Goal: Information Seeking & Learning: Learn about a topic

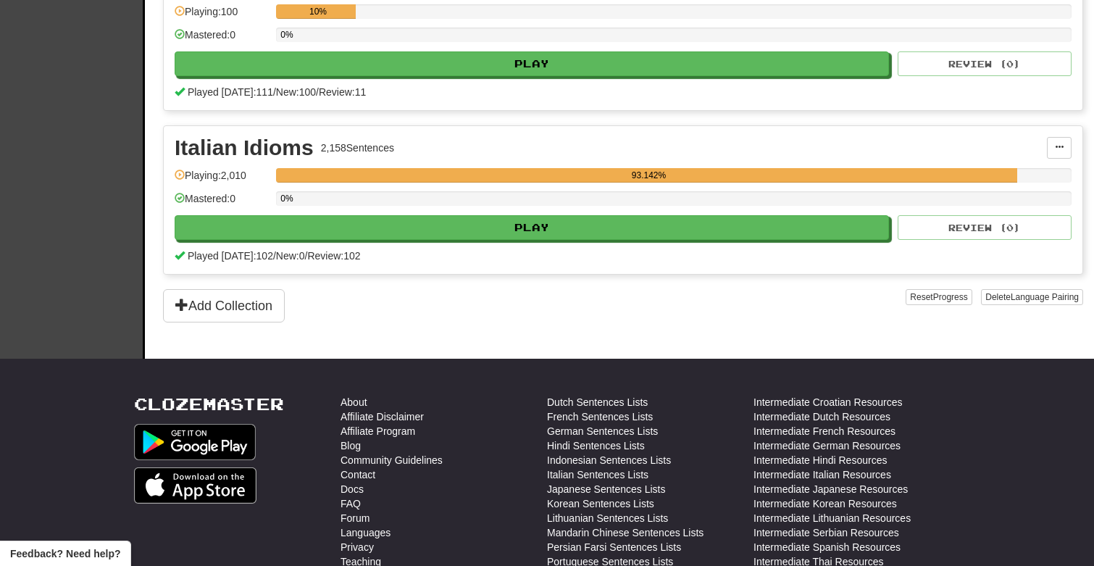
scroll to position [1027, 0]
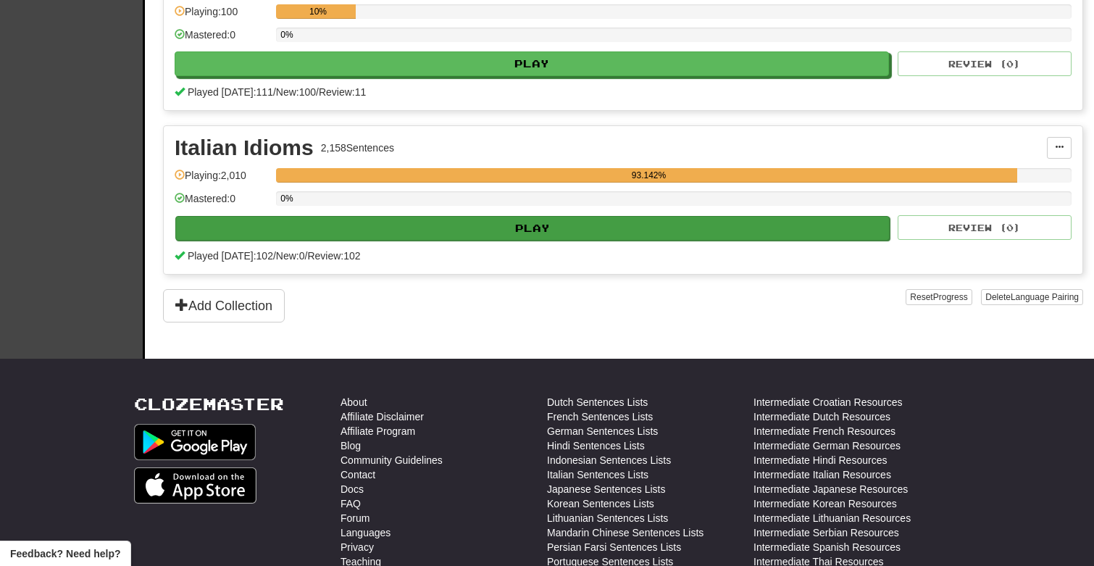
click at [593, 230] on button "Play" at bounding box center [532, 228] width 714 height 25
select select "***"
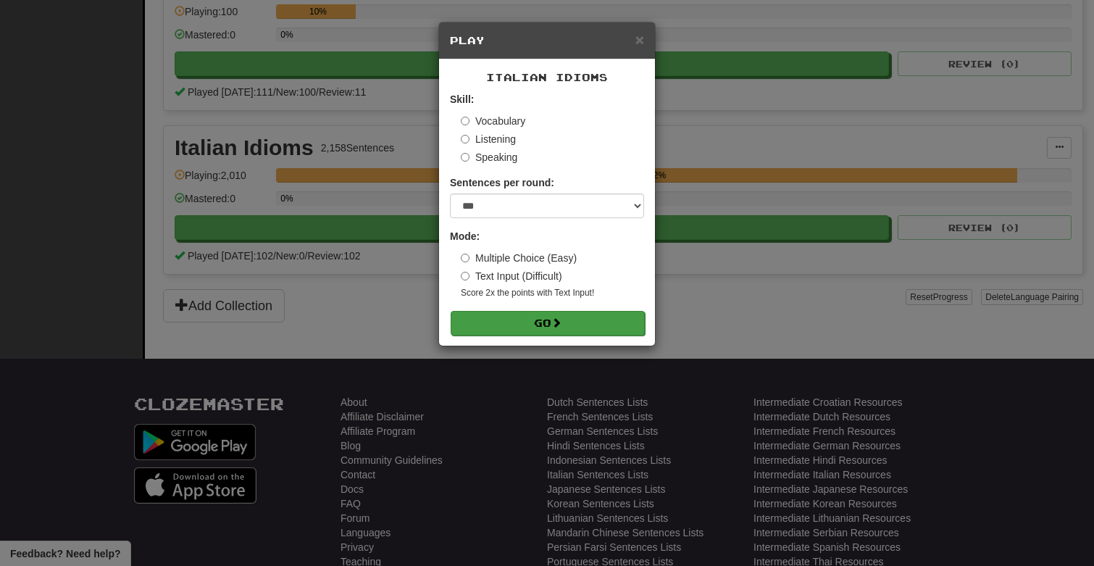
click at [548, 319] on button "Go" at bounding box center [548, 323] width 194 height 25
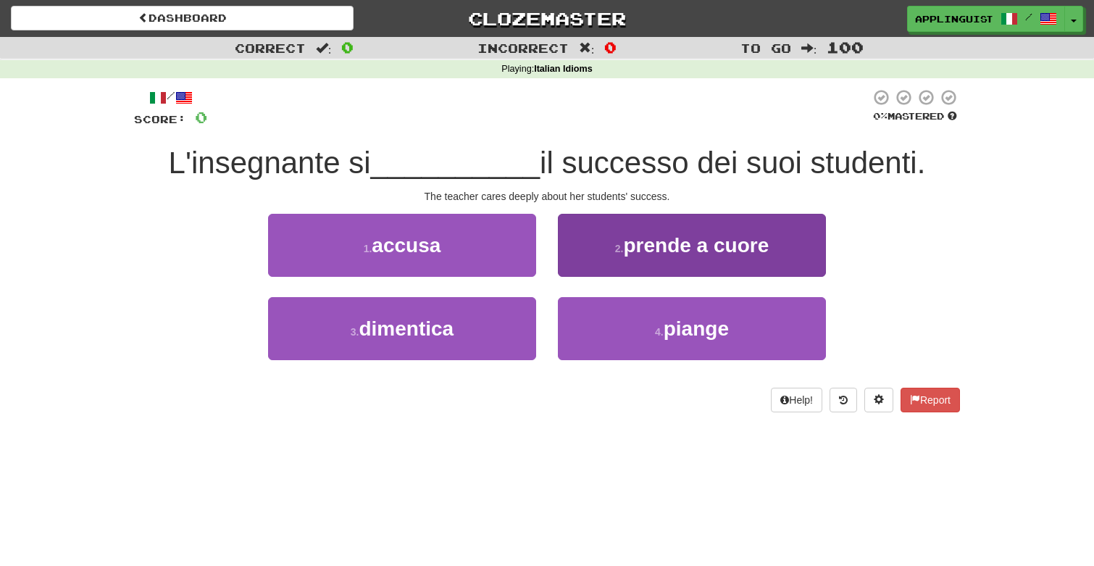
click at [616, 250] on small "2 ." at bounding box center [619, 249] width 9 height 12
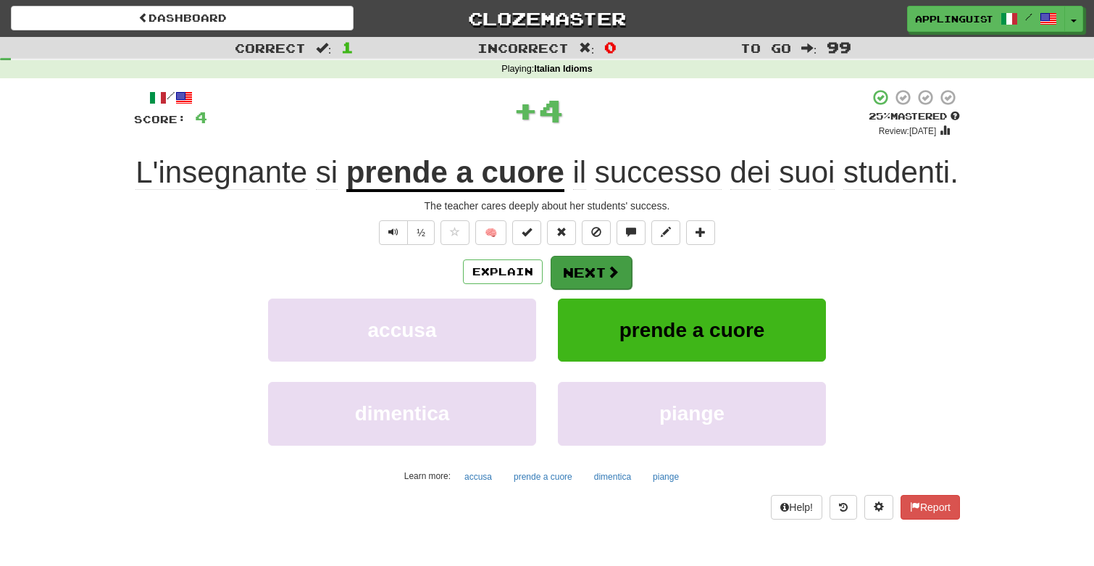
click at [587, 289] on button "Next" at bounding box center [590, 272] width 81 height 33
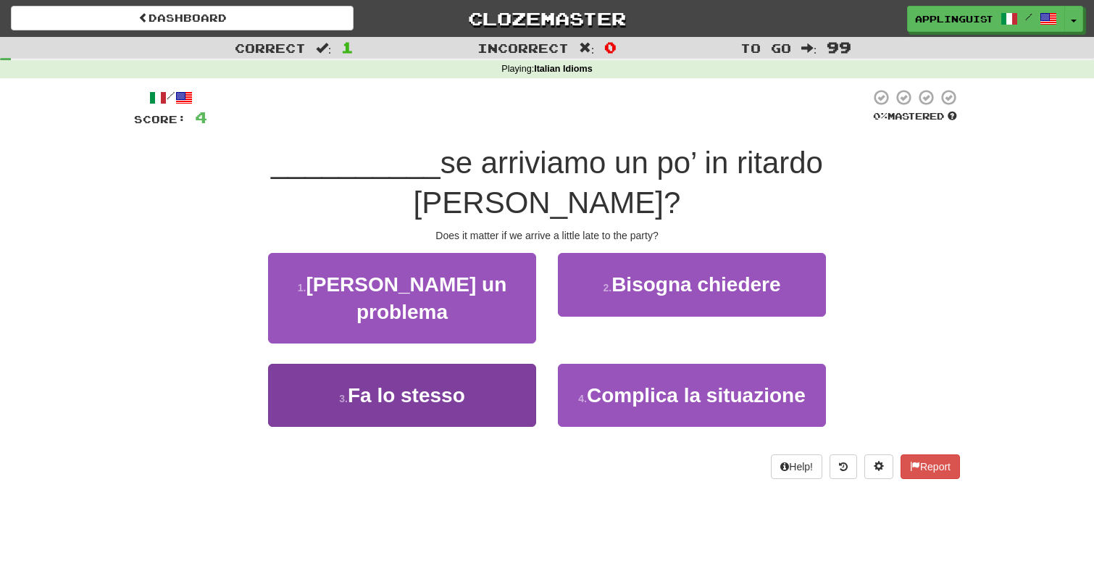
click at [493, 364] on button "3 . Fa lo stesso" at bounding box center [402, 395] width 268 height 63
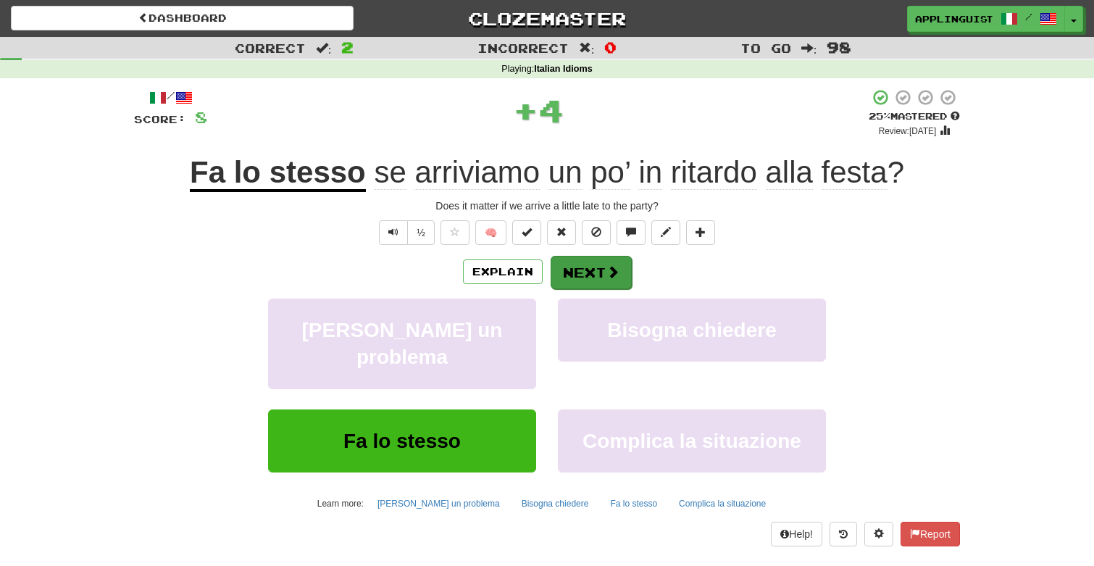
click at [591, 261] on button "Next" at bounding box center [590, 272] width 81 height 33
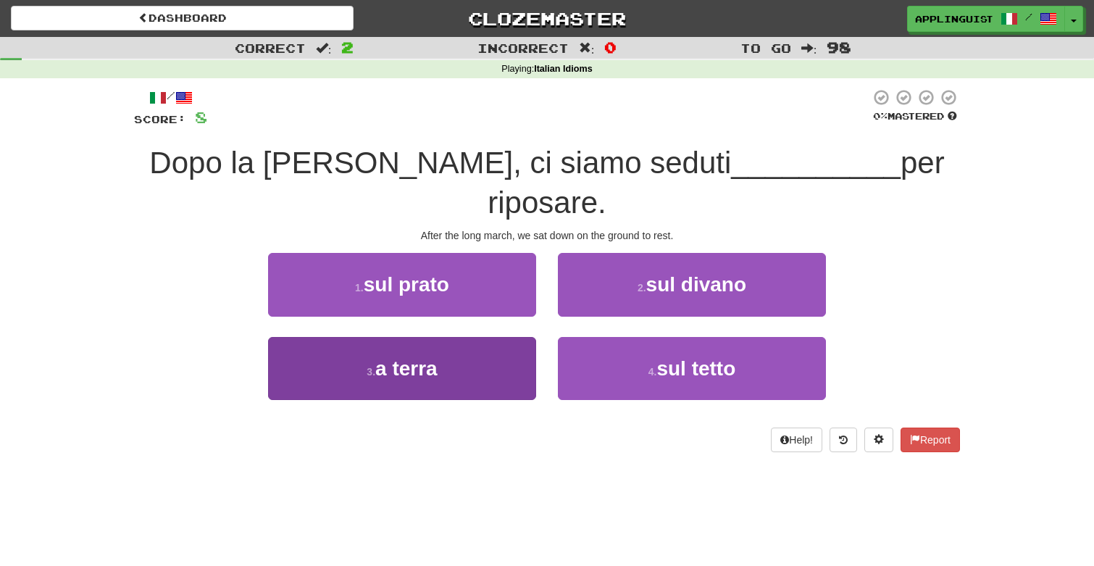
click at [497, 367] on button "3 . a terra" at bounding box center [402, 368] width 268 height 63
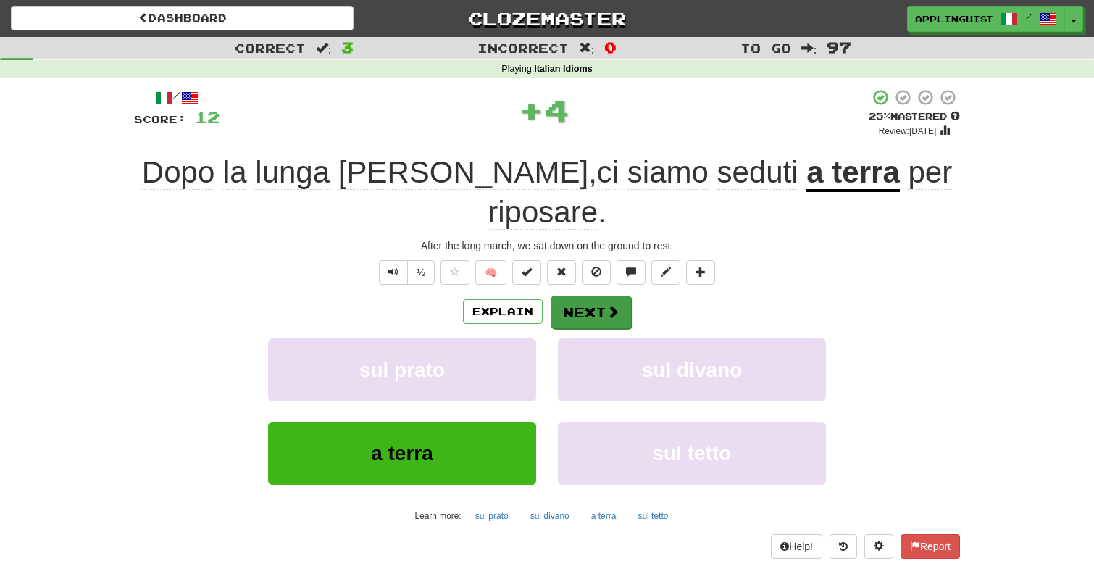
click at [574, 296] on button "Next" at bounding box center [590, 312] width 81 height 33
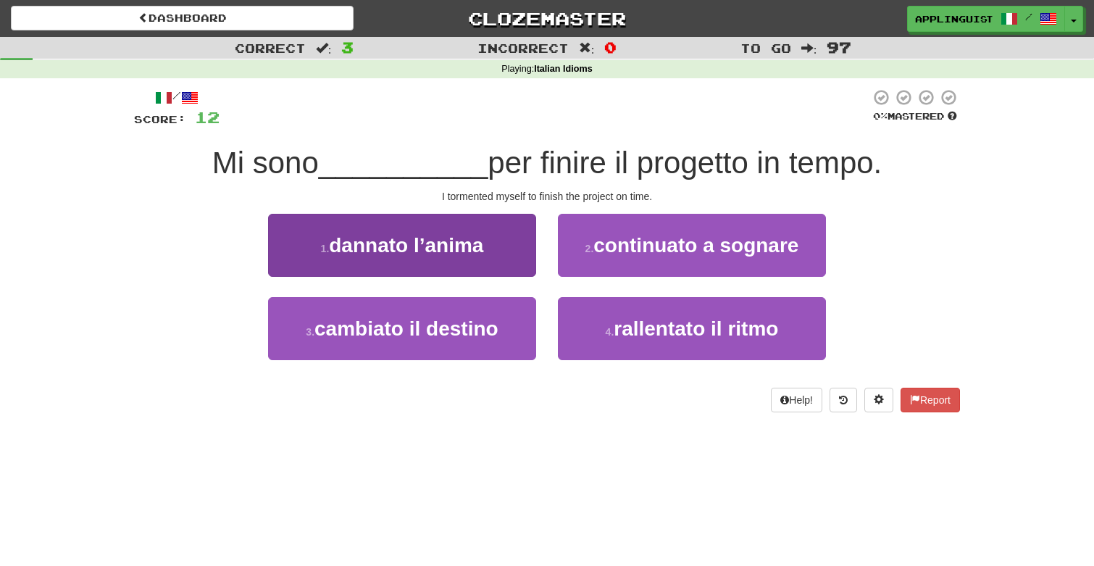
click at [489, 237] on button "1 . dannato l’anima" at bounding box center [402, 245] width 268 height 63
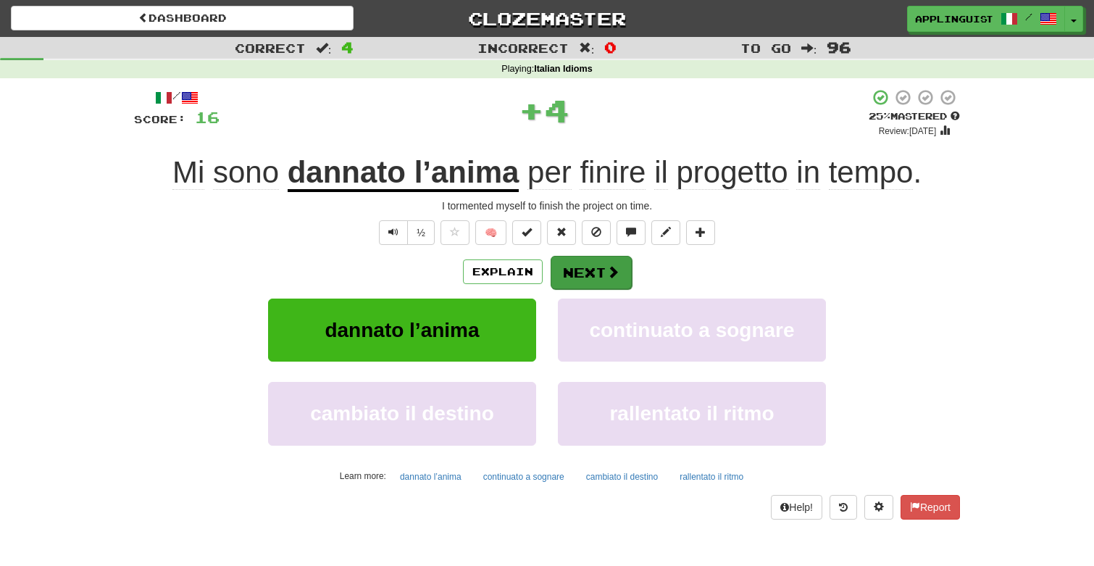
click at [592, 264] on button "Next" at bounding box center [590, 272] width 81 height 33
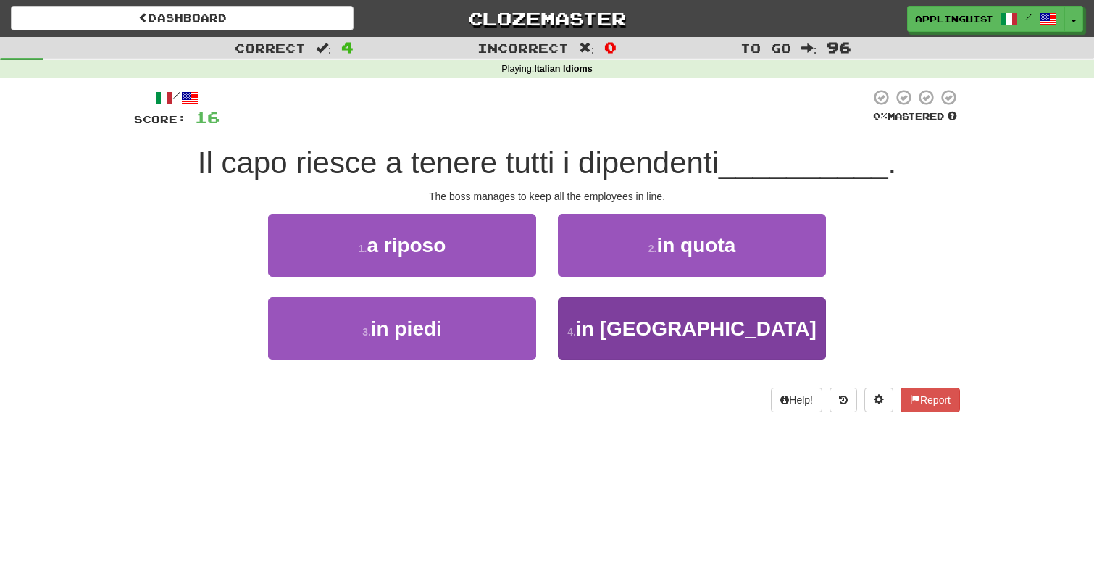
click at [576, 332] on small "4 ." at bounding box center [571, 332] width 9 height 12
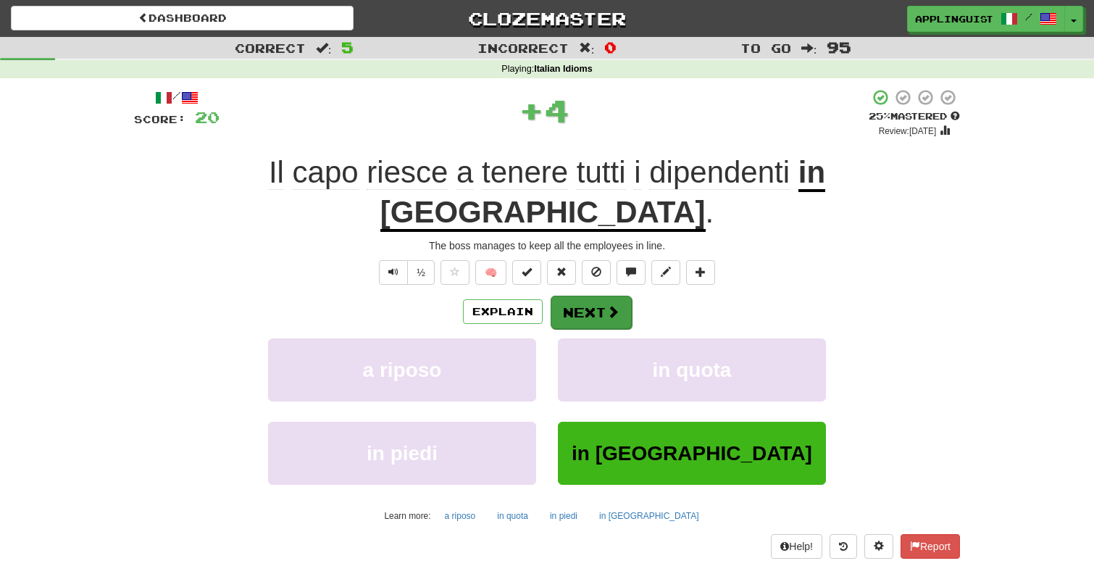
click at [614, 305] on span at bounding box center [612, 311] width 13 height 13
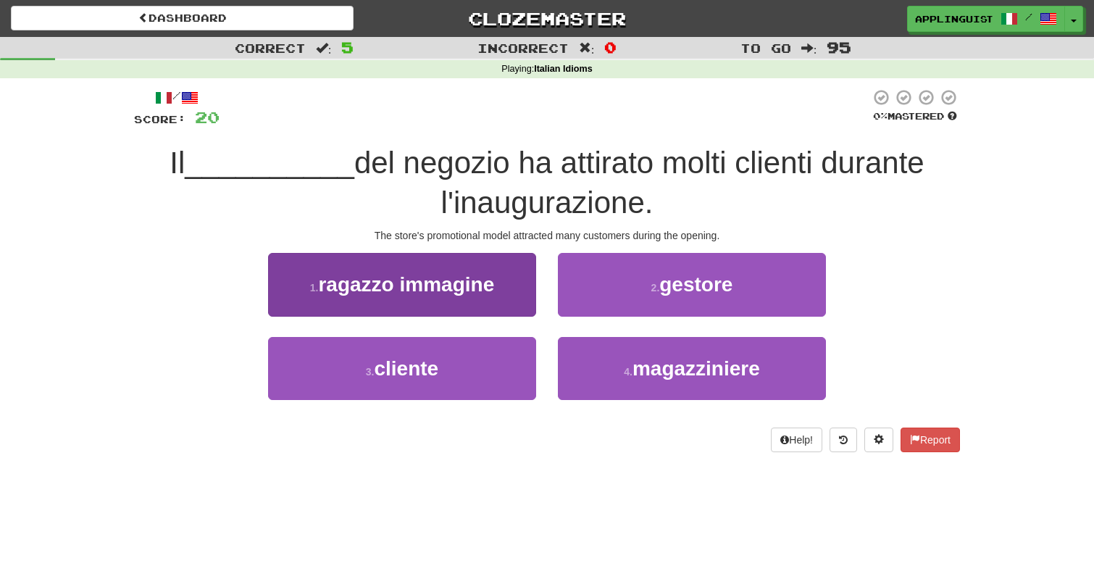
click at [492, 275] on span "ragazzo immagine" at bounding box center [406, 284] width 176 height 22
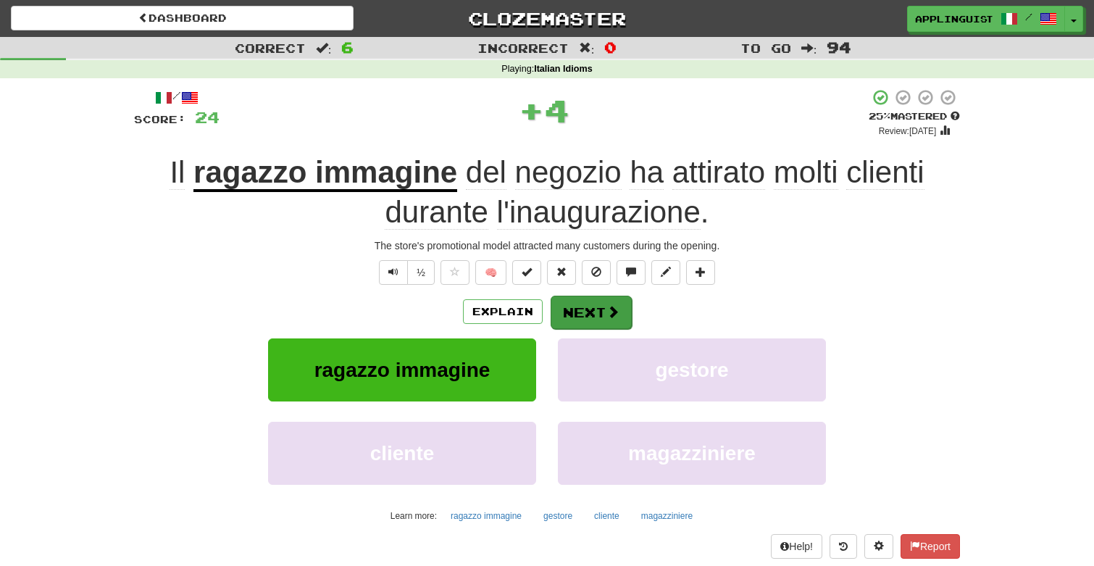
click at [602, 310] on button "Next" at bounding box center [590, 312] width 81 height 33
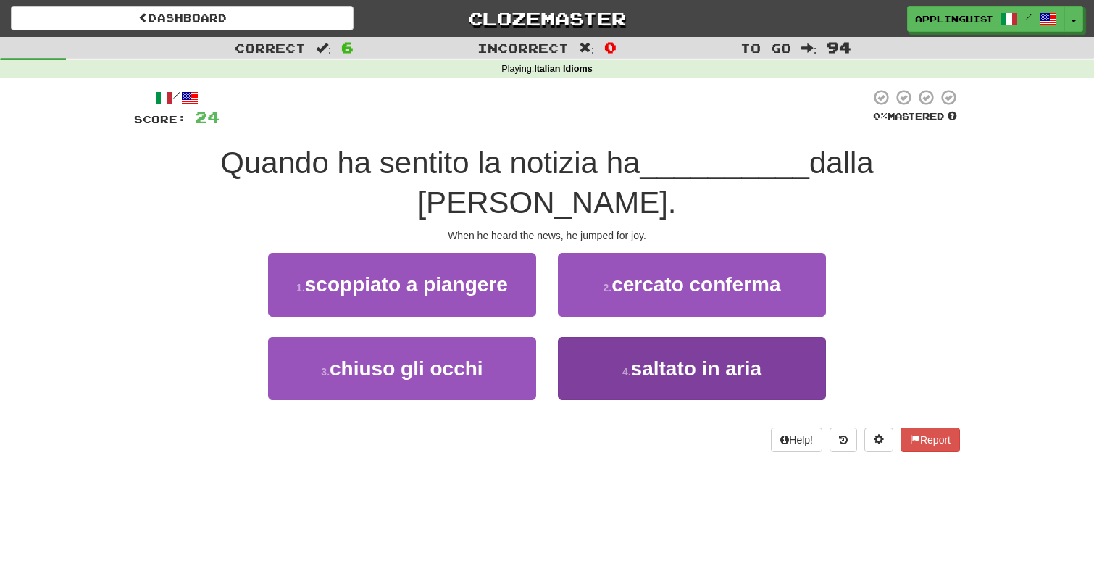
click at [618, 342] on button "4 . saltato in aria" at bounding box center [692, 368] width 268 height 63
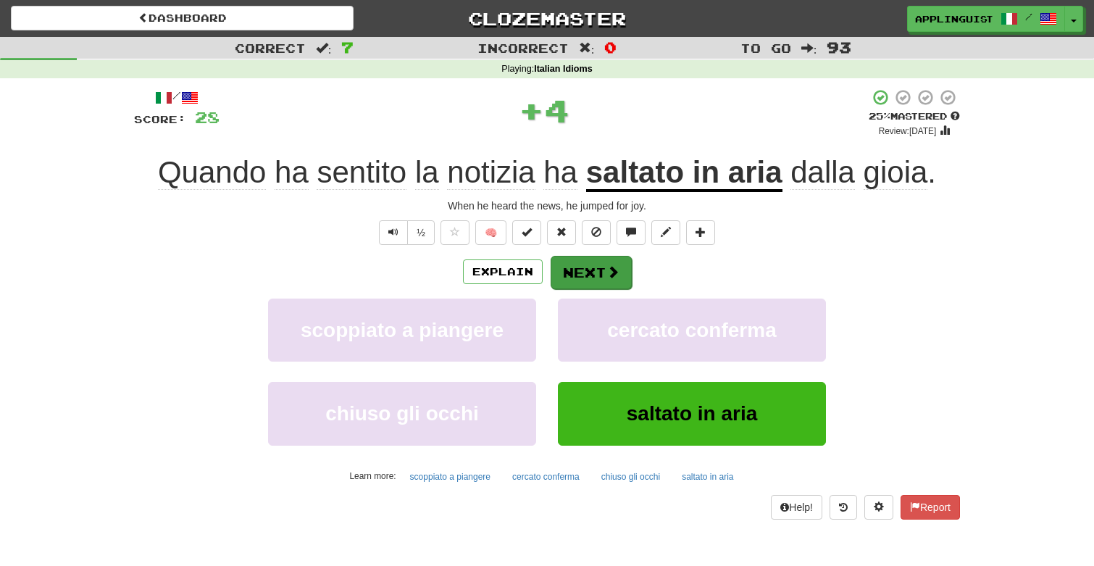
click at [595, 274] on button "Next" at bounding box center [590, 272] width 81 height 33
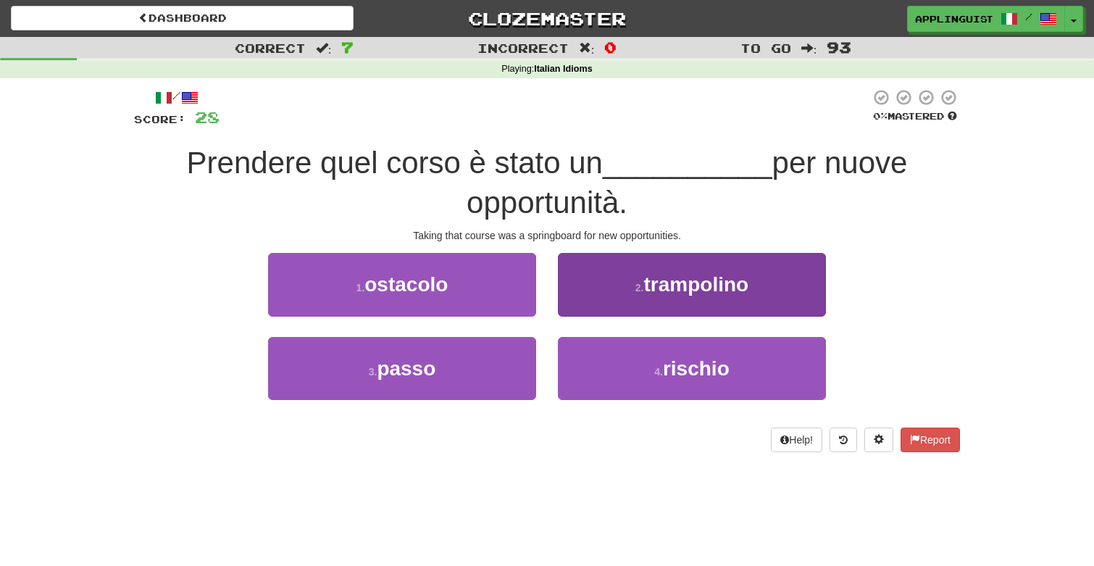
click at [635, 282] on small "2 ." at bounding box center [639, 288] width 9 height 12
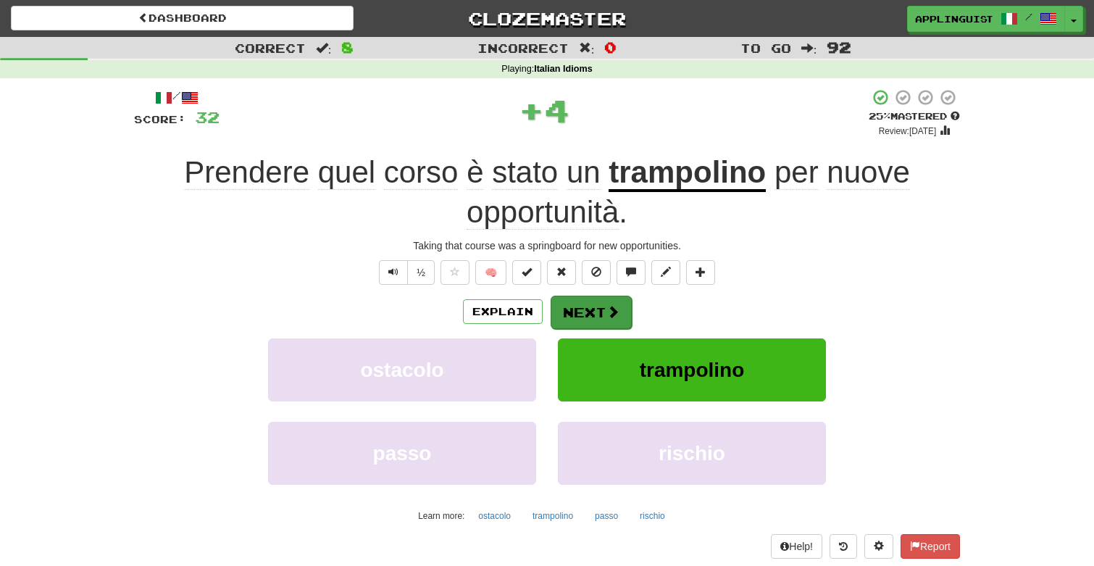
click at [604, 310] on button "Next" at bounding box center [590, 312] width 81 height 33
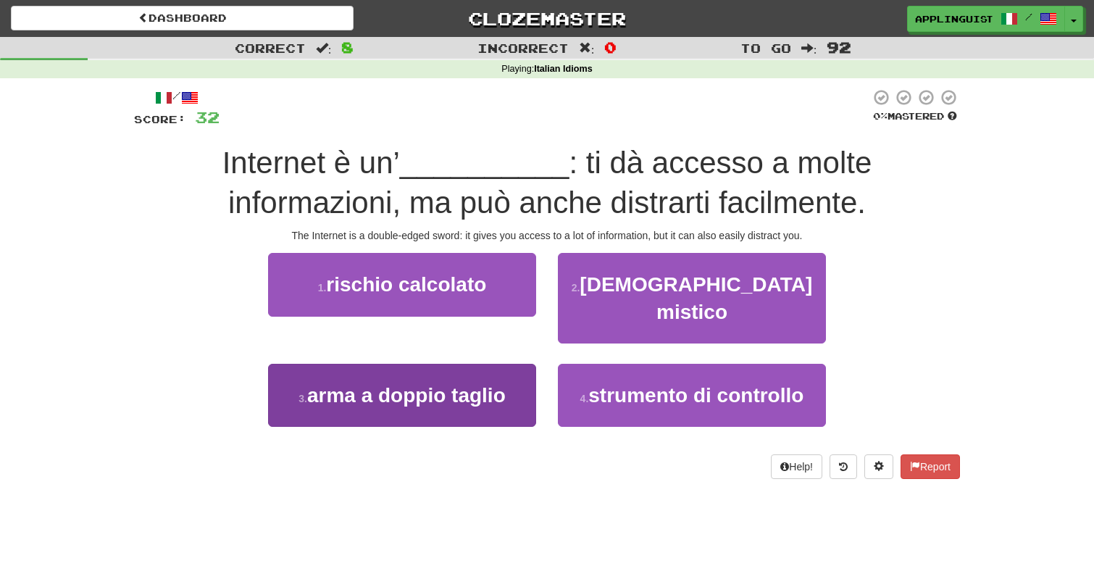
click at [501, 384] on span "arma a doppio taglio" at bounding box center [406, 395] width 198 height 22
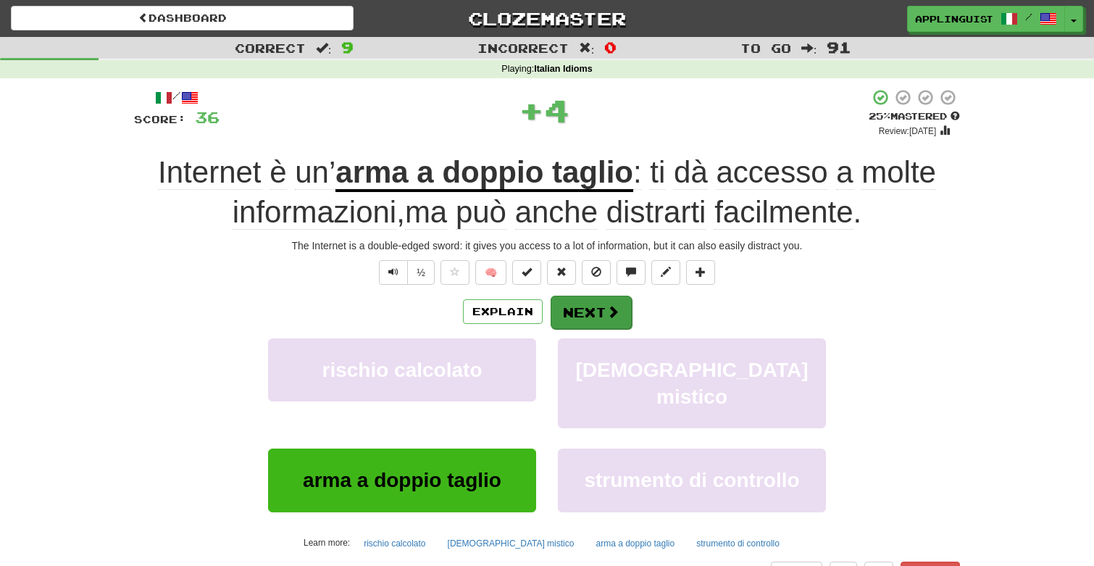
click at [611, 319] on button "Next" at bounding box center [590, 312] width 81 height 33
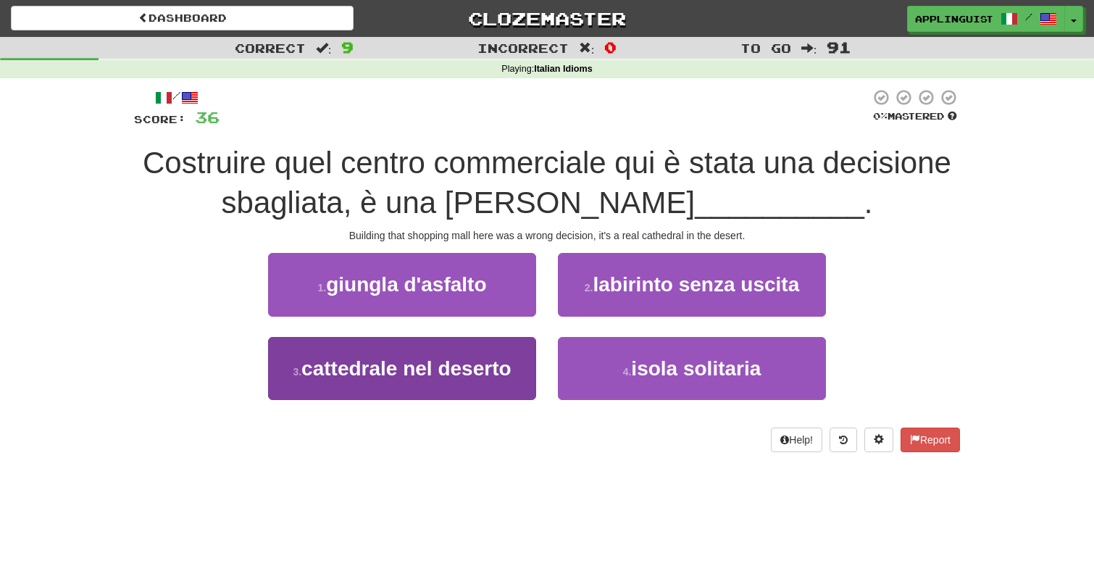
click at [519, 372] on button "3 . cattedrale nel deserto" at bounding box center [402, 368] width 268 height 63
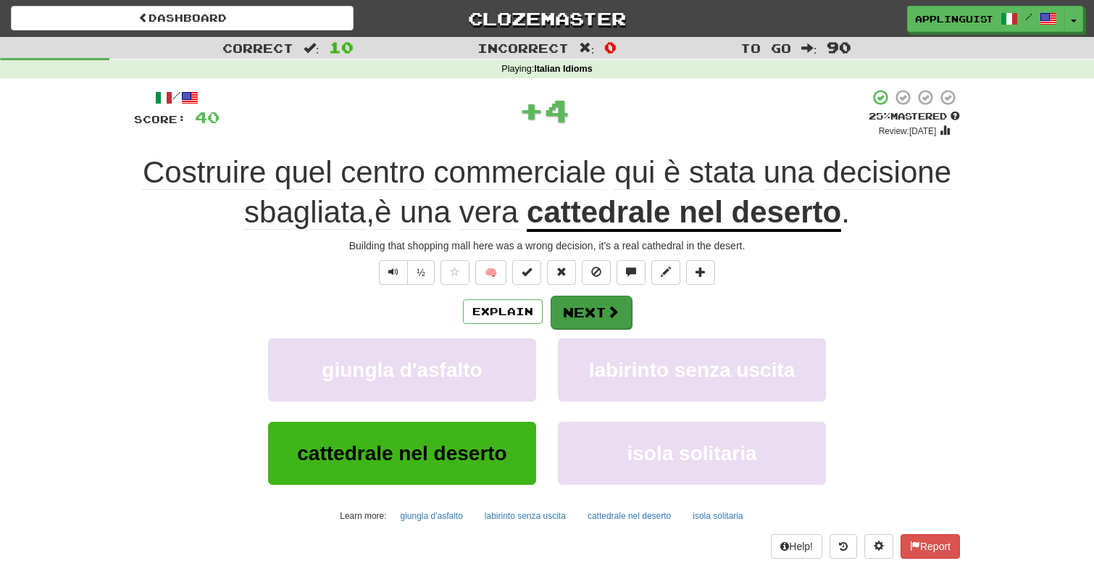
click at [590, 303] on button "Next" at bounding box center [590, 312] width 81 height 33
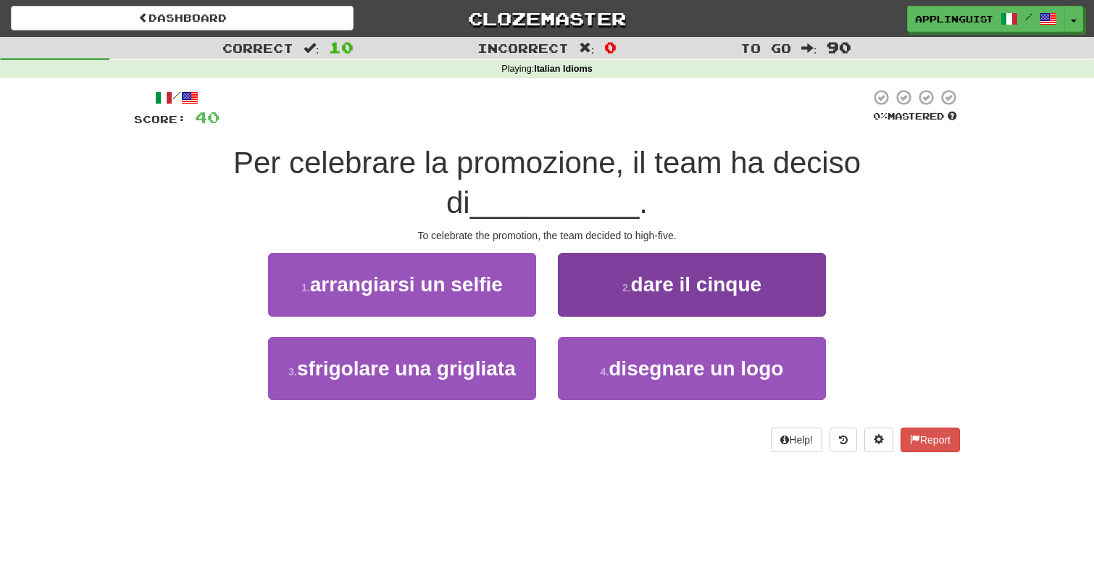
click at [627, 282] on small "2 ." at bounding box center [626, 288] width 9 height 12
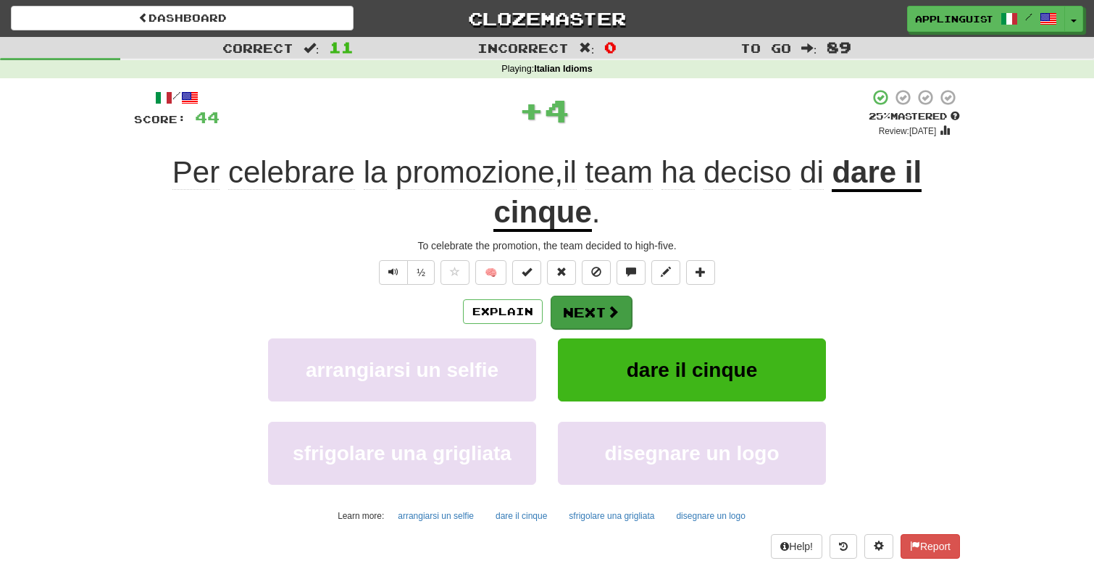
click at [598, 307] on button "Next" at bounding box center [590, 312] width 81 height 33
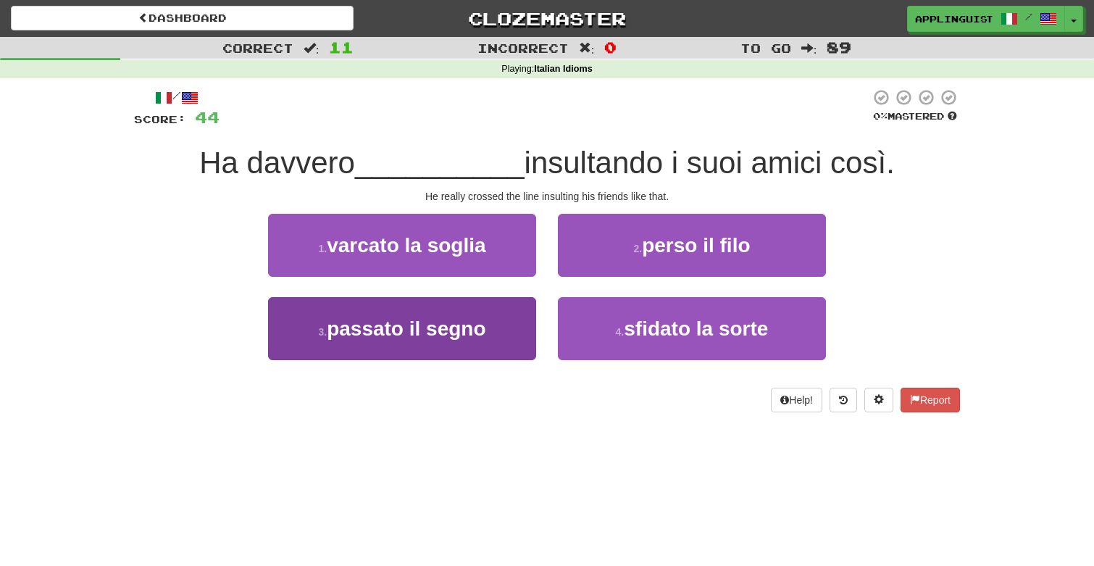
click at [477, 331] on span "passato il segno" at bounding box center [406, 328] width 159 height 22
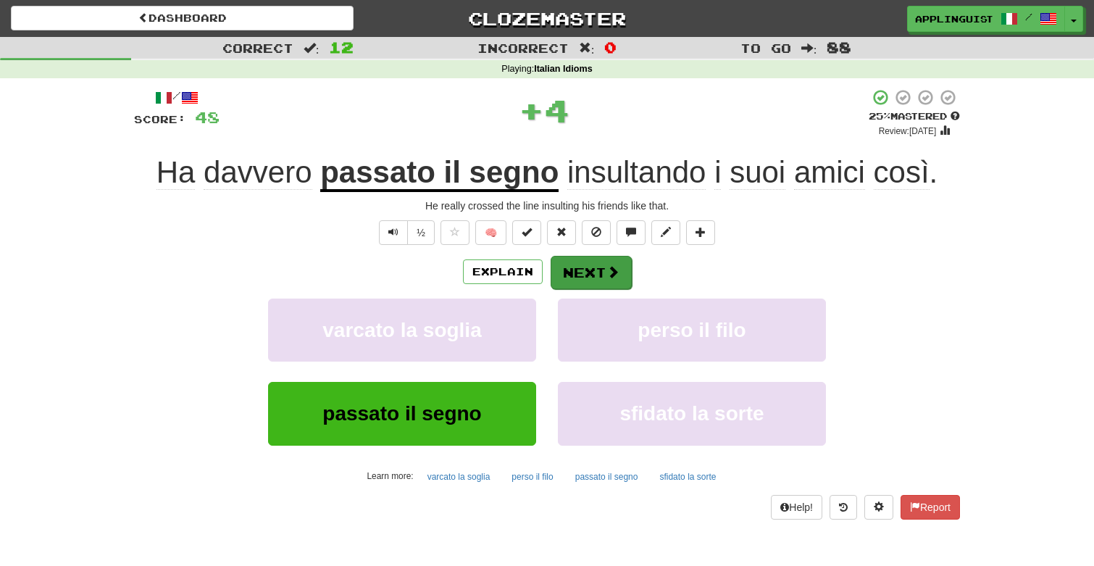
click at [582, 273] on button "Next" at bounding box center [590, 272] width 81 height 33
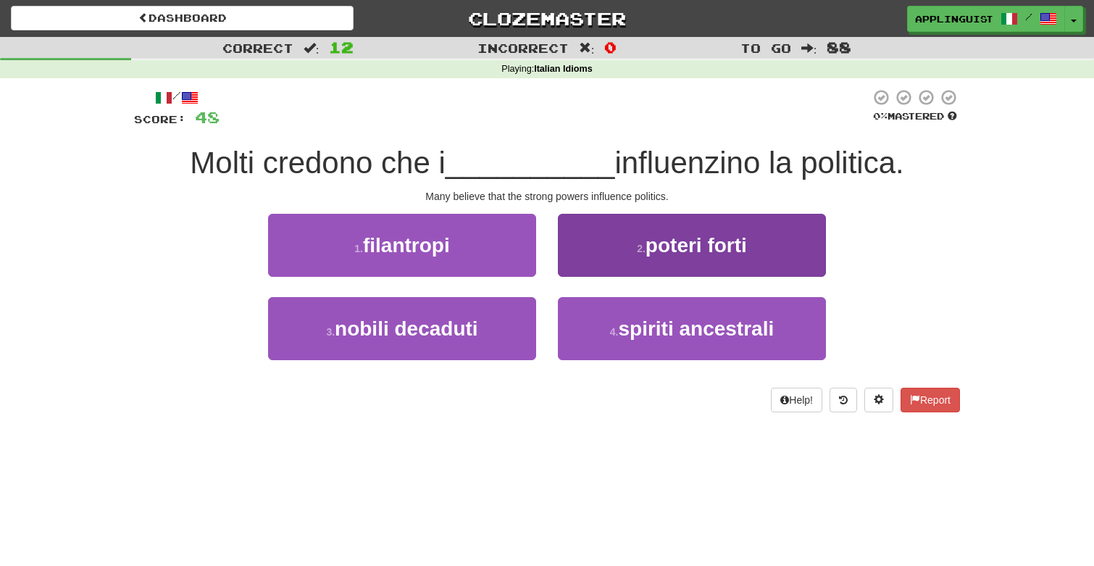
click at [608, 240] on button "2 . poteri forti" at bounding box center [692, 245] width 268 height 63
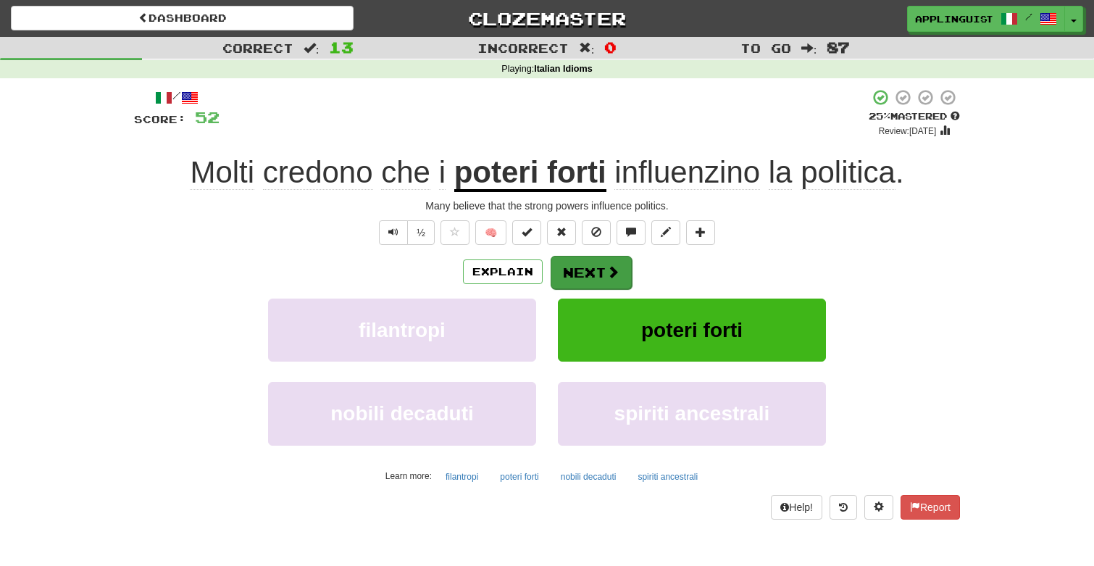
click at [572, 278] on button "Next" at bounding box center [590, 272] width 81 height 33
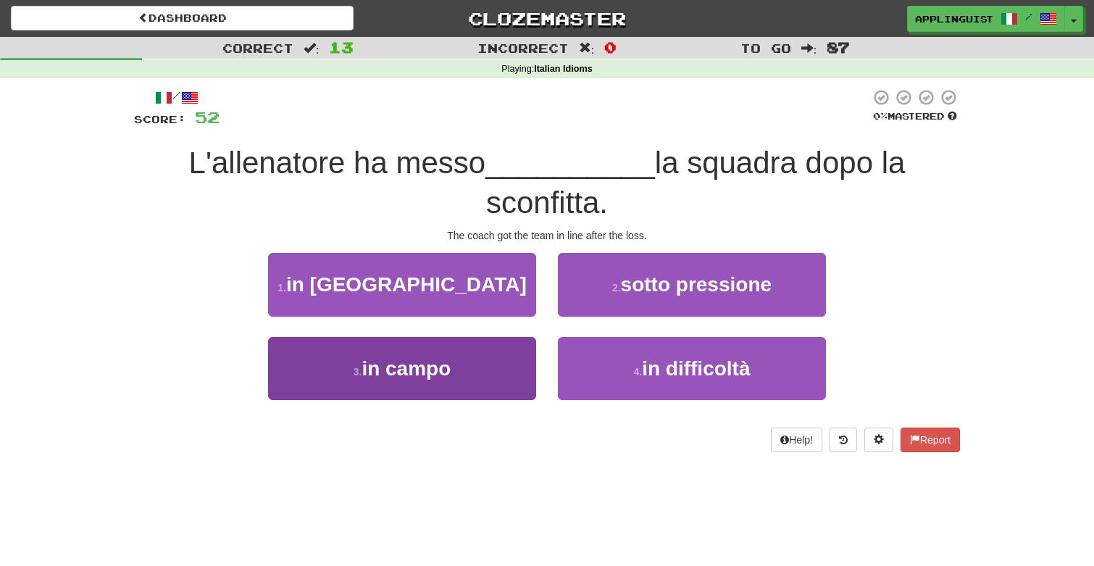
click at [483, 383] on button "3 . in campo" at bounding box center [402, 368] width 268 height 63
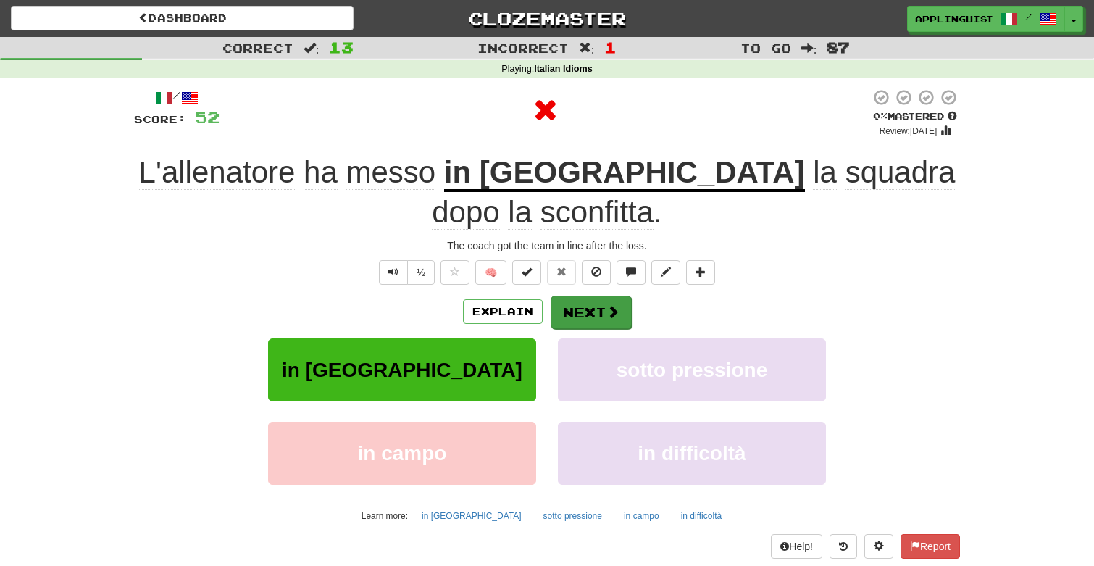
click at [595, 296] on button "Next" at bounding box center [590, 312] width 81 height 33
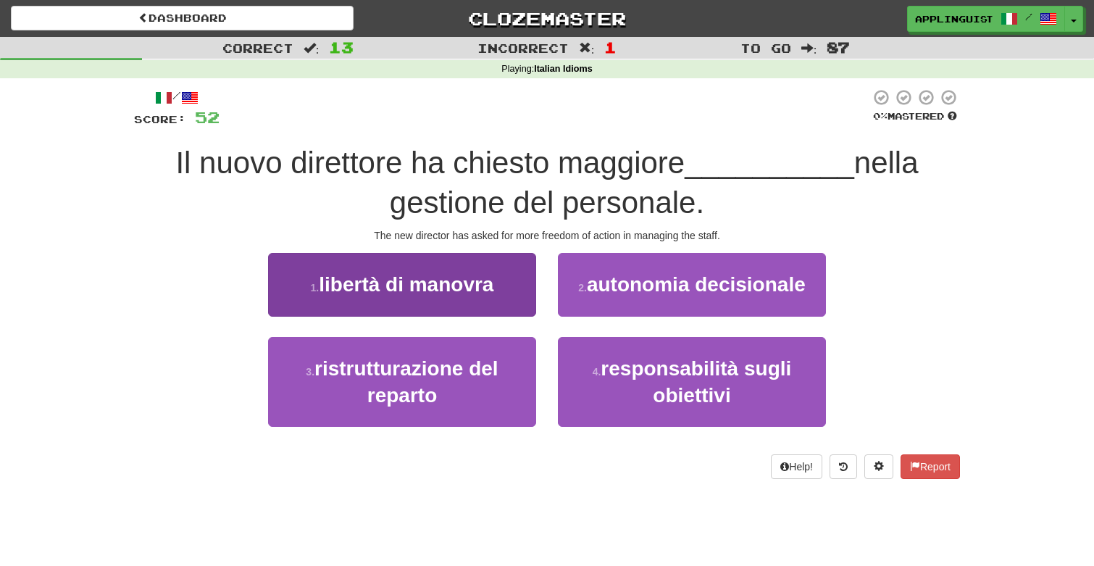
click at [471, 284] on span "libertà di manovra" at bounding box center [406, 284] width 175 height 22
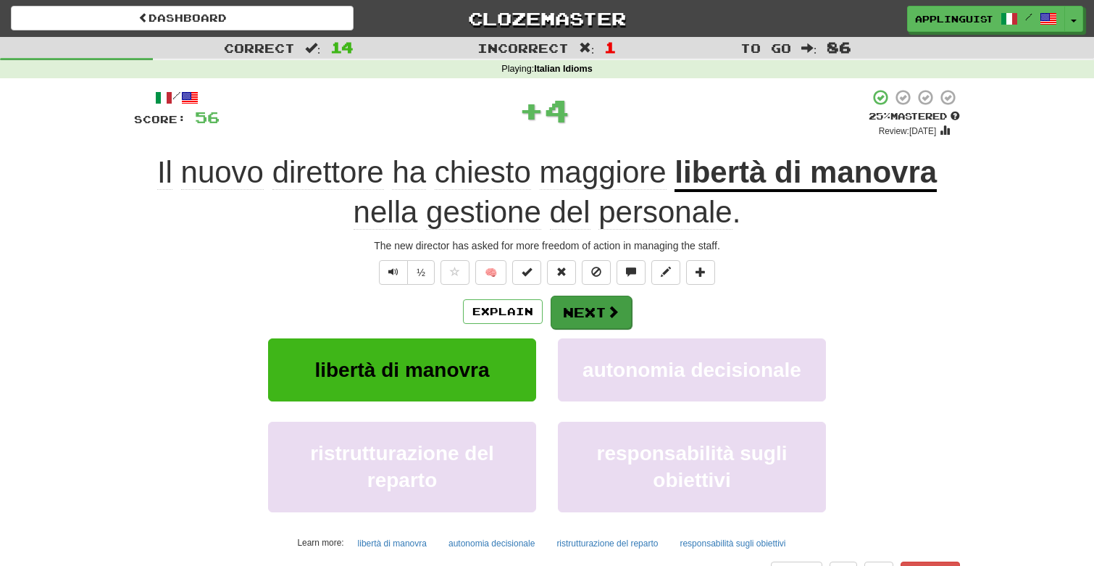
click at [577, 300] on button "Next" at bounding box center [590, 312] width 81 height 33
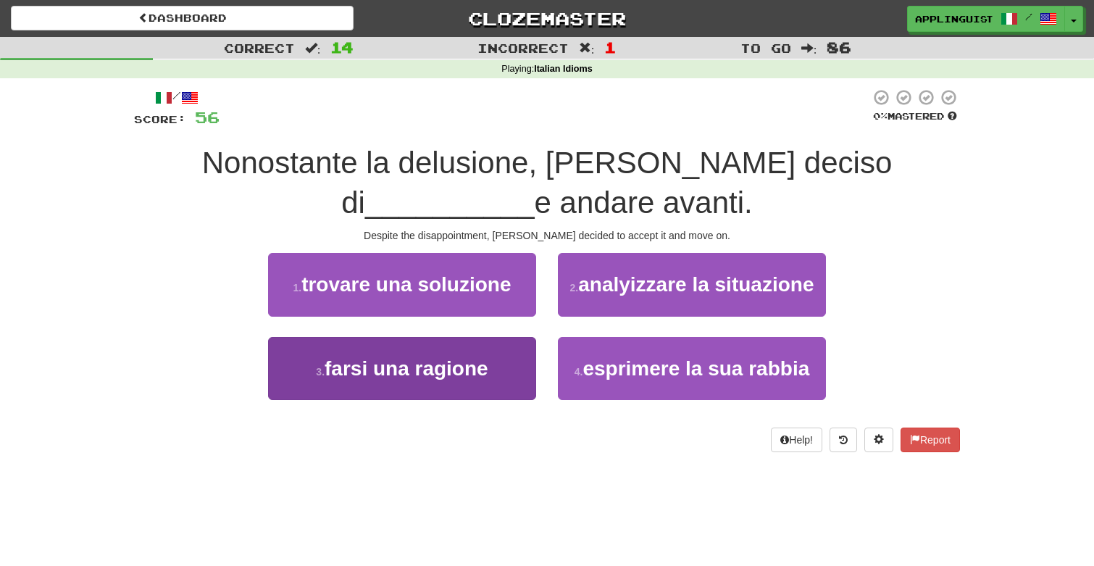
click at [474, 361] on span "farsi una ragione" at bounding box center [406, 368] width 164 height 22
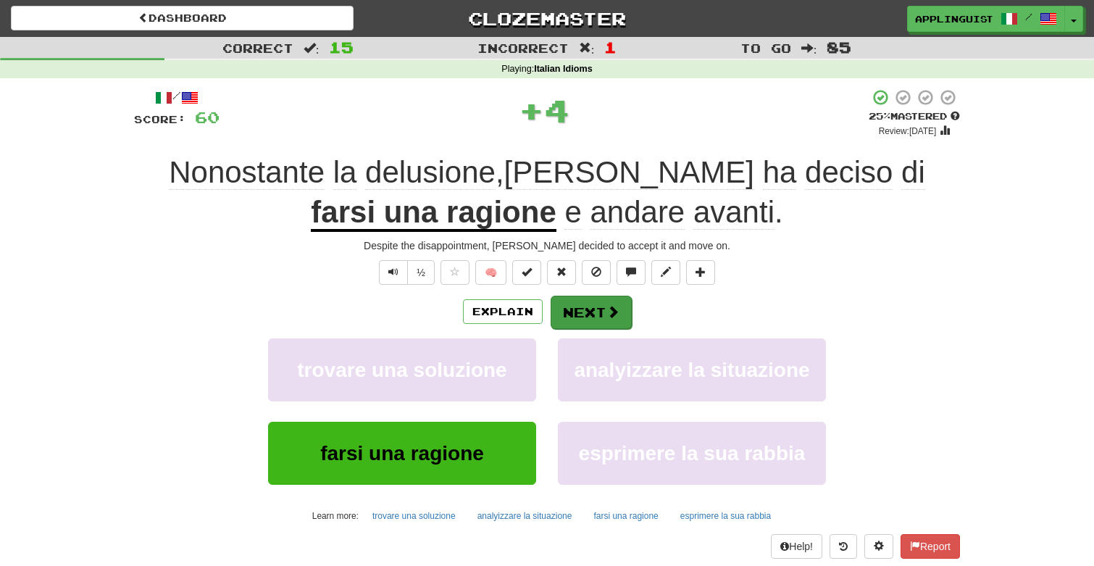
click at [585, 308] on button "Next" at bounding box center [590, 312] width 81 height 33
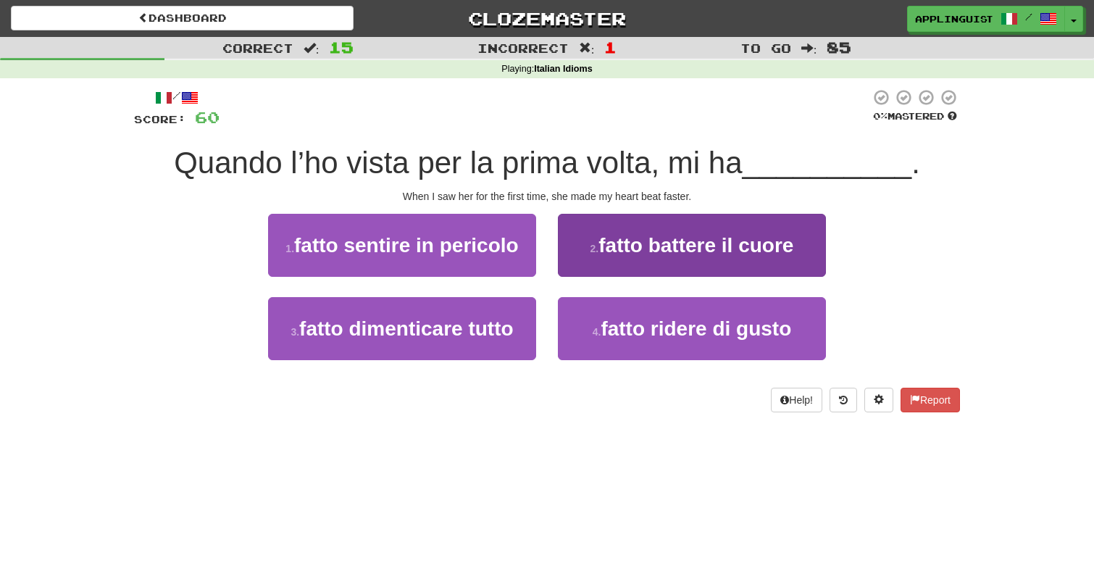
click at [603, 244] on span "fatto battere il cuore" at bounding box center [695, 245] width 195 height 22
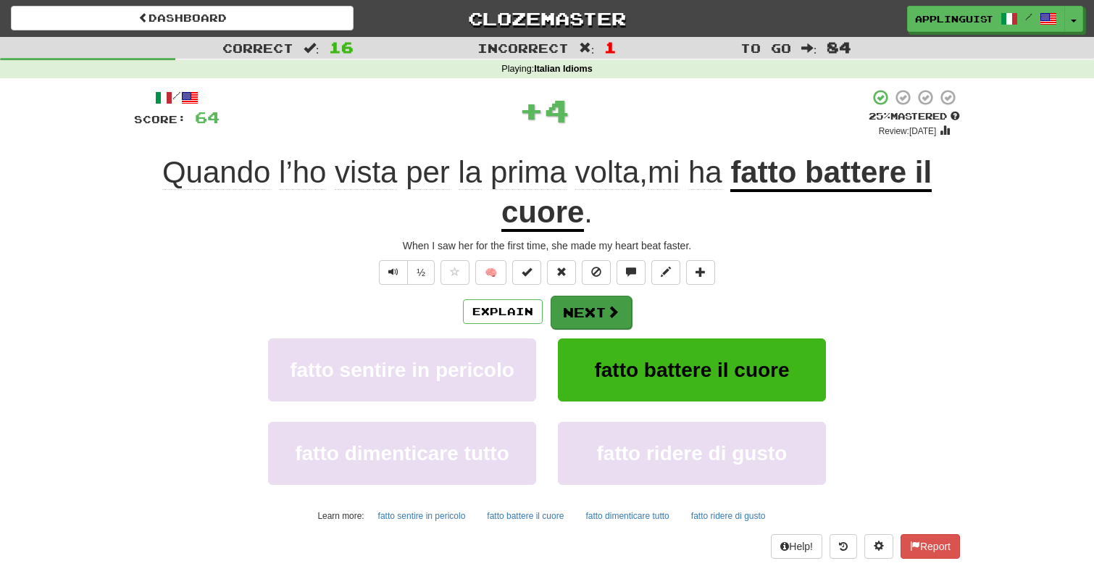
click at [595, 301] on button "Next" at bounding box center [590, 312] width 81 height 33
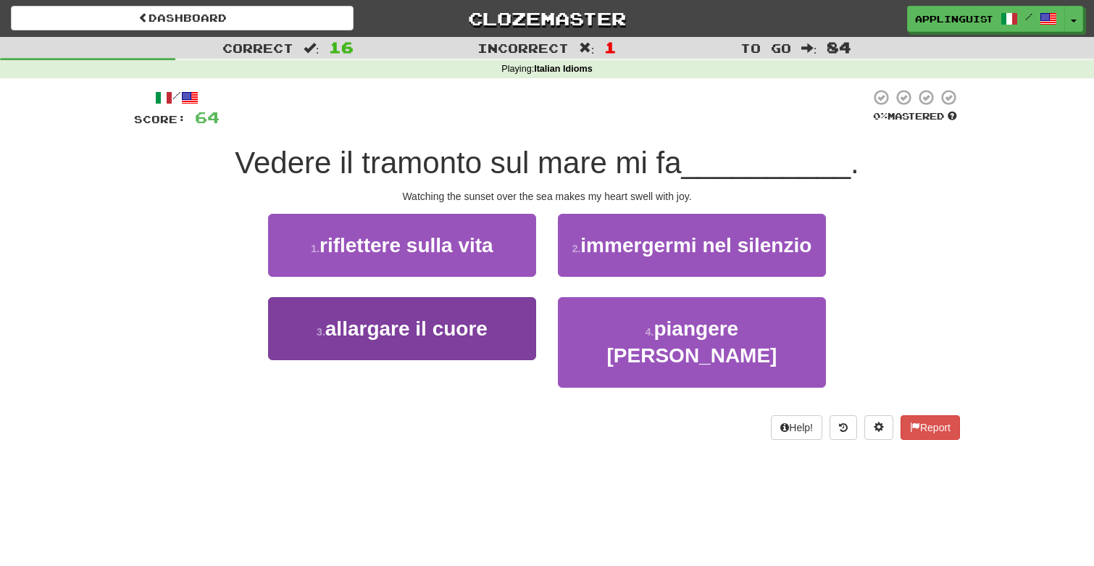
click at [490, 318] on button "3 . allargare il cuore" at bounding box center [402, 328] width 268 height 63
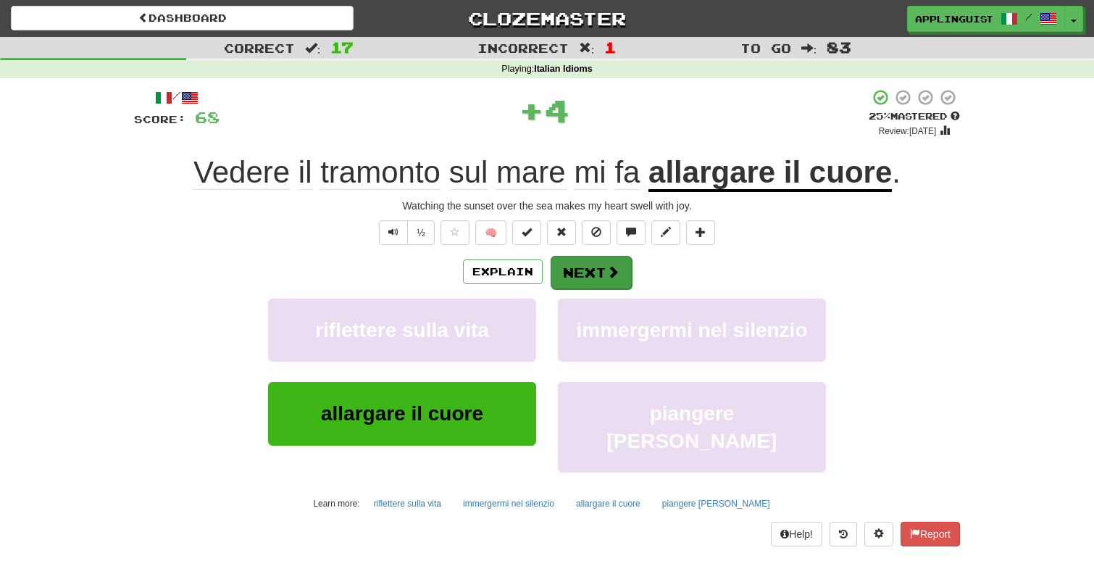
click at [586, 284] on button "Next" at bounding box center [590, 272] width 81 height 33
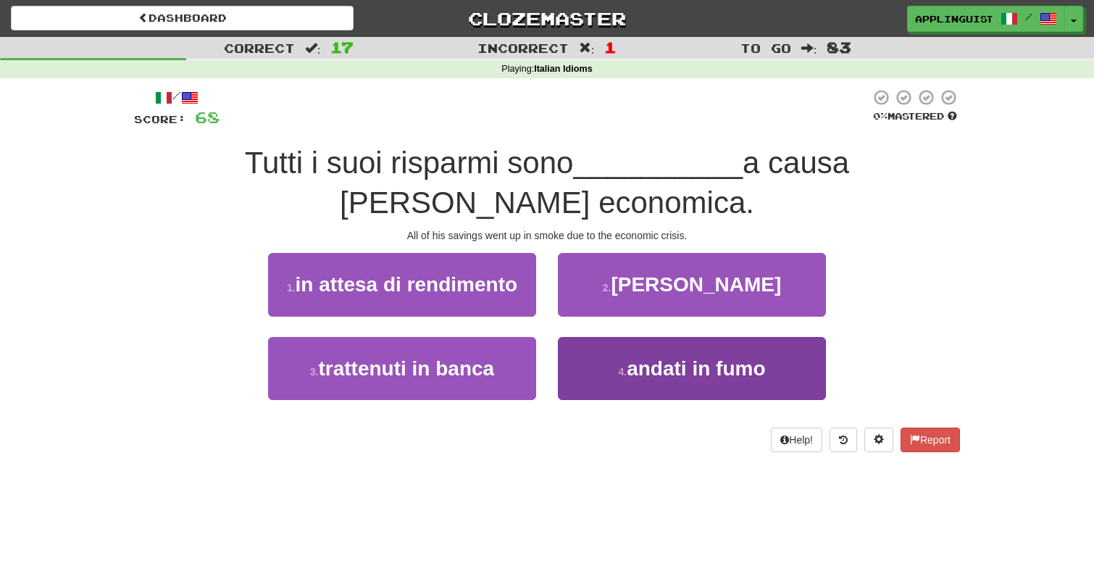
click at [621, 366] on small "4 ." at bounding box center [622, 372] width 9 height 12
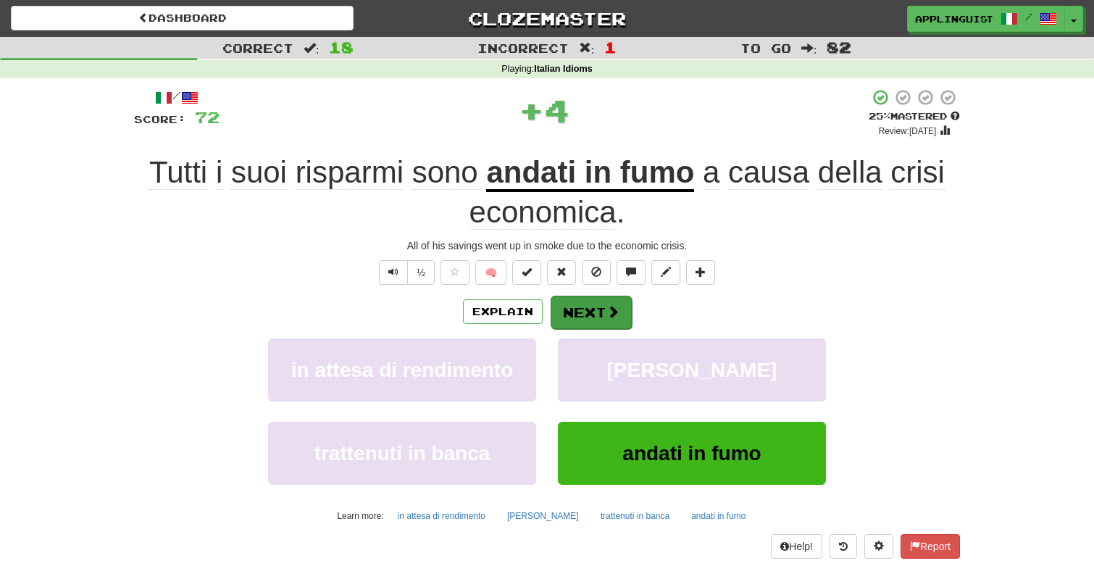
click at [607, 310] on span at bounding box center [612, 311] width 13 height 13
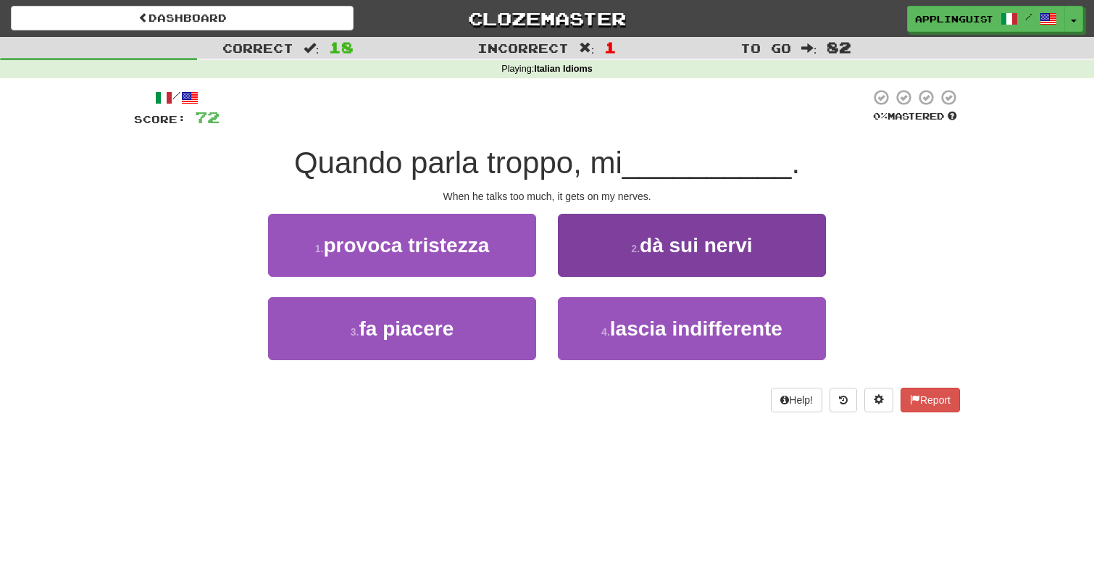
click at [612, 232] on button "2 . dà sui nervi" at bounding box center [692, 245] width 268 height 63
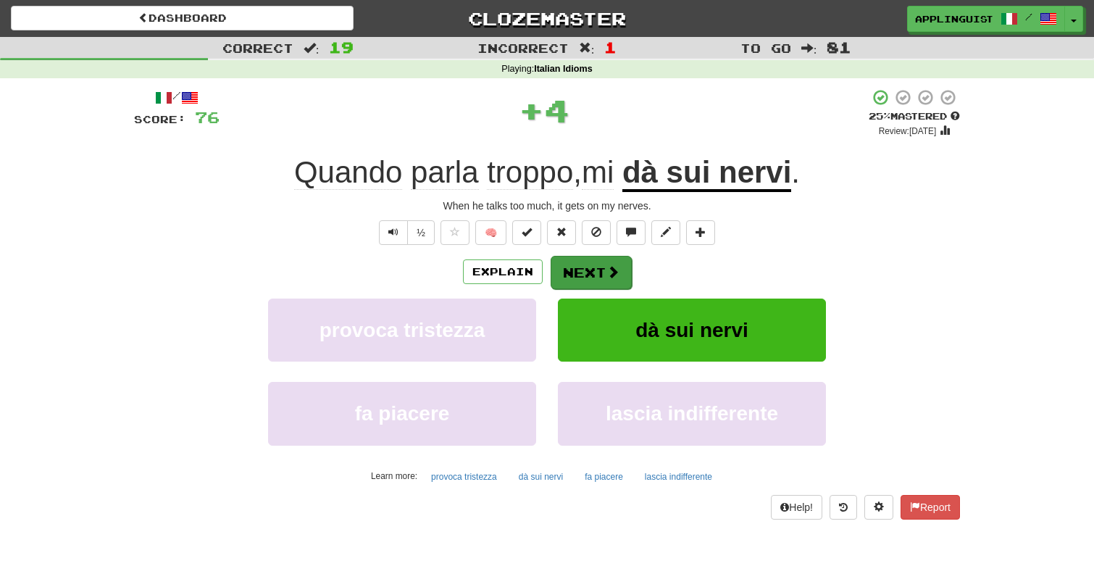
click at [583, 264] on button "Next" at bounding box center [590, 272] width 81 height 33
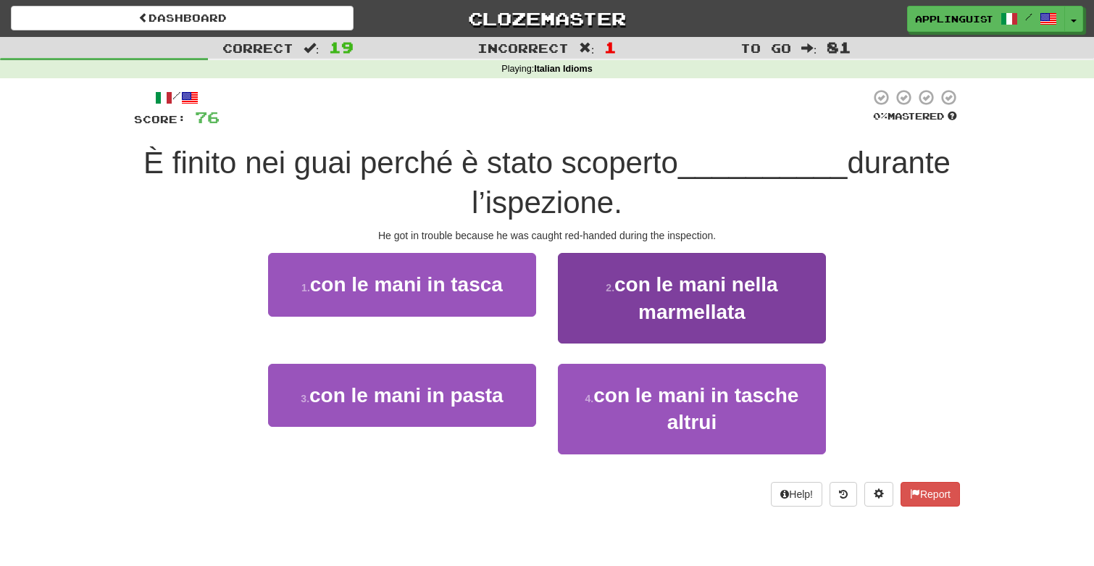
click at [631, 291] on span "con le mani nella marmellata" at bounding box center [696, 297] width 164 height 49
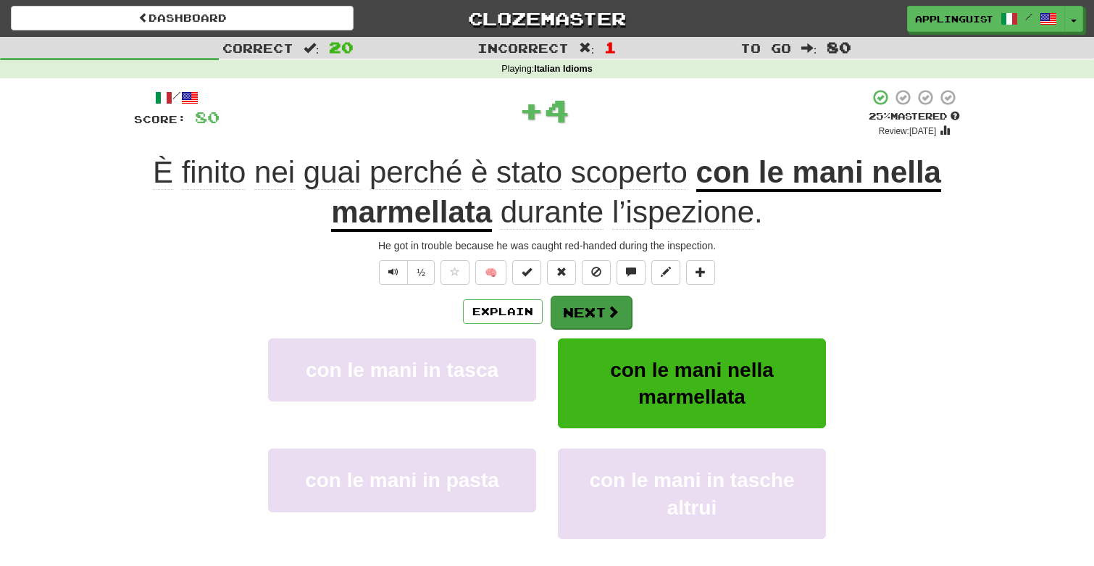
click at [592, 305] on button "Next" at bounding box center [590, 312] width 81 height 33
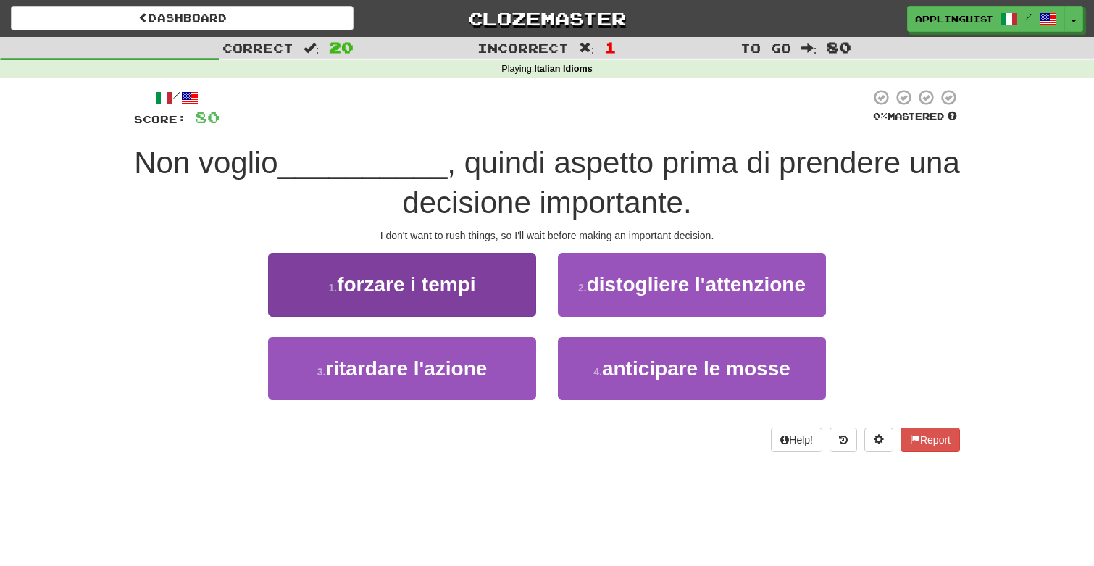
click at [461, 291] on span "forzare i tempi" at bounding box center [406, 284] width 138 height 22
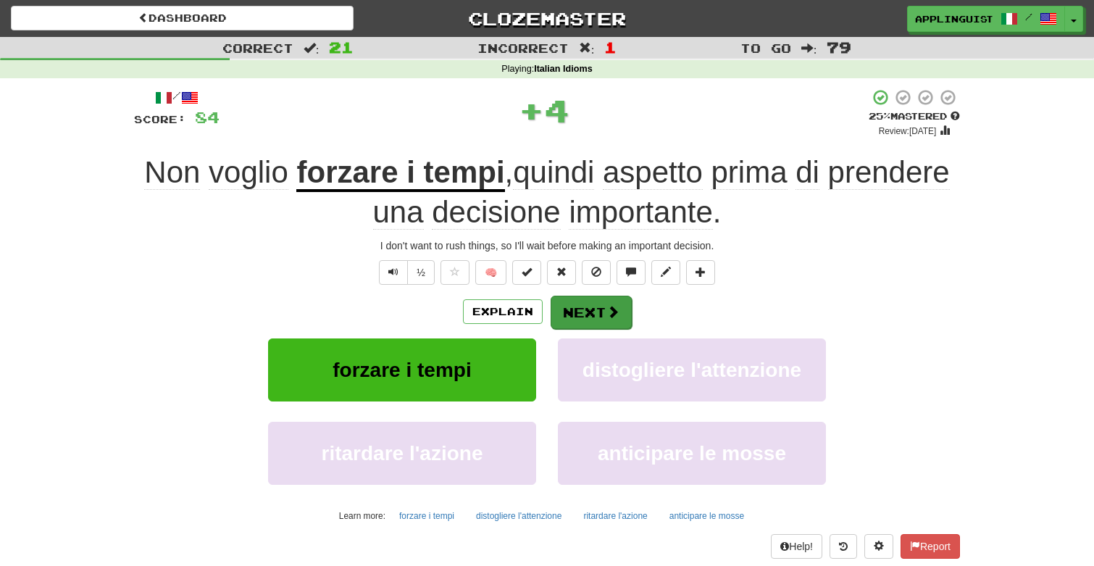
click at [587, 298] on button "Next" at bounding box center [590, 312] width 81 height 33
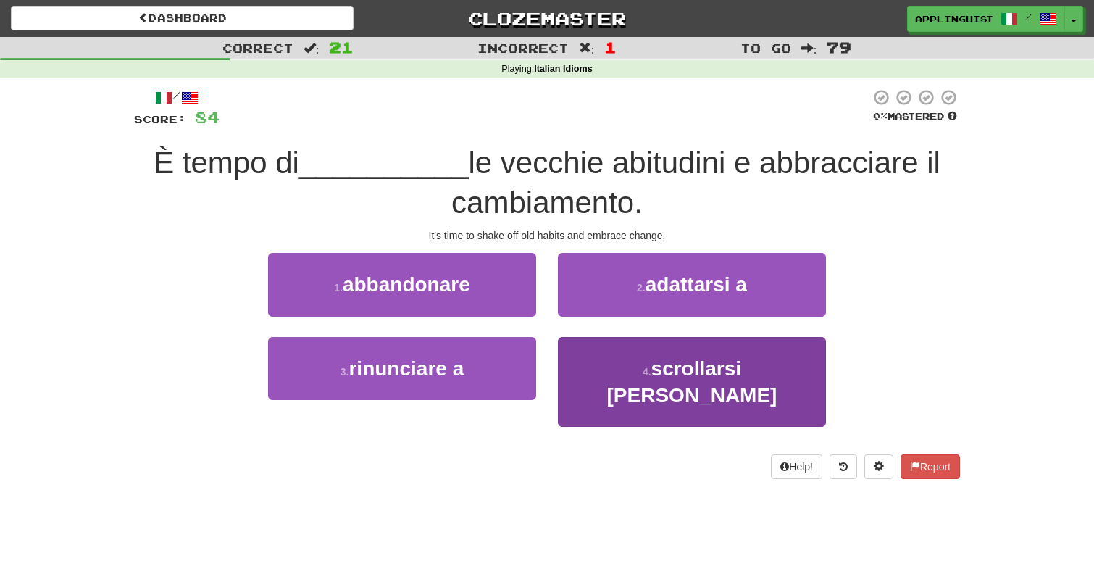
click at [620, 365] on span "scrollarsi di dosso" at bounding box center [692, 381] width 170 height 49
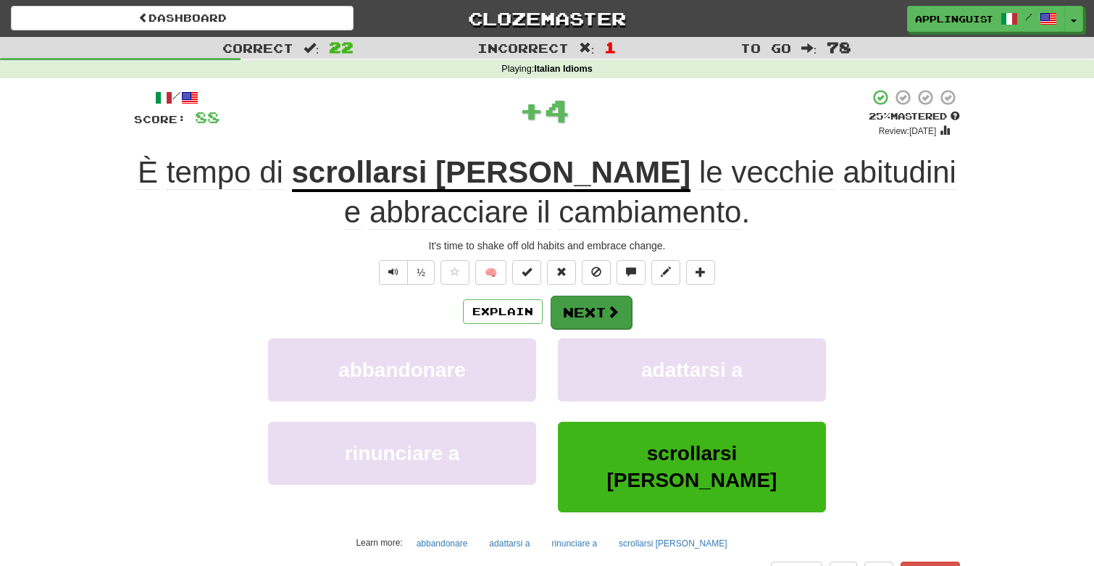
click at [589, 306] on button "Next" at bounding box center [590, 312] width 81 height 33
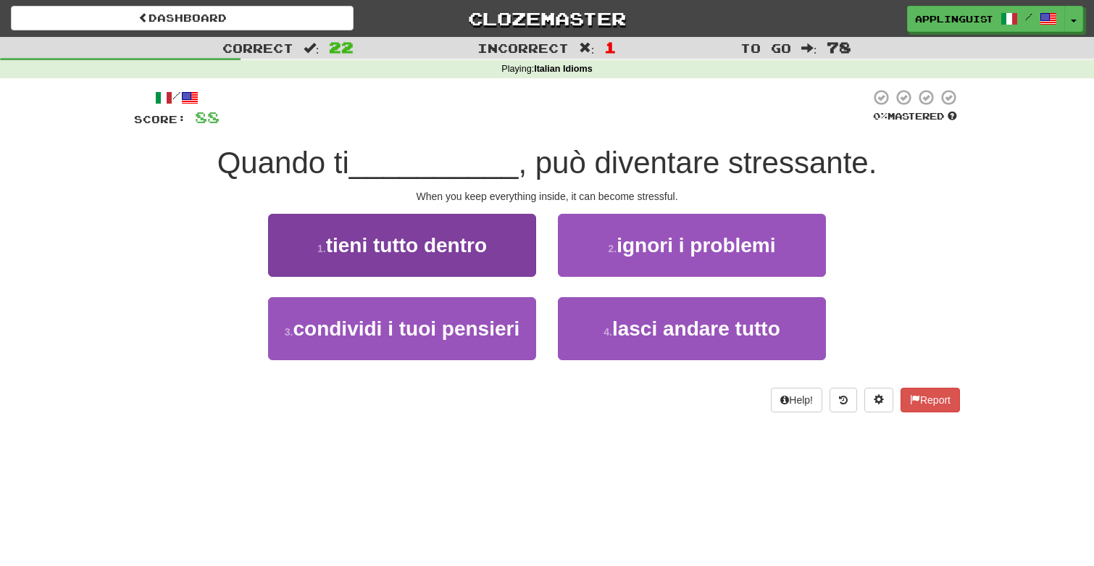
click at [472, 251] on span "tieni tutto dentro" at bounding box center [406, 245] width 161 height 22
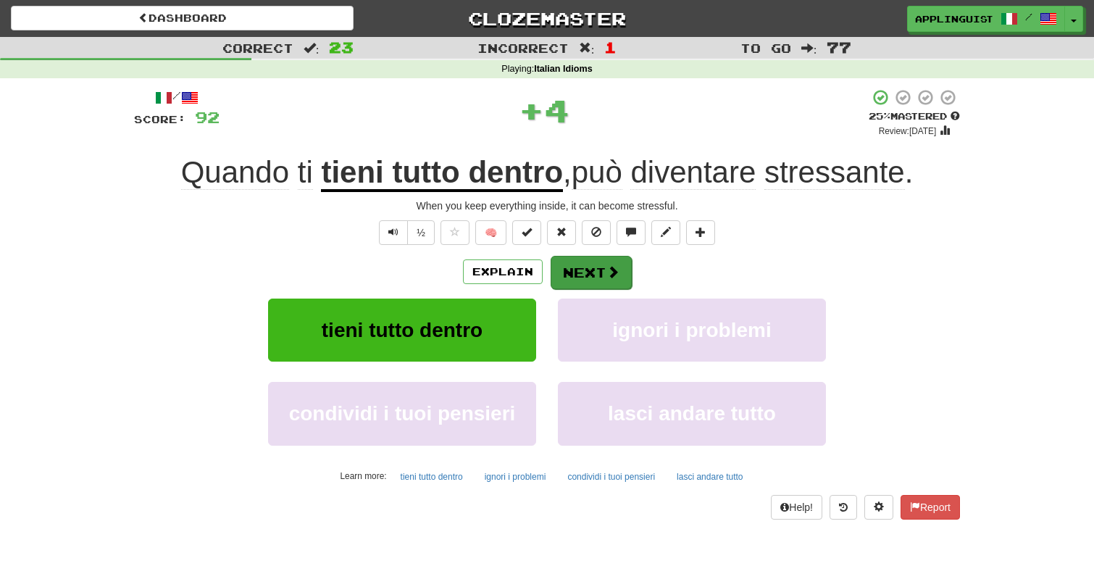
click at [581, 273] on button "Next" at bounding box center [590, 272] width 81 height 33
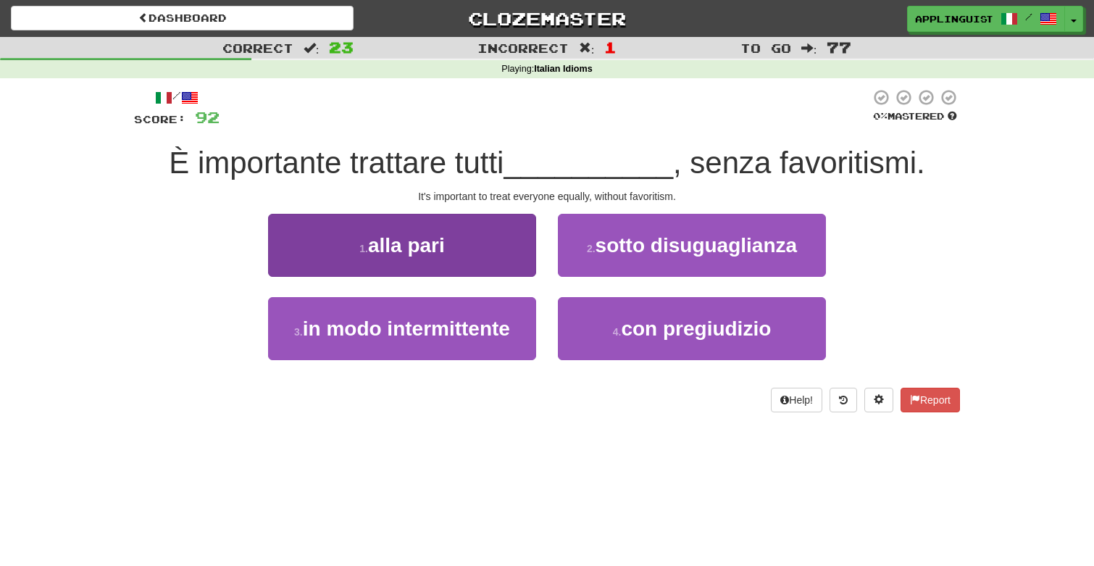
click at [480, 261] on button "1 . alla pari" at bounding box center [402, 245] width 268 height 63
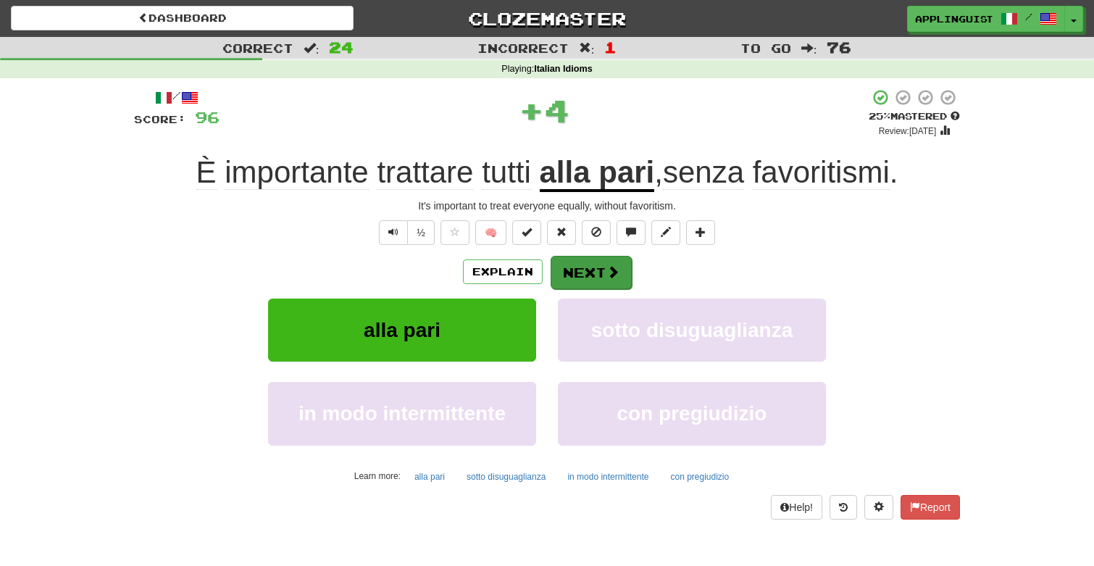
click at [582, 267] on button "Next" at bounding box center [590, 272] width 81 height 33
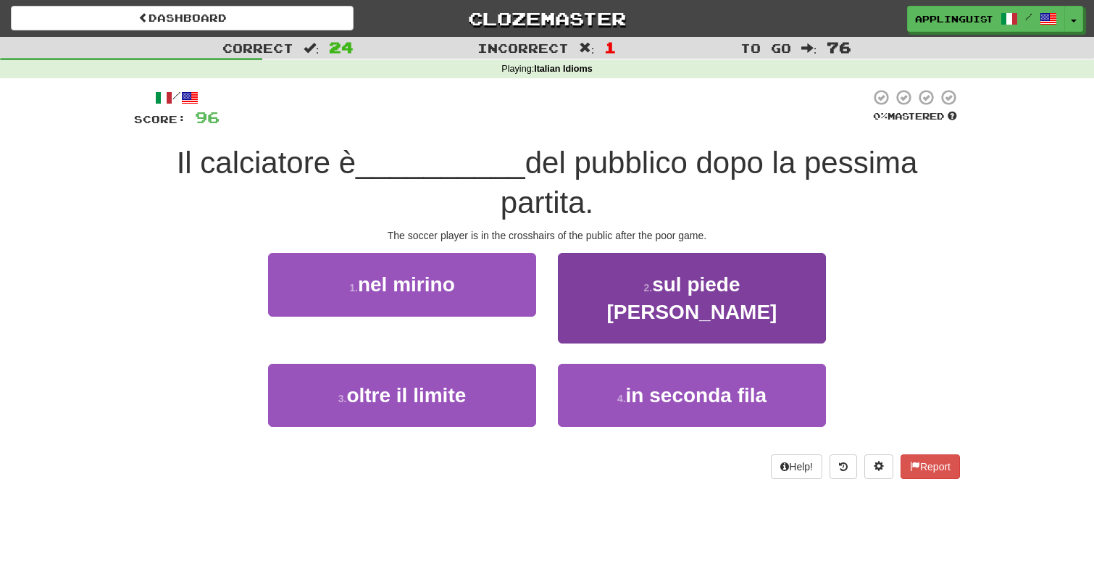
click at [616, 275] on span "sul piede di guerra" at bounding box center [692, 297] width 170 height 49
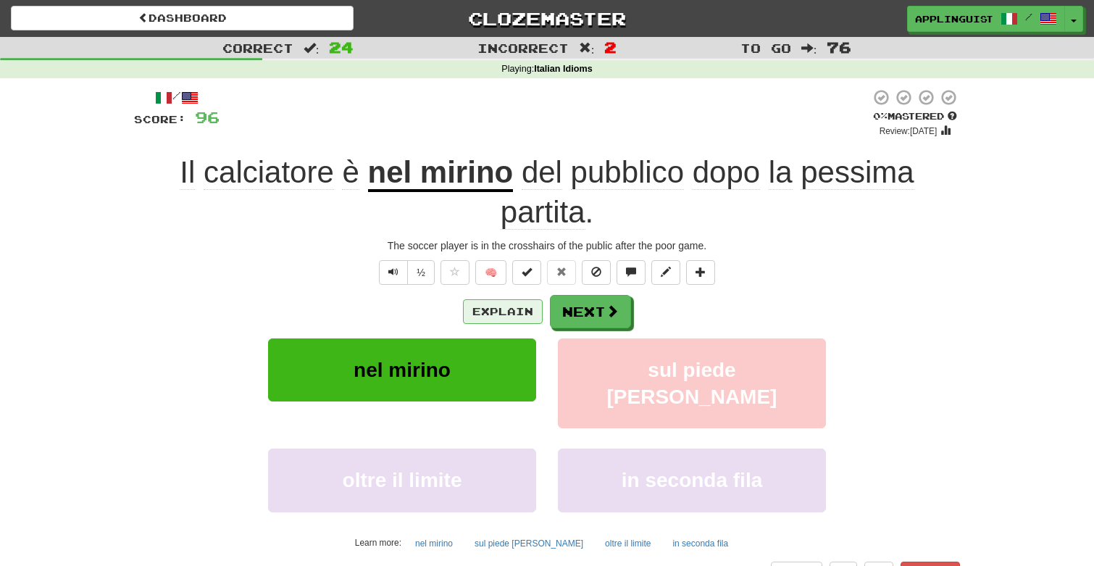
click at [514, 308] on button "Explain" at bounding box center [503, 311] width 80 height 25
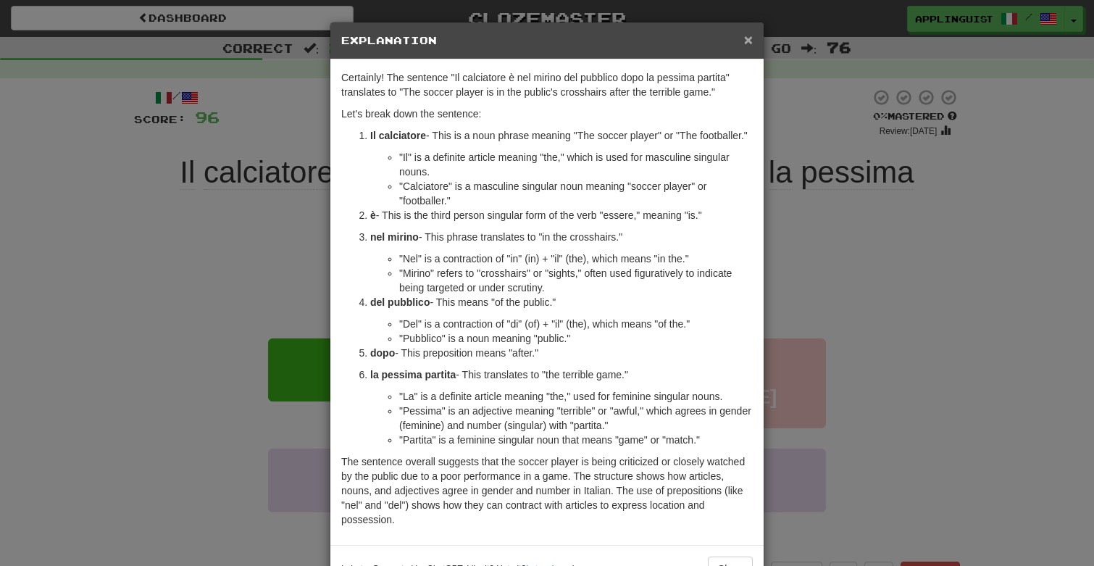
click at [745, 43] on span "×" at bounding box center [748, 39] width 9 height 17
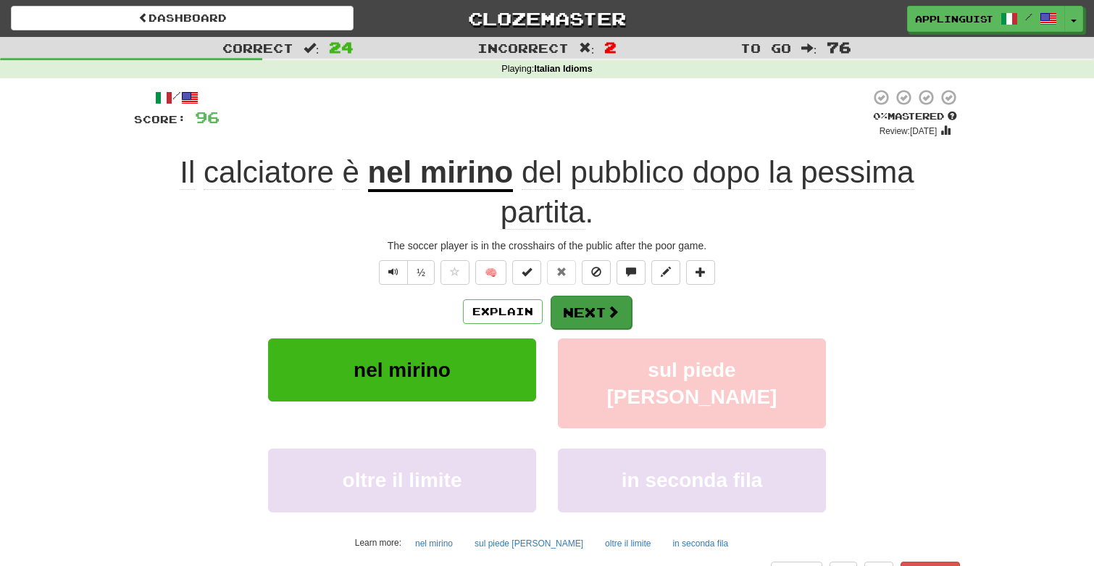
click at [590, 309] on button "Next" at bounding box center [590, 312] width 81 height 33
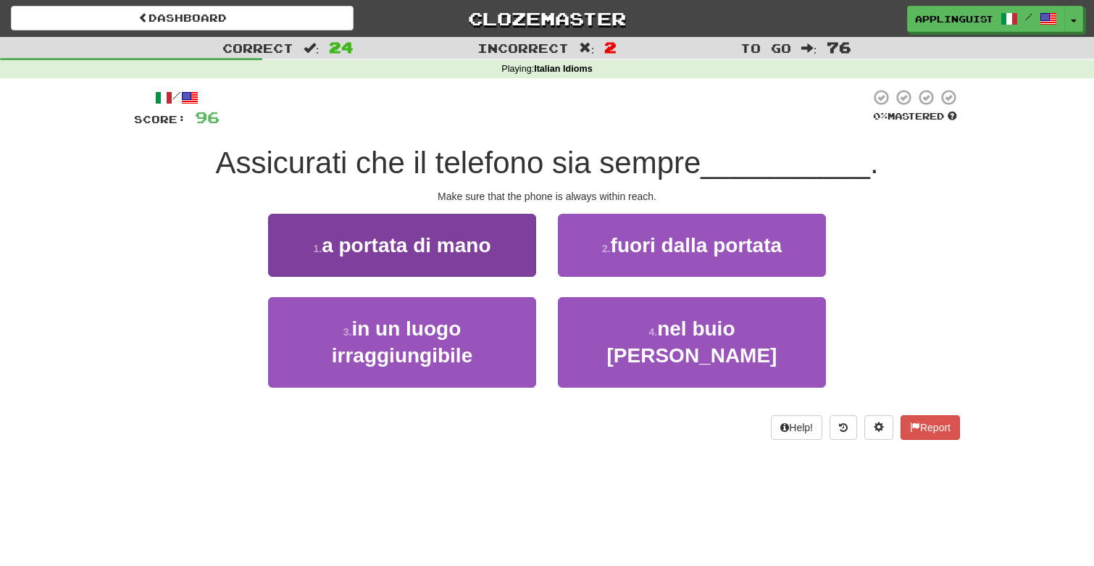
click at [455, 244] on span "a portata di mano" at bounding box center [406, 245] width 169 height 22
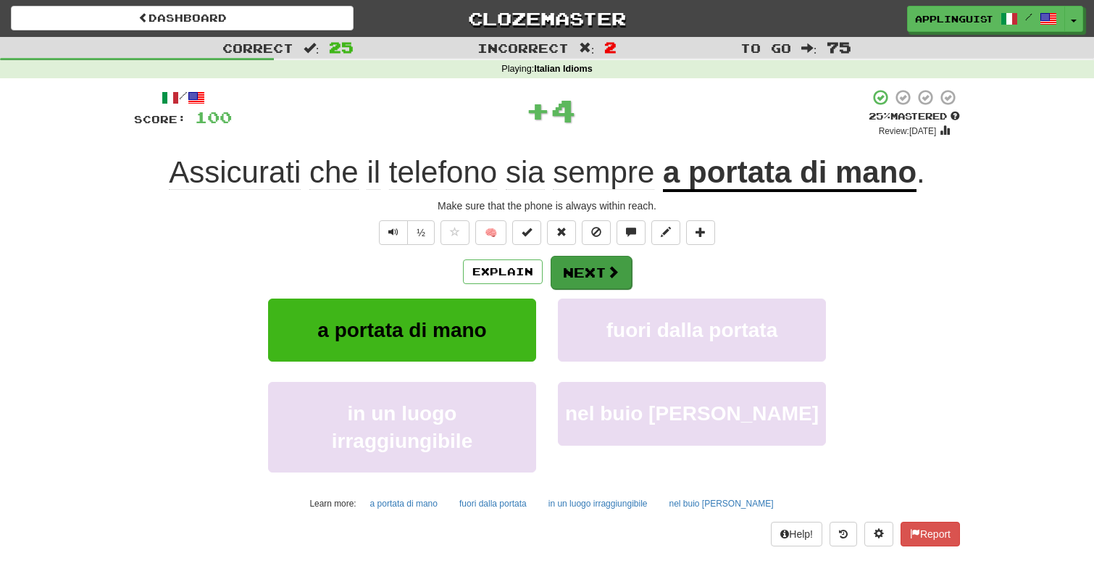
click at [609, 267] on span at bounding box center [612, 271] width 13 height 13
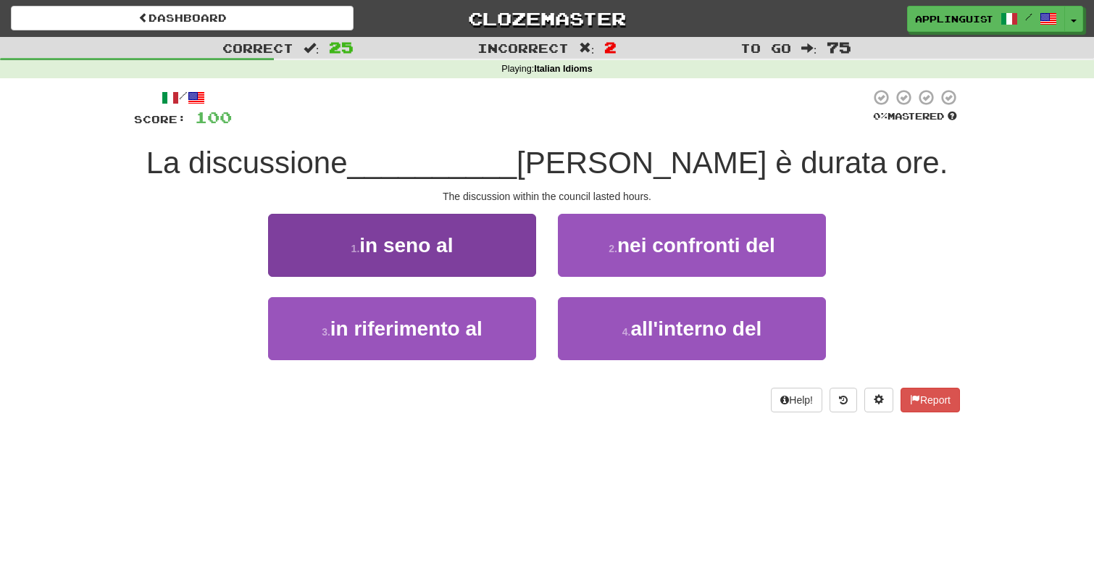
click at [472, 249] on button "1 . in seno al" at bounding box center [402, 245] width 268 height 63
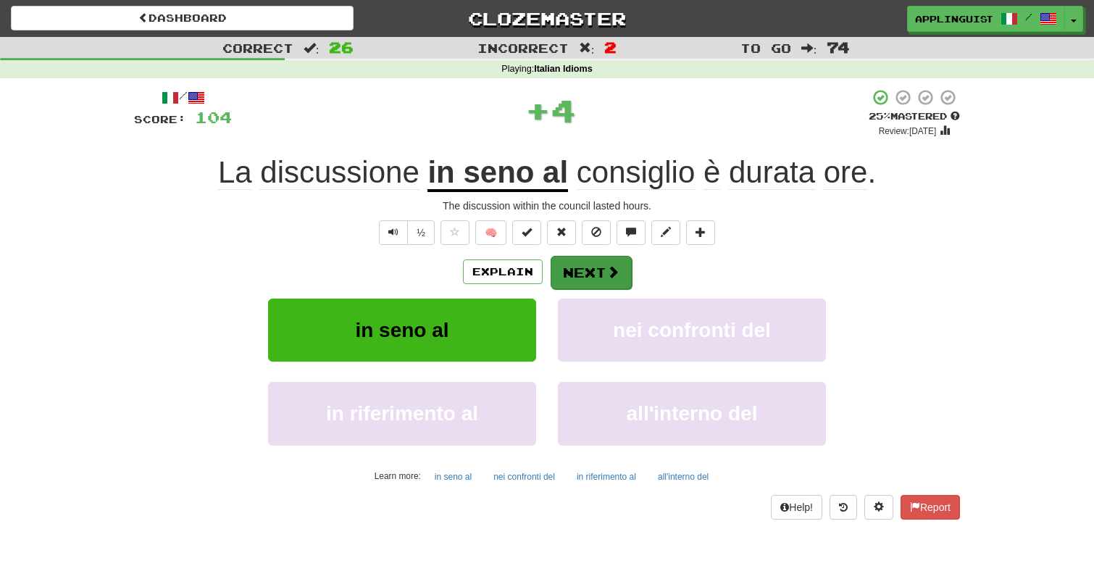
click at [575, 262] on button "Next" at bounding box center [590, 272] width 81 height 33
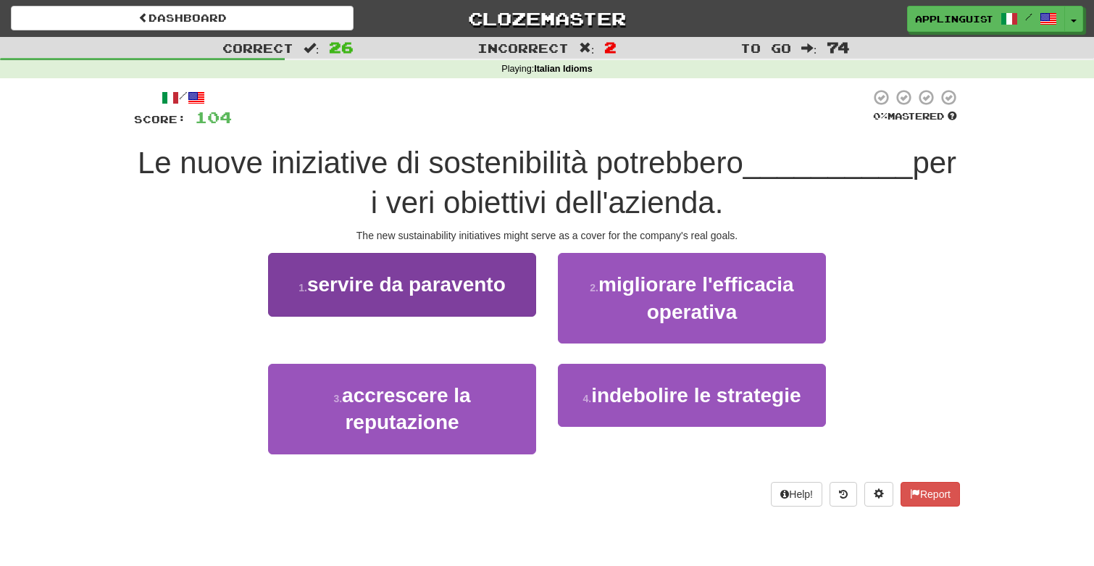
click at [462, 262] on button "1 . servire da paravento" at bounding box center [402, 284] width 268 height 63
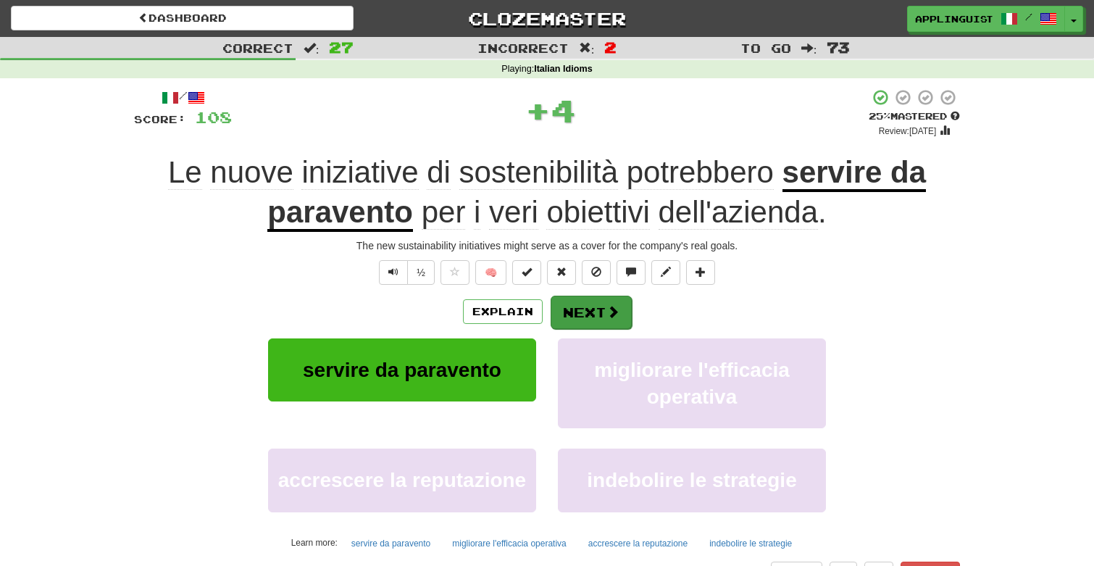
click at [574, 303] on button "Next" at bounding box center [590, 312] width 81 height 33
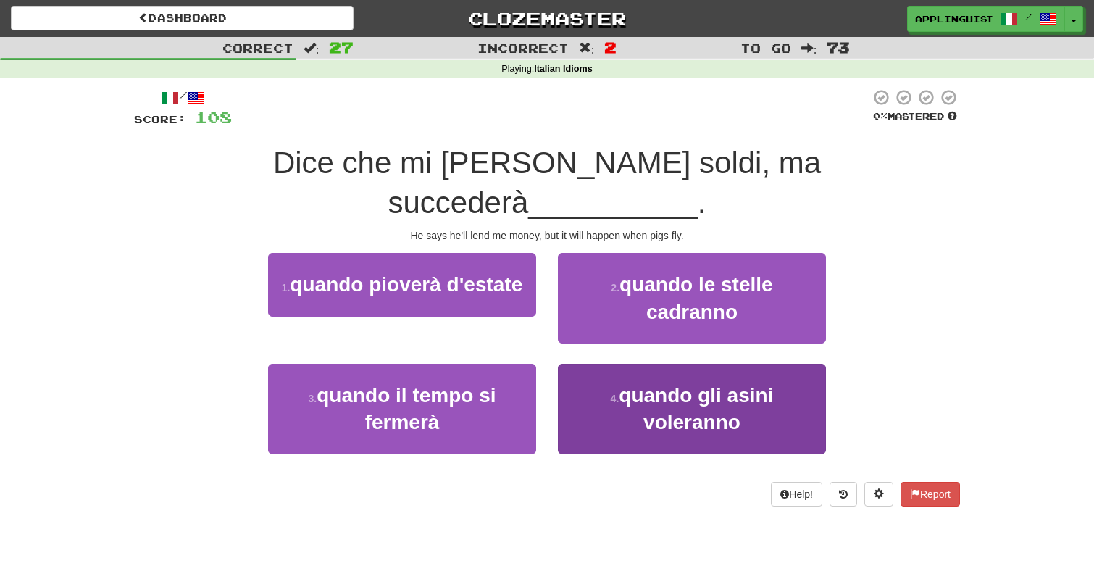
click at [611, 393] on small "4 ." at bounding box center [615, 399] width 9 height 12
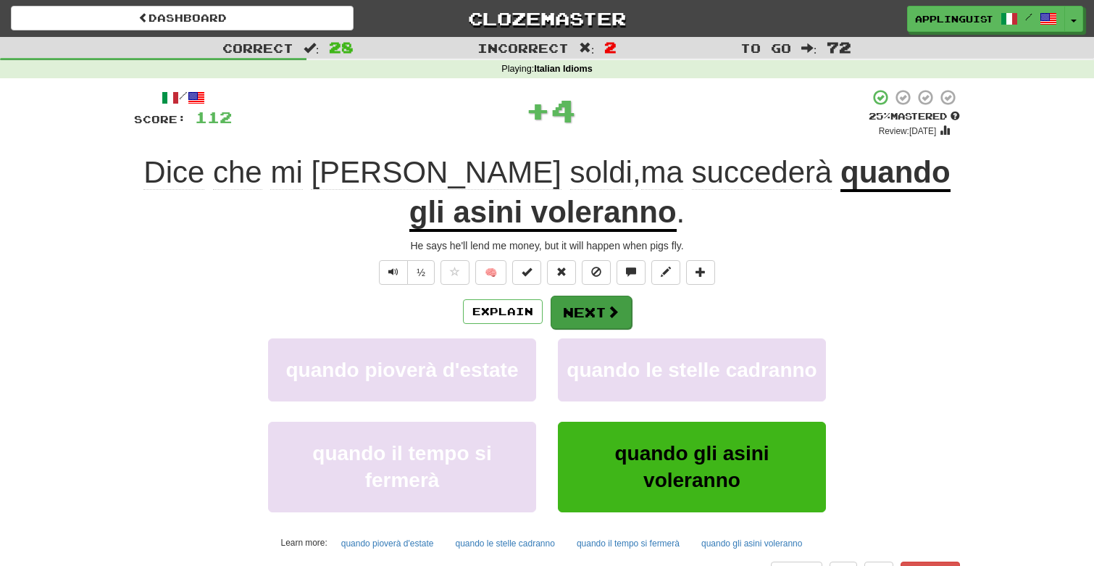
click at [597, 296] on button "Next" at bounding box center [590, 312] width 81 height 33
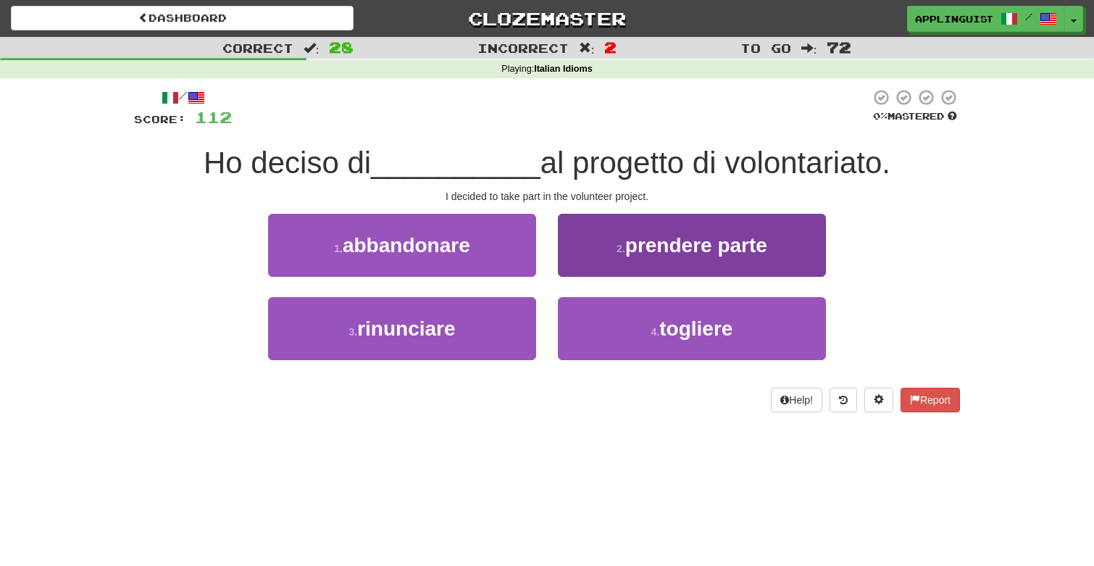
click at [606, 230] on button "2 . prendere parte" at bounding box center [692, 245] width 268 height 63
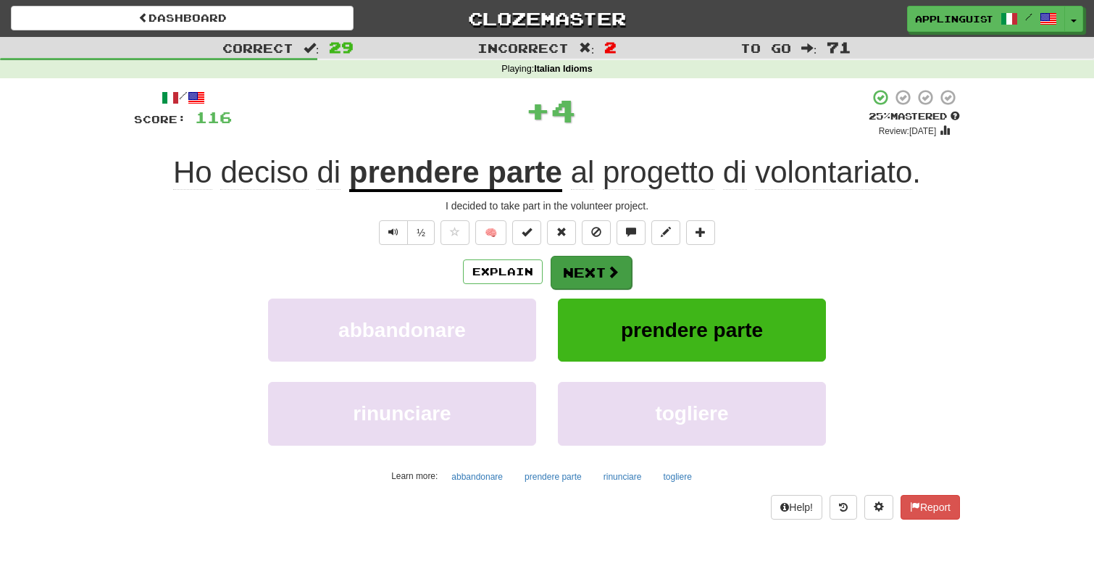
click at [596, 263] on button "Next" at bounding box center [590, 272] width 81 height 33
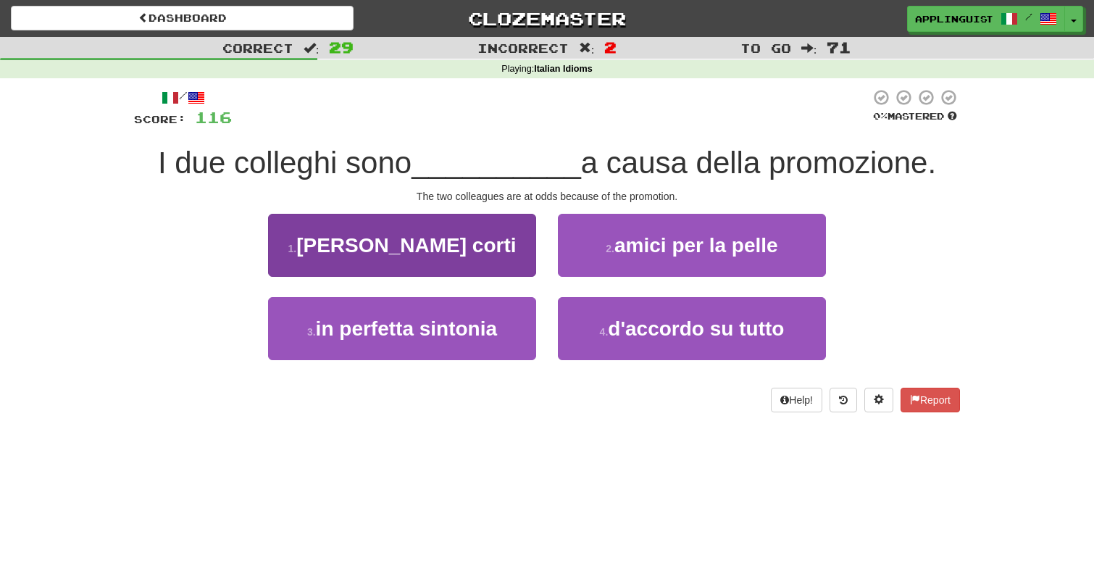
click at [474, 232] on button "1 . ai ferri corti" at bounding box center [402, 245] width 268 height 63
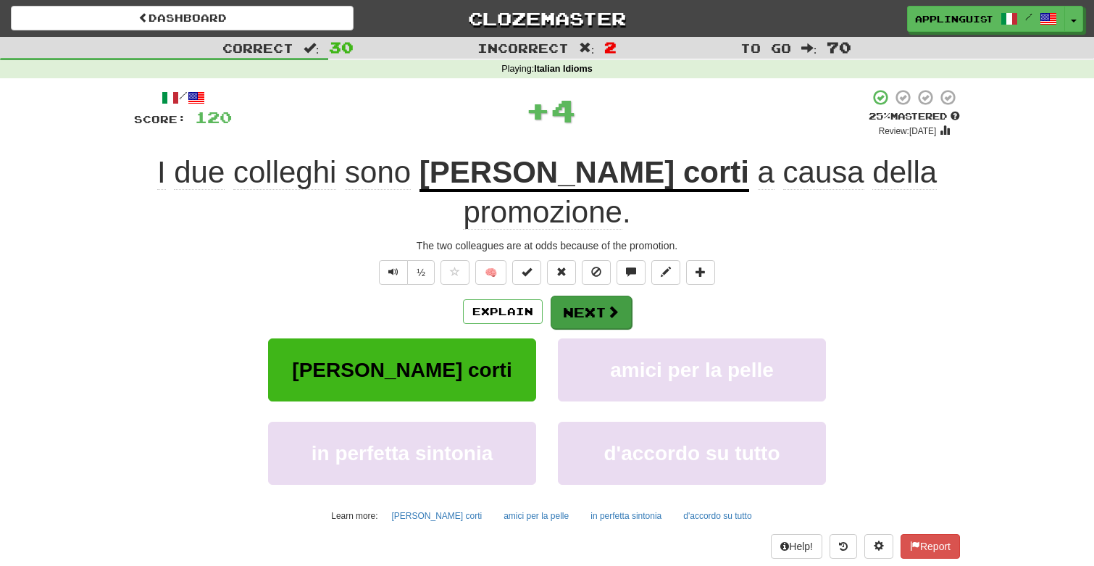
click at [578, 296] on button "Next" at bounding box center [590, 312] width 81 height 33
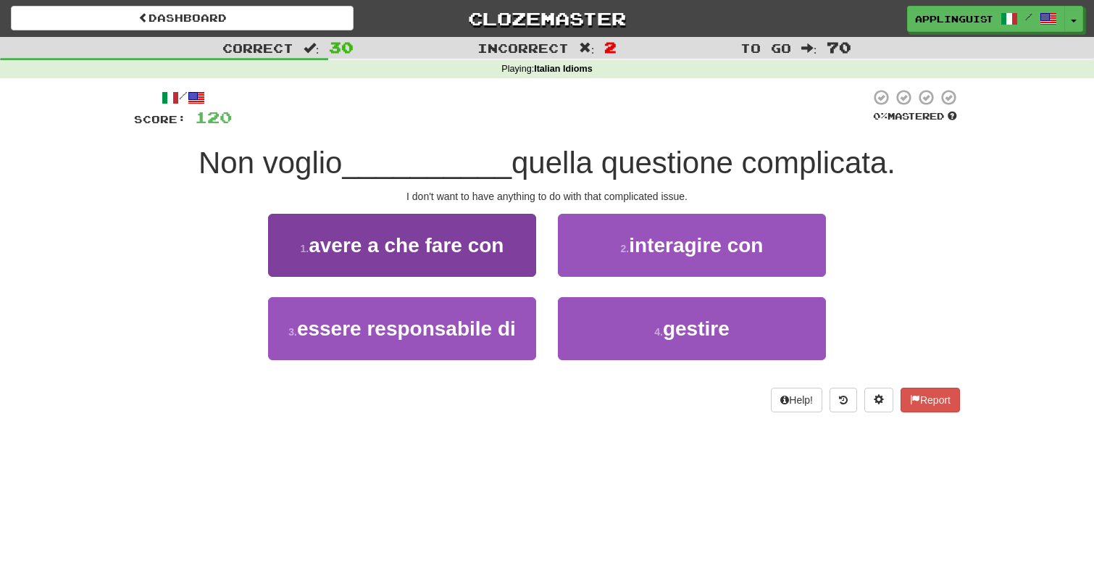
click at [484, 243] on span "avere a che fare con" at bounding box center [406, 245] width 195 height 22
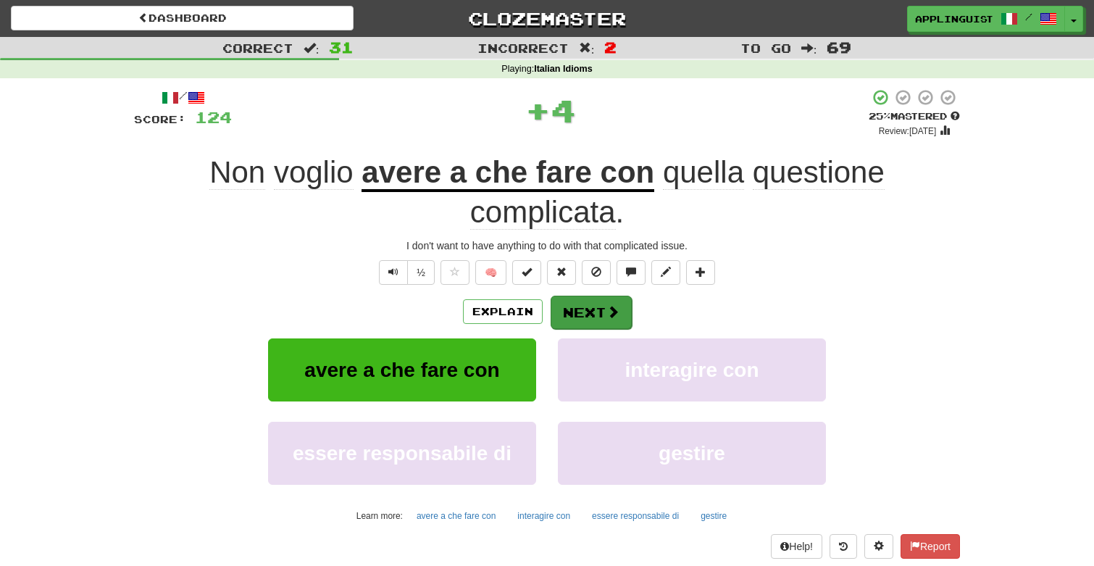
click at [574, 300] on button "Next" at bounding box center [590, 312] width 81 height 33
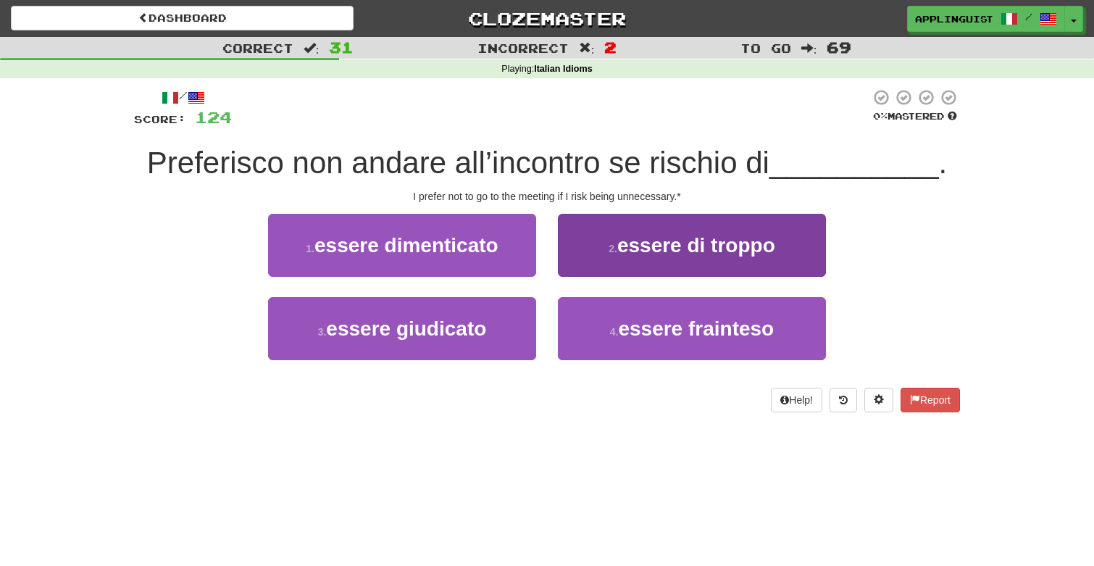
click at [605, 226] on button "2 . essere di troppo" at bounding box center [692, 245] width 268 height 63
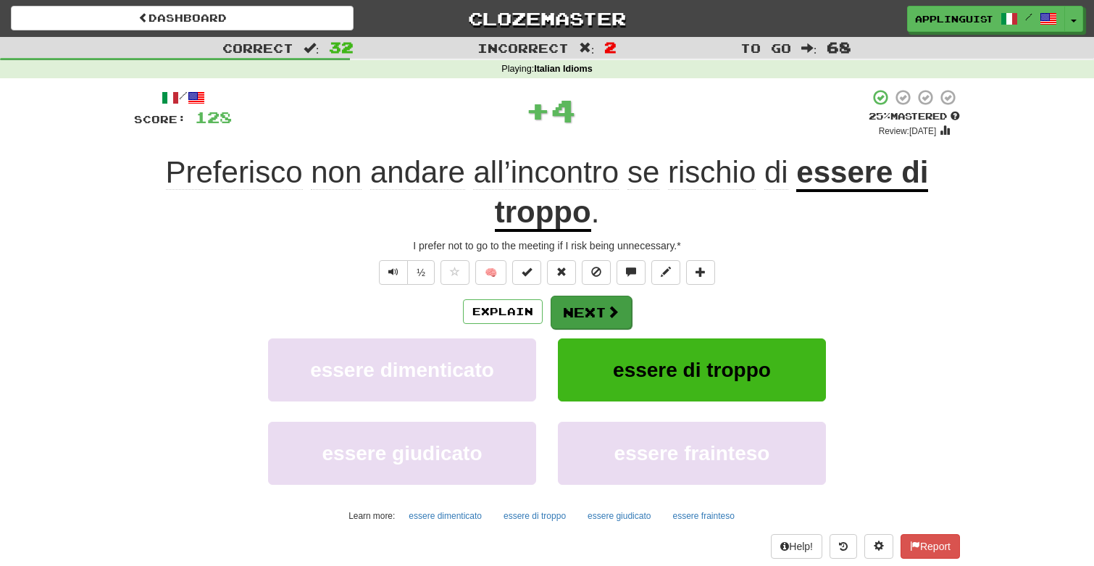
click at [604, 301] on button "Next" at bounding box center [590, 312] width 81 height 33
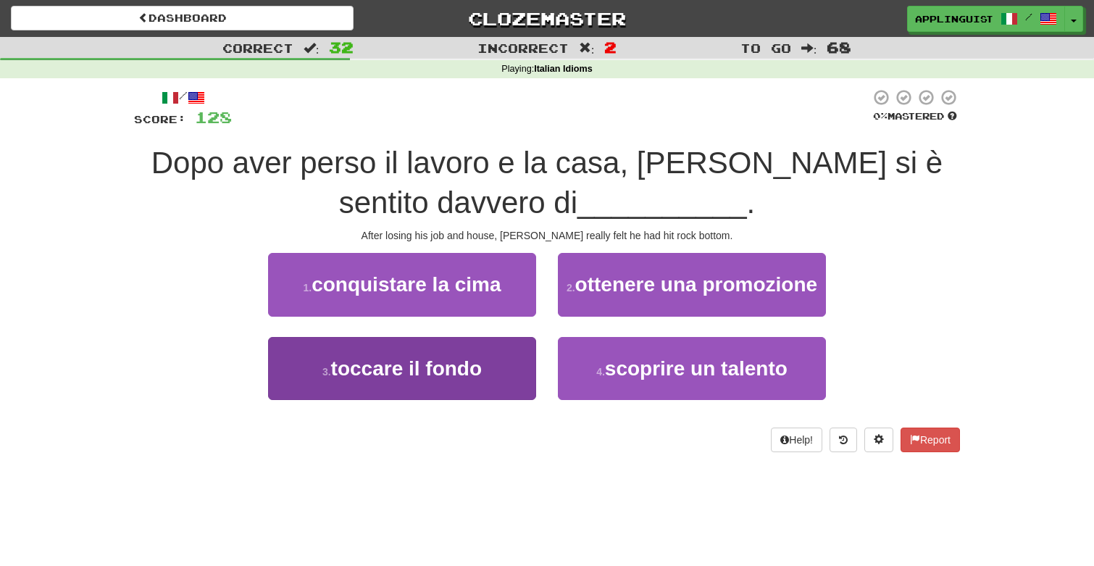
click at [488, 371] on button "3 . toccare il fondo" at bounding box center [402, 368] width 268 height 63
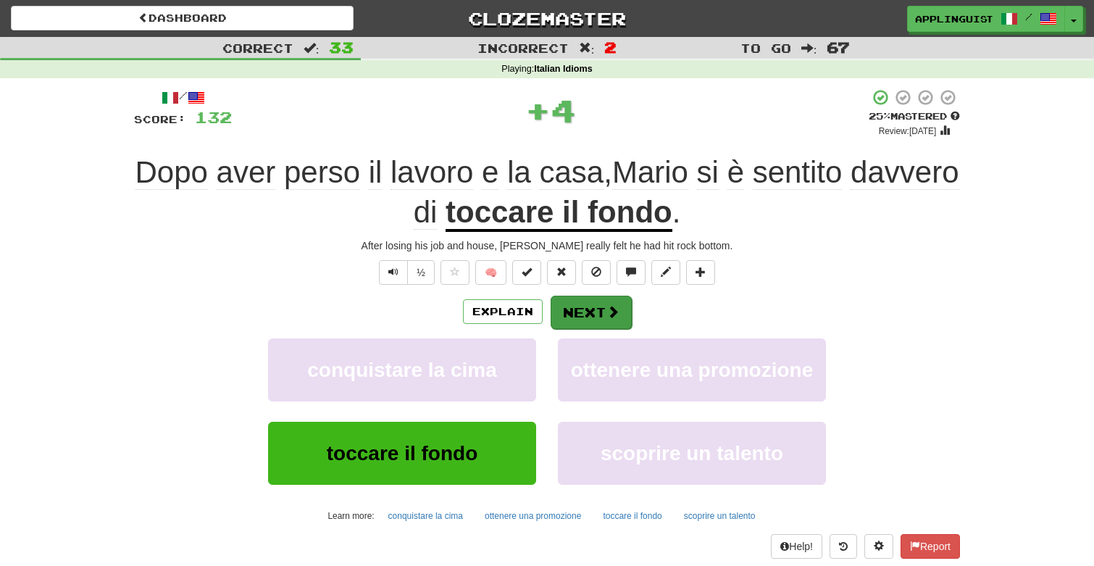
click at [568, 311] on button "Next" at bounding box center [590, 312] width 81 height 33
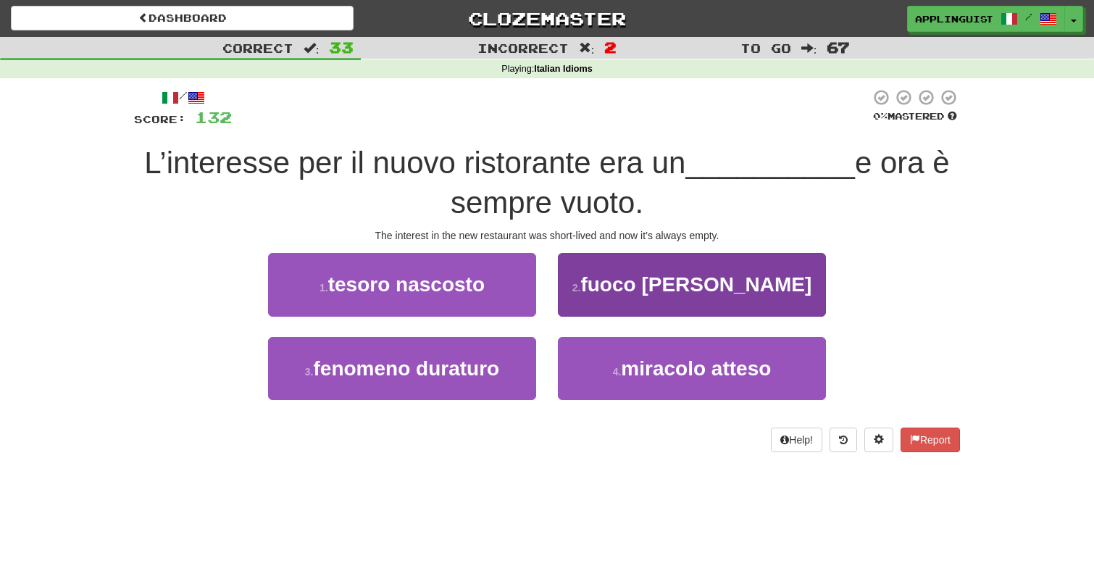
click at [635, 284] on span "fuoco di paglia" at bounding box center [695, 284] width 231 height 22
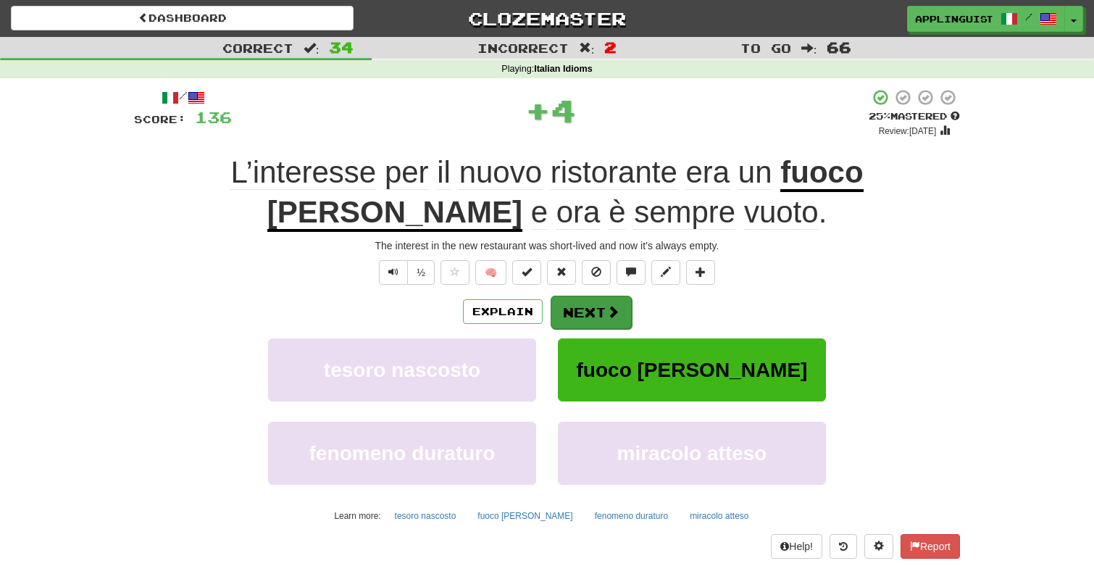
click at [590, 312] on button "Next" at bounding box center [590, 312] width 81 height 33
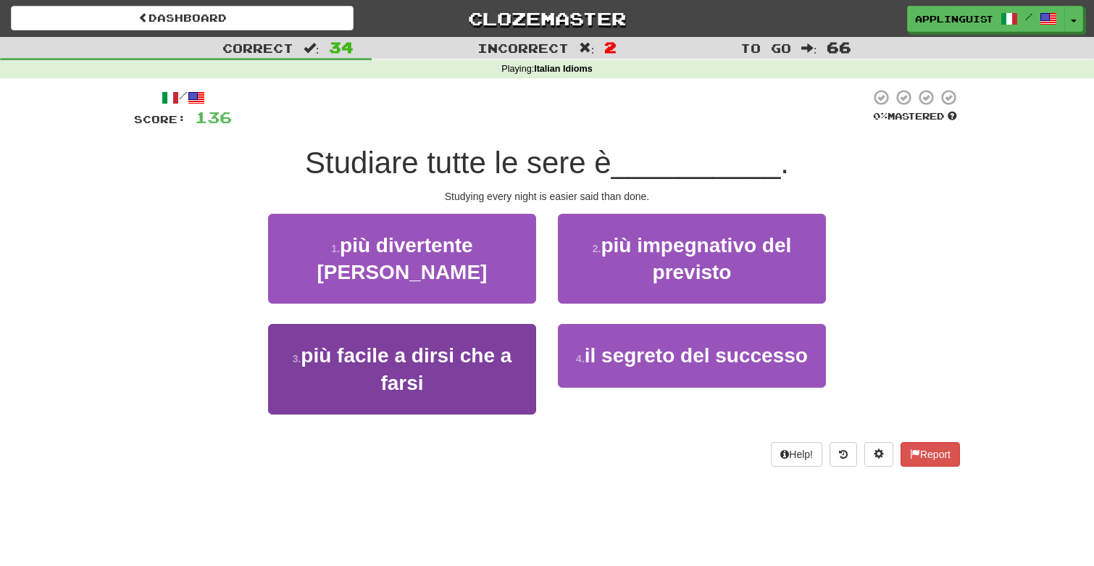
click at [510, 356] on span "più facile a dirsi che a farsi" at bounding box center [406, 368] width 211 height 49
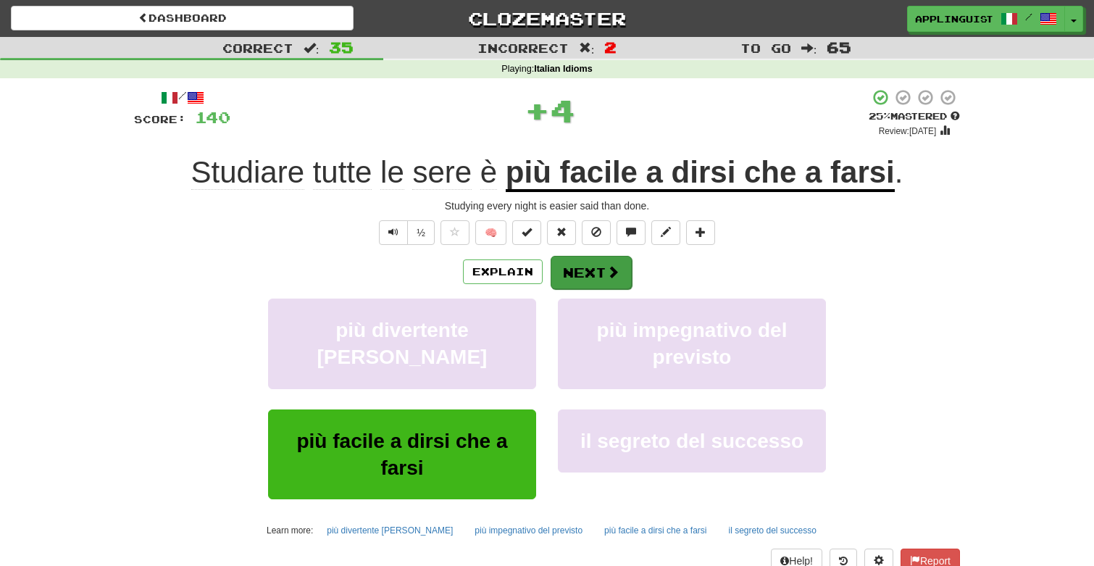
click at [598, 275] on button "Next" at bounding box center [590, 272] width 81 height 33
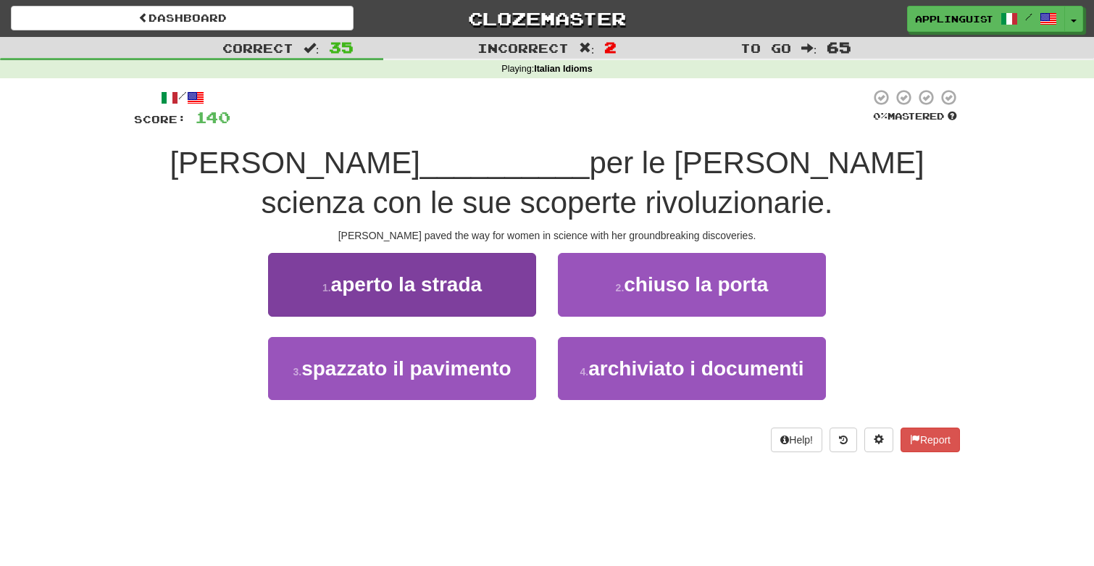
click at [464, 263] on button "1 . aperto la strada" at bounding box center [402, 284] width 268 height 63
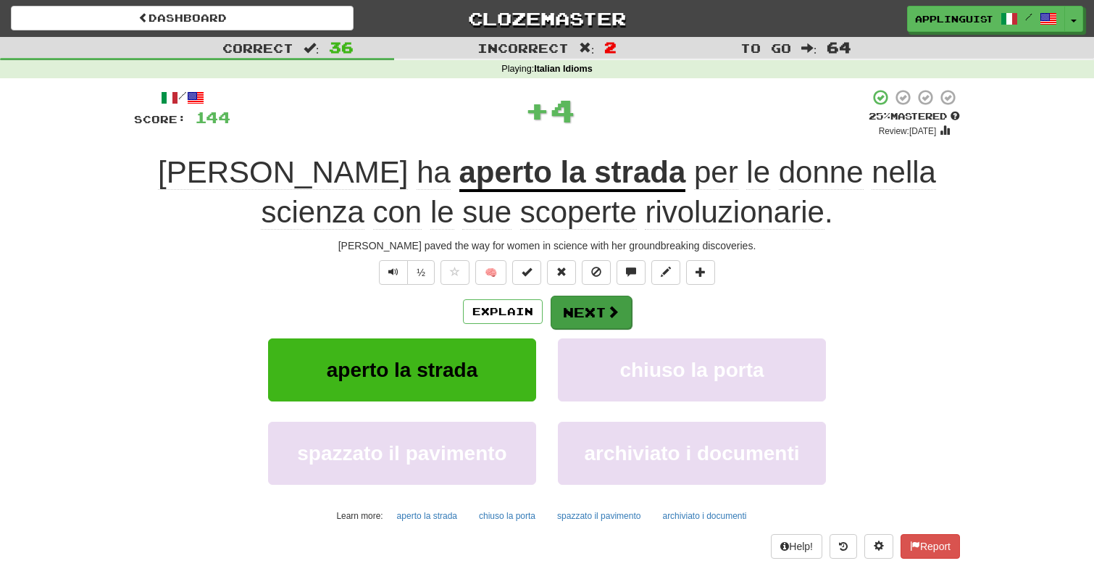
click at [595, 304] on button "Next" at bounding box center [590, 312] width 81 height 33
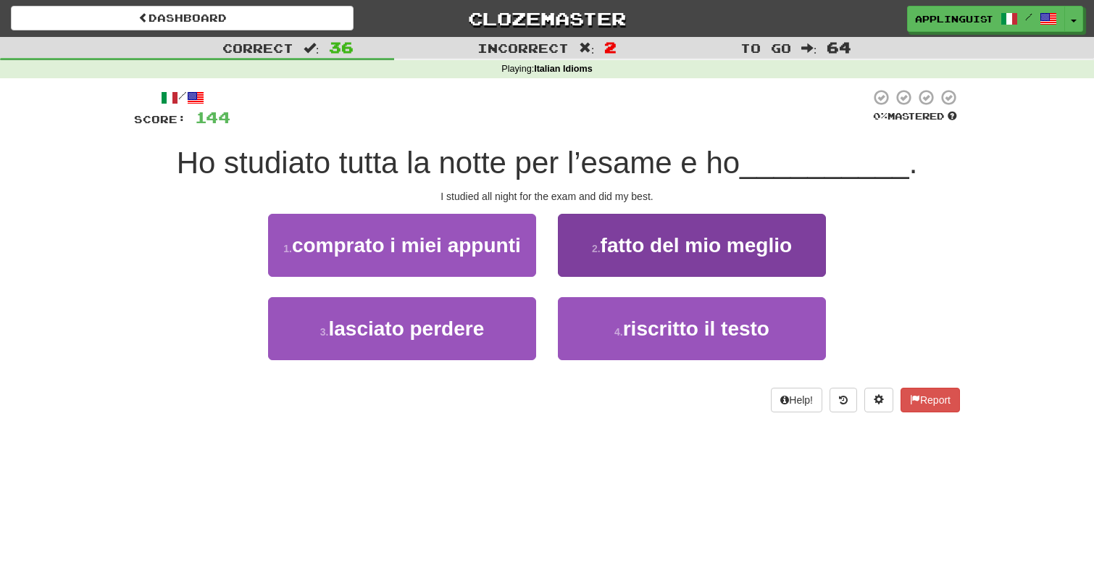
click at [603, 249] on span "fatto del mio meglio" at bounding box center [695, 245] width 191 height 22
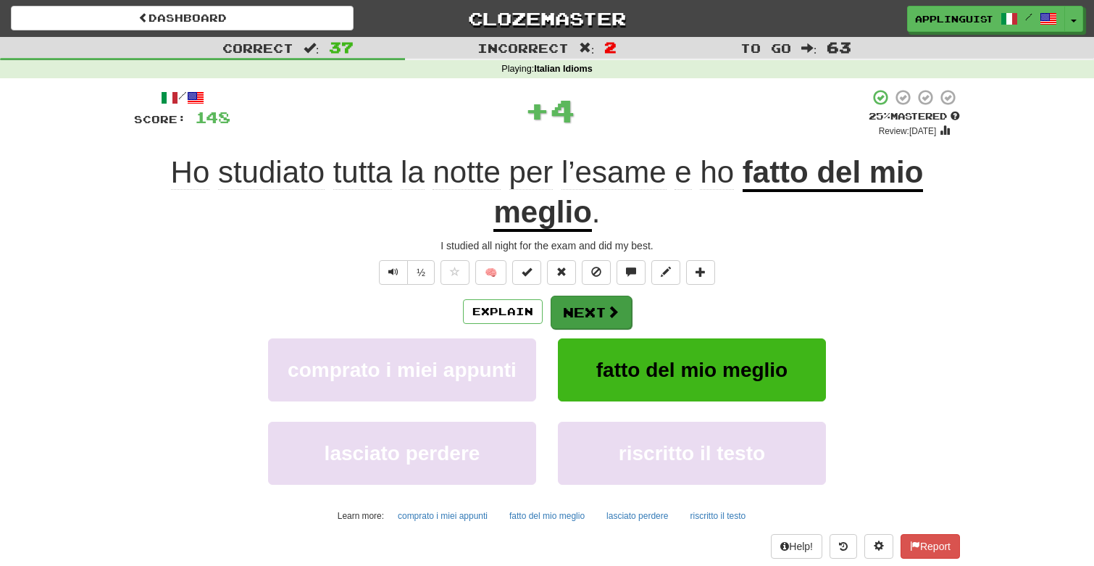
click at [576, 302] on button "Next" at bounding box center [590, 312] width 81 height 33
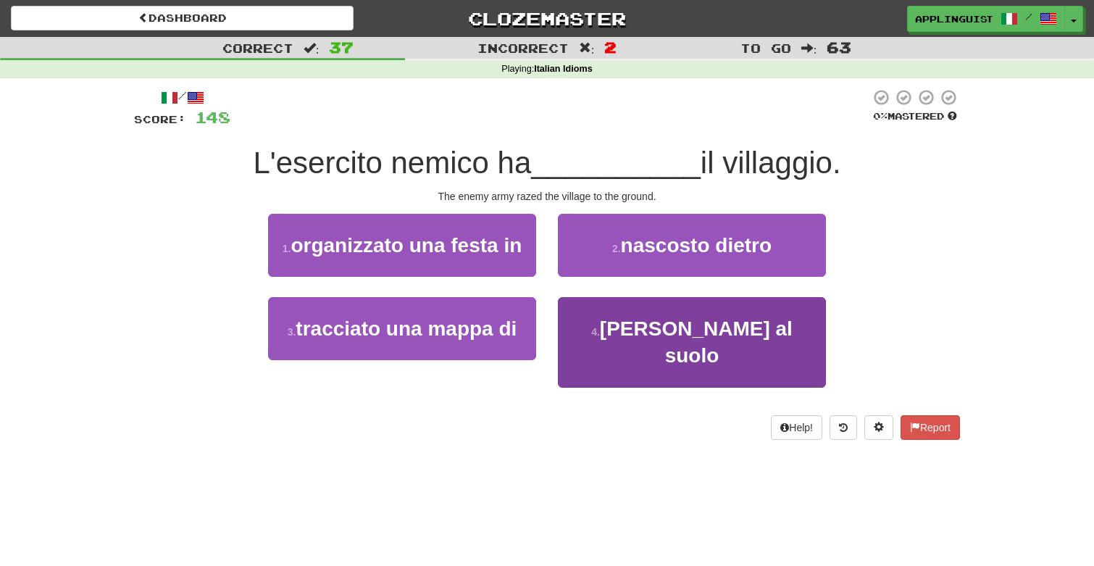
click at [638, 342] on button "4 . raso al suolo" at bounding box center [692, 342] width 268 height 91
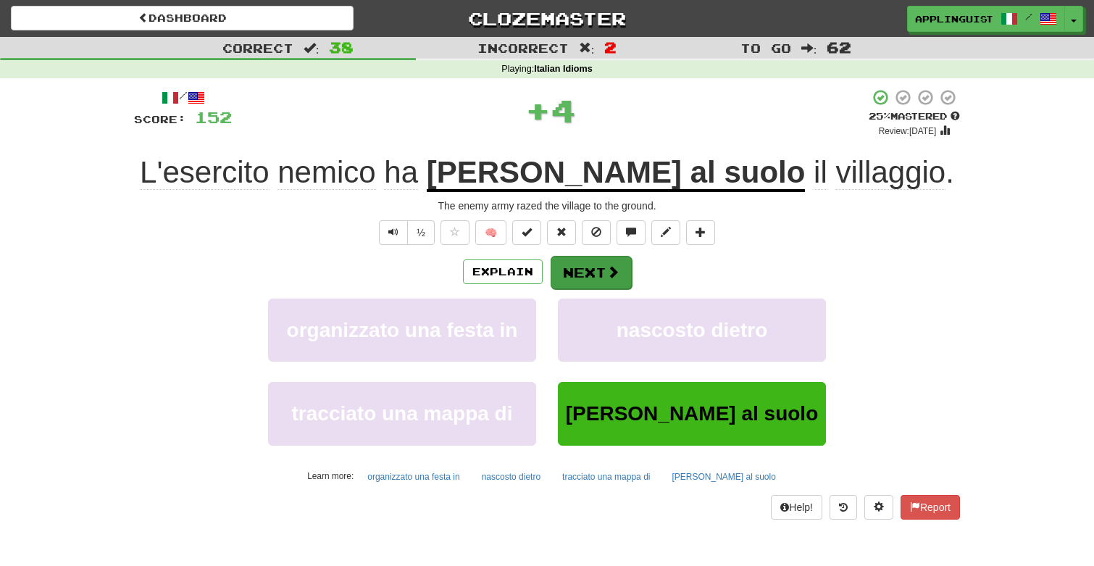
click at [600, 261] on button "Next" at bounding box center [590, 272] width 81 height 33
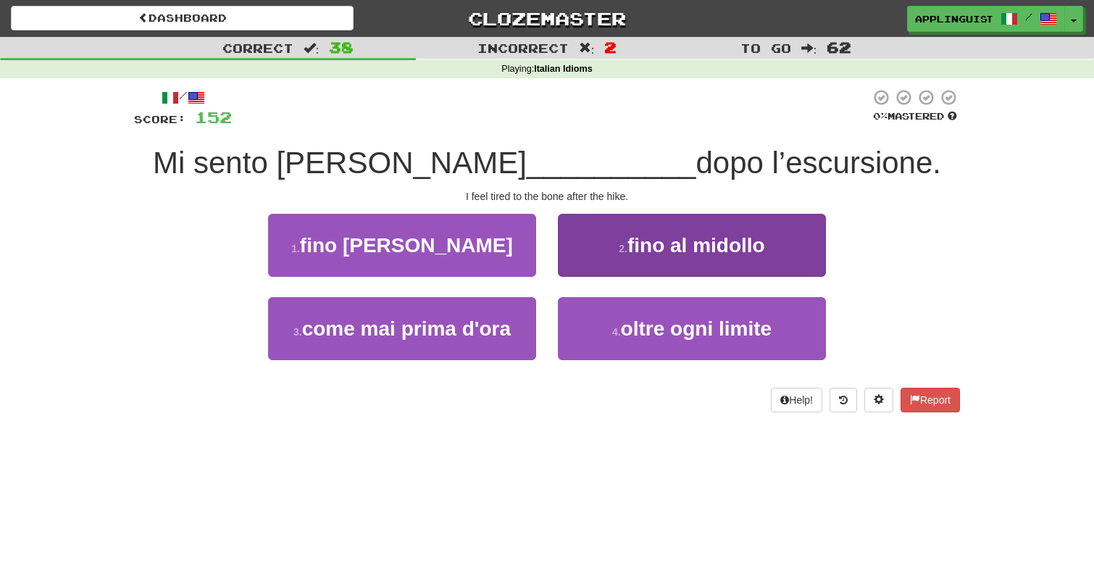
click at [625, 265] on button "2 . fino al midollo" at bounding box center [692, 245] width 268 height 63
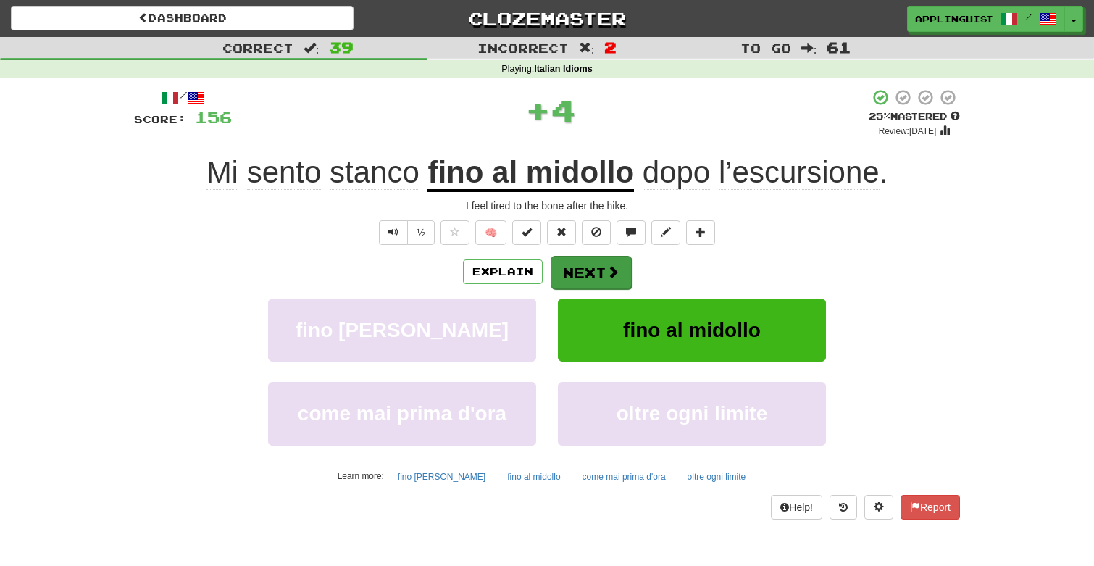
click at [608, 271] on span at bounding box center [612, 271] width 13 height 13
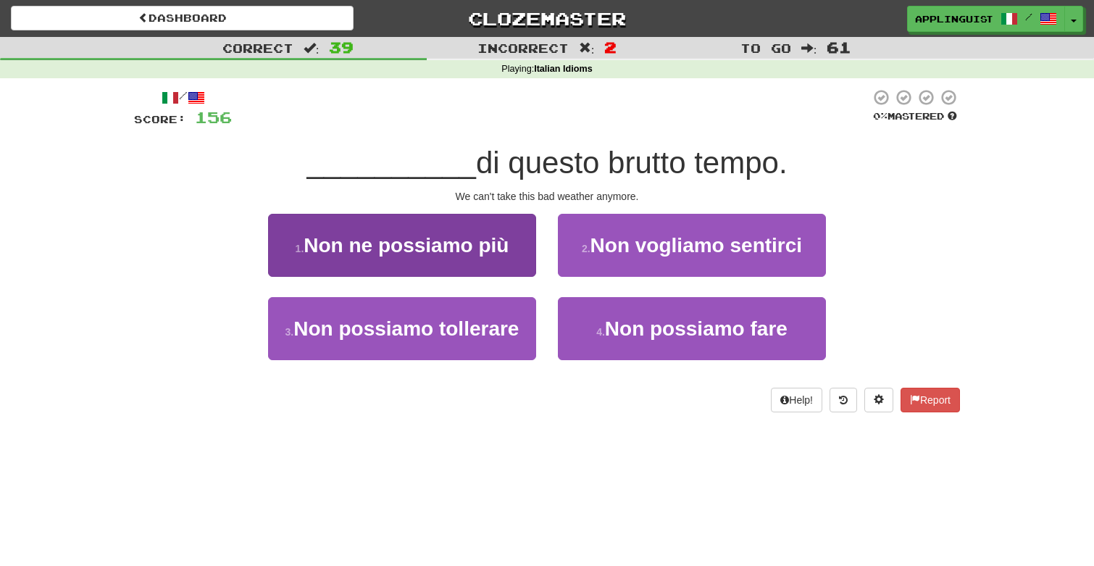
click at [481, 234] on span "Non ne possiamo più" at bounding box center [405, 245] width 205 height 22
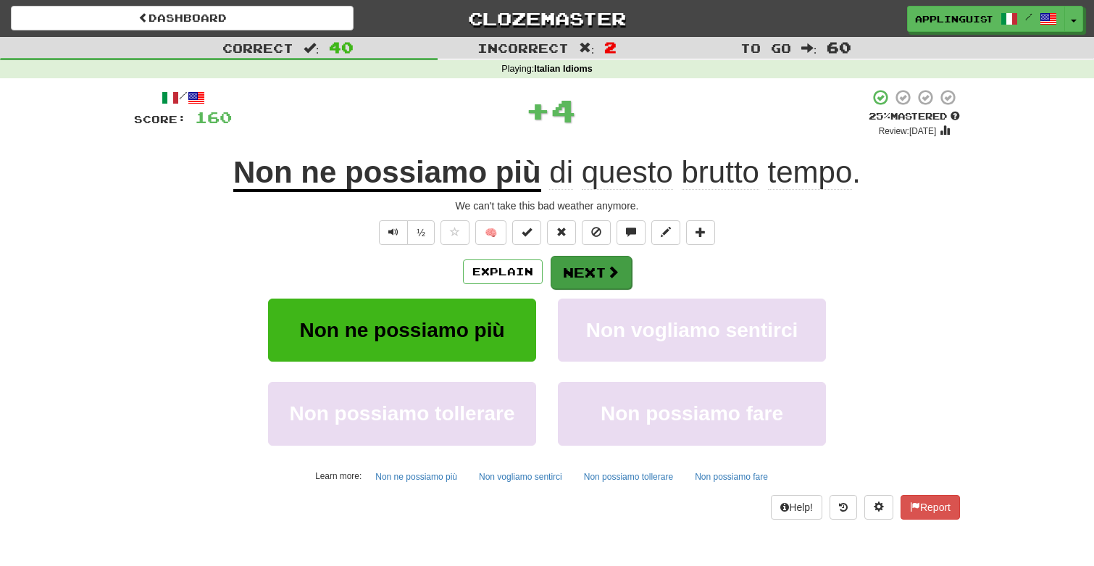
click at [567, 268] on button "Next" at bounding box center [590, 272] width 81 height 33
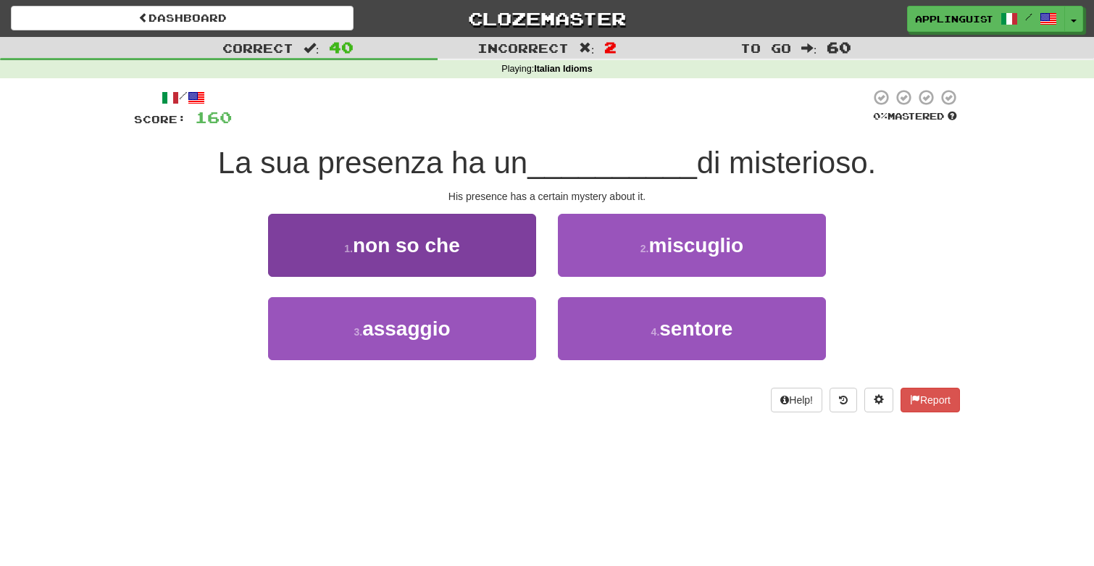
click at [477, 233] on button "1 . non so che" at bounding box center [402, 245] width 268 height 63
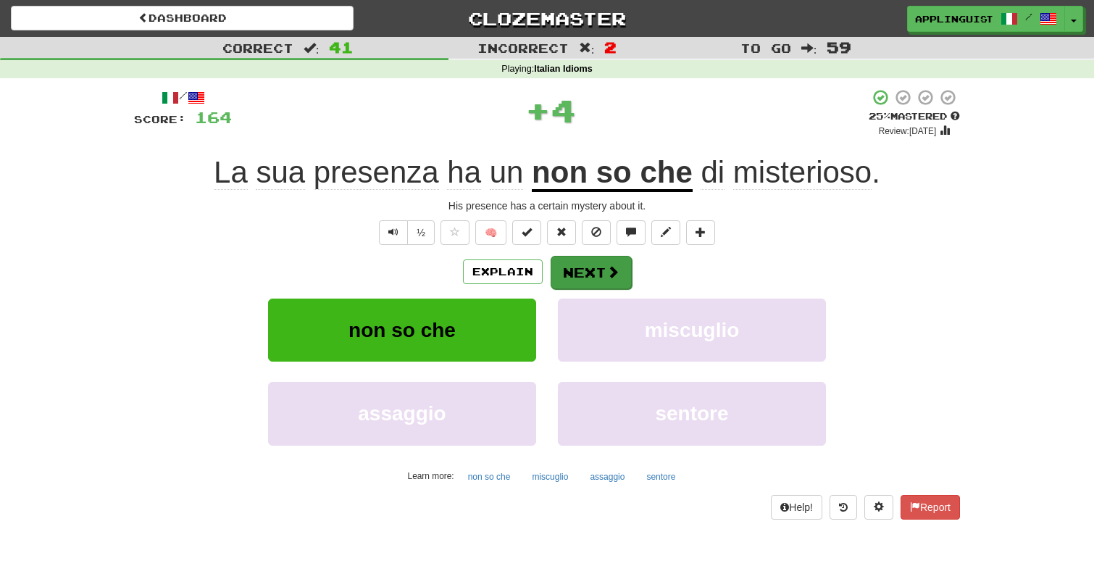
click at [582, 265] on button "Next" at bounding box center [590, 272] width 81 height 33
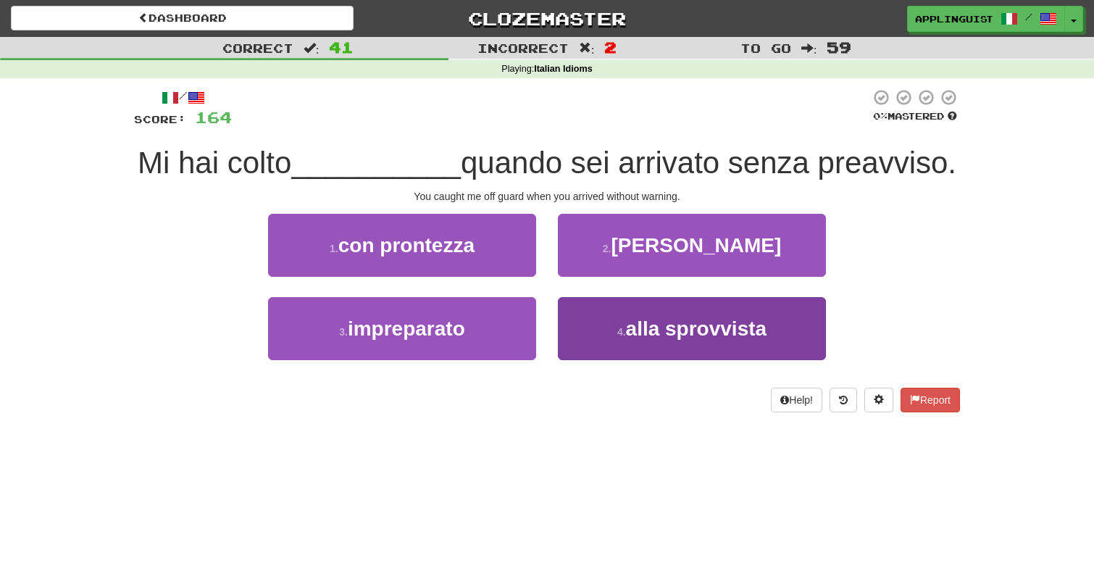
click at [628, 357] on button "4 . alla sprovvista" at bounding box center [692, 328] width 268 height 63
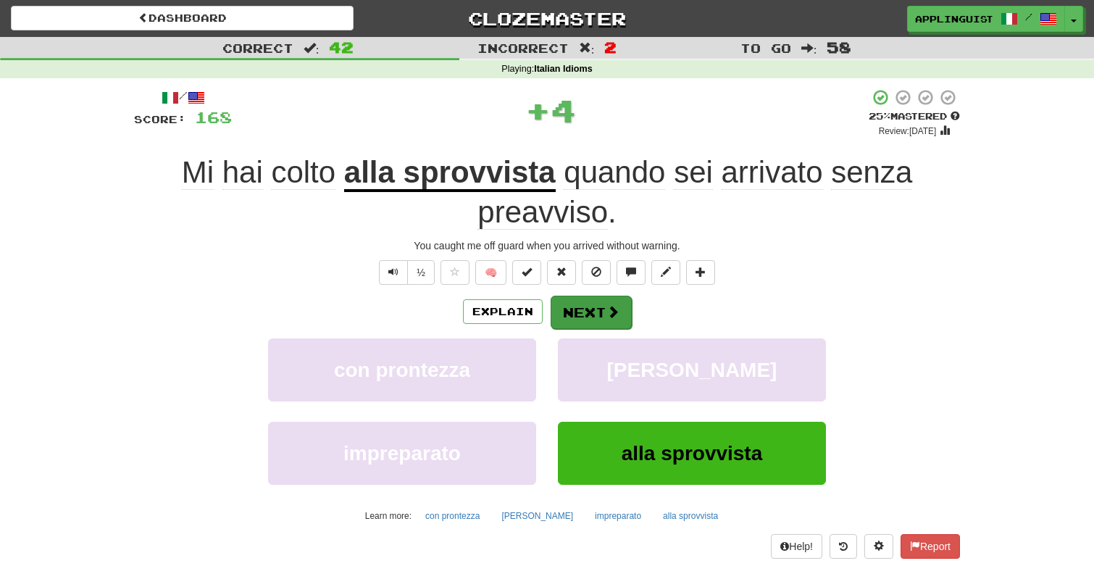
click at [611, 314] on span at bounding box center [612, 311] width 13 height 13
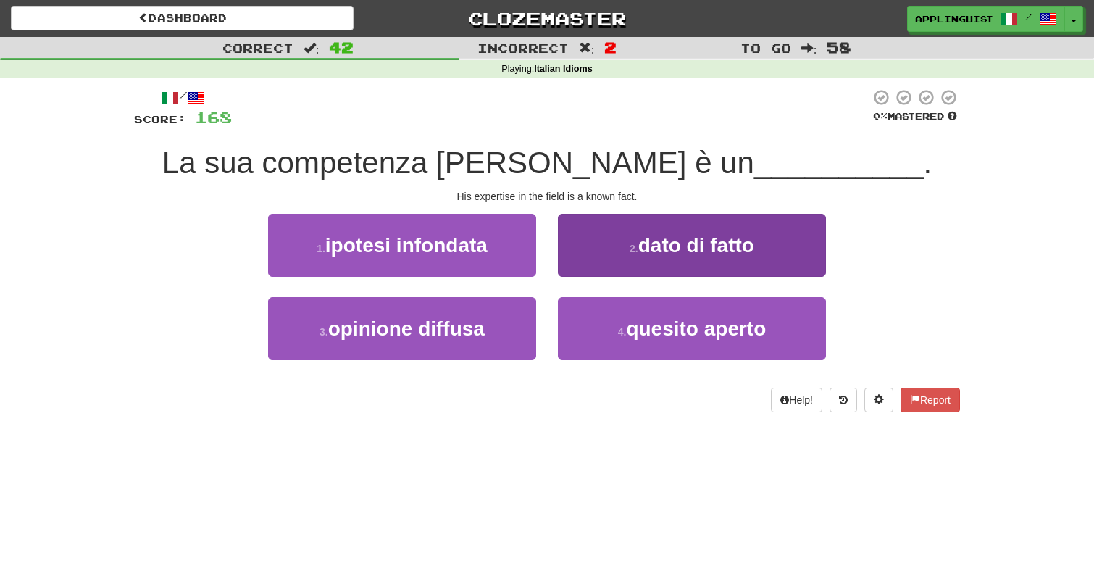
click at [624, 240] on button "2 . dato di fatto" at bounding box center [692, 245] width 268 height 63
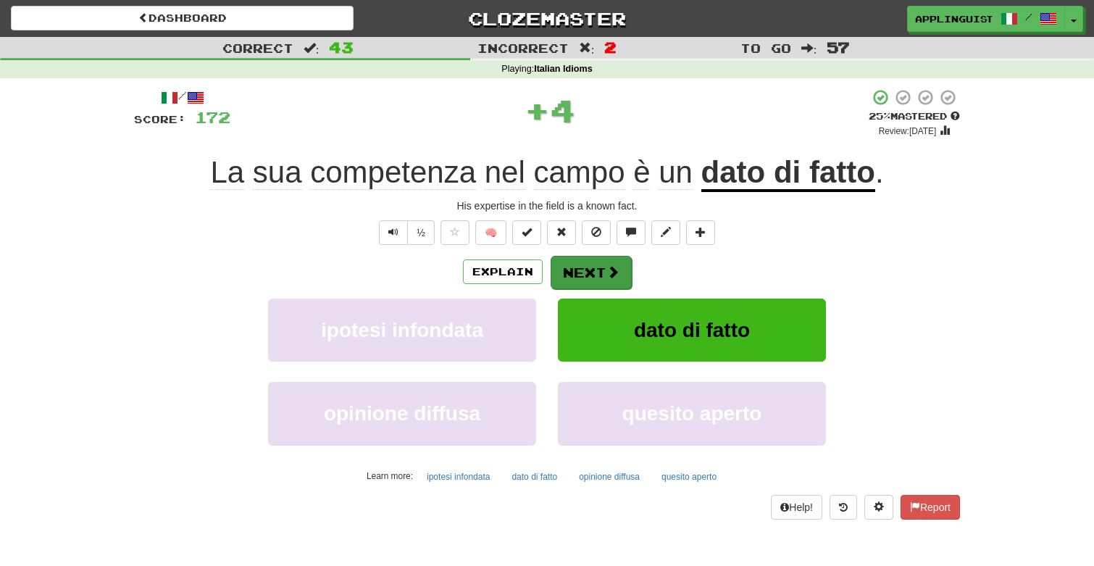
click at [607, 261] on button "Next" at bounding box center [590, 272] width 81 height 33
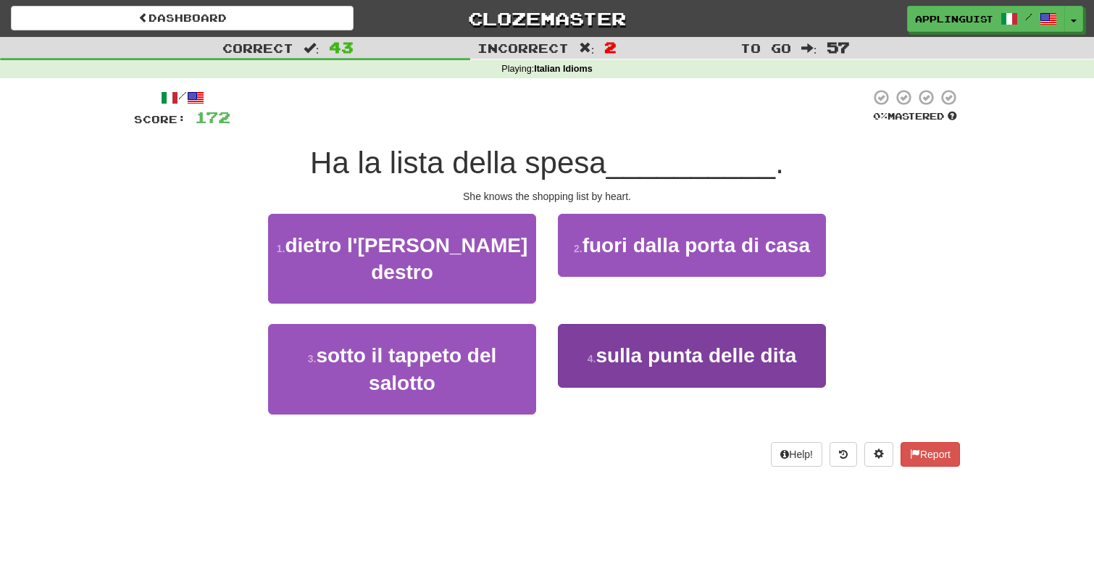
click at [603, 344] on span "sulla punta delle dita" at bounding box center [695, 355] width 201 height 22
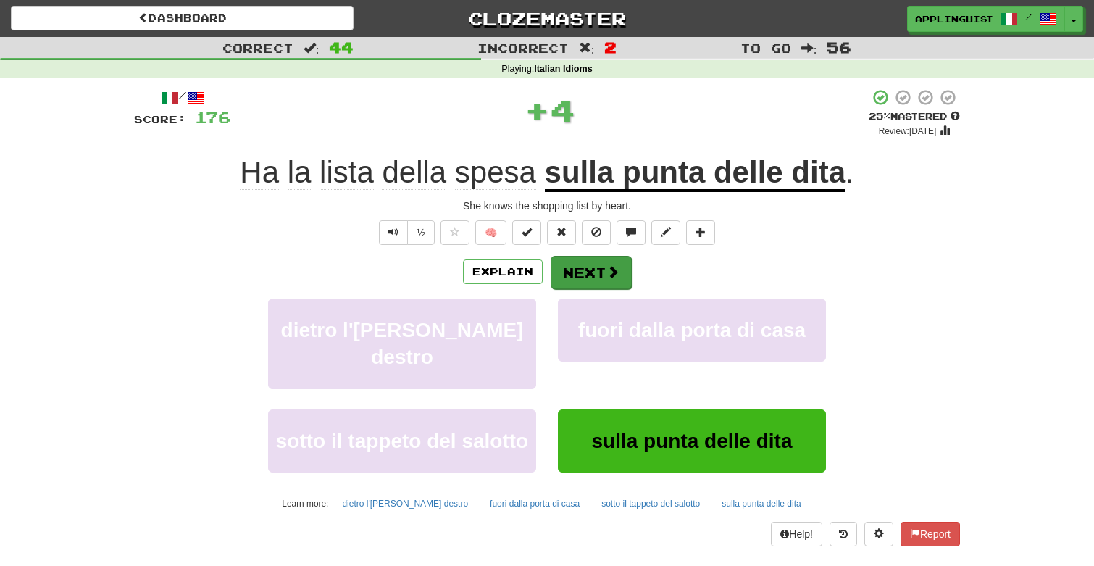
click at [579, 279] on button "Next" at bounding box center [590, 272] width 81 height 33
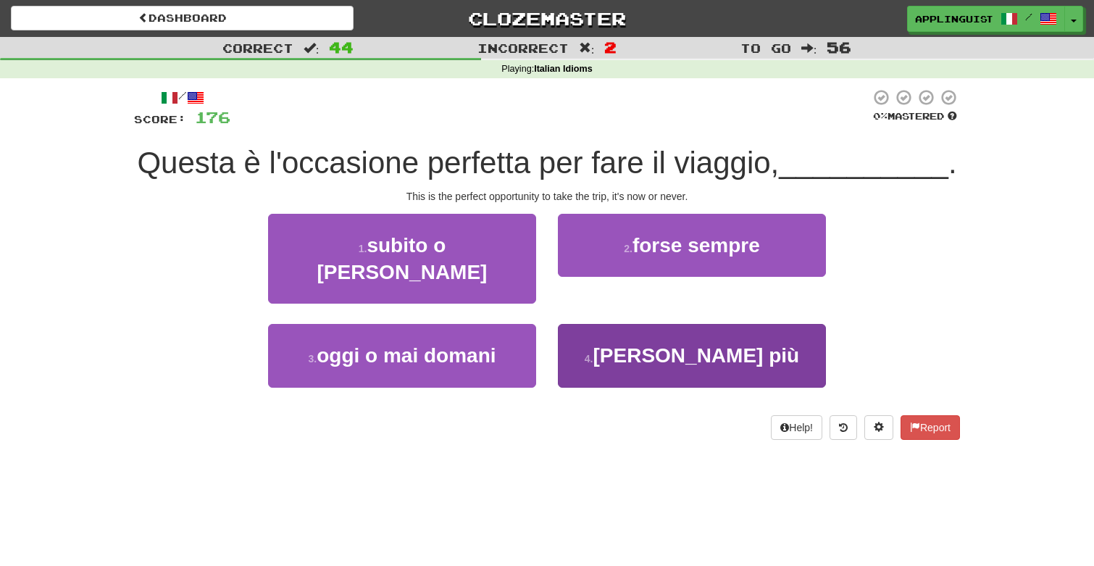
click at [608, 330] on button "4 . ora o mai più" at bounding box center [692, 355] width 268 height 63
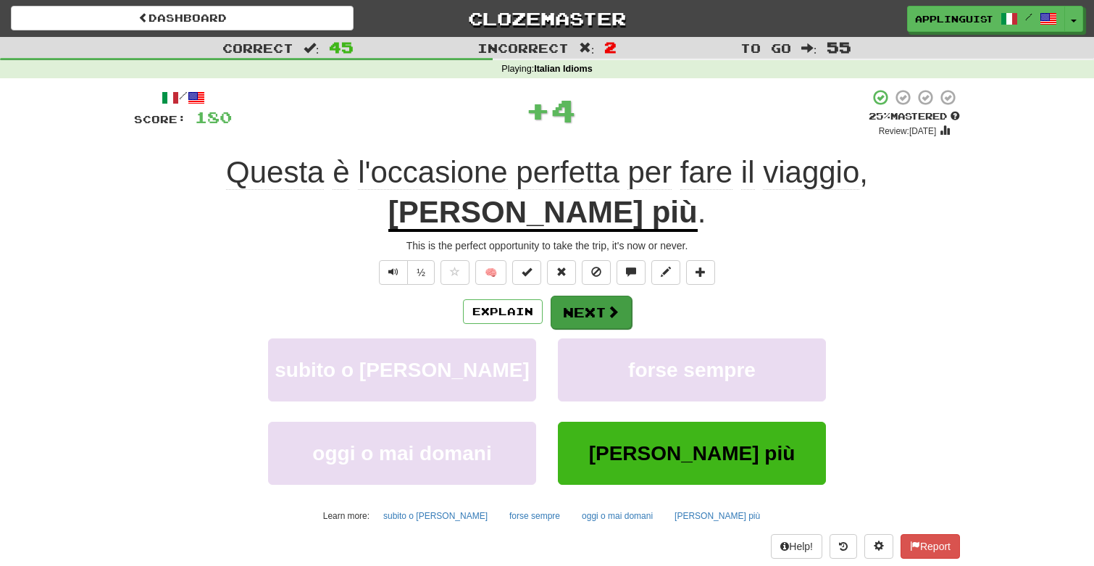
click at [609, 309] on span at bounding box center [612, 311] width 13 height 13
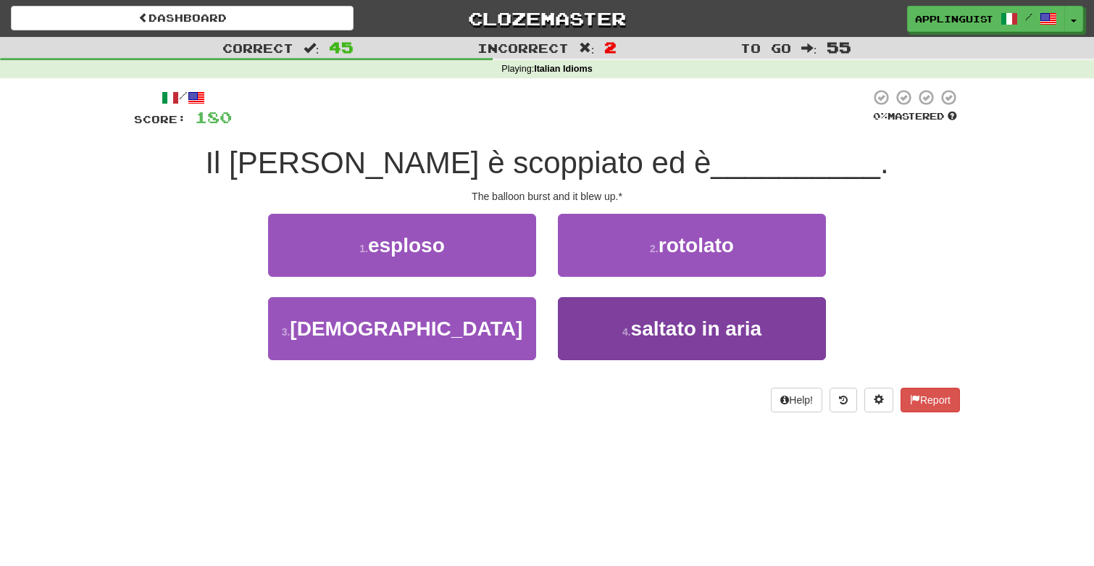
click at [616, 324] on button "4 . saltato in aria" at bounding box center [692, 328] width 268 height 63
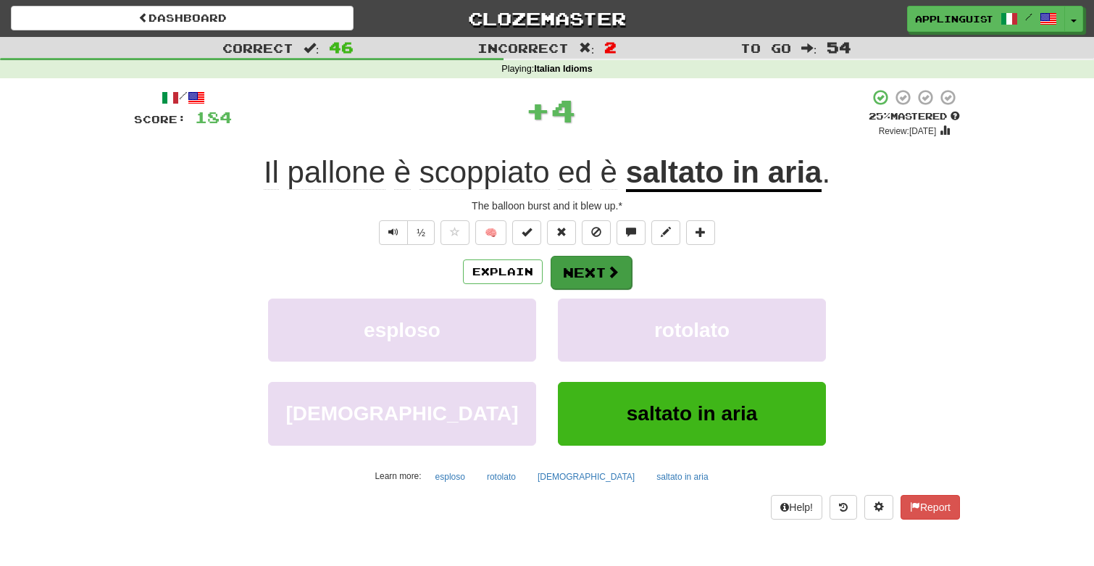
click at [578, 267] on button "Next" at bounding box center [590, 272] width 81 height 33
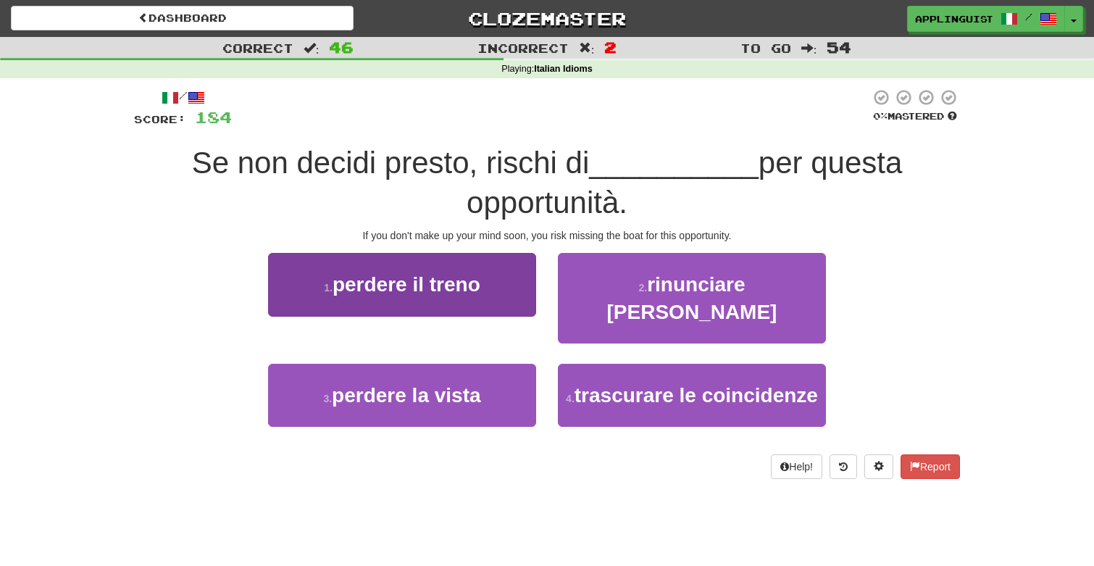
click at [483, 284] on button "1 . perdere il treno" at bounding box center [402, 284] width 268 height 63
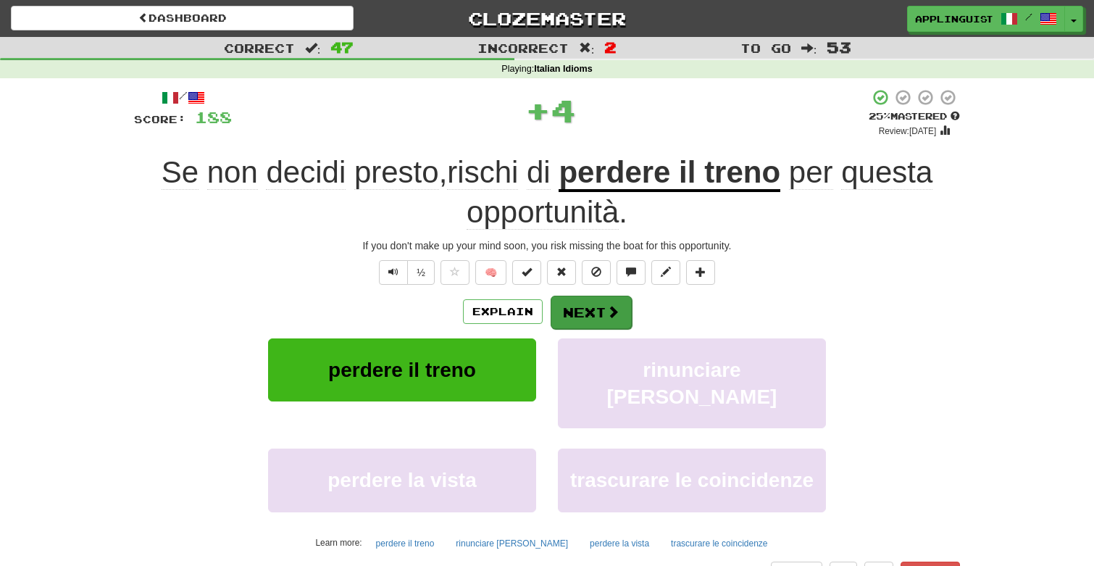
click at [582, 310] on button "Next" at bounding box center [590, 312] width 81 height 33
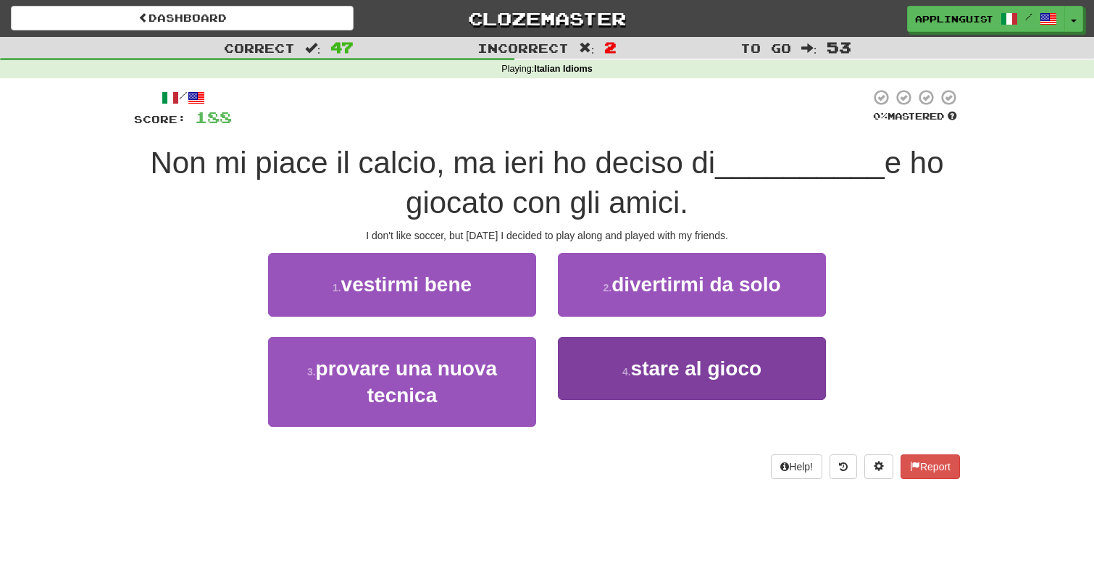
click at [621, 375] on button "4 . stare al gioco" at bounding box center [692, 368] width 268 height 63
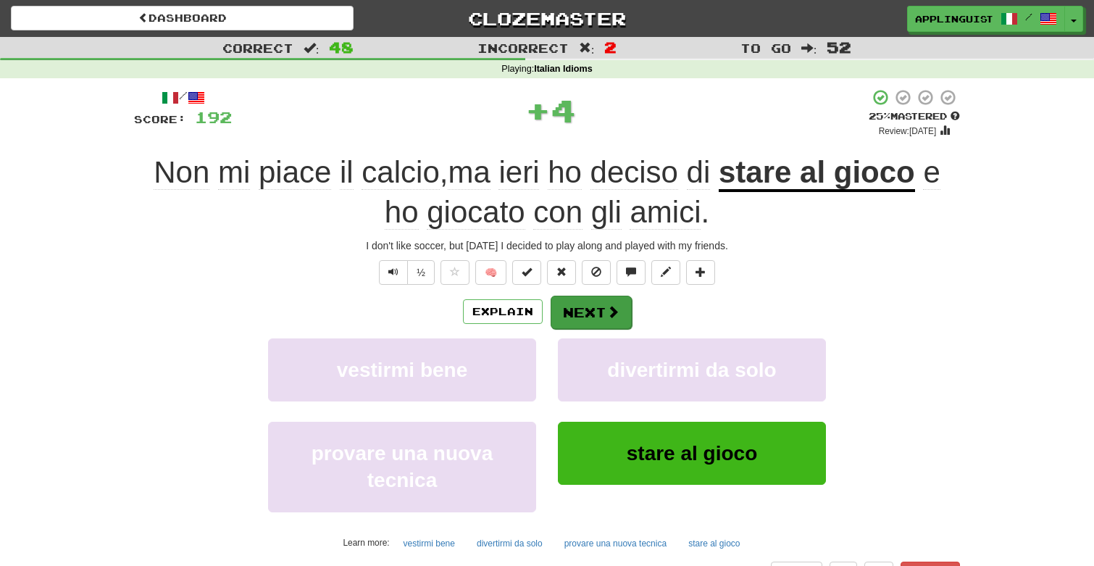
click at [597, 309] on button "Next" at bounding box center [590, 312] width 81 height 33
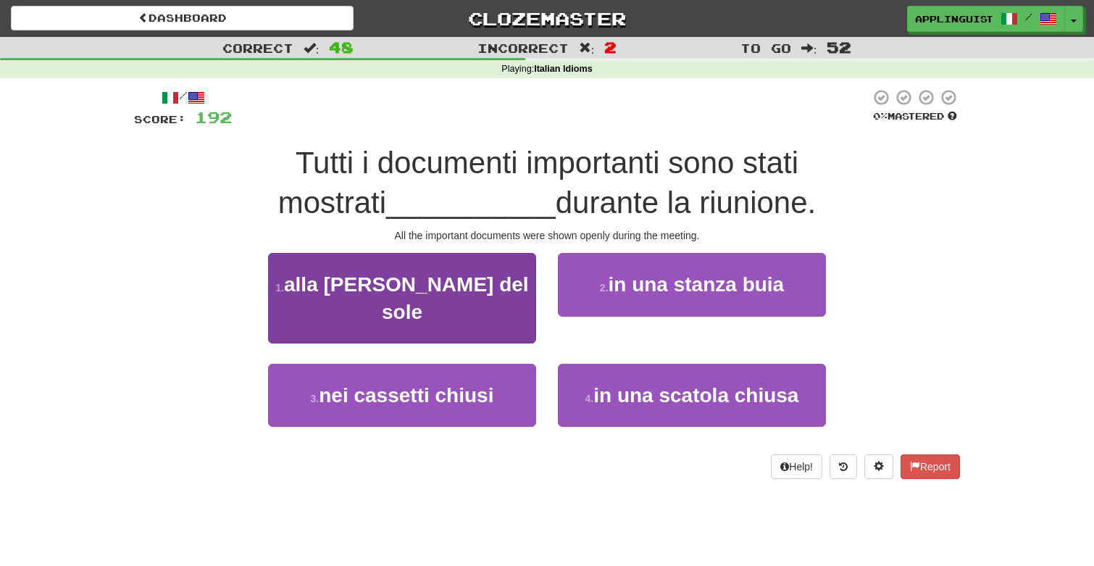
click at [459, 289] on span "alla luce del sole" at bounding box center [406, 297] width 245 height 49
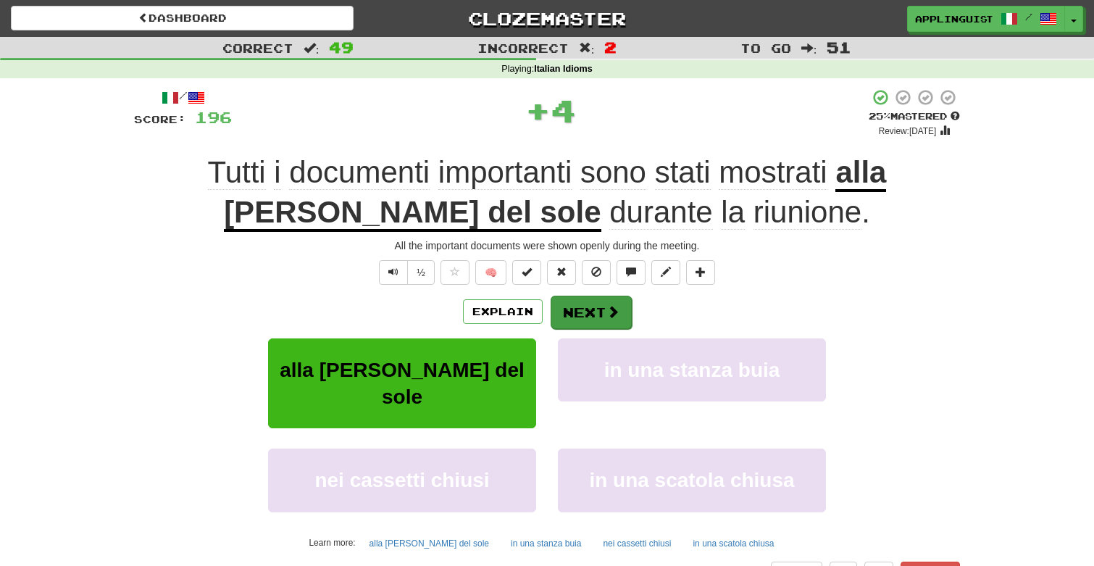
click at [603, 307] on button "Next" at bounding box center [590, 312] width 81 height 33
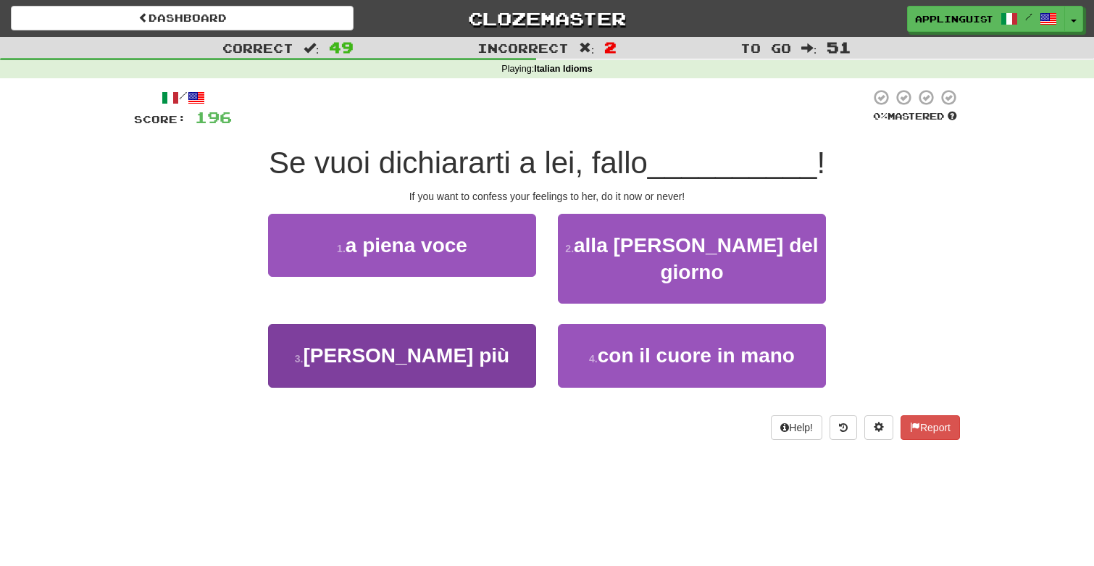
click at [467, 344] on span "ora o mai più" at bounding box center [406, 355] width 206 height 22
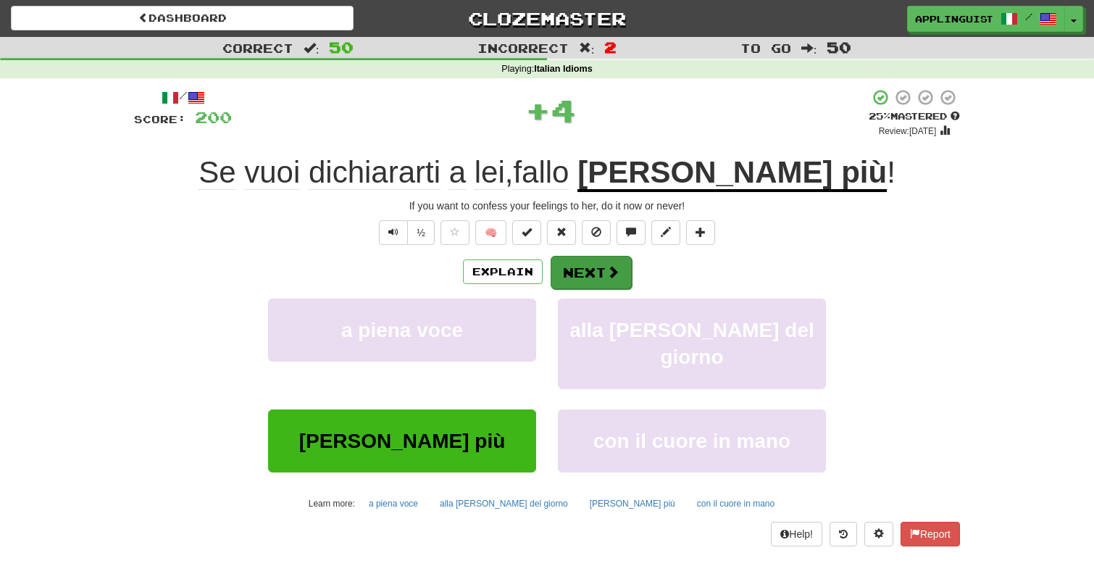
click at [585, 261] on button "Next" at bounding box center [590, 272] width 81 height 33
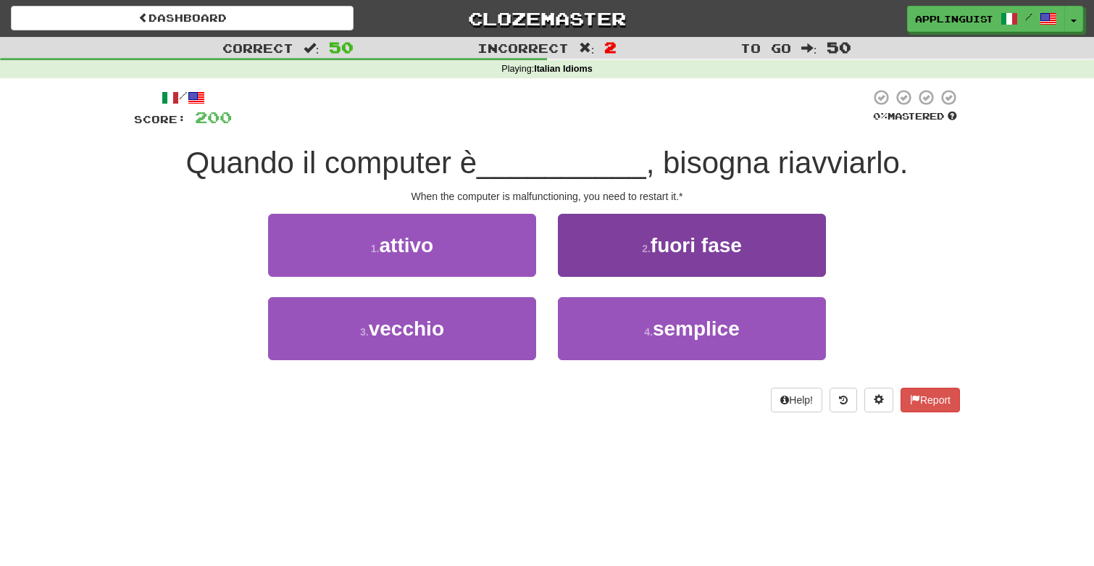
click at [634, 249] on button "2 . fuori fase" at bounding box center [692, 245] width 268 height 63
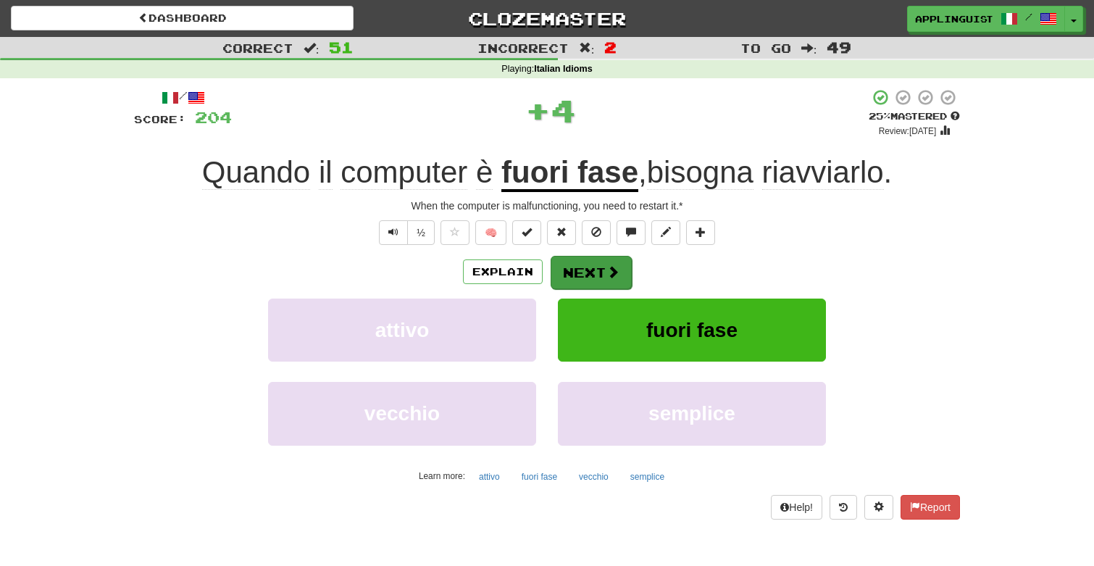
click at [598, 271] on button "Next" at bounding box center [590, 272] width 81 height 33
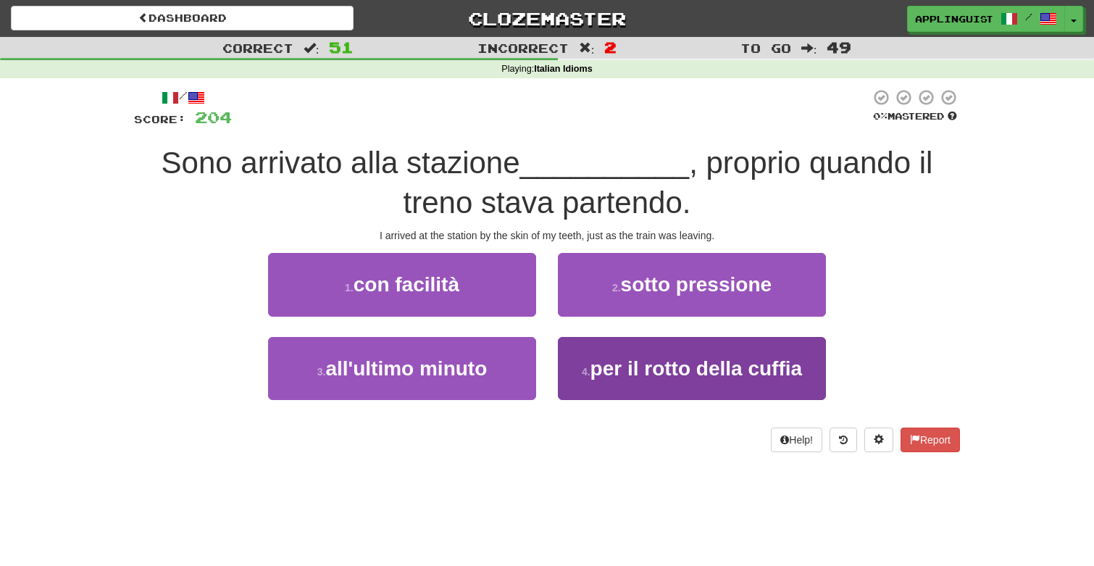
click at [621, 371] on span "per il rotto della cuffia" at bounding box center [695, 368] width 211 height 22
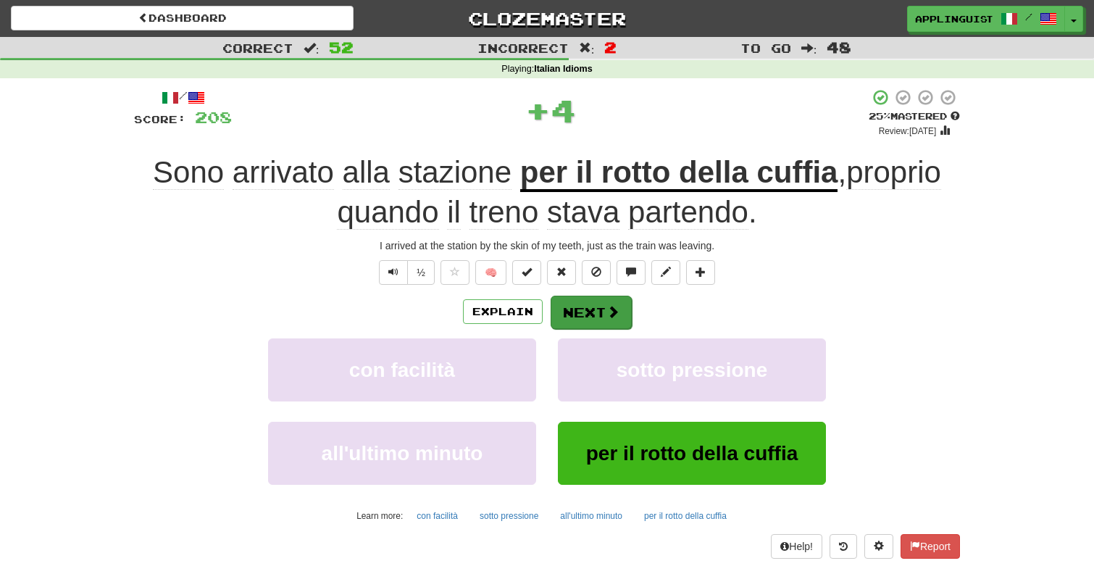
click at [578, 311] on button "Next" at bounding box center [590, 312] width 81 height 33
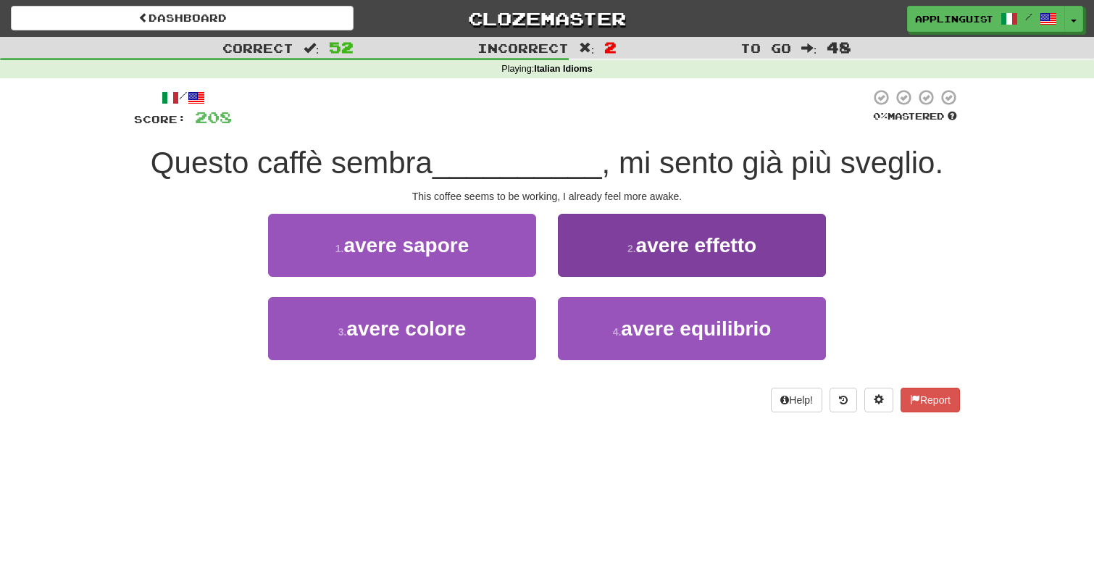
click at [597, 238] on button "2 . avere effetto" at bounding box center [692, 245] width 268 height 63
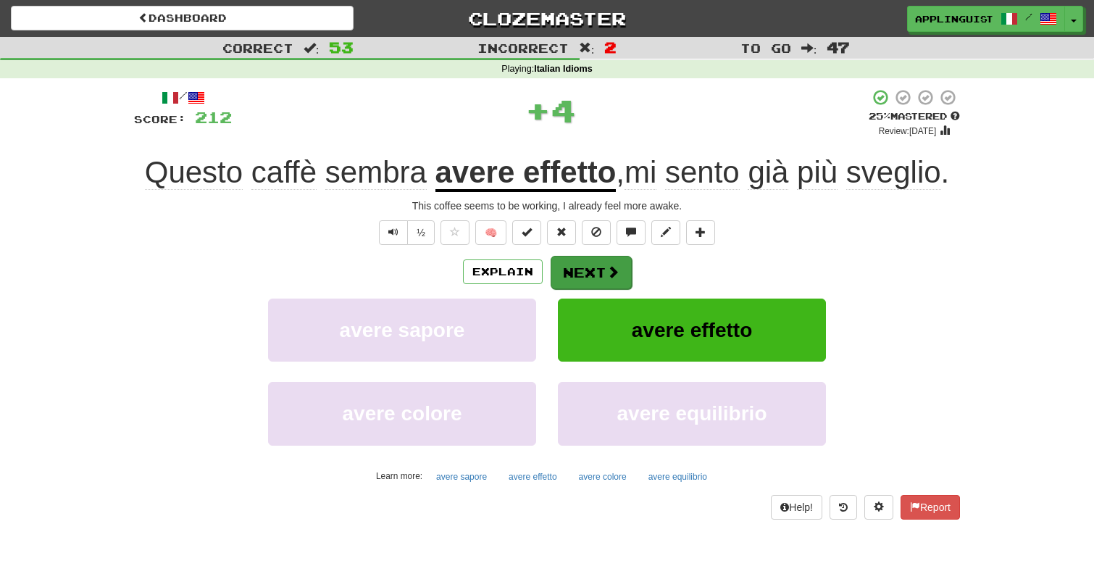
click at [578, 272] on button "Next" at bounding box center [590, 272] width 81 height 33
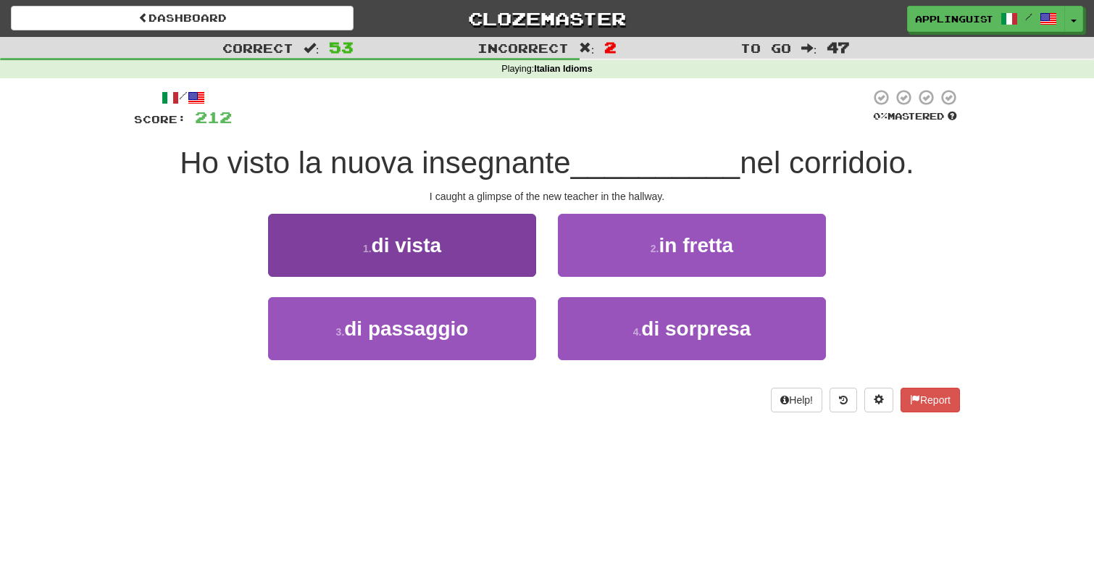
click at [432, 241] on span "di vista" at bounding box center [407, 245] width 70 height 22
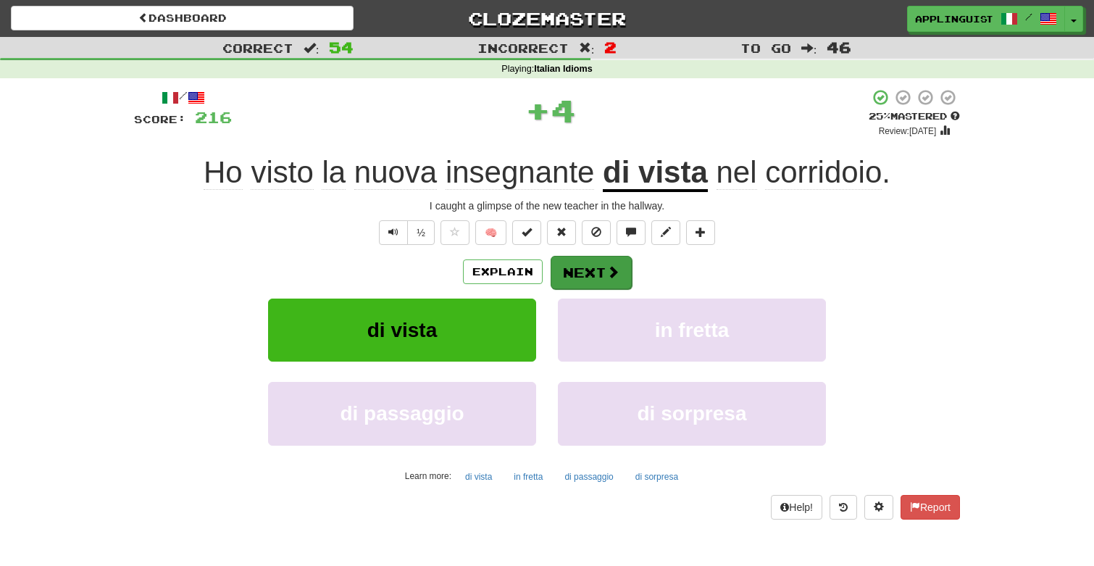
click at [569, 274] on button "Next" at bounding box center [590, 272] width 81 height 33
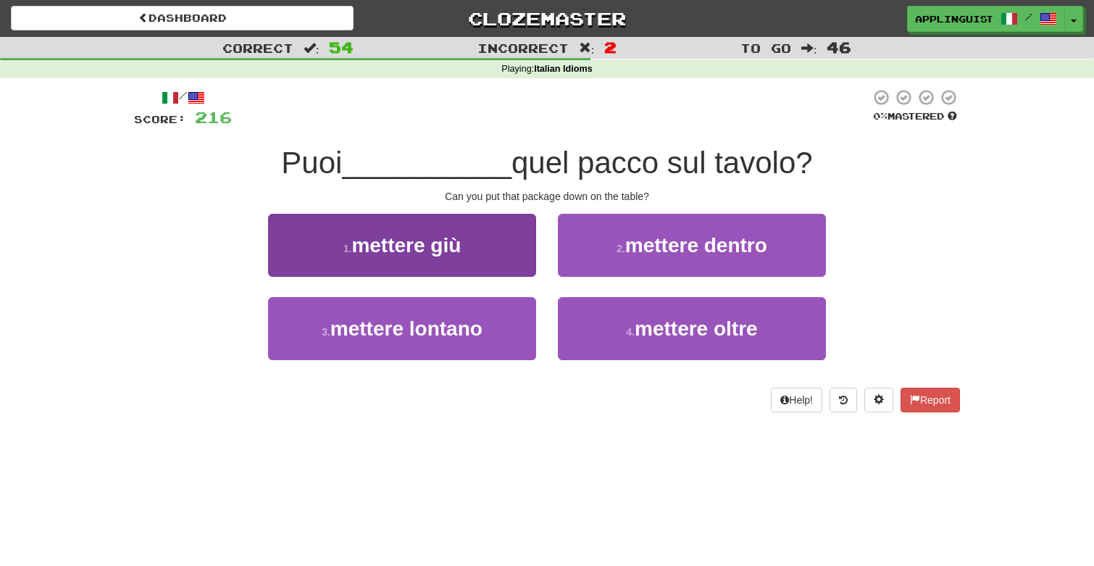
click at [461, 239] on span "mettere giù" at bounding box center [405, 245] width 109 height 22
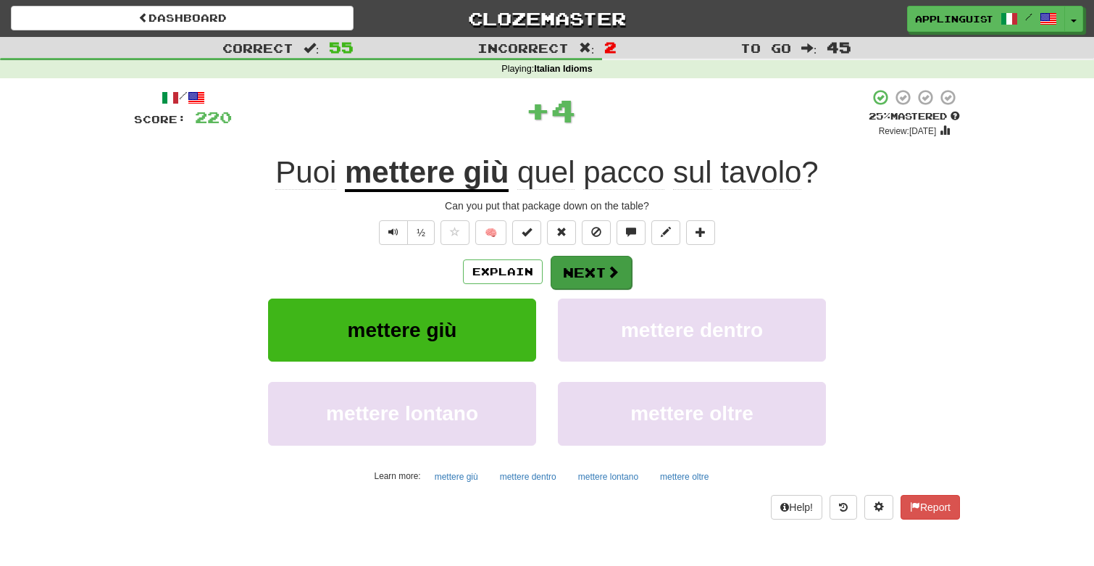
click at [585, 263] on button "Next" at bounding box center [590, 272] width 81 height 33
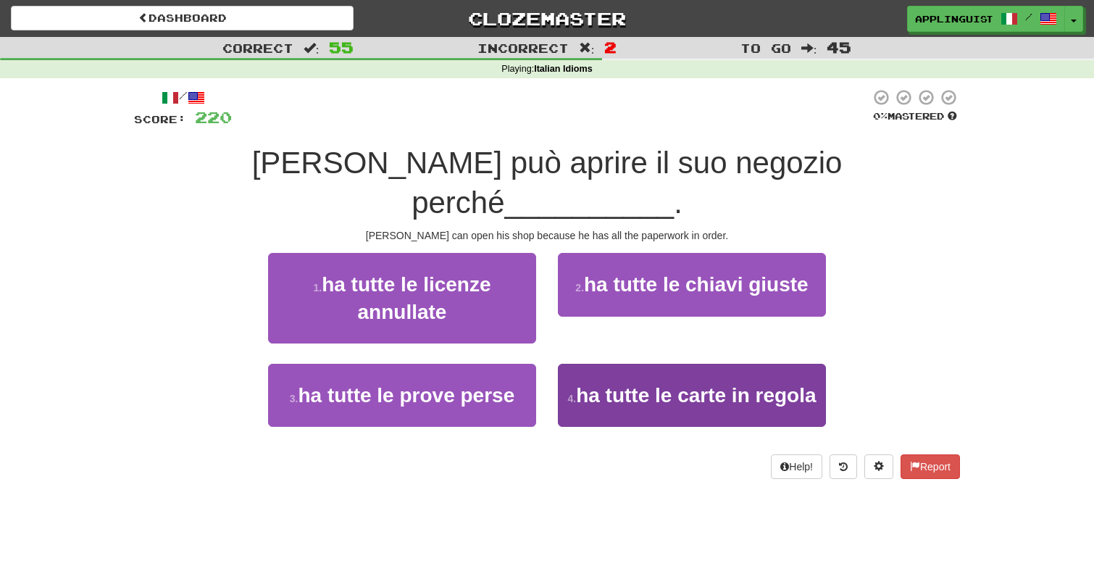
click at [629, 384] on span "ha tutte le carte in regola" at bounding box center [696, 395] width 240 height 22
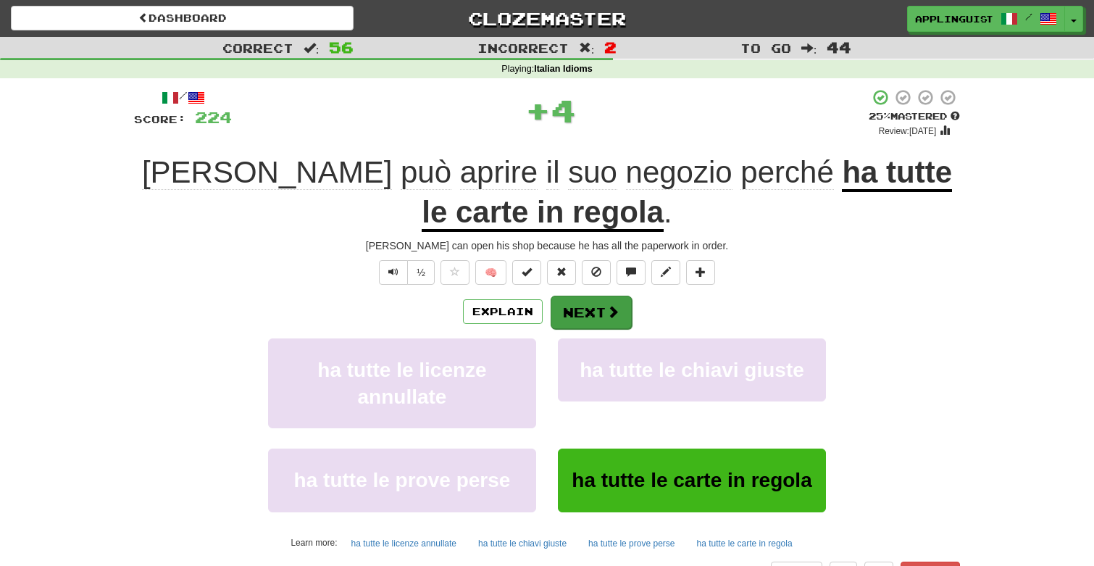
click at [585, 306] on button "Next" at bounding box center [590, 312] width 81 height 33
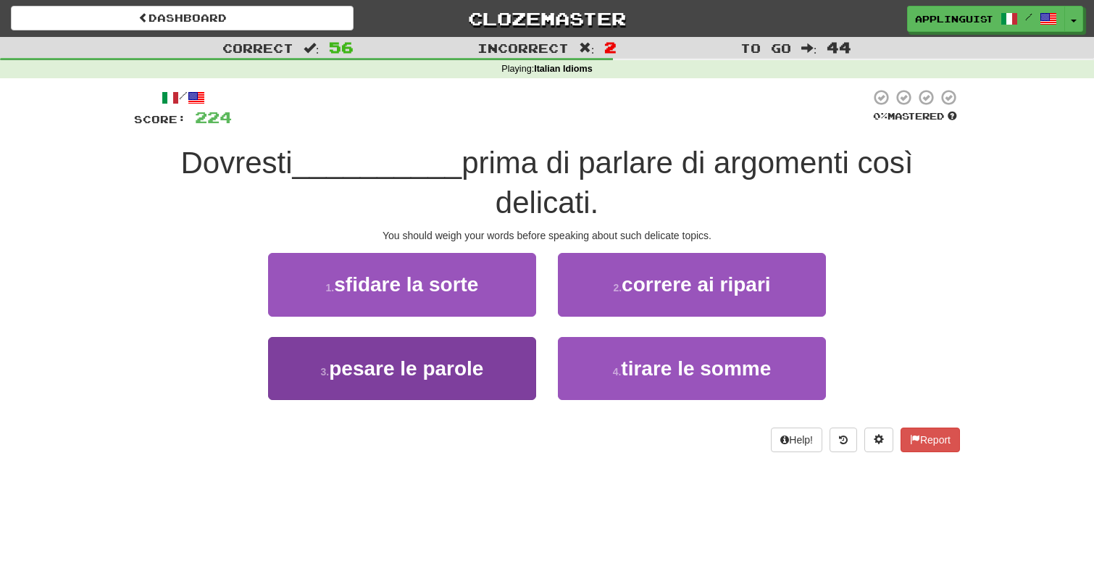
click at [485, 380] on button "3 . pesare le parole" at bounding box center [402, 368] width 268 height 63
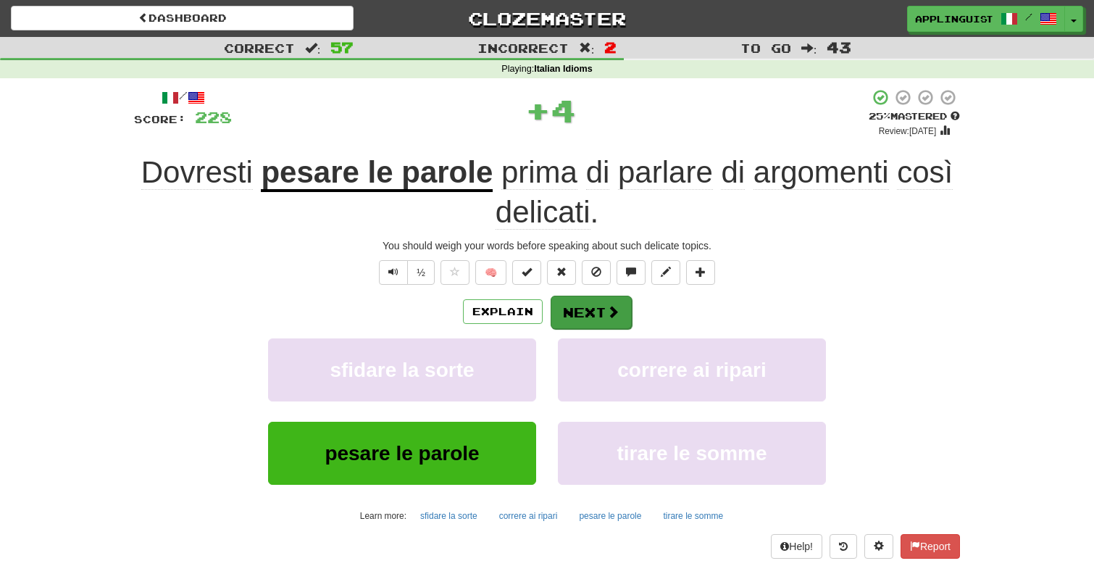
click at [585, 307] on button "Next" at bounding box center [590, 312] width 81 height 33
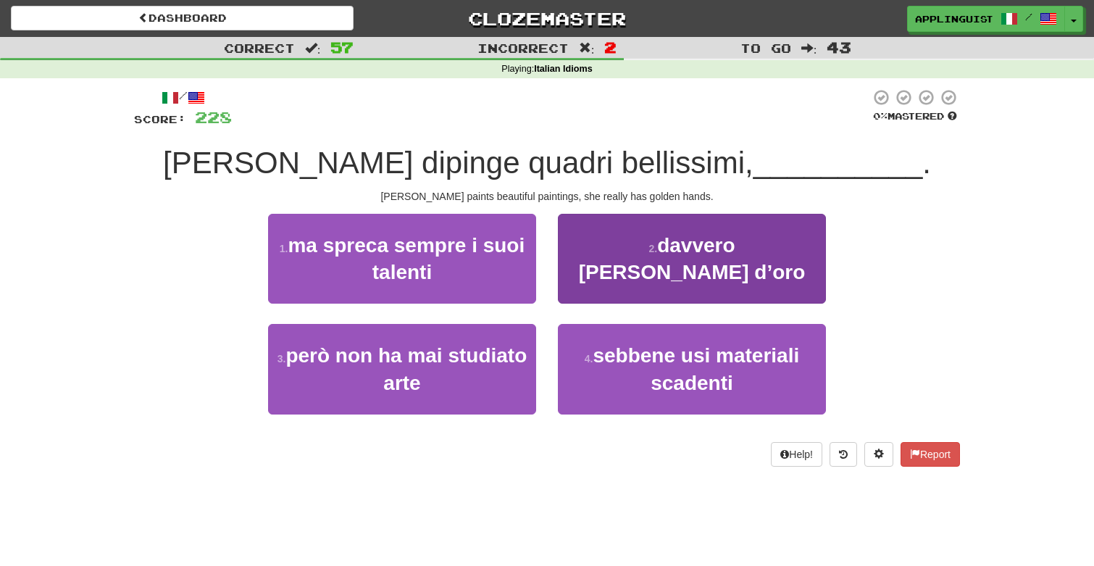
click at [601, 248] on span "davvero ha le mani d’oro" at bounding box center [692, 258] width 227 height 49
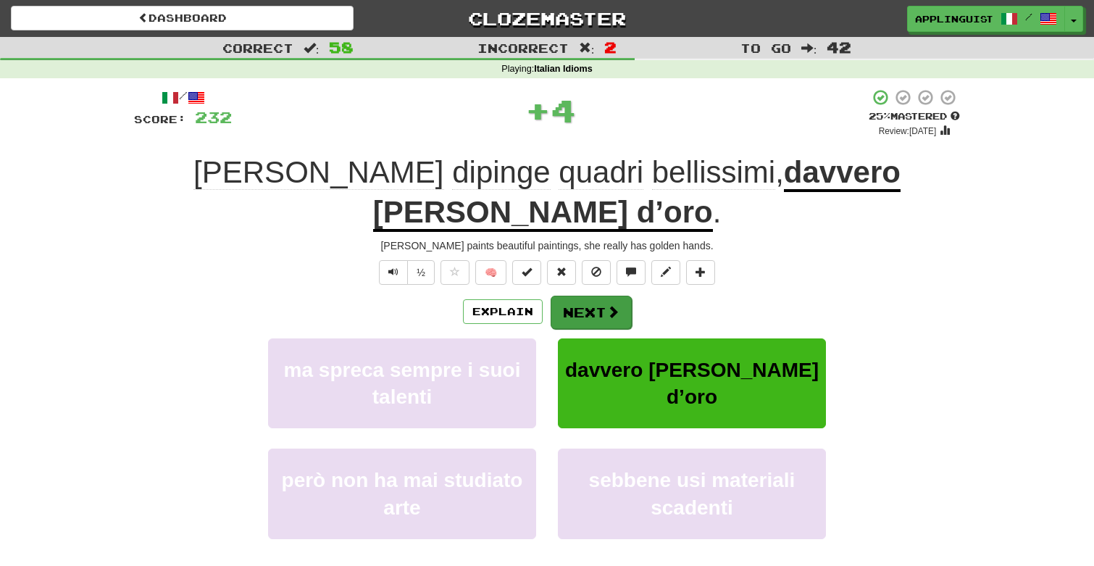
click at [582, 296] on button "Next" at bounding box center [590, 312] width 81 height 33
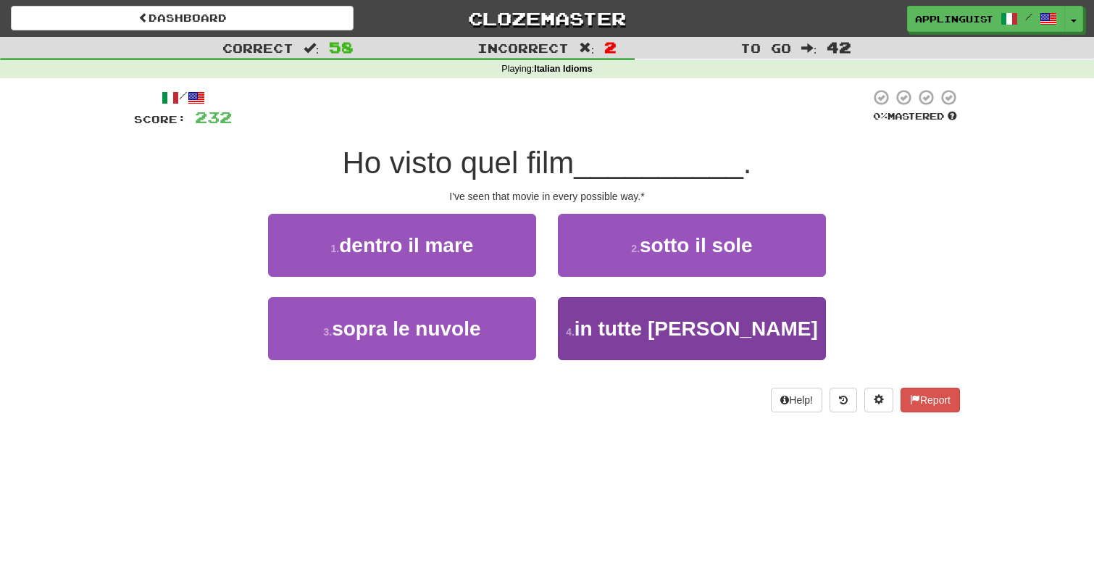
click at [574, 330] on small "4 ." at bounding box center [570, 332] width 9 height 12
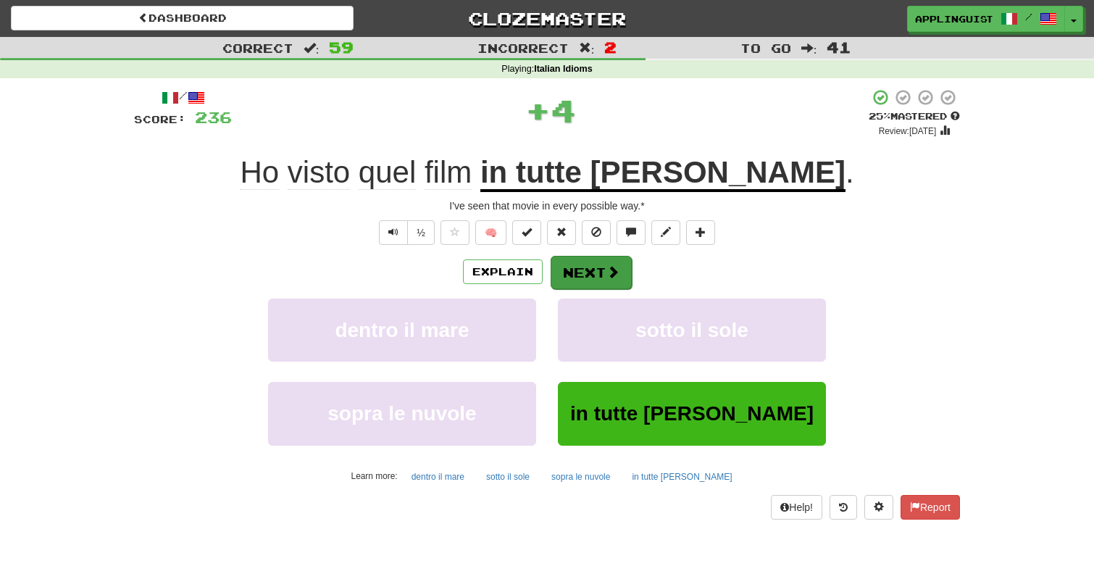
click at [600, 270] on button "Next" at bounding box center [590, 272] width 81 height 33
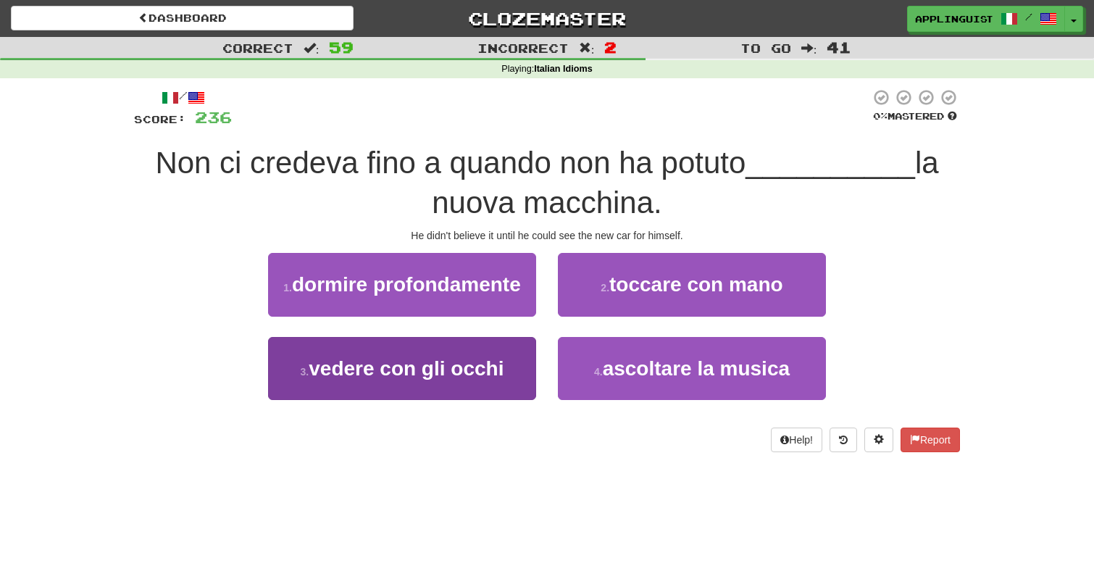
click at [497, 372] on span "vedere con gli occhi" at bounding box center [406, 368] width 195 height 22
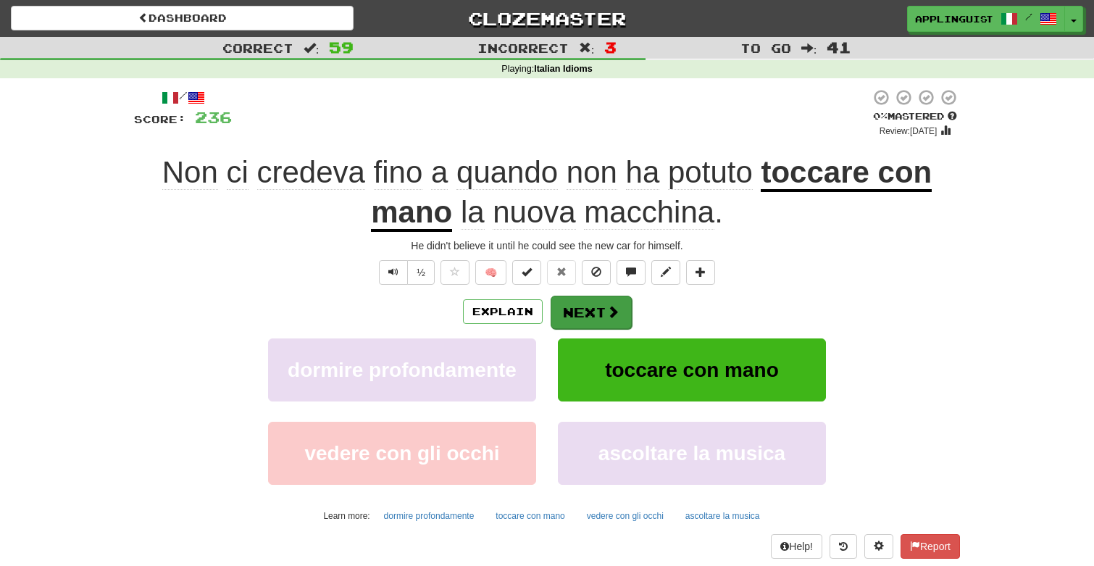
click at [607, 306] on span at bounding box center [612, 311] width 13 height 13
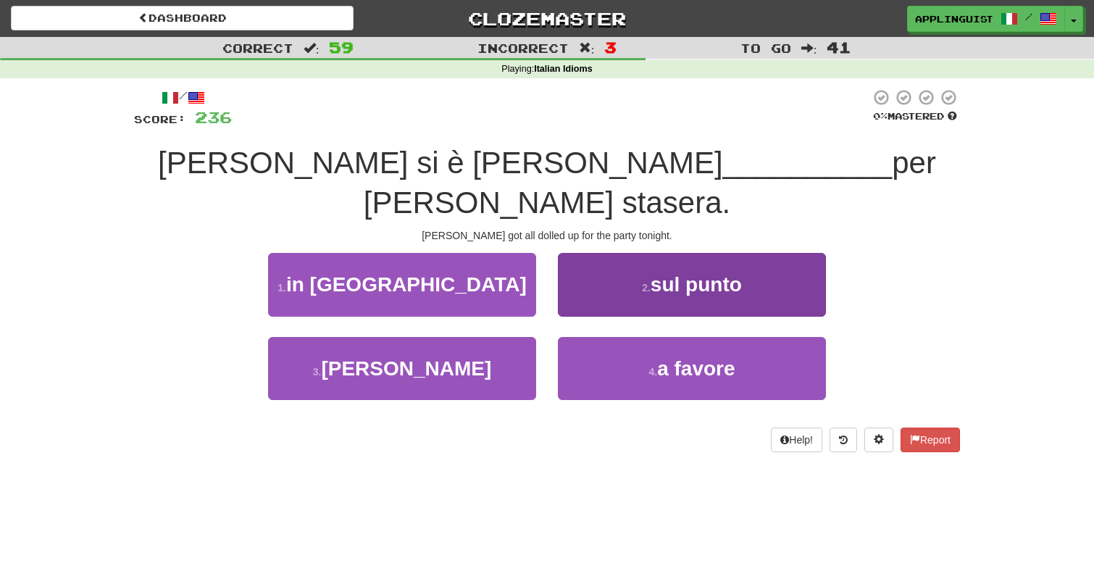
click at [646, 255] on button "2 . sul punto" at bounding box center [692, 284] width 268 height 63
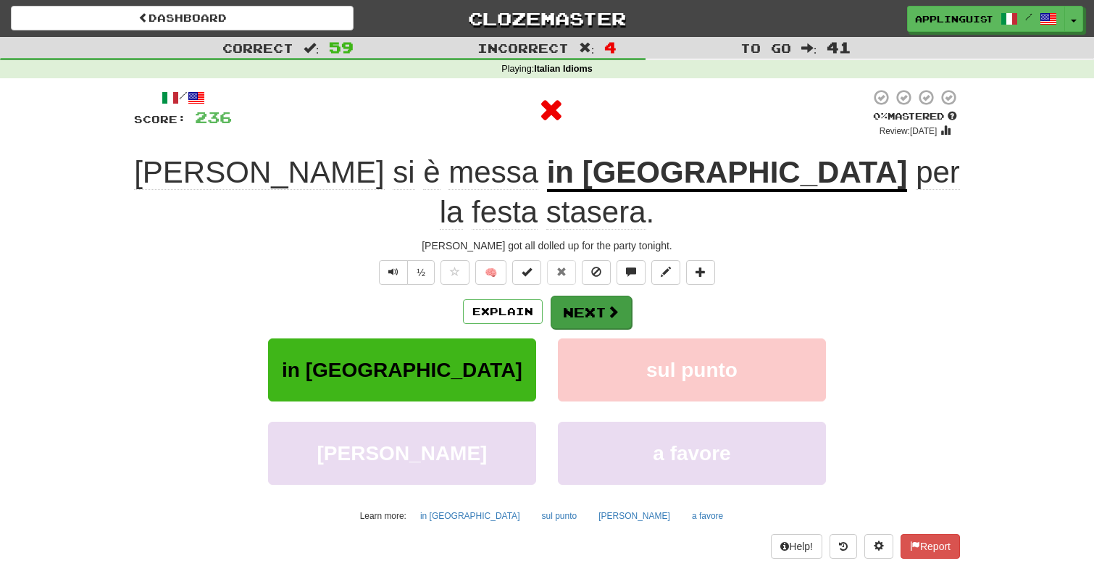
click at [595, 296] on button "Next" at bounding box center [590, 312] width 81 height 33
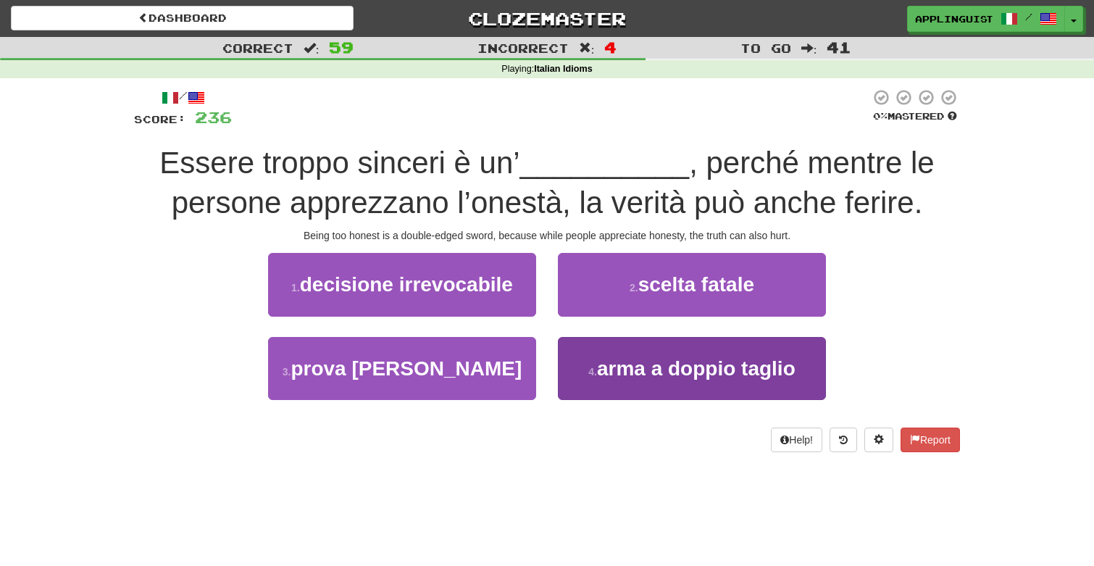
click at [611, 370] on span "arma a doppio taglio" at bounding box center [696, 368] width 198 height 22
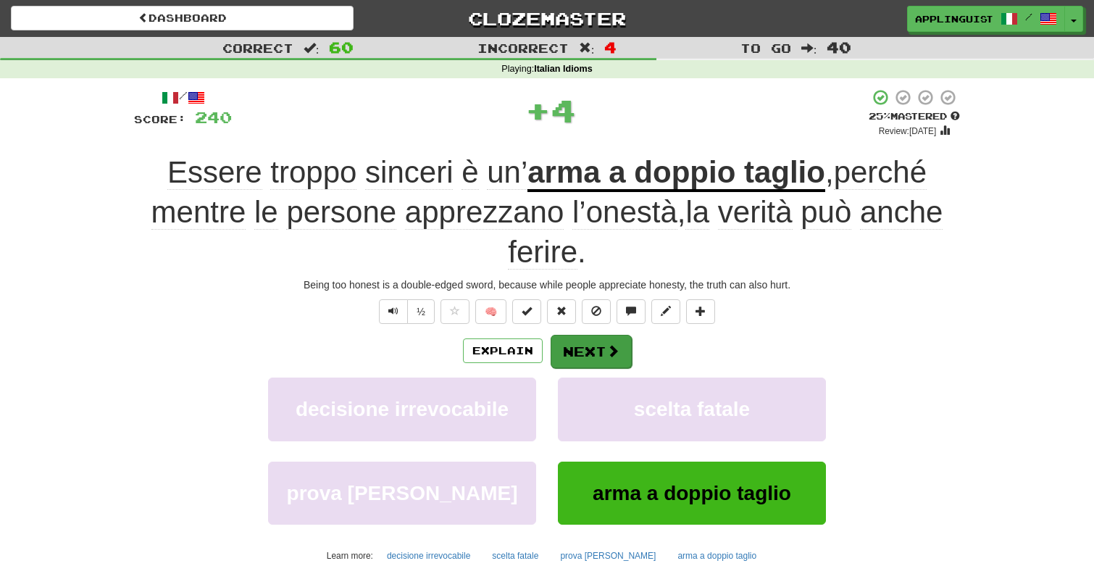
click at [600, 347] on button "Next" at bounding box center [590, 351] width 81 height 33
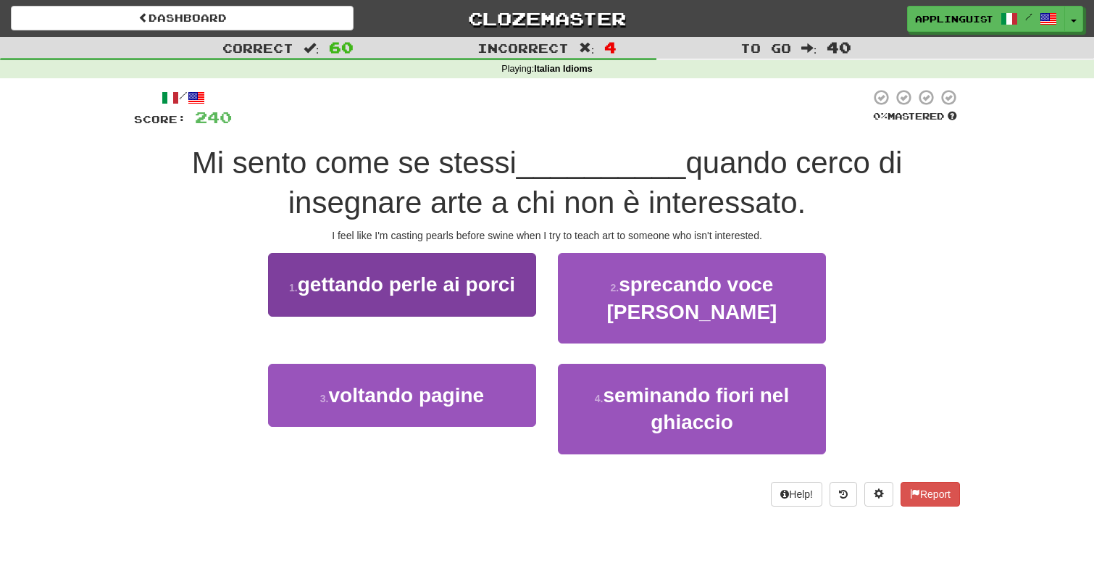
click at [464, 286] on span "gettando perle ai porci" at bounding box center [406, 284] width 217 height 22
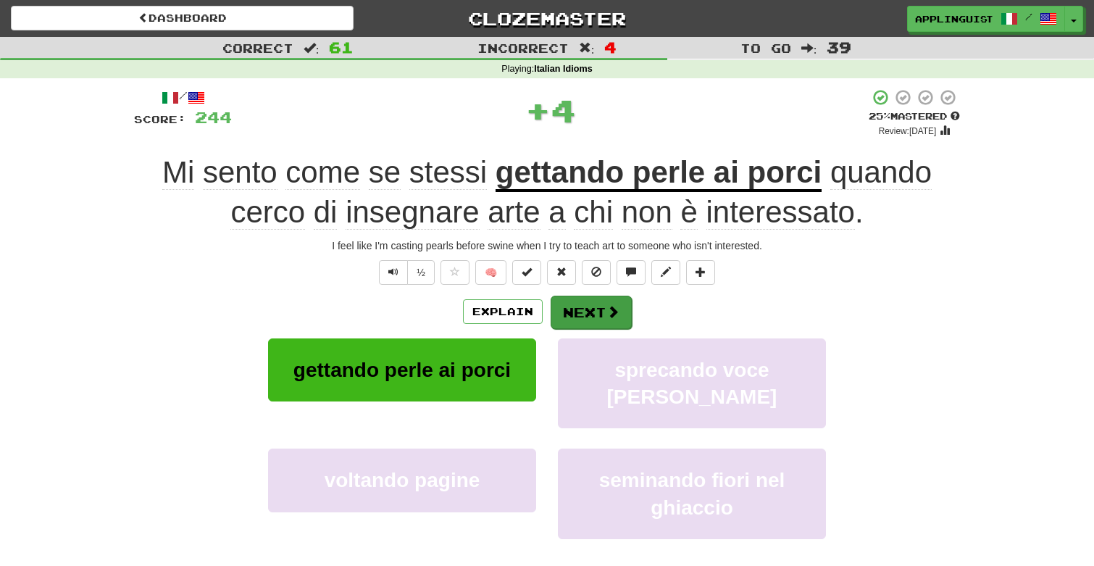
click at [590, 298] on button "Next" at bounding box center [590, 312] width 81 height 33
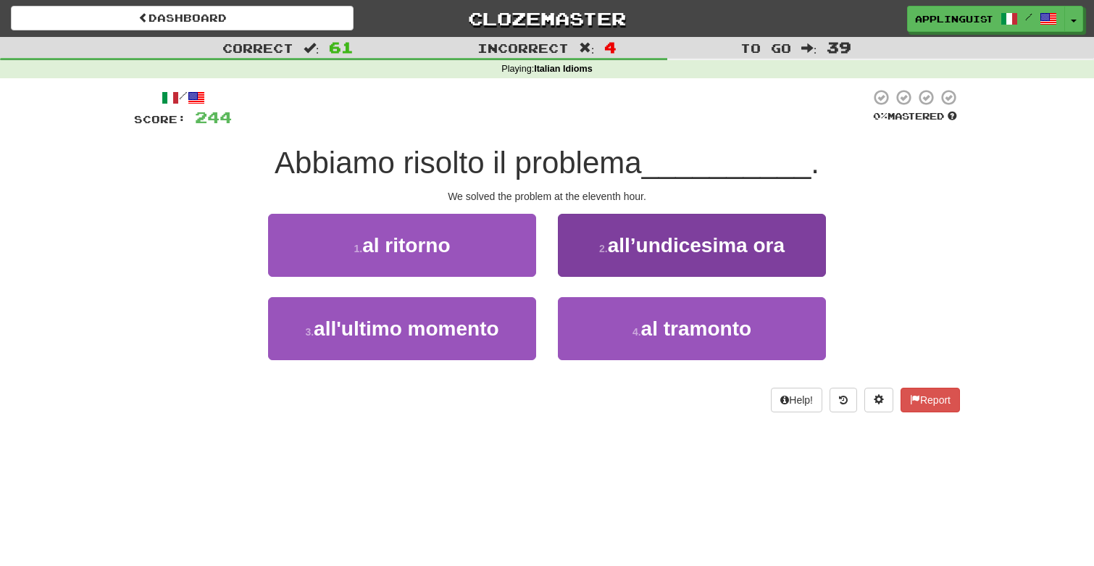
click at [619, 236] on span "all’undicesima ora" at bounding box center [696, 245] width 177 height 22
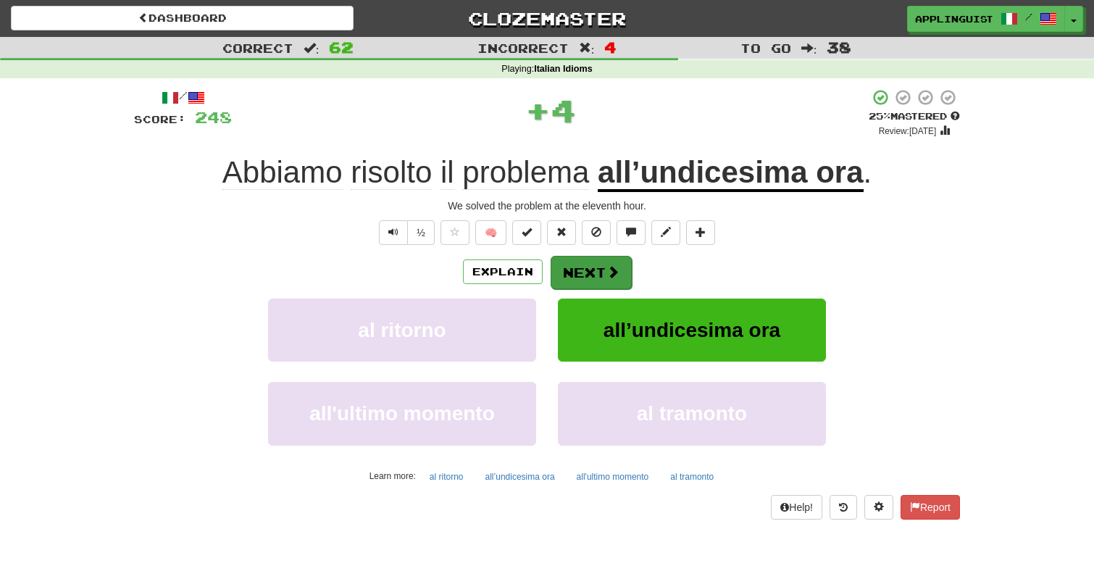
click at [600, 272] on button "Next" at bounding box center [590, 272] width 81 height 33
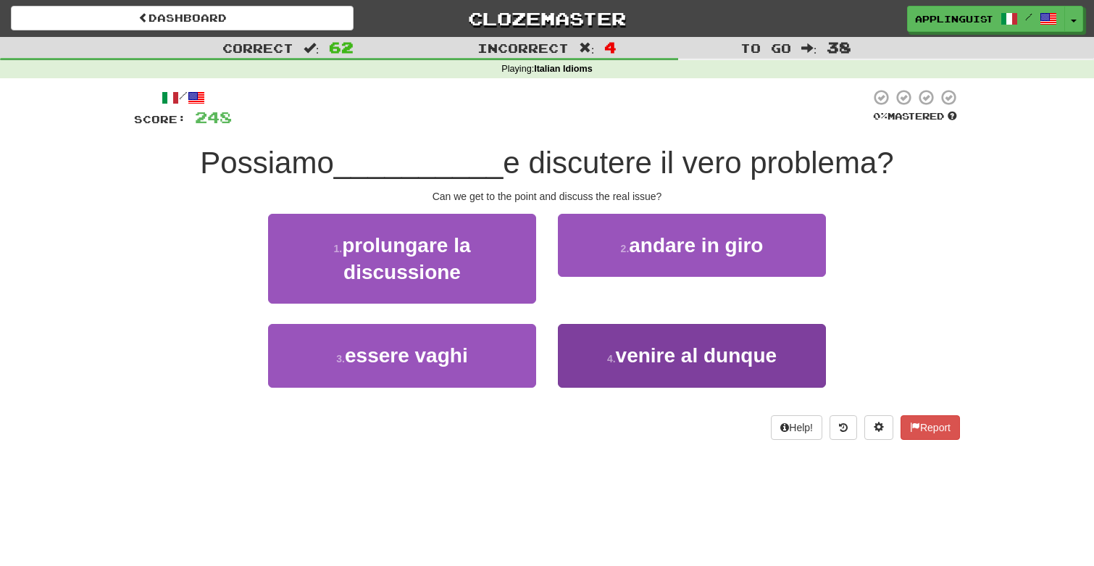
click at [627, 359] on span "venire al dunque" at bounding box center [697, 355] width 162 height 22
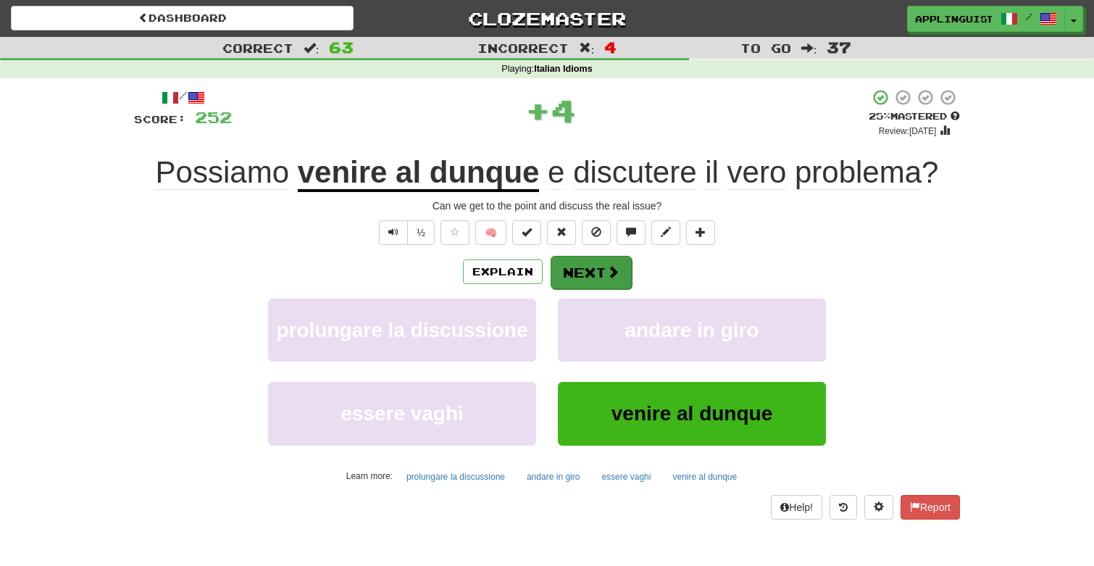
click at [585, 273] on button "Next" at bounding box center [590, 272] width 81 height 33
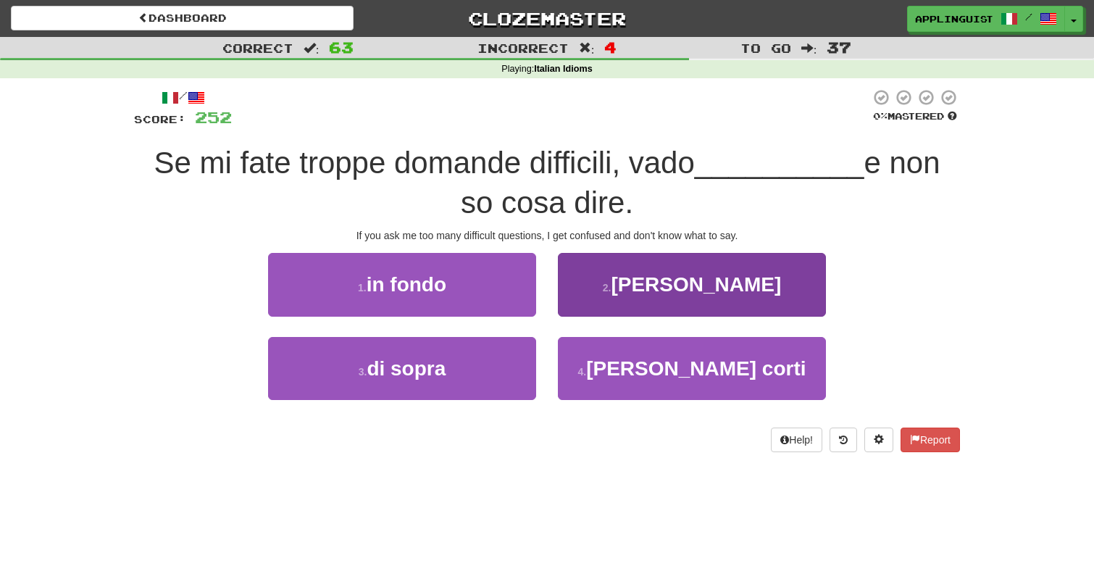
click at [611, 288] on button "2 . nel pallone" at bounding box center [692, 284] width 268 height 63
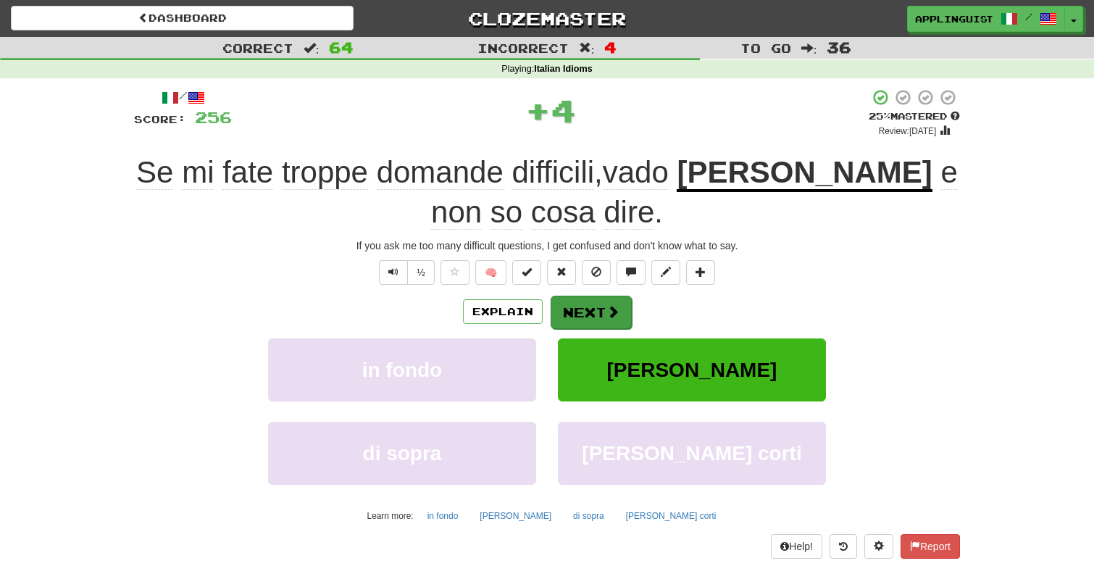
click at [592, 308] on button "Next" at bounding box center [590, 312] width 81 height 33
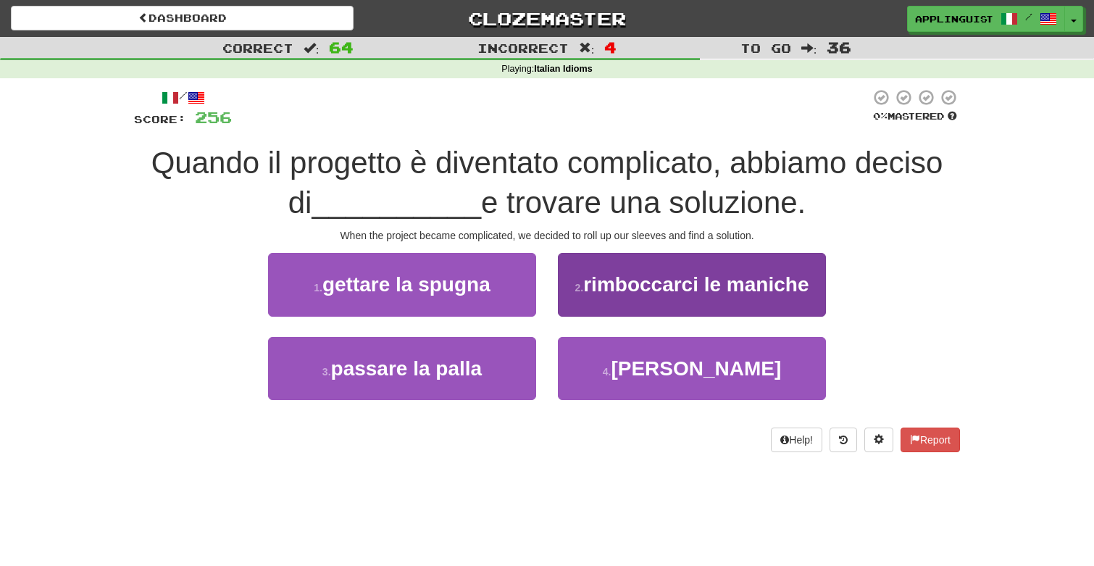
click at [603, 287] on span "rimboccarci le maniche" at bounding box center [695, 284] width 225 height 22
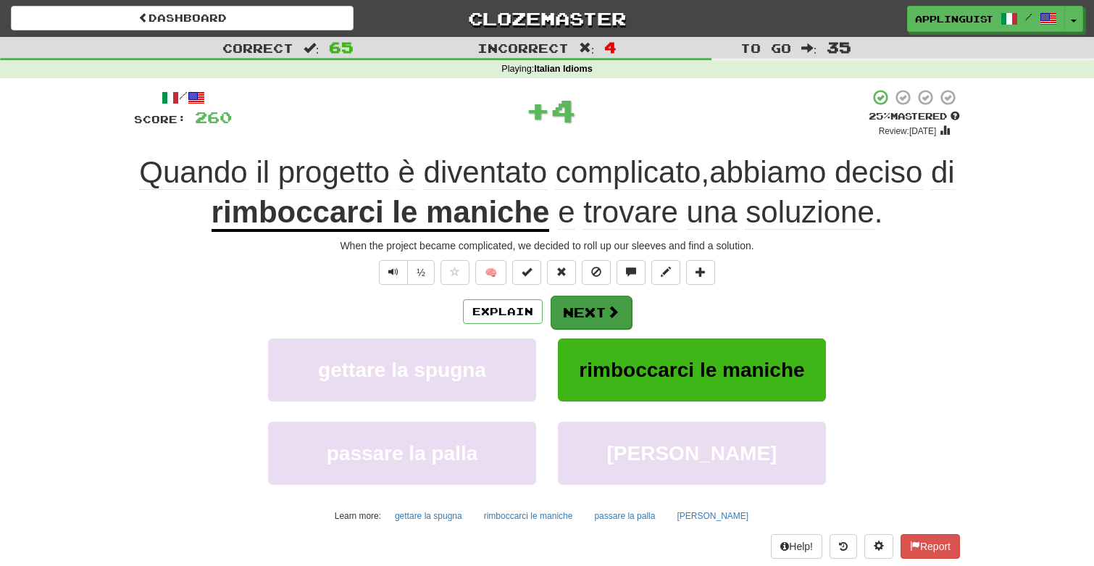
click at [593, 314] on button "Next" at bounding box center [590, 312] width 81 height 33
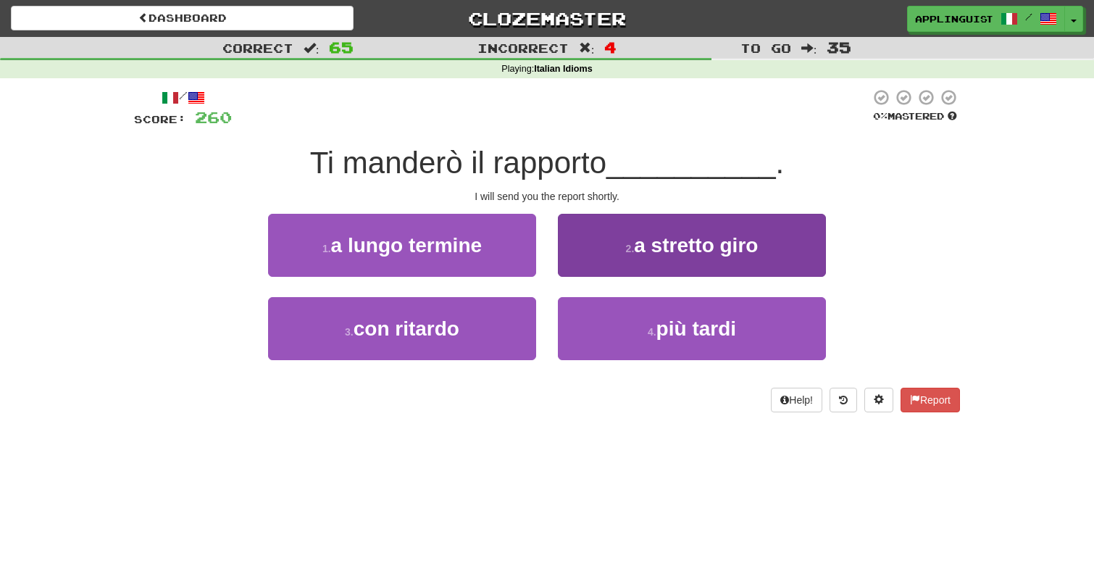
click at [619, 241] on button "2 . a stretto giro" at bounding box center [692, 245] width 268 height 63
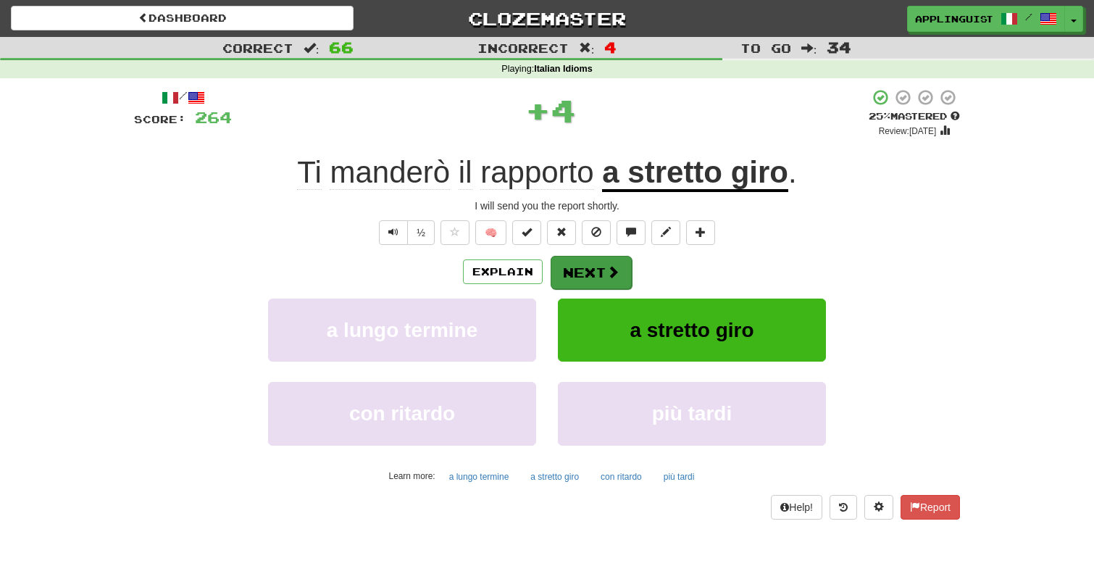
click at [616, 269] on span at bounding box center [612, 271] width 13 height 13
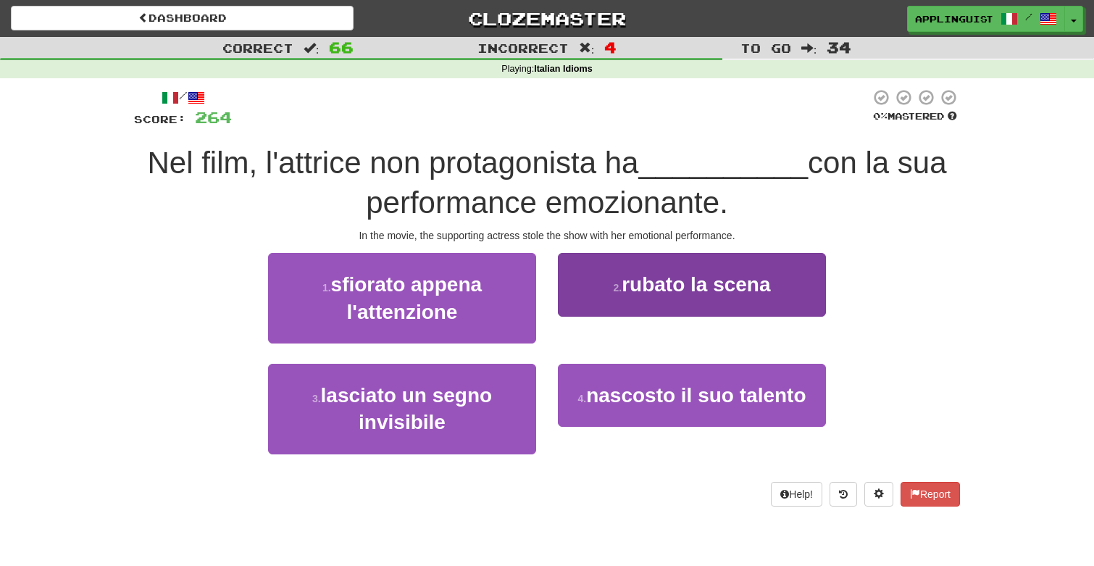
click at [616, 282] on small "2 ." at bounding box center [617, 288] width 9 height 12
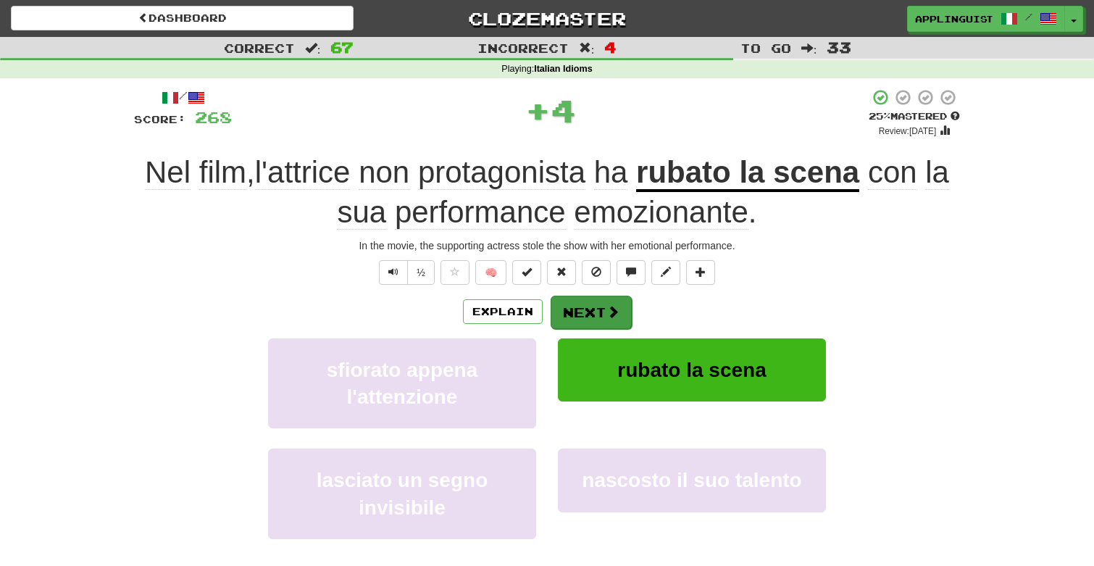
click at [591, 307] on button "Next" at bounding box center [590, 312] width 81 height 33
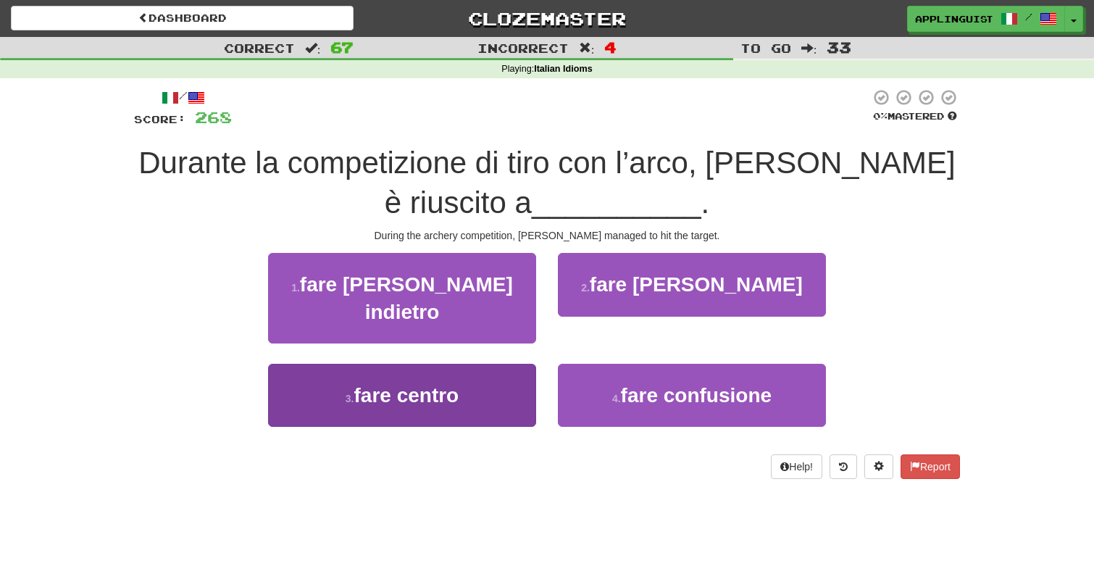
click at [440, 384] on span "fare centro" at bounding box center [405, 395] width 105 height 22
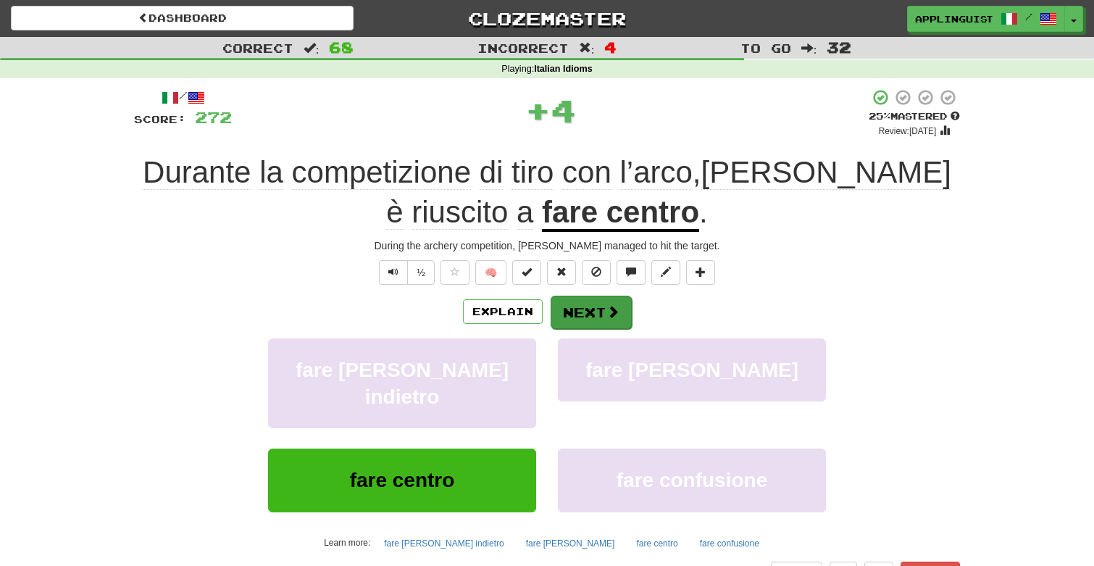
click at [579, 304] on button "Next" at bounding box center [590, 312] width 81 height 33
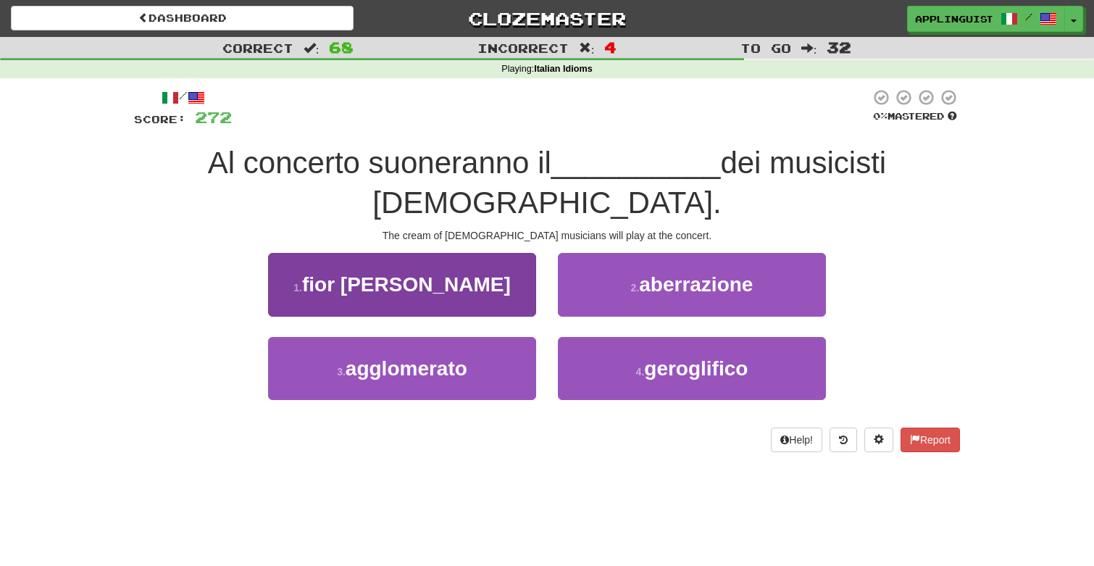
click at [443, 259] on button "1 . fior fiore" at bounding box center [402, 284] width 268 height 63
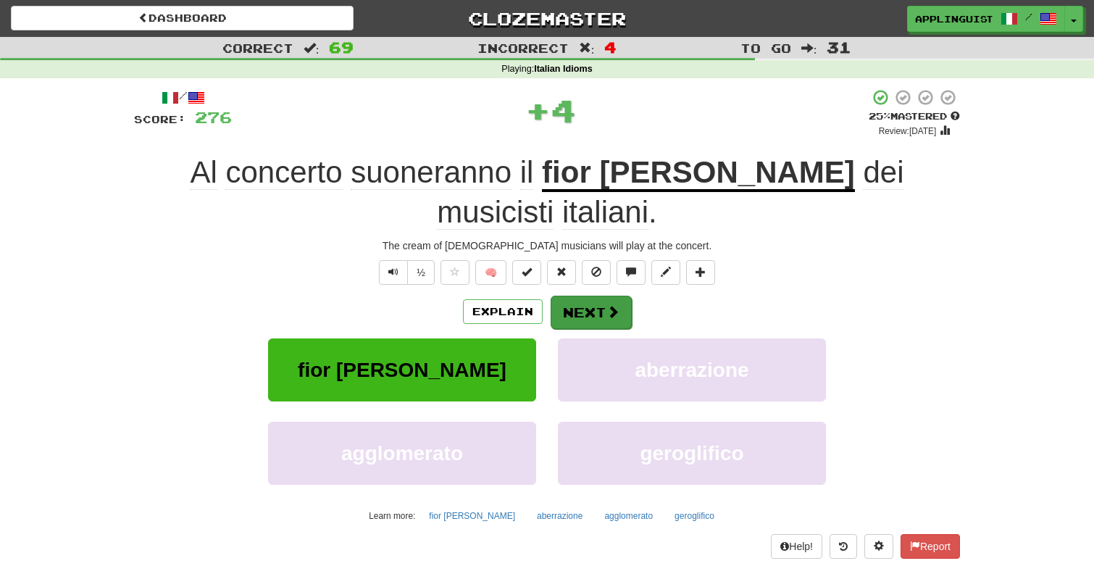
click at [582, 296] on button "Next" at bounding box center [590, 312] width 81 height 33
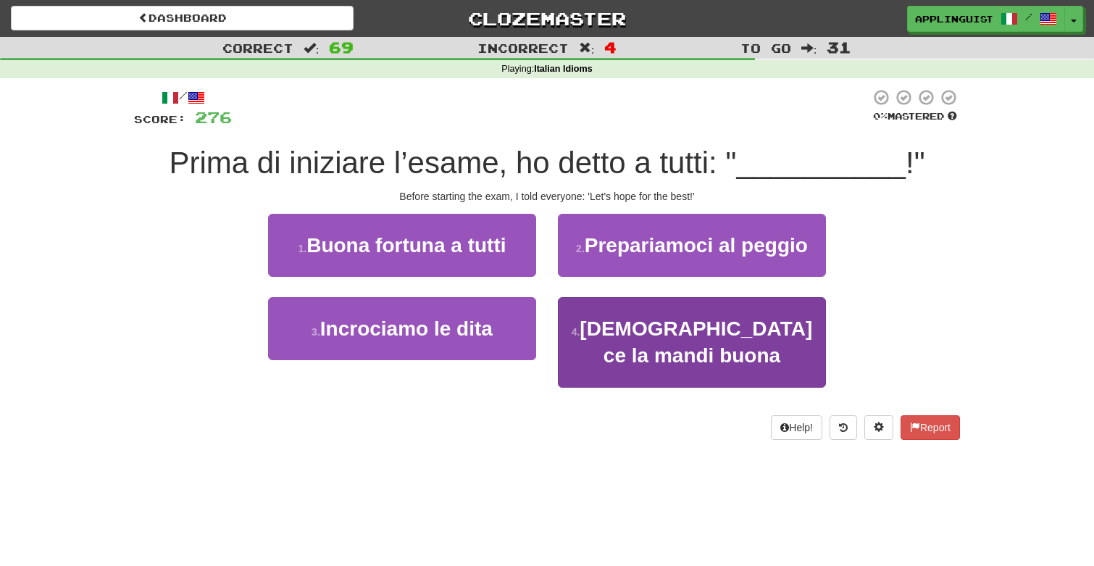
click at [614, 321] on span "Dio ce la mandi buona" at bounding box center [695, 341] width 232 height 49
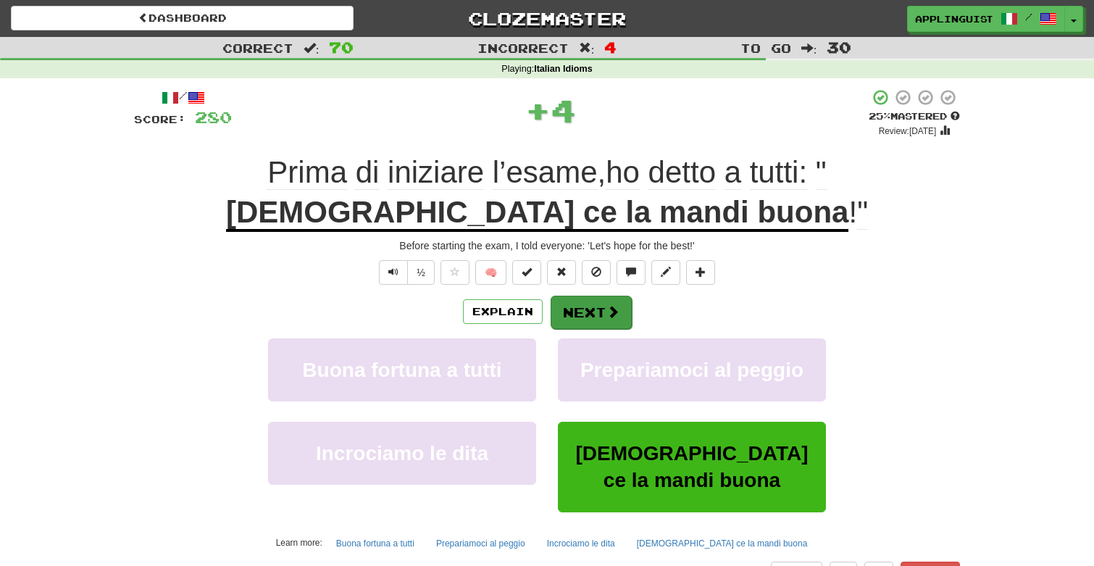
click at [603, 304] on button "Next" at bounding box center [590, 312] width 81 height 33
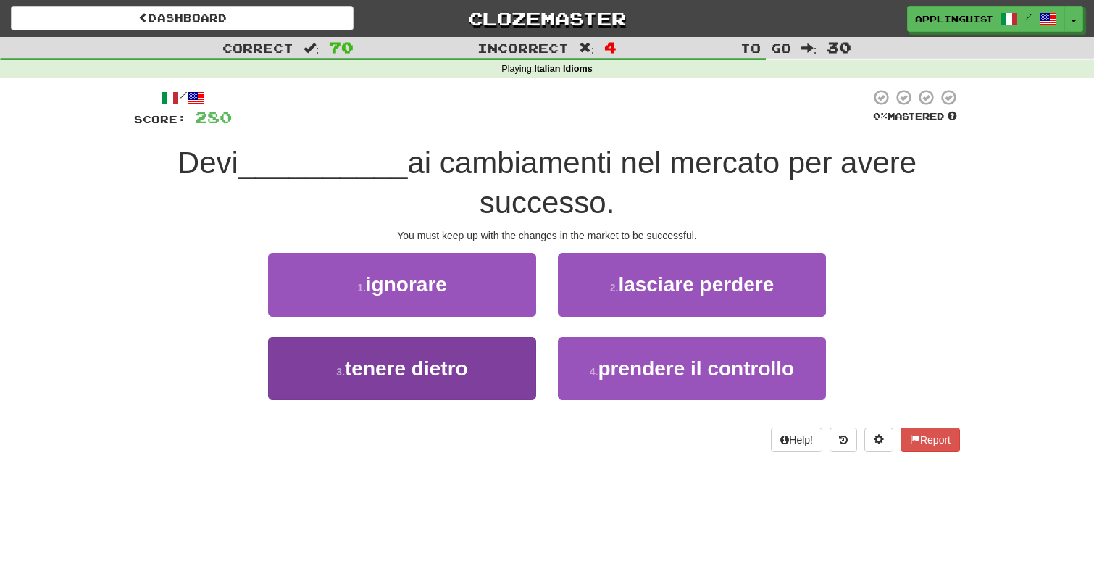
click at [492, 355] on button "3 . tenere dietro" at bounding box center [402, 368] width 268 height 63
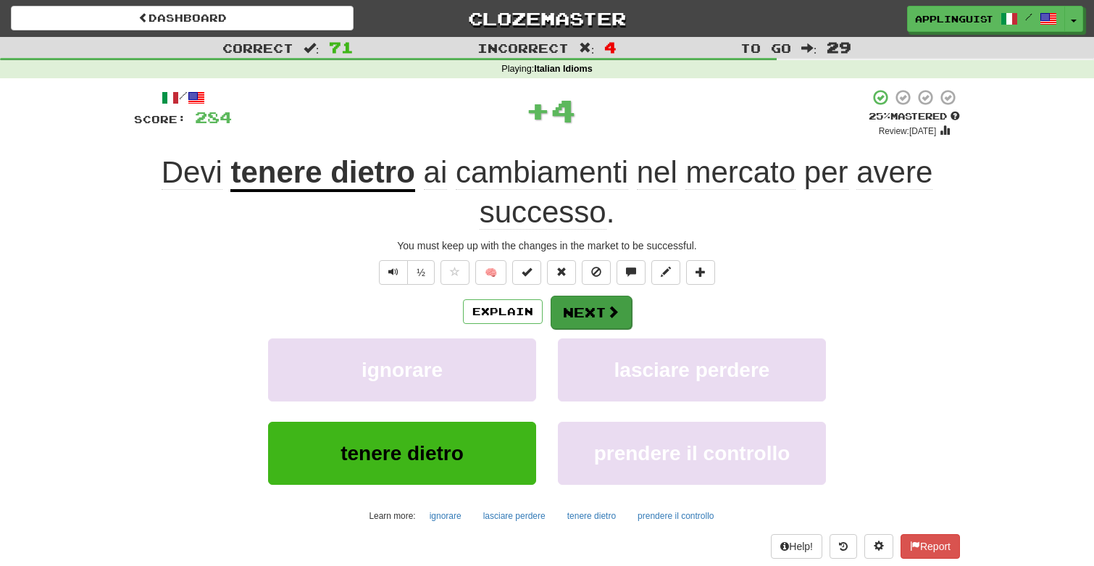
click at [568, 317] on button "Next" at bounding box center [590, 312] width 81 height 33
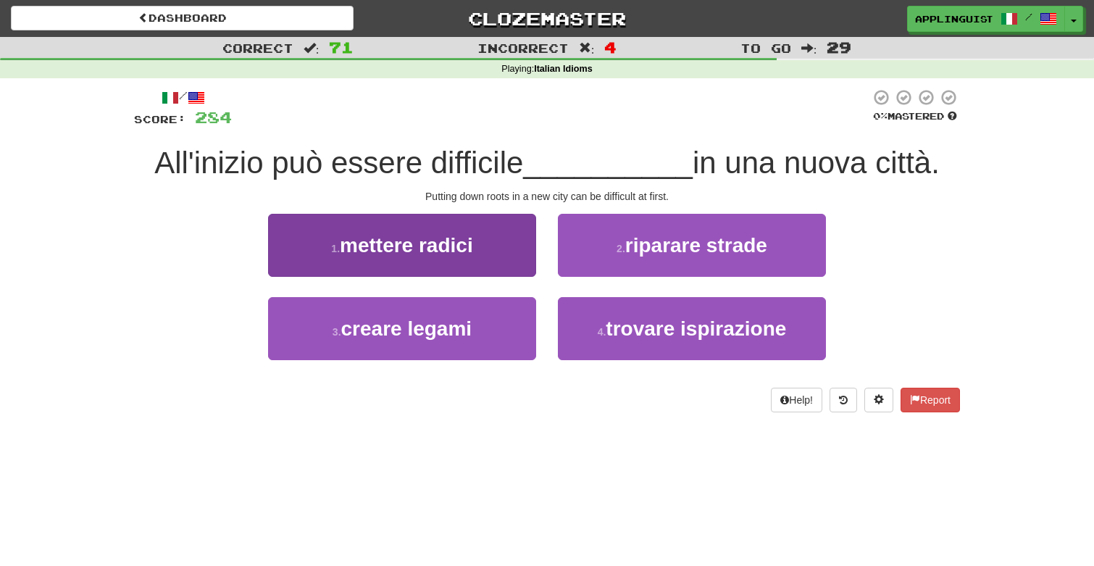
click at [481, 238] on button "1 . mettere radici" at bounding box center [402, 245] width 268 height 63
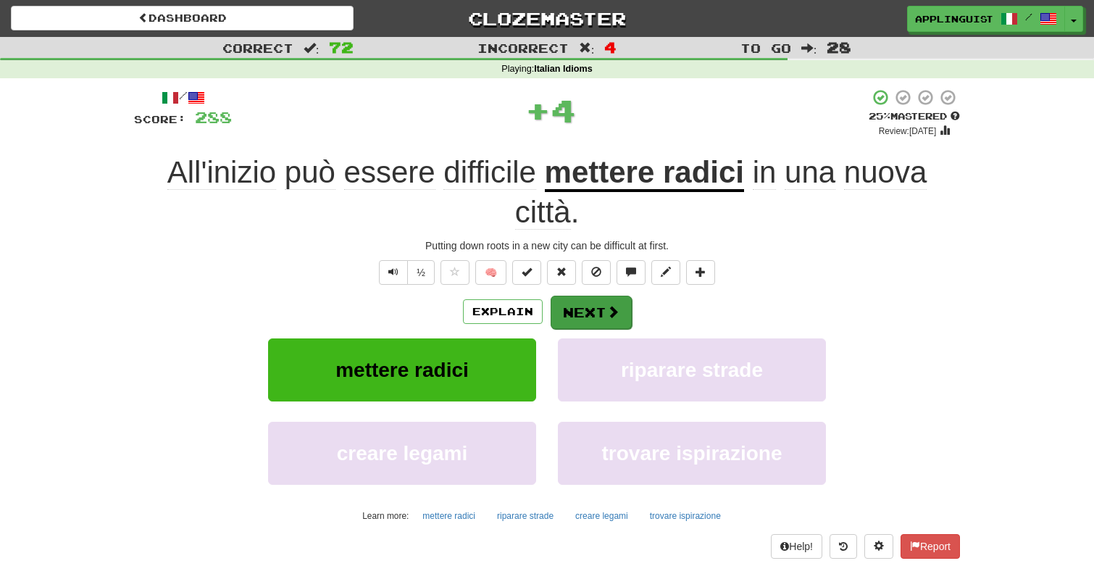
click at [584, 303] on button "Next" at bounding box center [590, 312] width 81 height 33
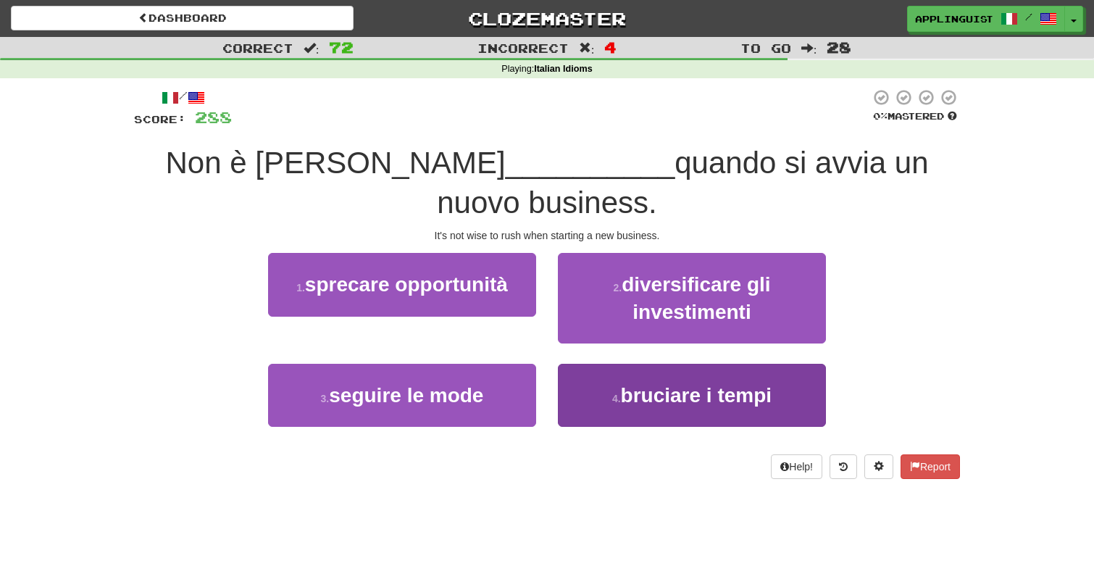
click at [623, 384] on span "bruciare i tempi" at bounding box center [696, 395] width 151 height 22
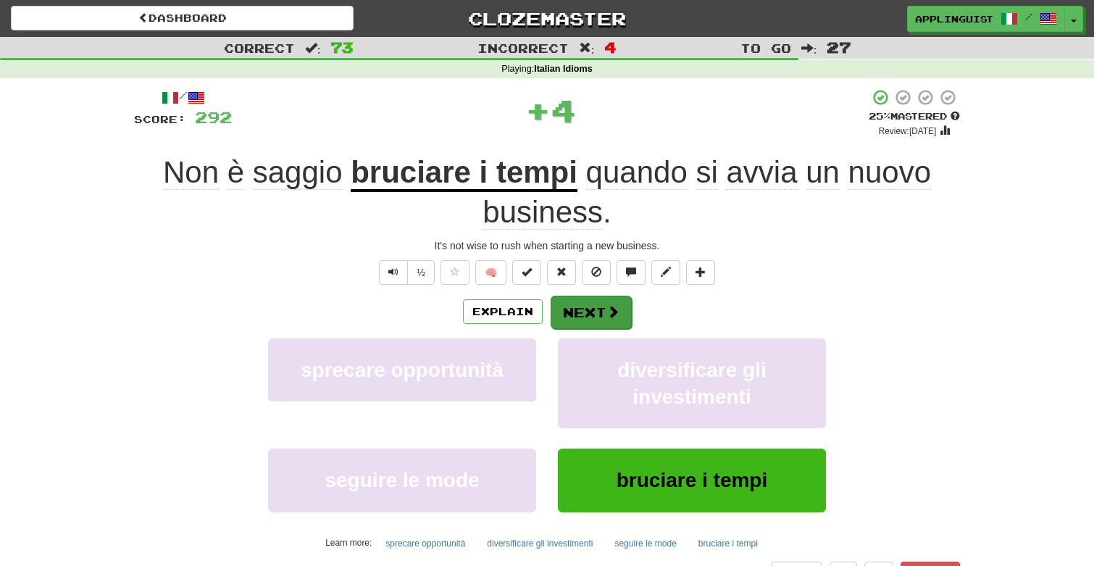
click at [594, 313] on button "Next" at bounding box center [590, 312] width 81 height 33
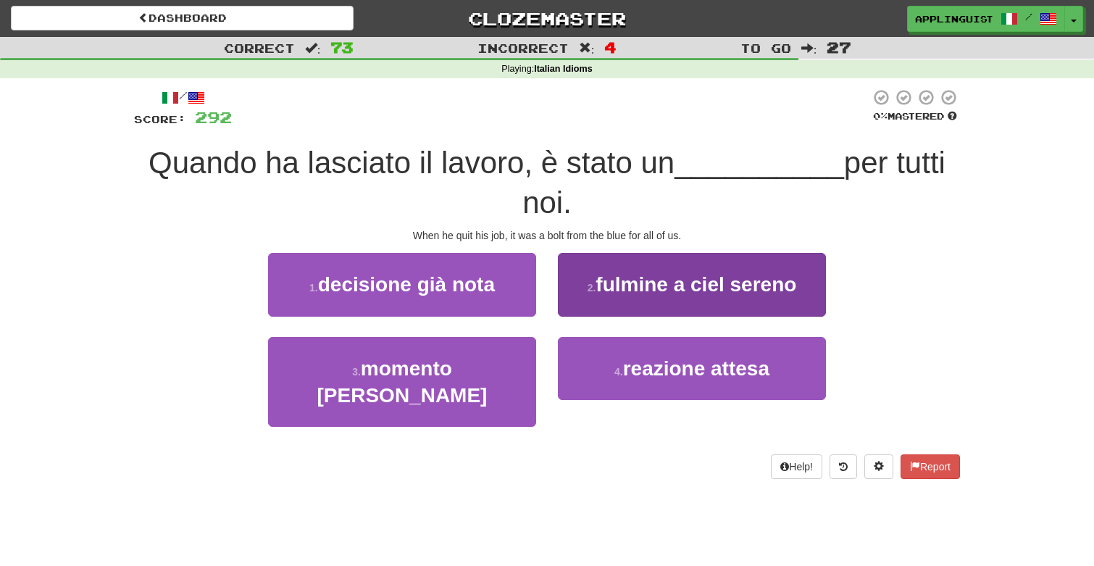
click at [618, 290] on span "fulmine a ciel sereno" at bounding box center [695, 284] width 201 height 22
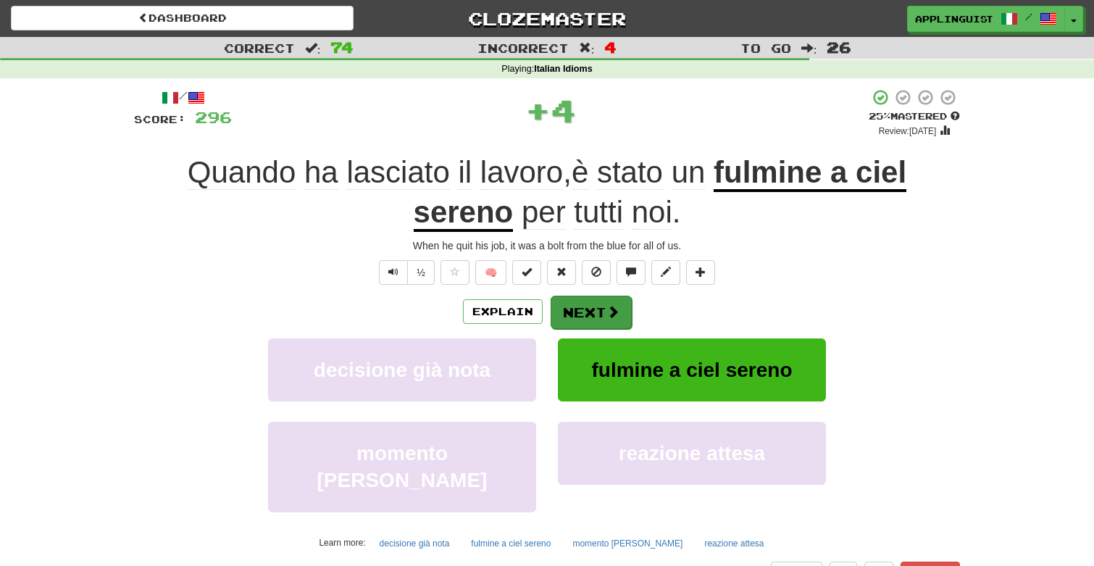
click at [602, 306] on button "Next" at bounding box center [590, 312] width 81 height 33
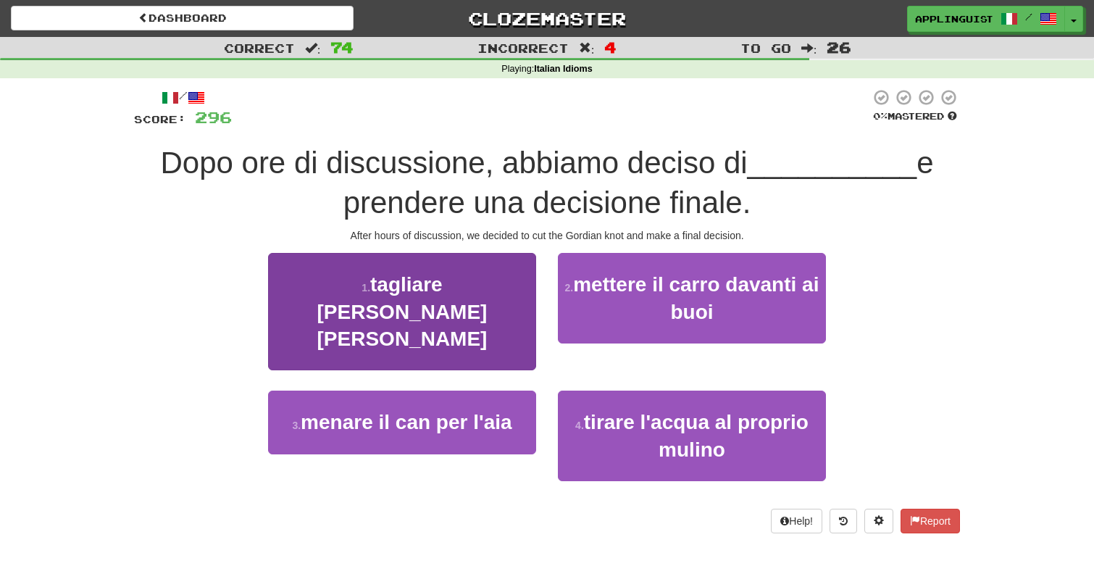
click at [466, 281] on span "tagliare la testa al toro" at bounding box center [402, 311] width 170 height 77
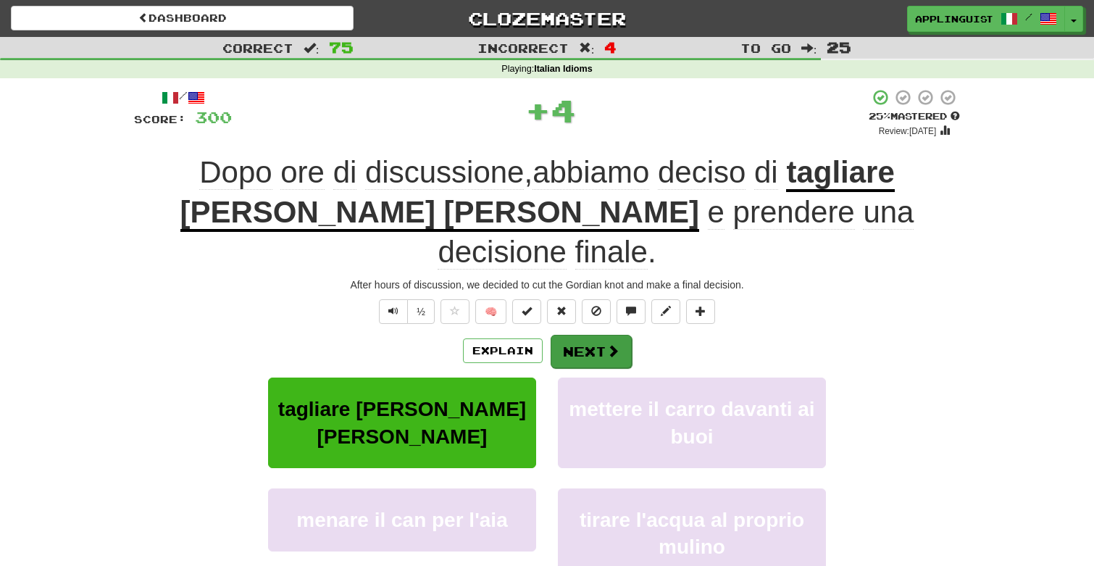
click at [581, 335] on button "Next" at bounding box center [590, 351] width 81 height 33
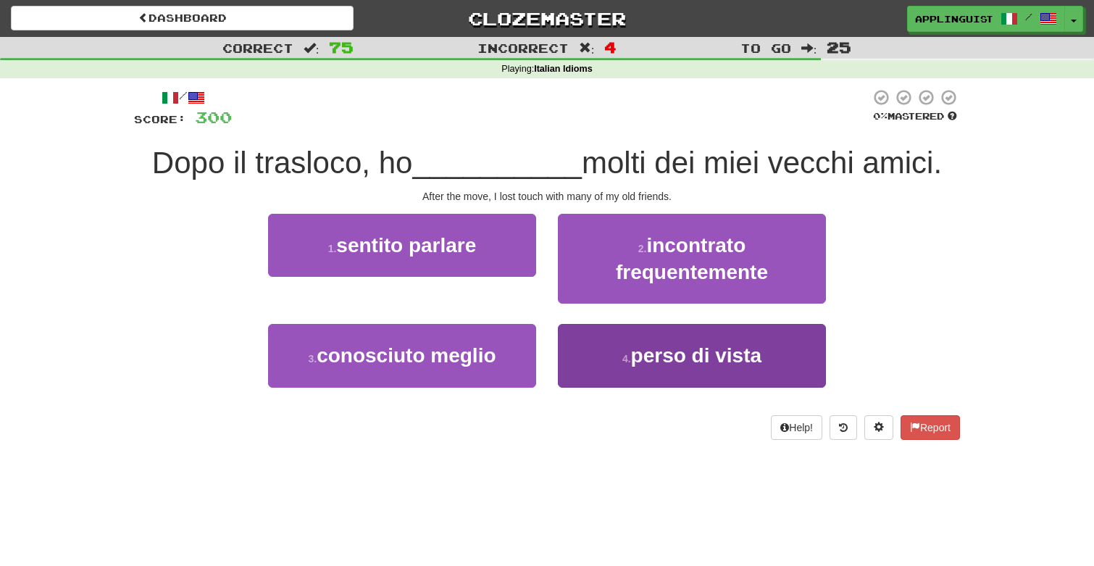
click at [638, 356] on span "perso di vista" at bounding box center [696, 355] width 131 height 22
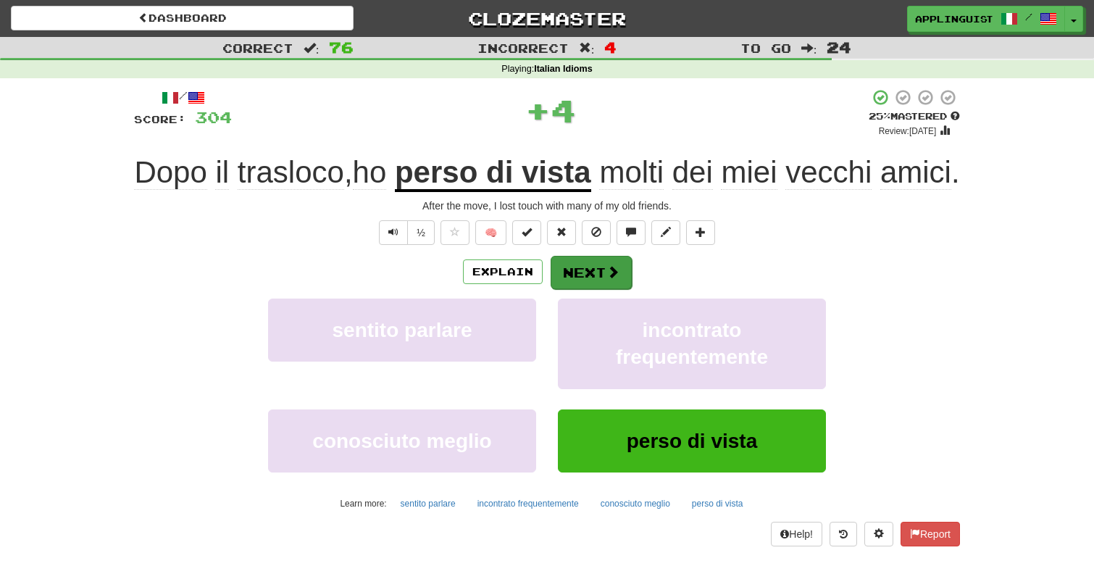
click at [602, 289] on button "Next" at bounding box center [590, 272] width 81 height 33
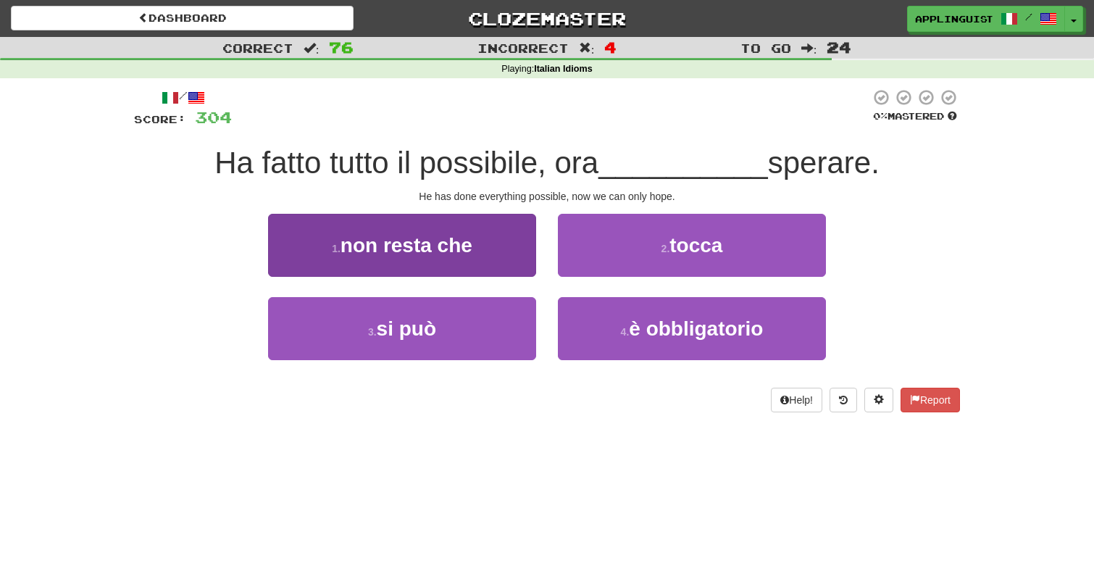
click at [466, 245] on span "non resta che" at bounding box center [406, 245] width 132 height 22
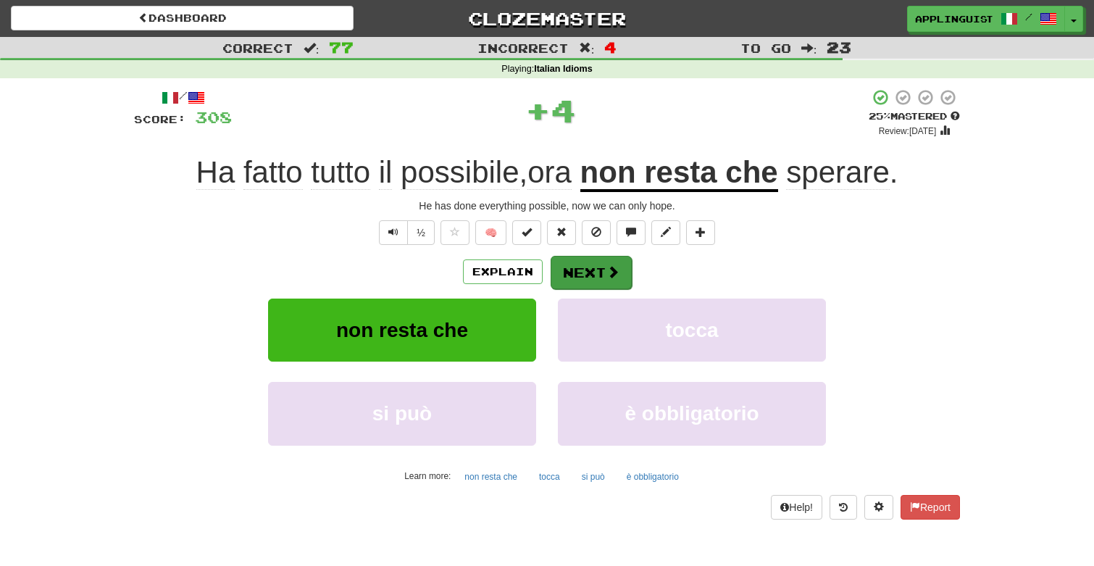
click at [580, 278] on button "Next" at bounding box center [590, 272] width 81 height 33
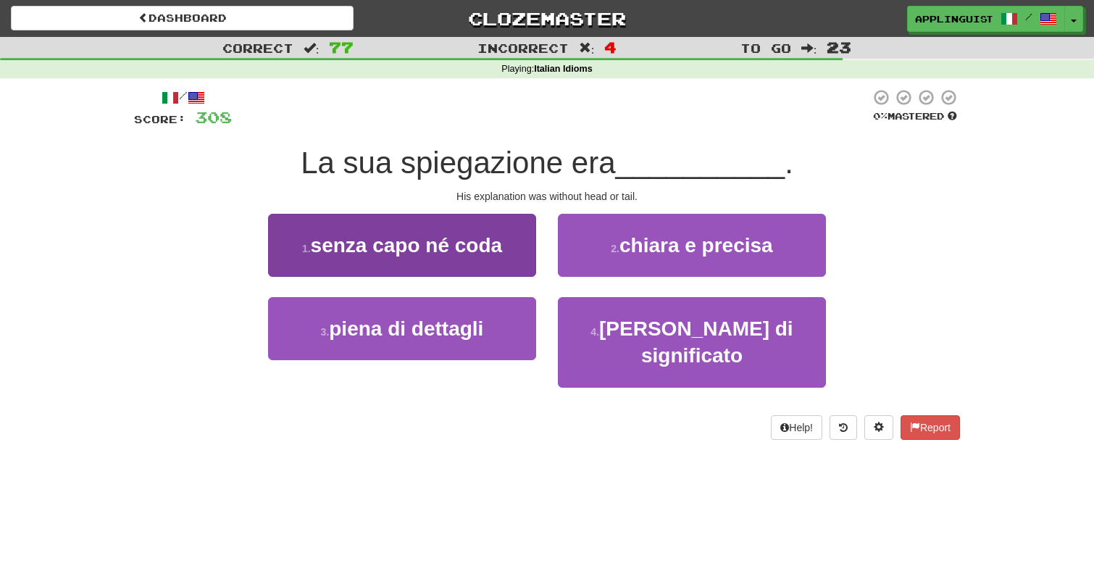
click at [451, 251] on span "senza capo né coda" at bounding box center [407, 245] width 192 height 22
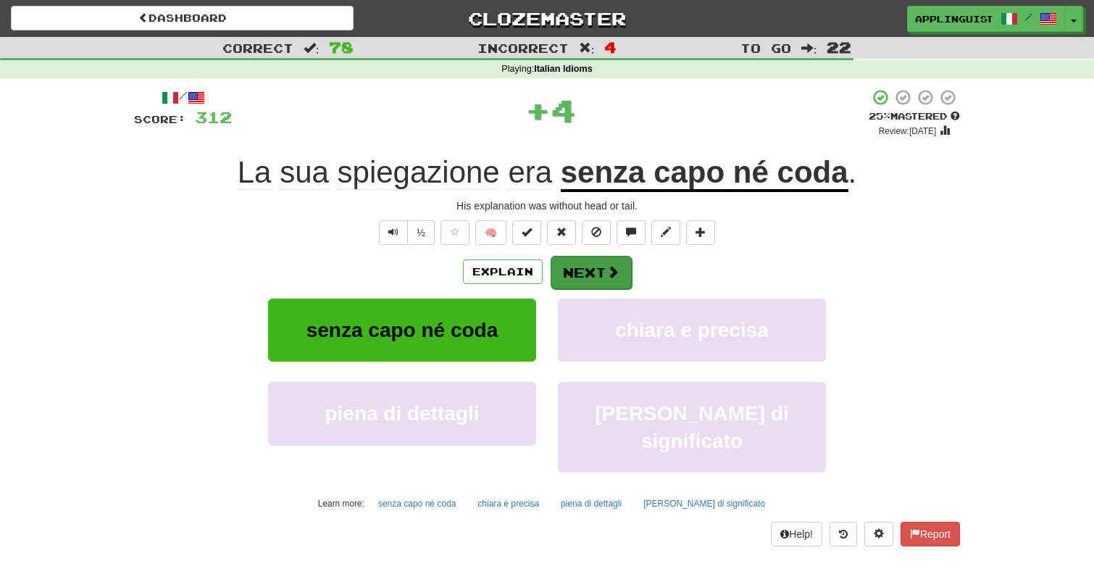
click at [598, 269] on button "Next" at bounding box center [590, 272] width 81 height 33
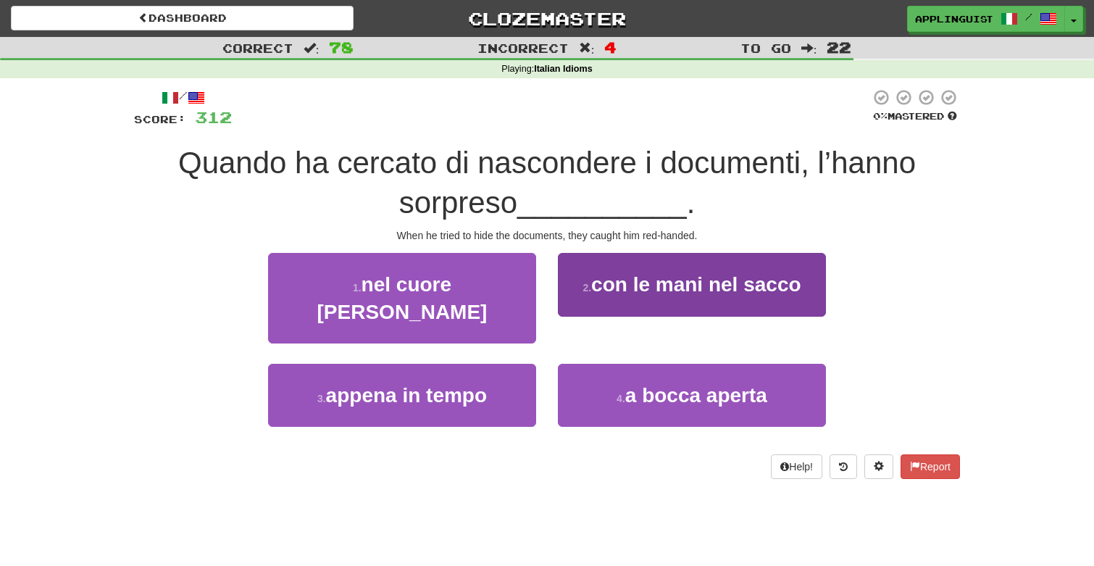
click at [613, 287] on span "con le mani nel sacco" at bounding box center [695, 284] width 209 height 22
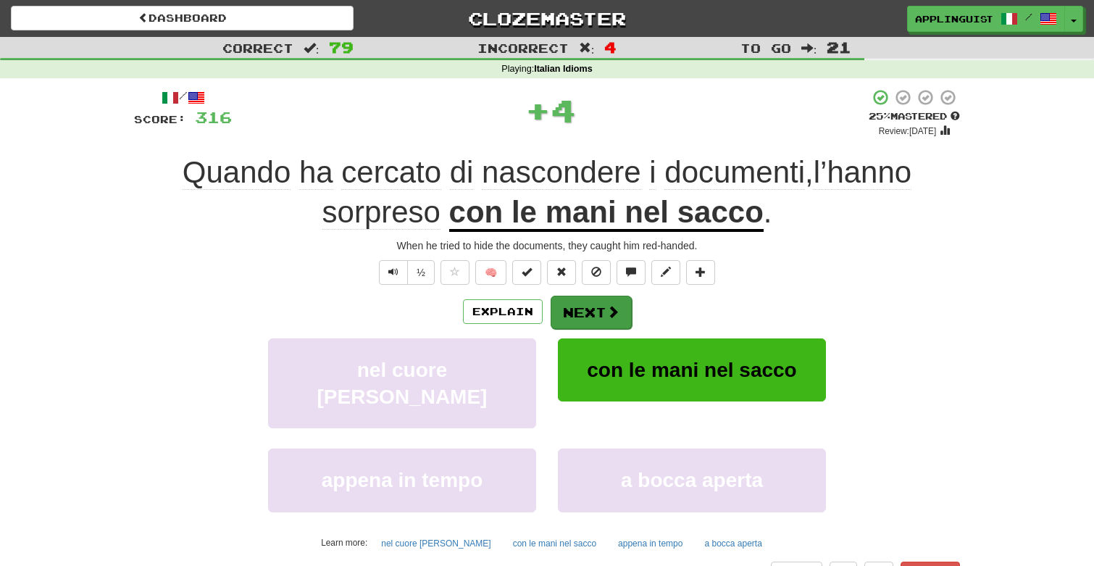
click at [578, 308] on button "Next" at bounding box center [590, 312] width 81 height 33
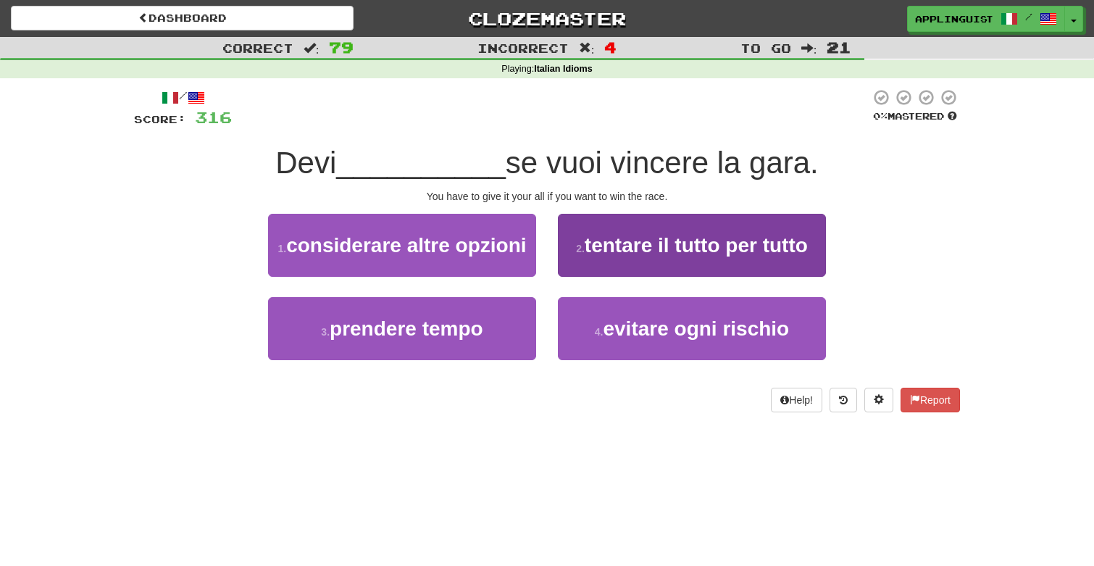
click at [582, 235] on button "2 . tentare il tutto per tutto" at bounding box center [692, 245] width 268 height 63
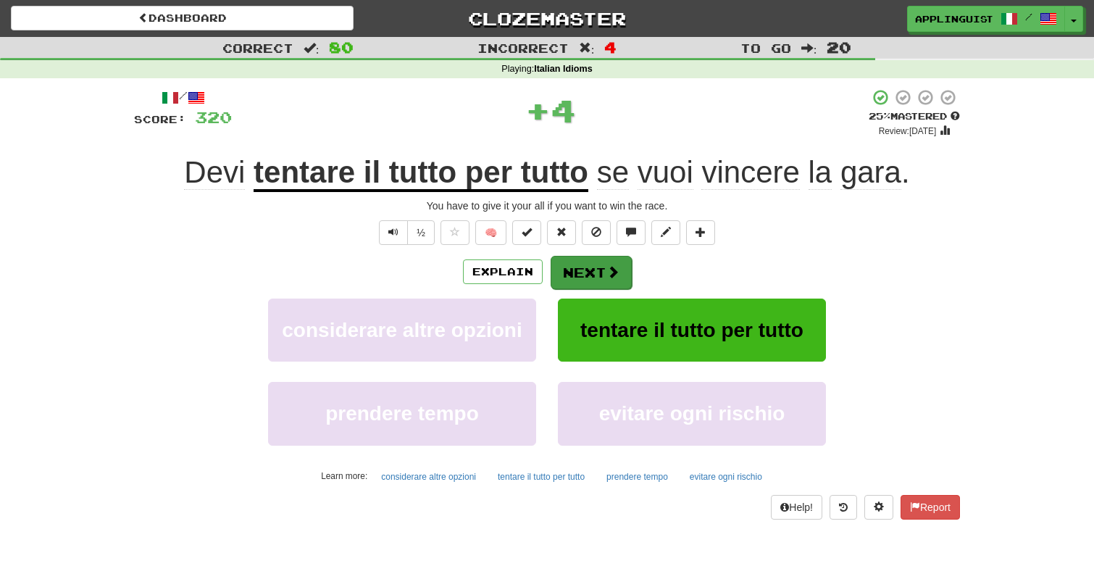
click at [579, 271] on button "Next" at bounding box center [590, 272] width 81 height 33
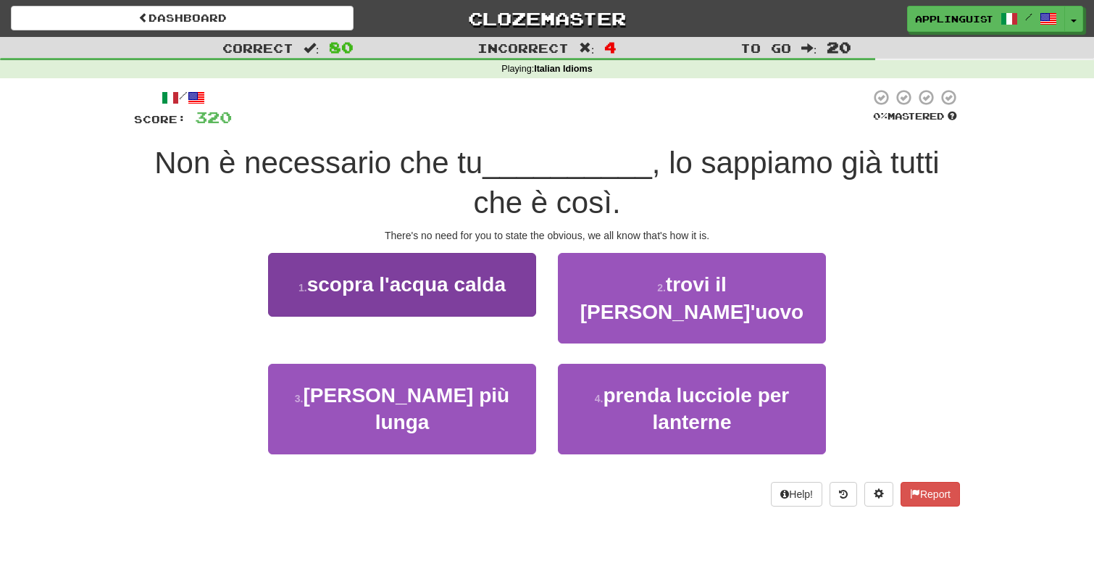
click at [440, 282] on span "scopra l'acqua calda" at bounding box center [406, 284] width 198 height 22
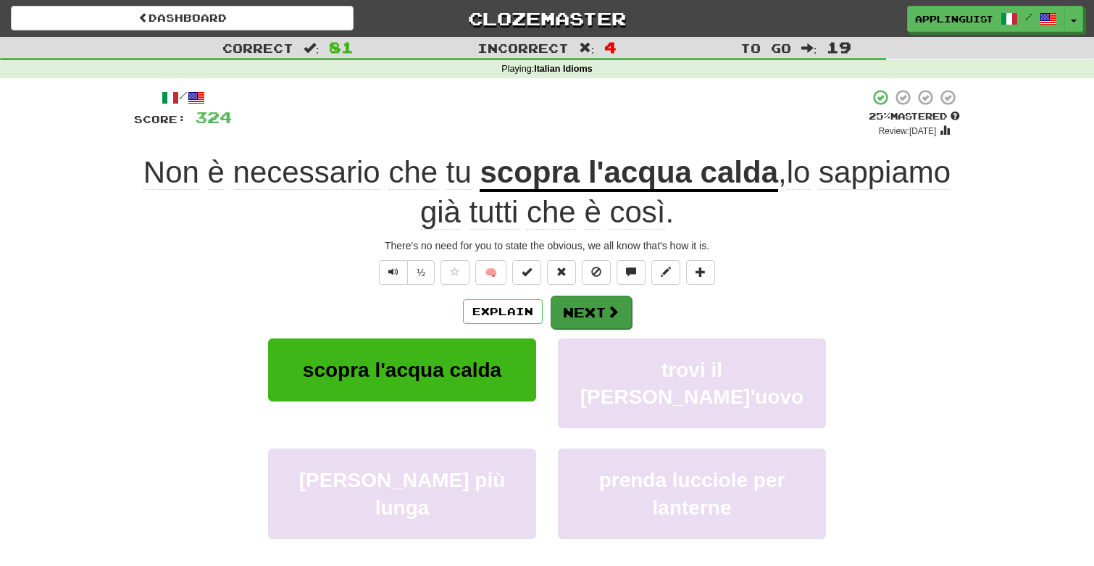
click at [607, 296] on button "Next" at bounding box center [590, 312] width 81 height 33
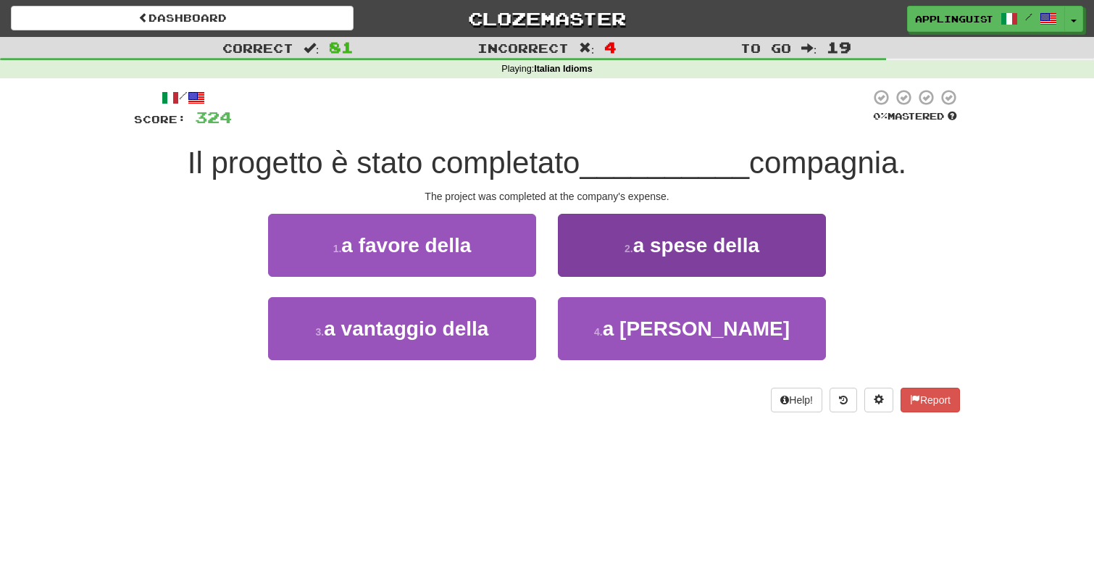
click at [615, 253] on button "2 . a spese della" at bounding box center [692, 245] width 268 height 63
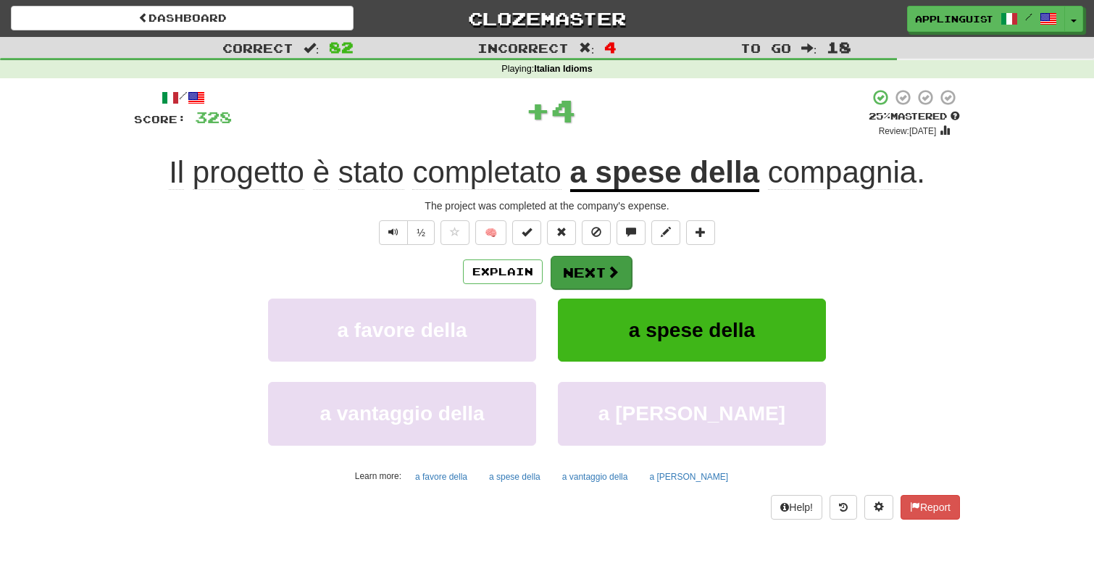
click at [581, 271] on button "Next" at bounding box center [590, 272] width 81 height 33
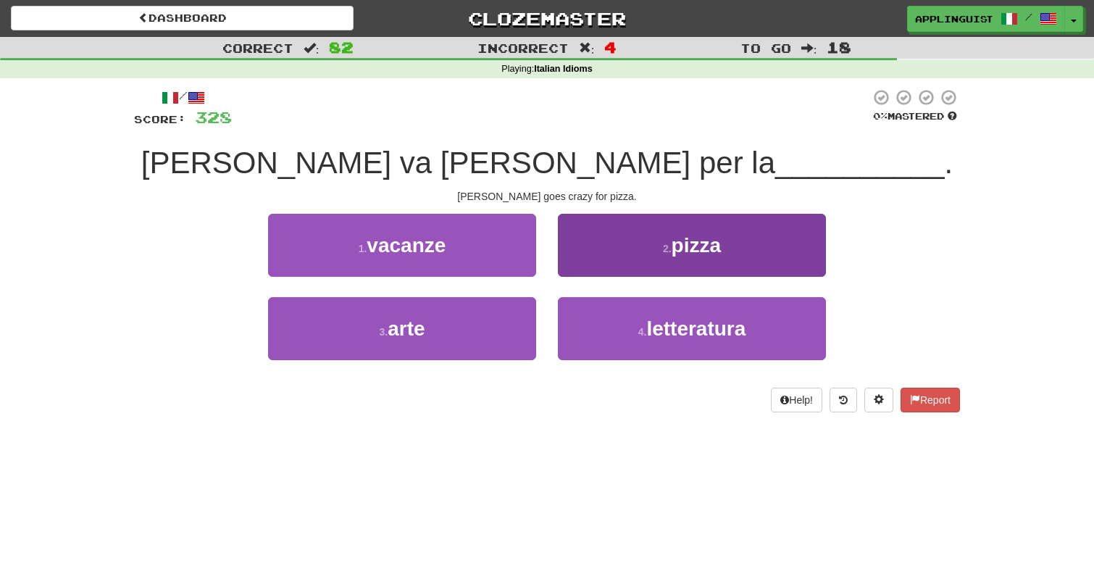
click at [627, 256] on button "2 . pizza" at bounding box center [692, 245] width 268 height 63
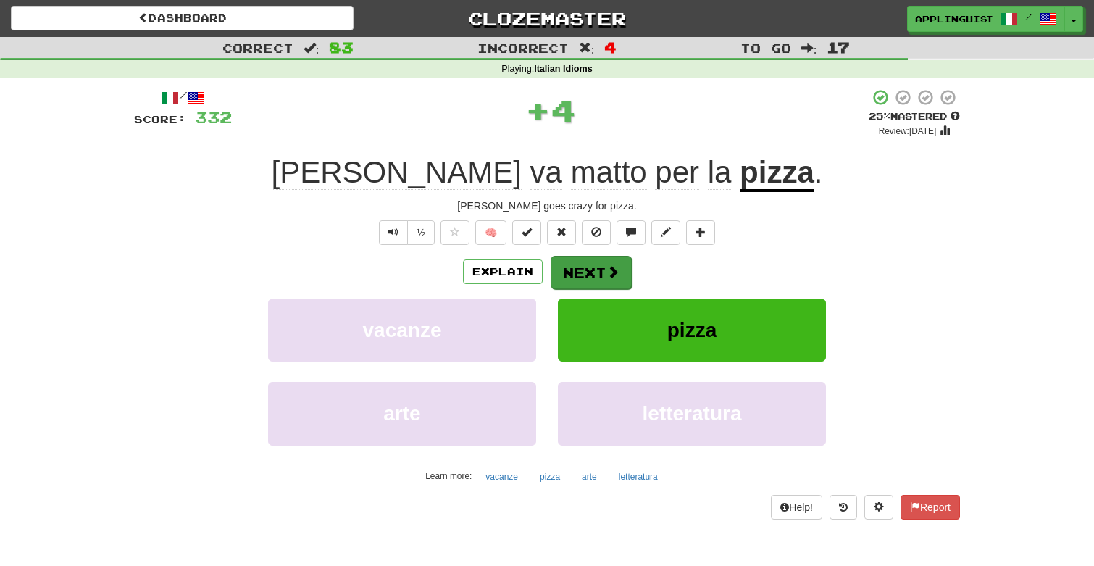
click at [592, 274] on button "Next" at bounding box center [590, 272] width 81 height 33
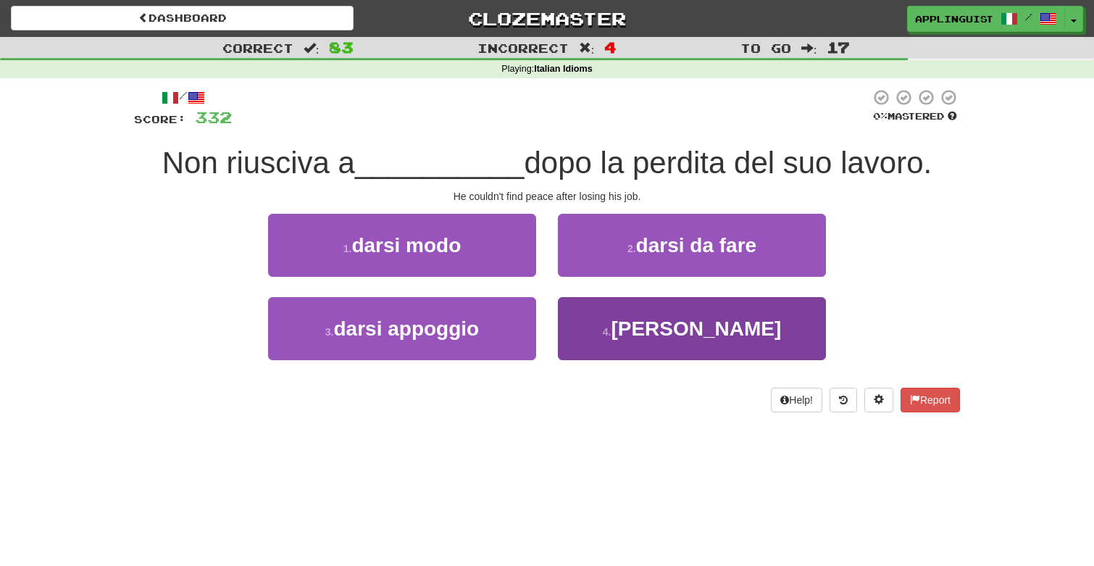
click at [633, 329] on button "4 . darsi pace" at bounding box center [692, 328] width 268 height 63
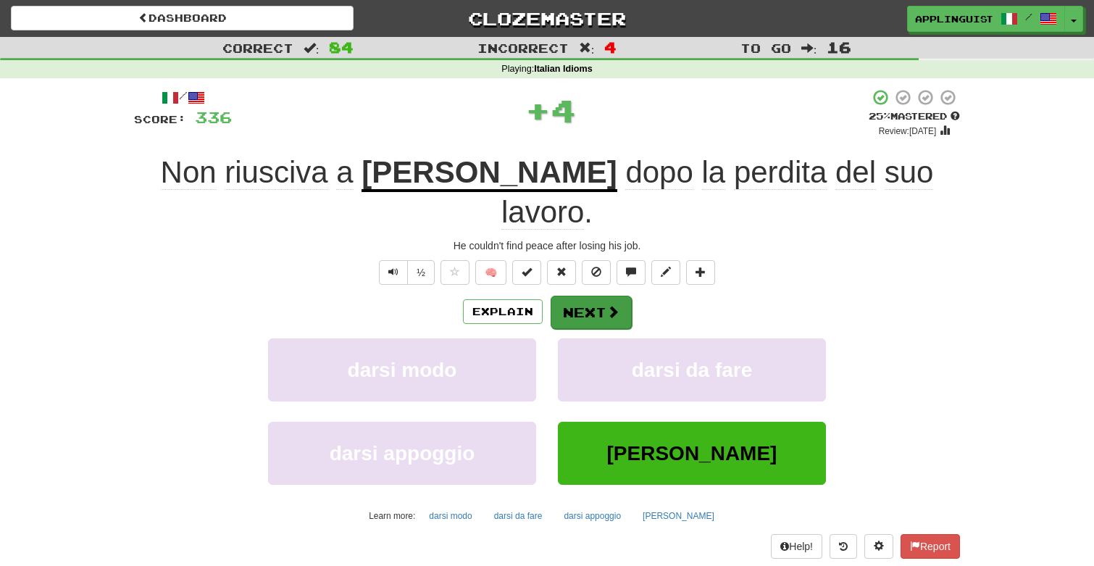
click at [592, 296] on button "Next" at bounding box center [590, 312] width 81 height 33
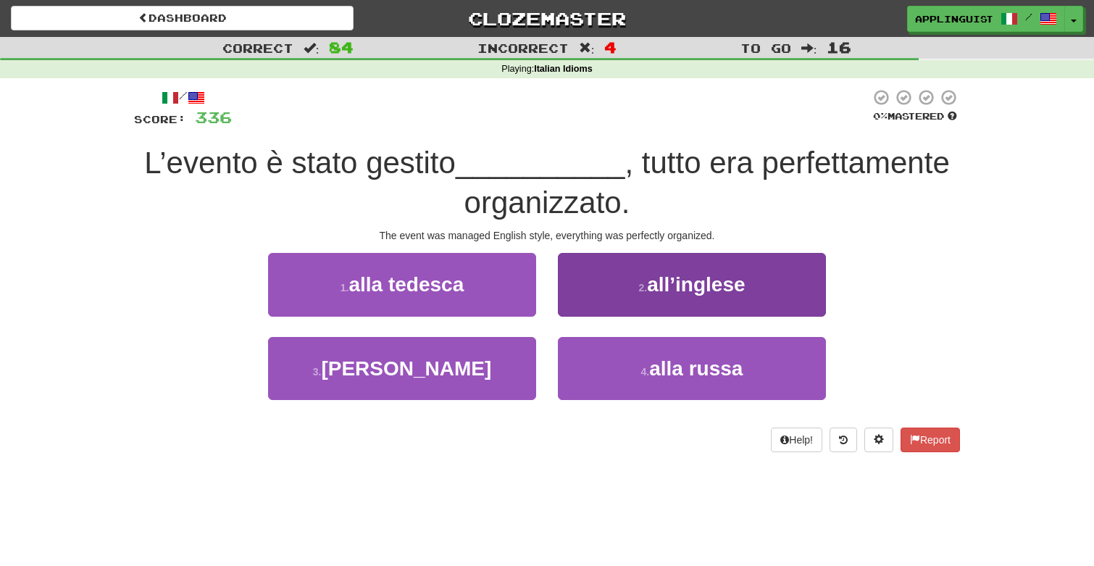
click at [597, 280] on button "2 . all’inglese" at bounding box center [692, 284] width 268 height 63
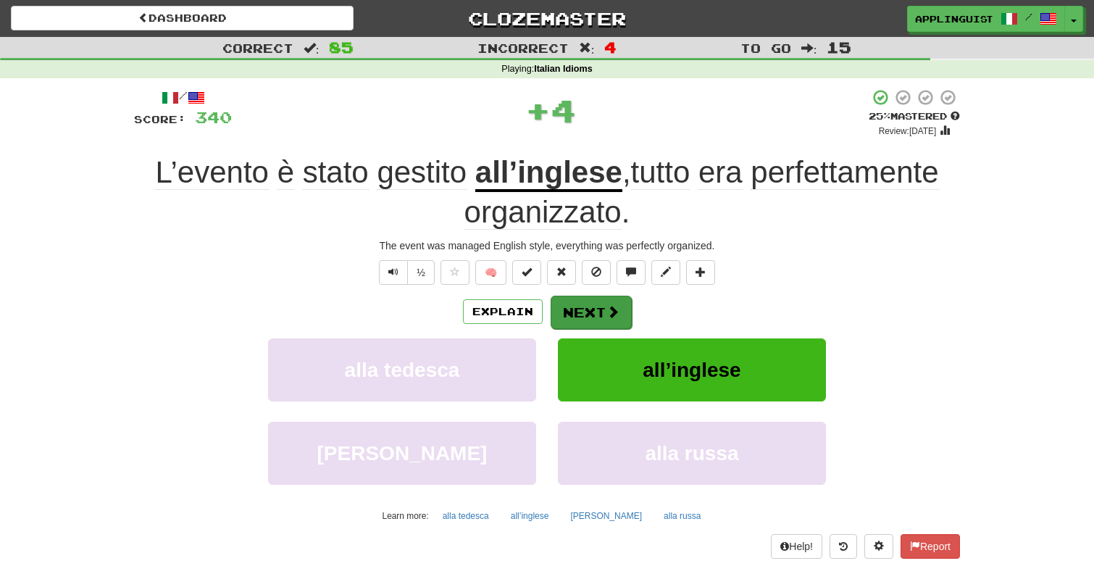
click at [600, 312] on button "Next" at bounding box center [590, 312] width 81 height 33
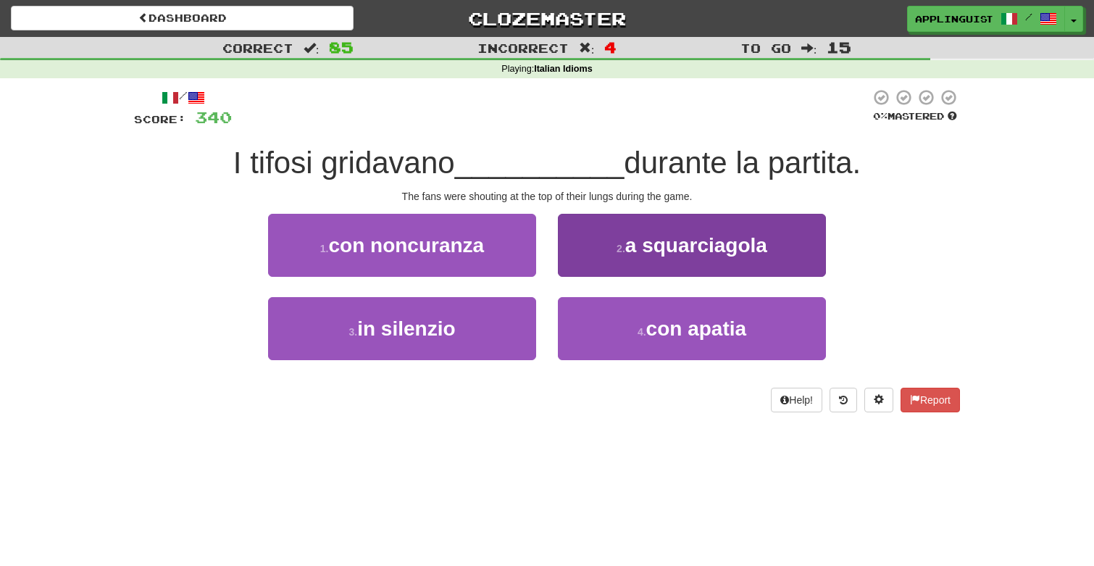
click at [578, 249] on button "2 . a squarciagola" at bounding box center [692, 245] width 268 height 63
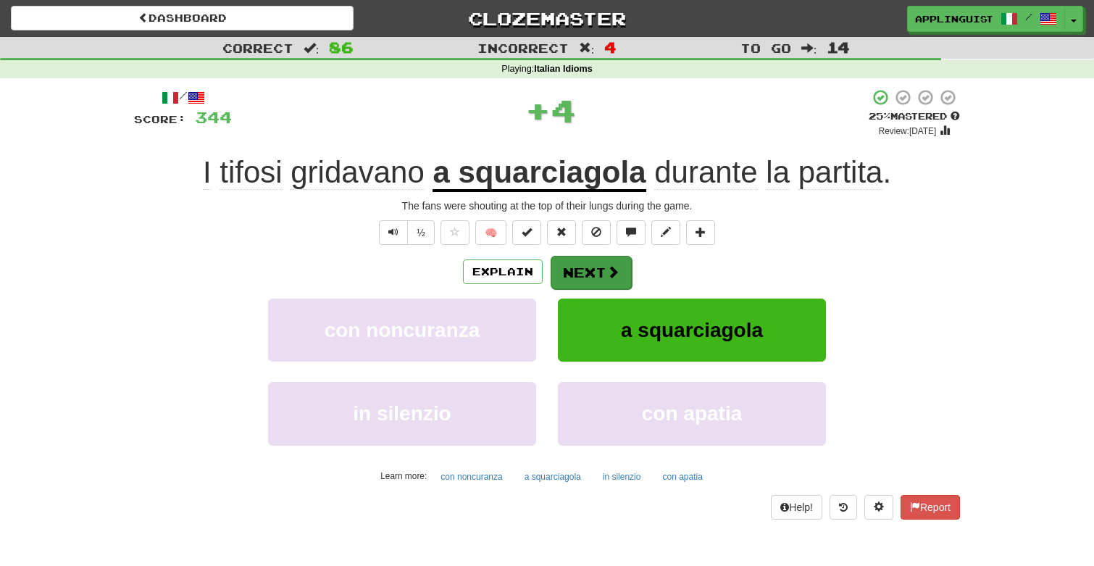
click at [578, 269] on button "Next" at bounding box center [590, 272] width 81 height 33
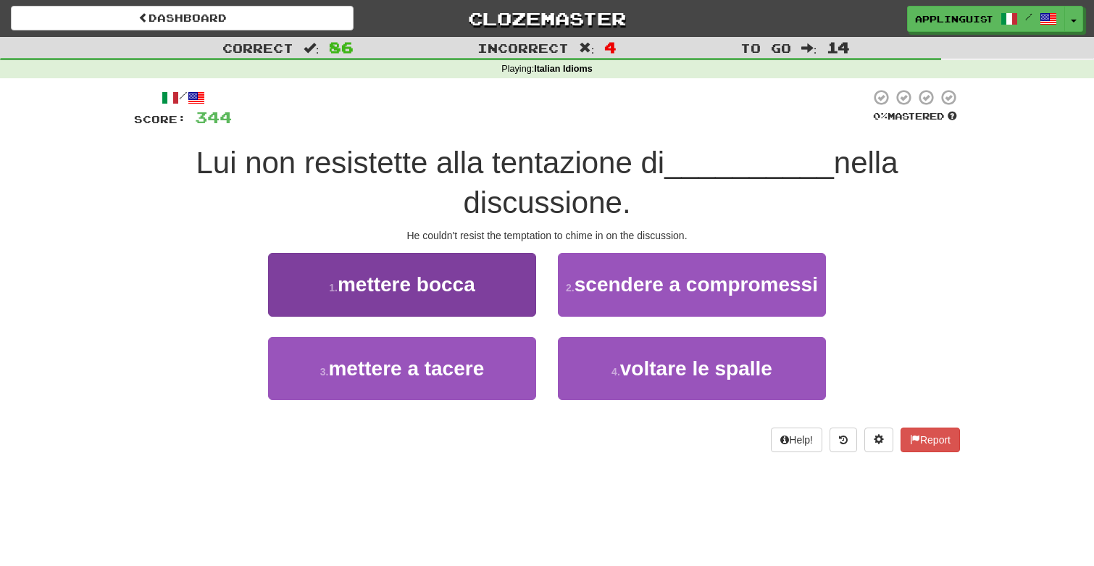
click at [456, 273] on span "mettere bocca" at bounding box center [407, 284] width 138 height 22
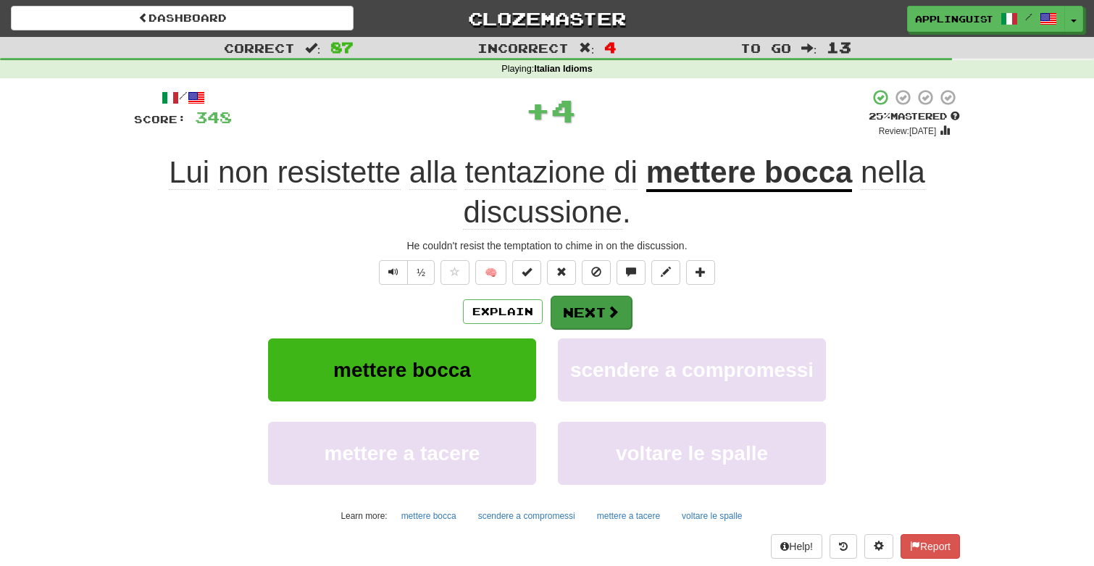
click at [611, 307] on span at bounding box center [612, 311] width 13 height 13
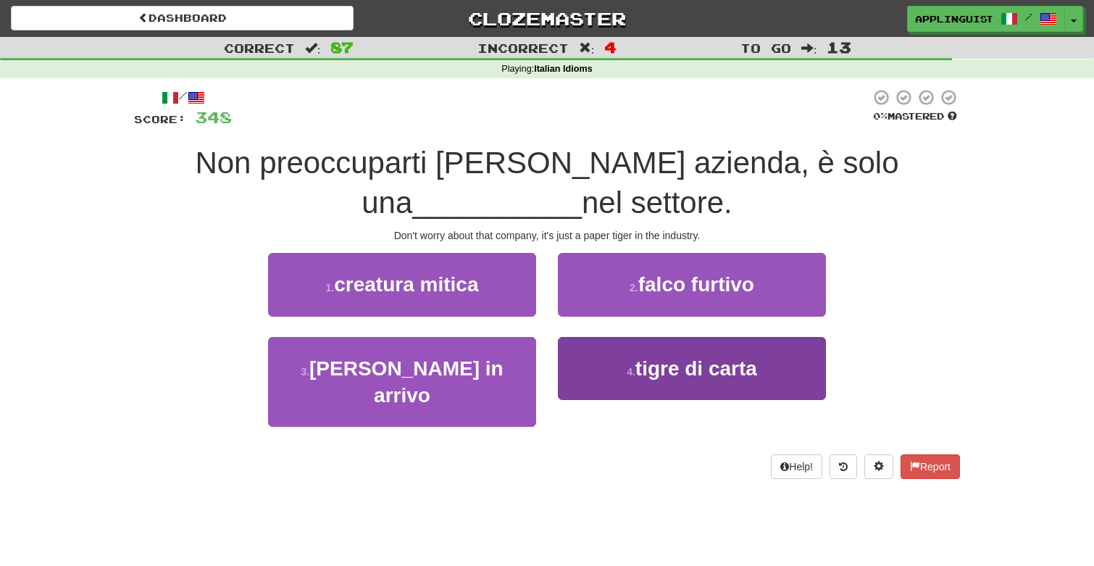
click at [633, 380] on button "4 . tigre di carta" at bounding box center [692, 368] width 268 height 63
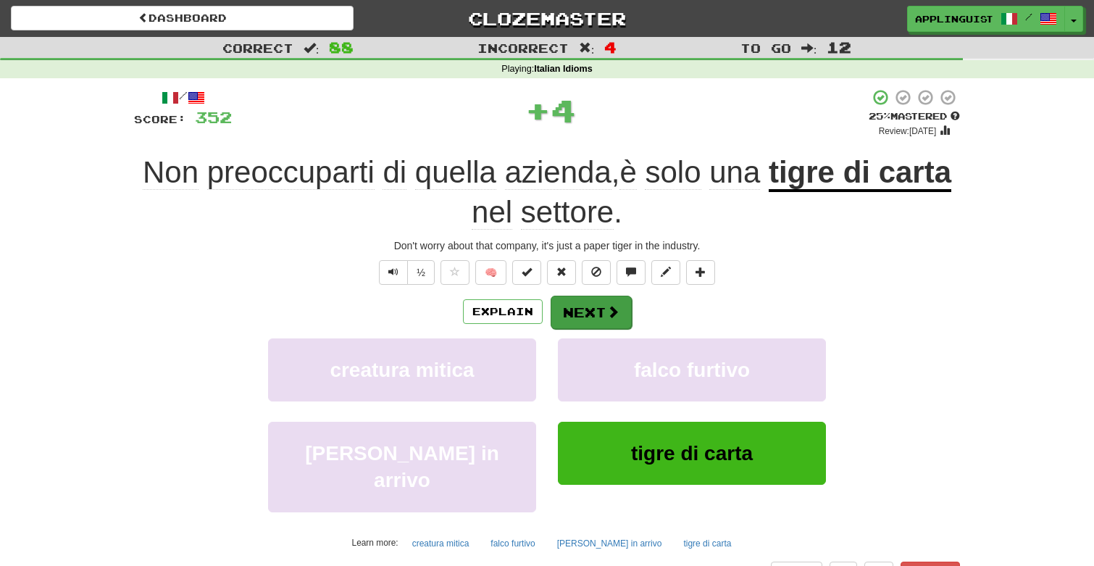
click at [606, 319] on button "Next" at bounding box center [590, 312] width 81 height 33
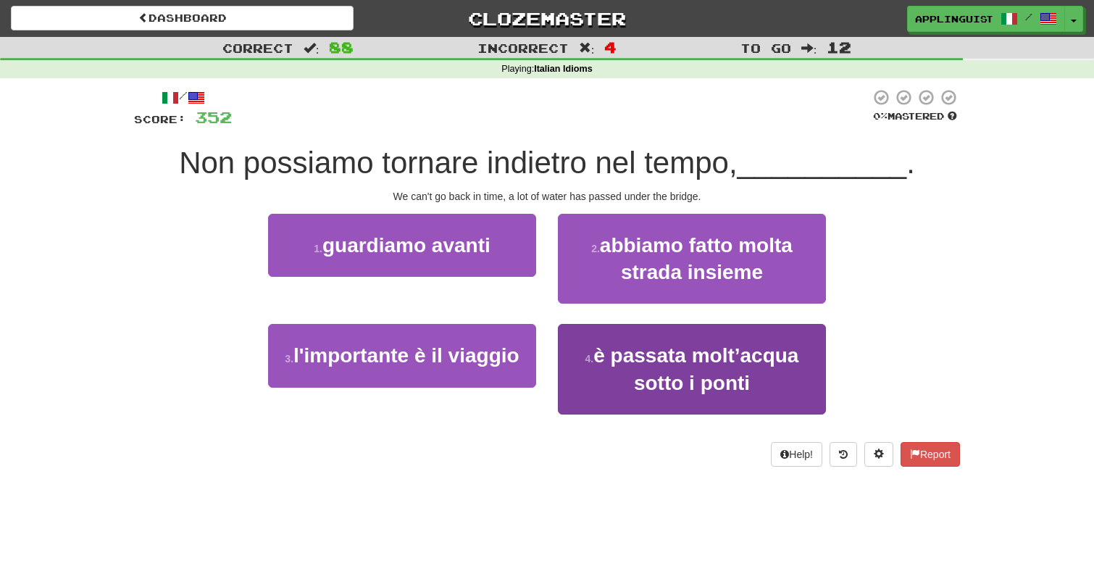
click at [620, 369] on button "4 . è passata molt’acqua sotto i ponti" at bounding box center [692, 369] width 268 height 91
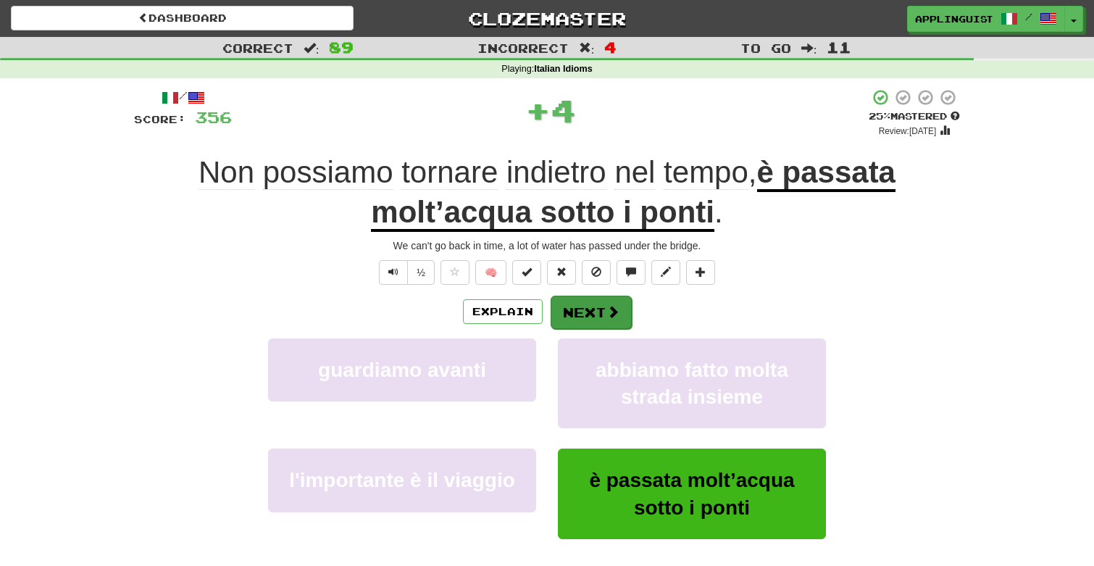
click at [598, 318] on button "Next" at bounding box center [590, 312] width 81 height 33
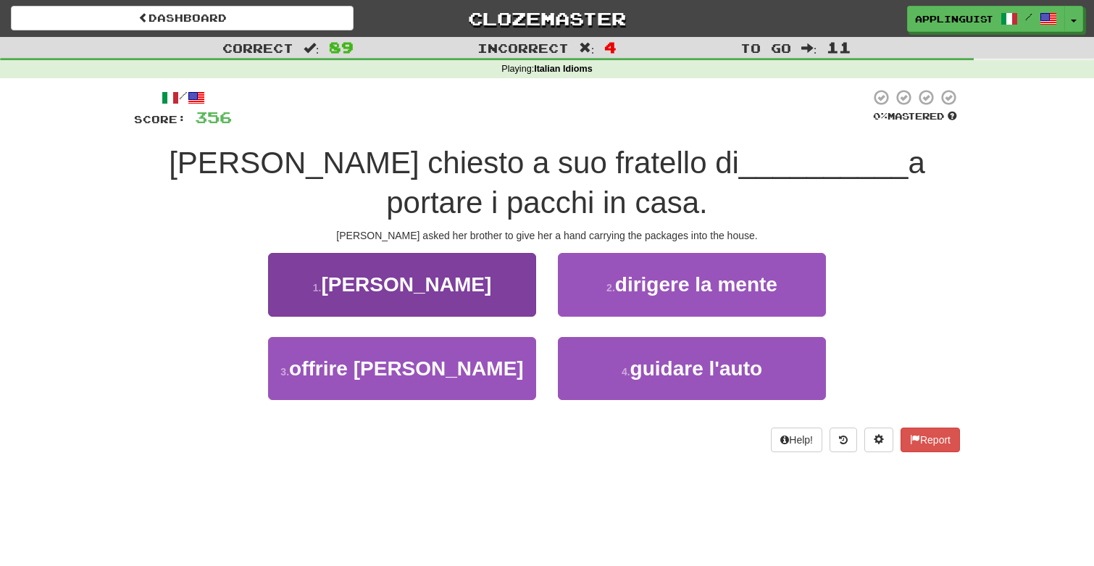
click at [461, 285] on span "darle la mano" at bounding box center [406, 284] width 170 height 22
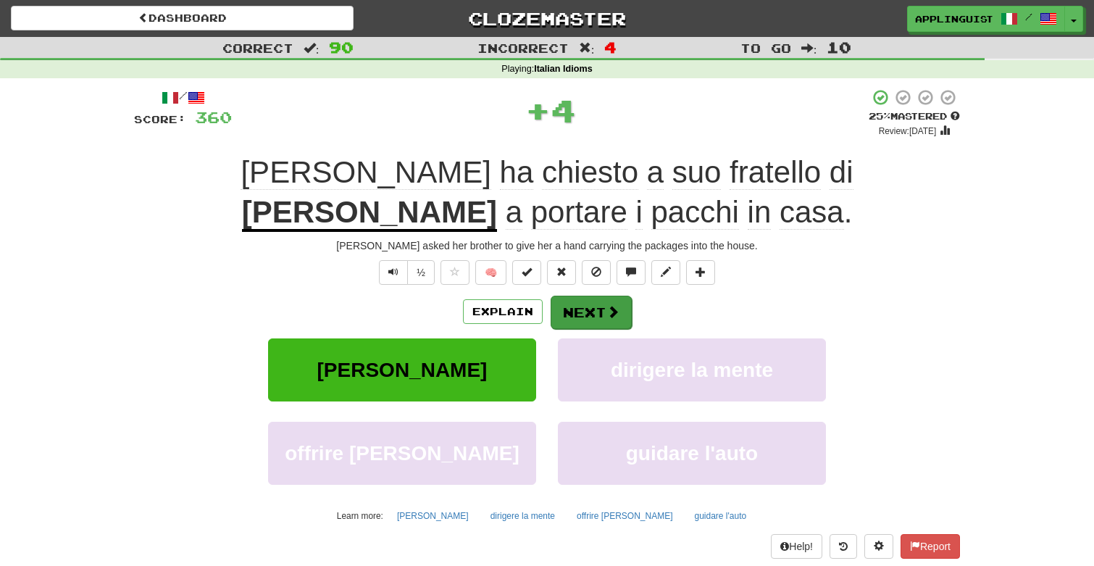
click at [561, 303] on button "Next" at bounding box center [590, 312] width 81 height 33
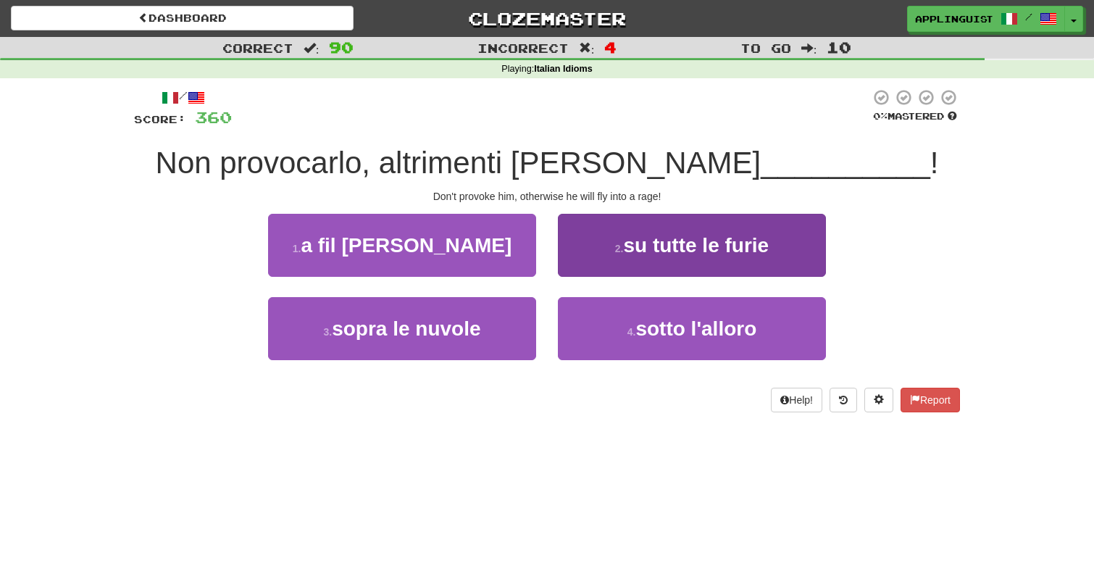
click at [631, 264] on button "2 . su tutte le furie" at bounding box center [692, 245] width 268 height 63
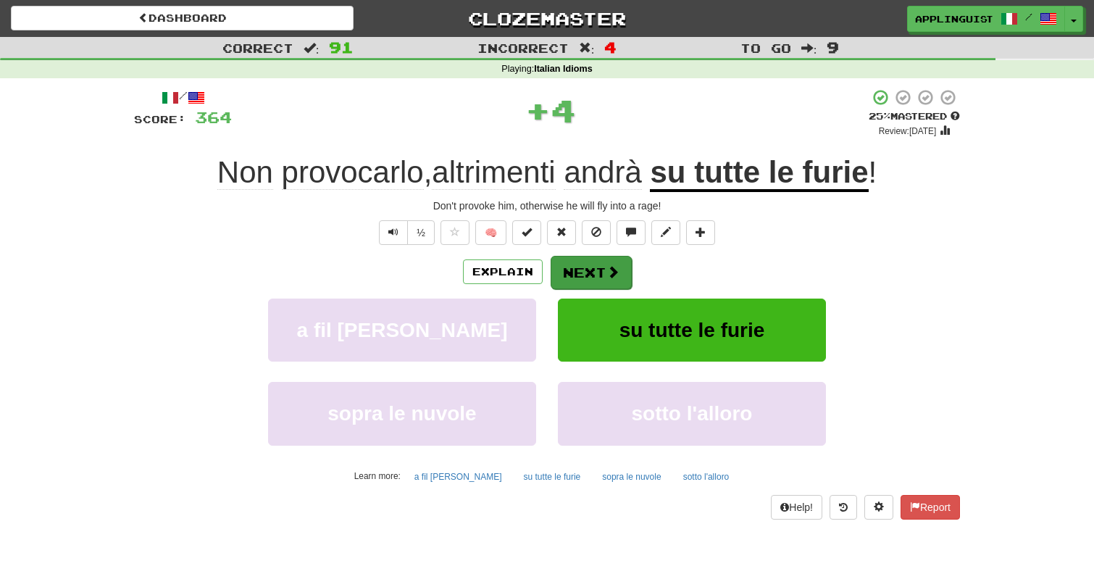
click at [624, 266] on button "Next" at bounding box center [590, 272] width 81 height 33
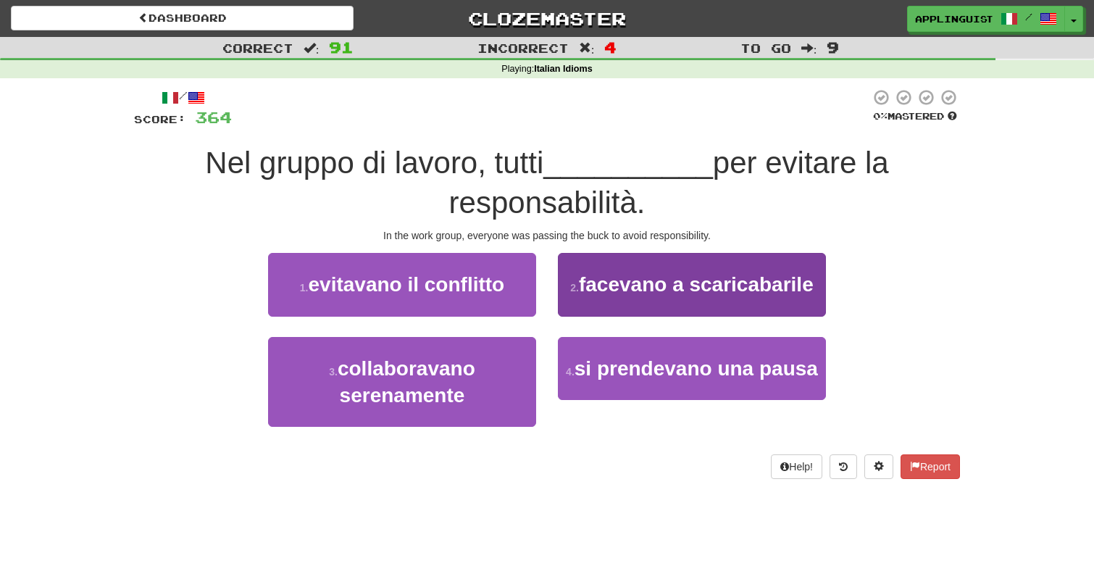
click at [598, 299] on button "2 . facevano a scaricabarile" at bounding box center [692, 284] width 268 height 63
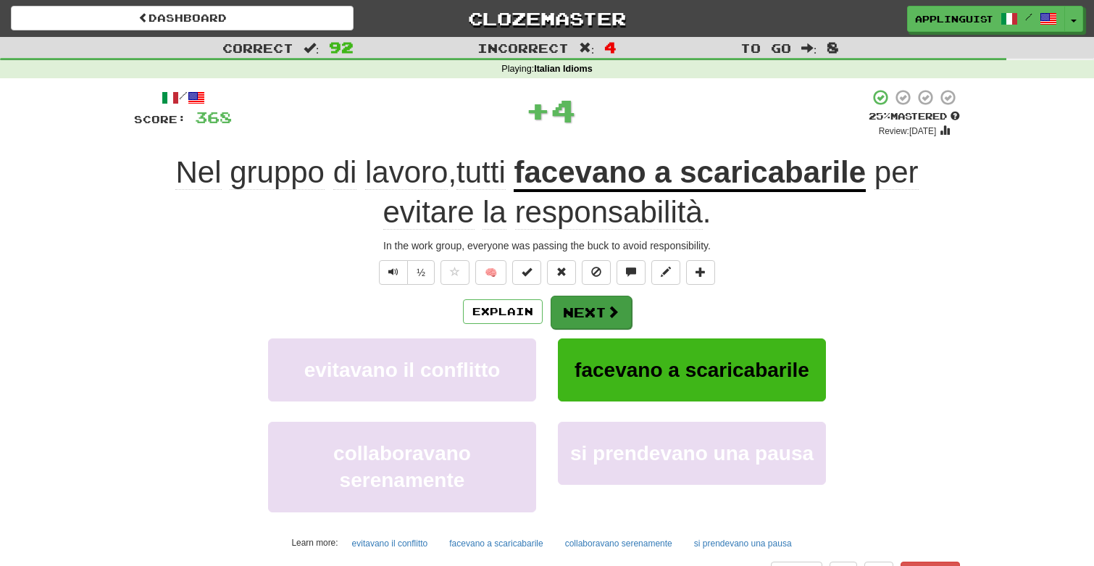
click at [595, 315] on button "Next" at bounding box center [590, 312] width 81 height 33
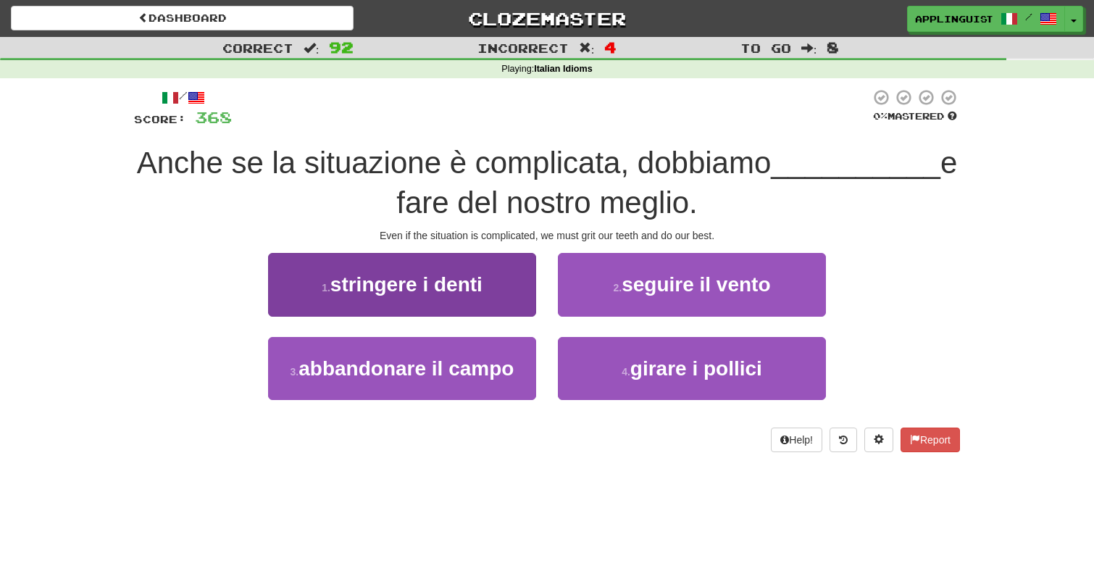
click at [500, 275] on button "1 . stringere i denti" at bounding box center [402, 284] width 268 height 63
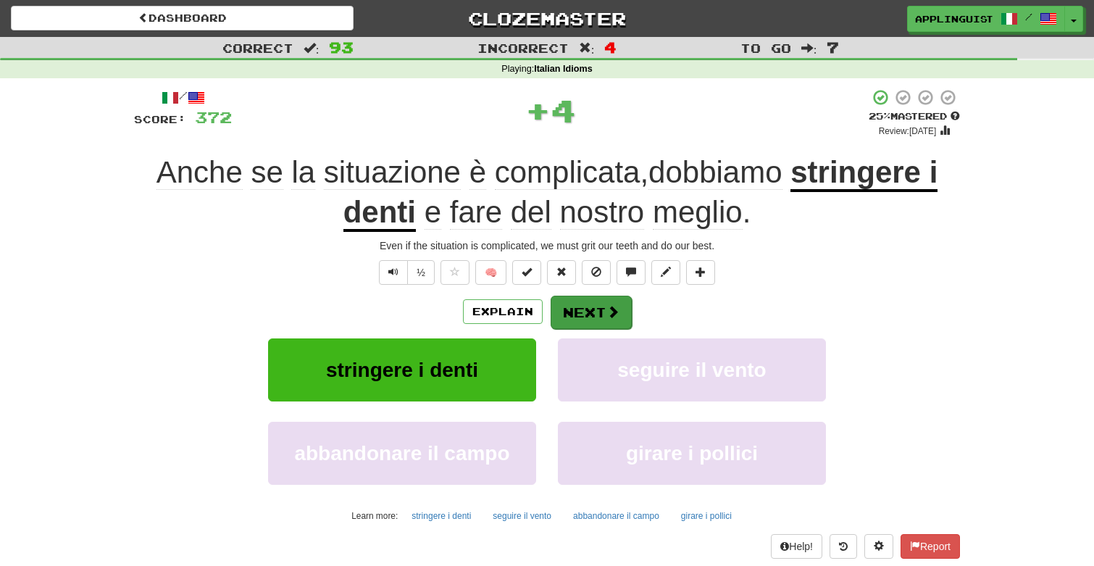
click at [586, 304] on button "Next" at bounding box center [590, 312] width 81 height 33
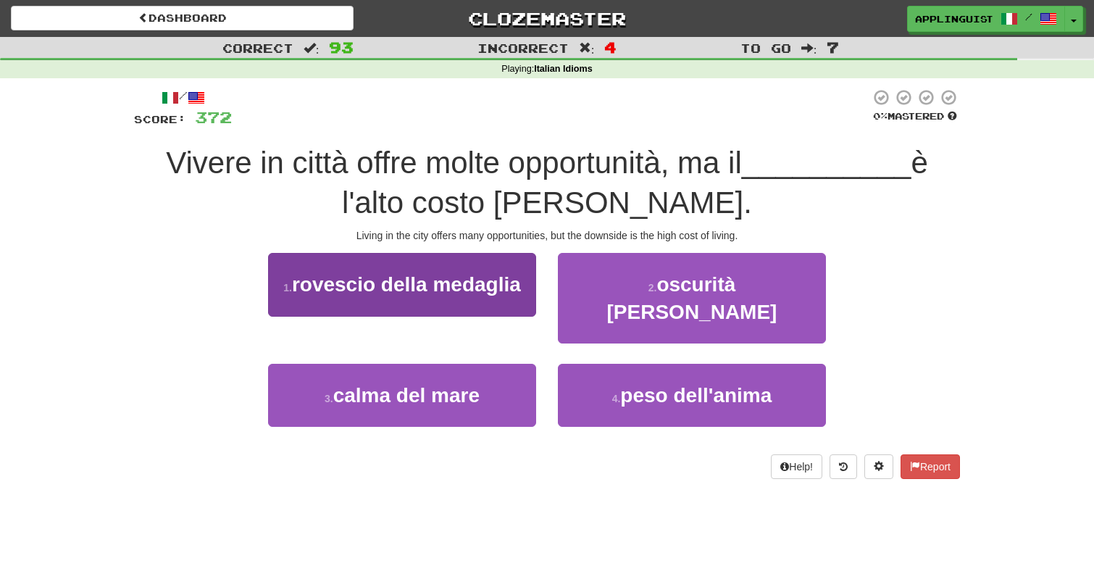
click at [506, 286] on span "rovescio della medaglia" at bounding box center [406, 284] width 229 height 22
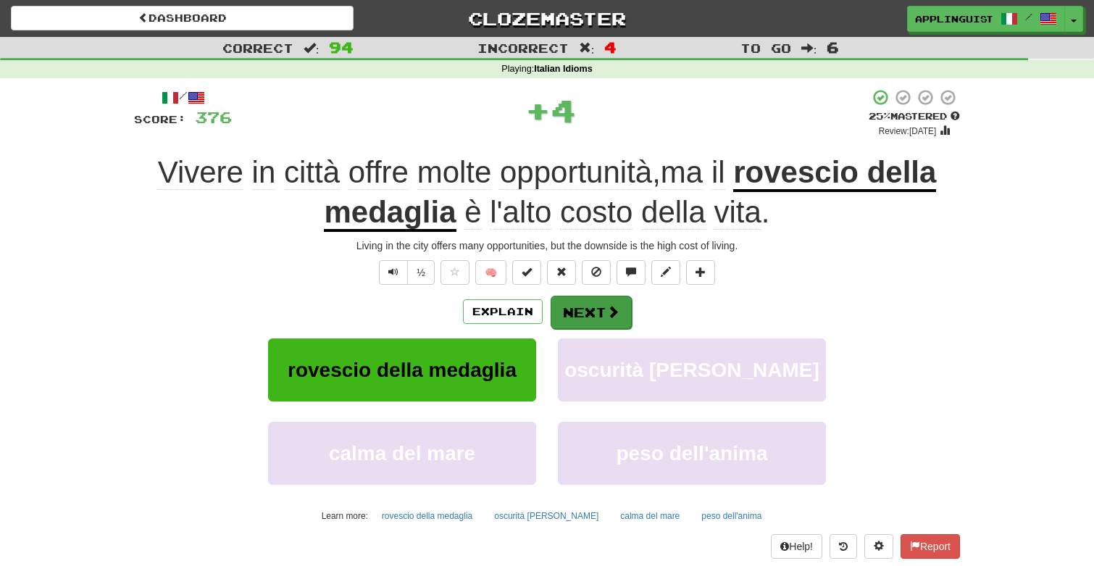
click at [585, 303] on button "Next" at bounding box center [590, 312] width 81 height 33
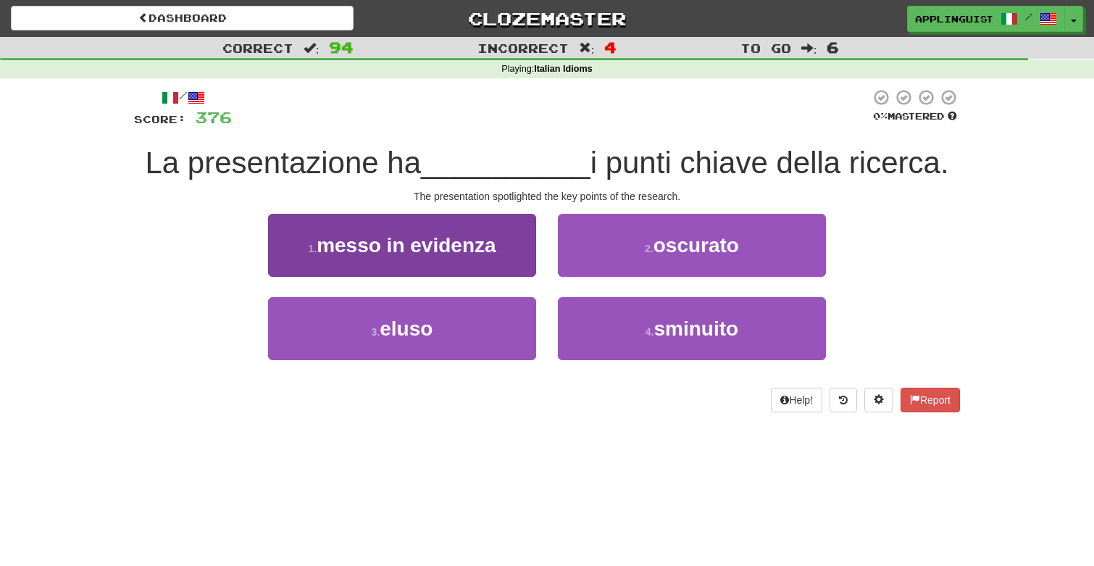
click at [482, 235] on span "messo in evidenza" at bounding box center [406, 245] width 179 height 22
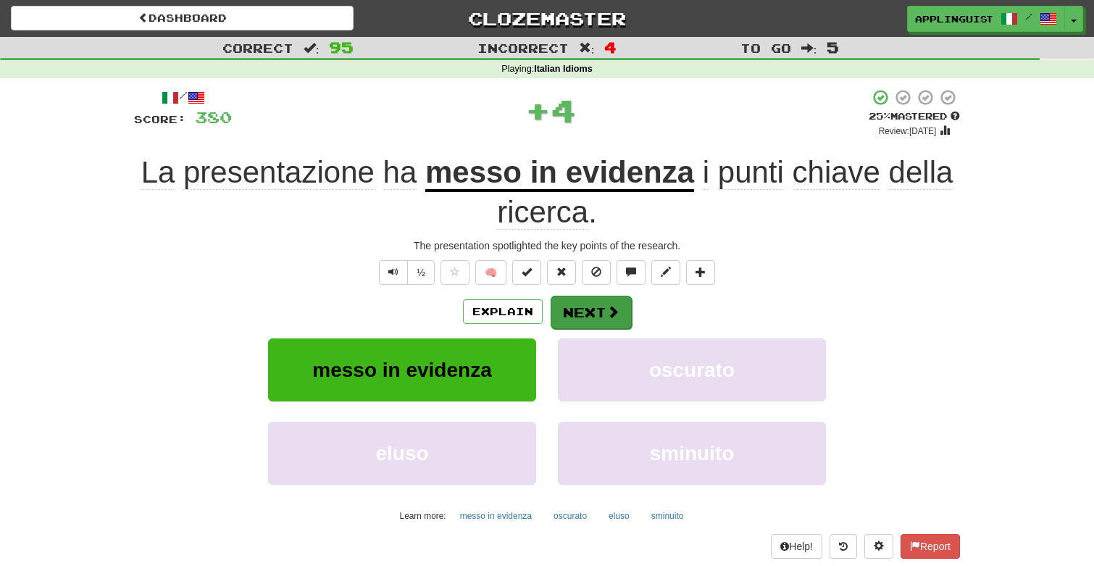
click at [579, 302] on button "Next" at bounding box center [590, 312] width 81 height 33
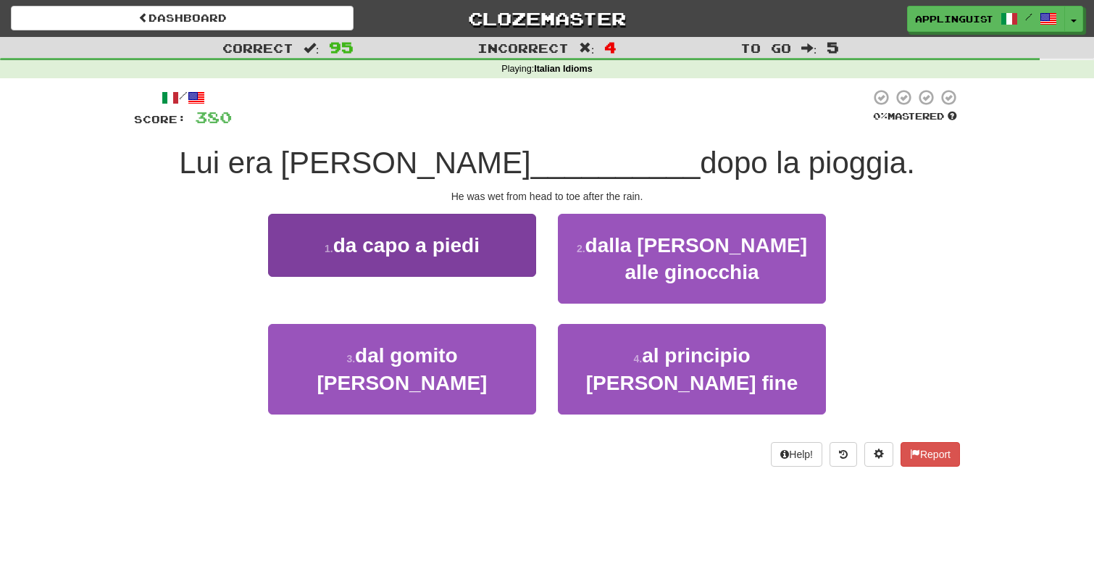
click at [471, 261] on button "1 . da capo a piedi" at bounding box center [402, 245] width 268 height 63
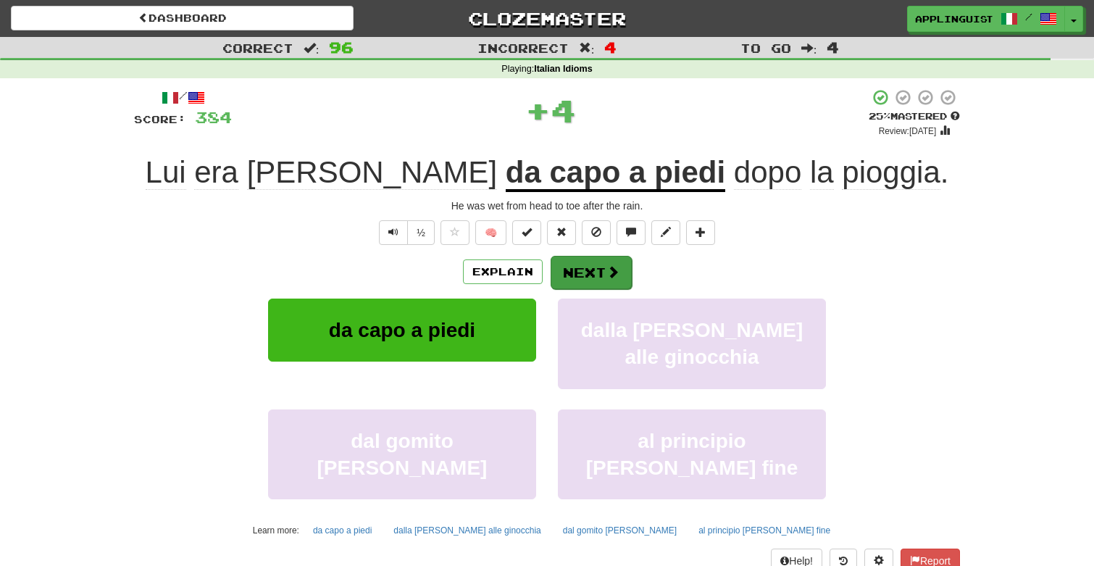
click at [577, 275] on button "Next" at bounding box center [590, 272] width 81 height 33
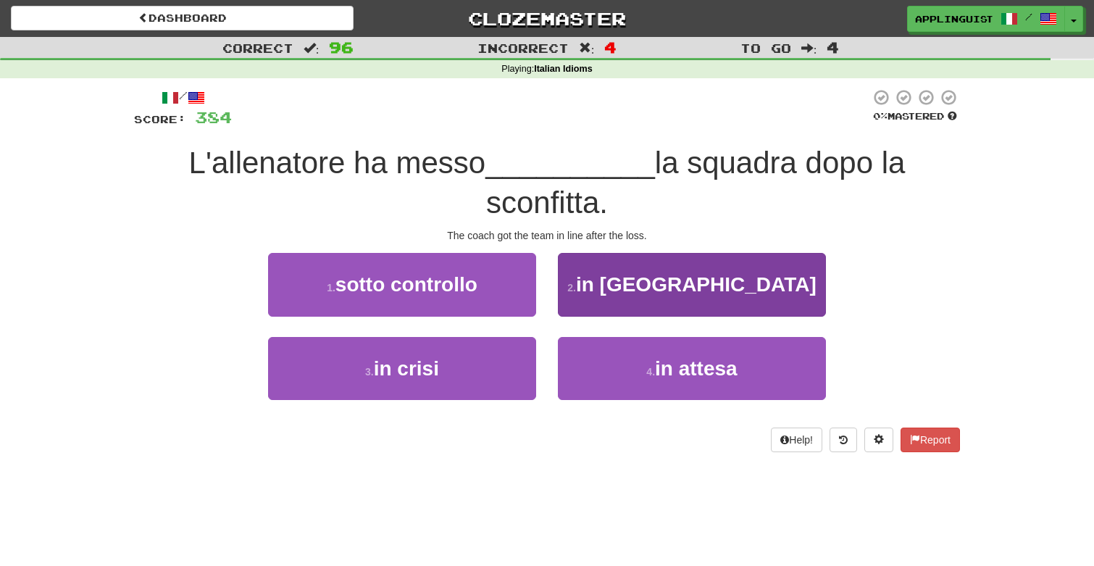
click at [617, 276] on button "2 . in riga" at bounding box center [692, 284] width 268 height 63
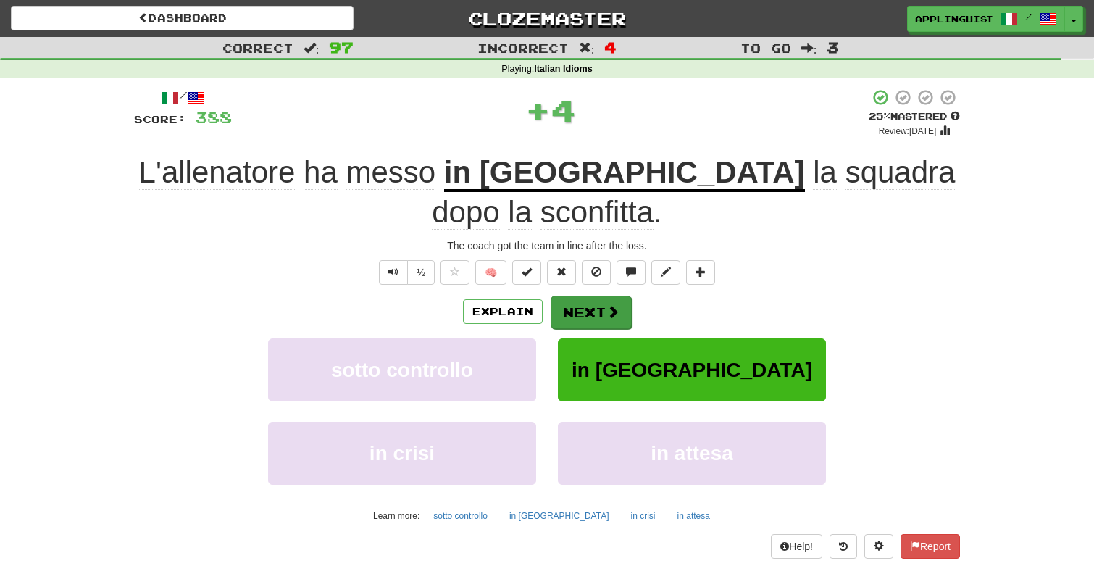
click at [601, 296] on button "Next" at bounding box center [590, 312] width 81 height 33
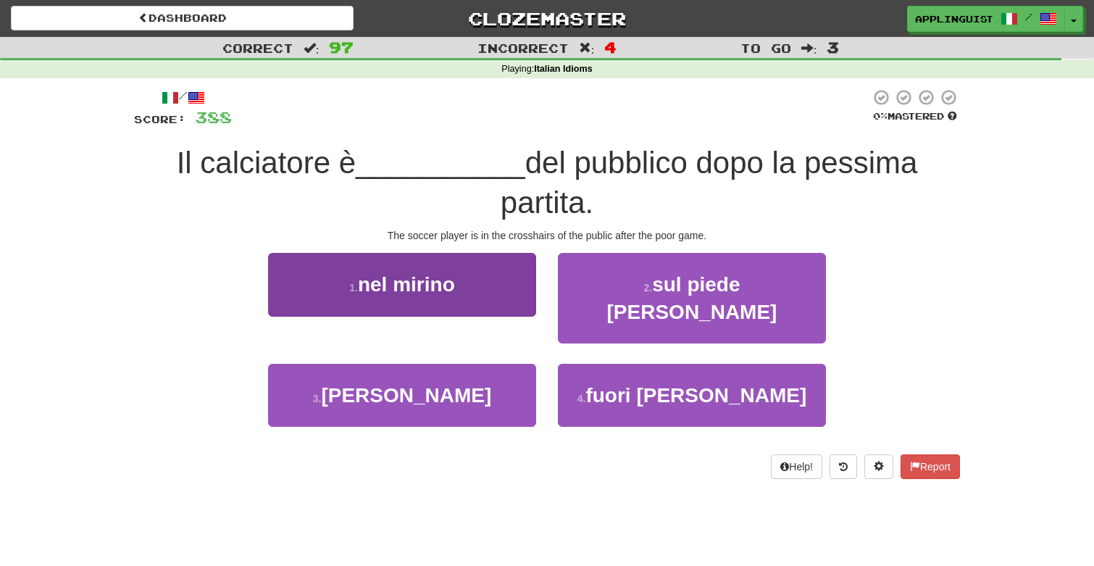
click at [443, 280] on span "nel mirino" at bounding box center [406, 284] width 97 height 22
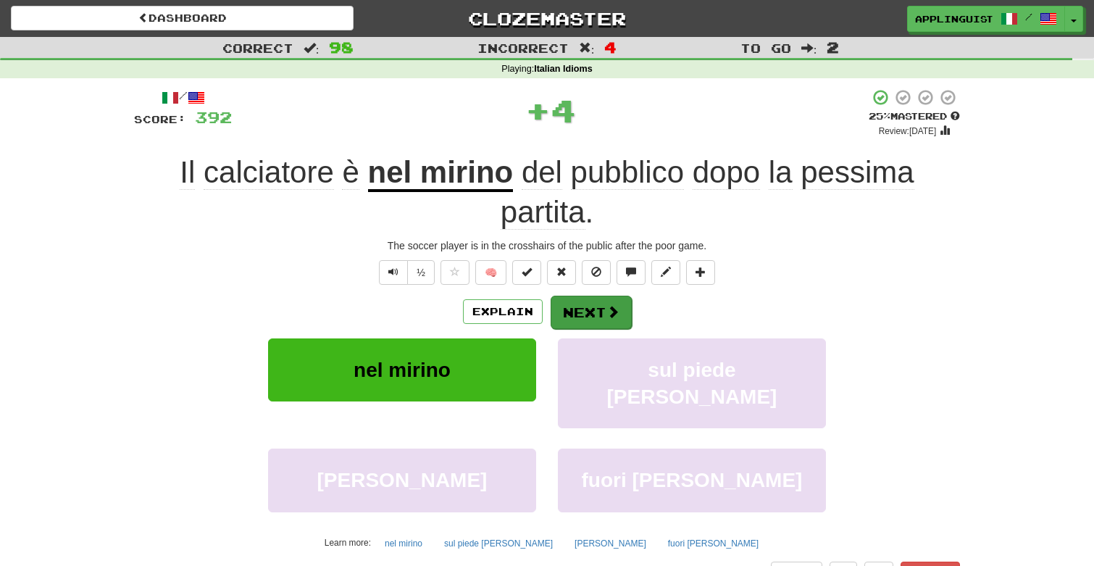
click at [582, 307] on button "Next" at bounding box center [590, 312] width 81 height 33
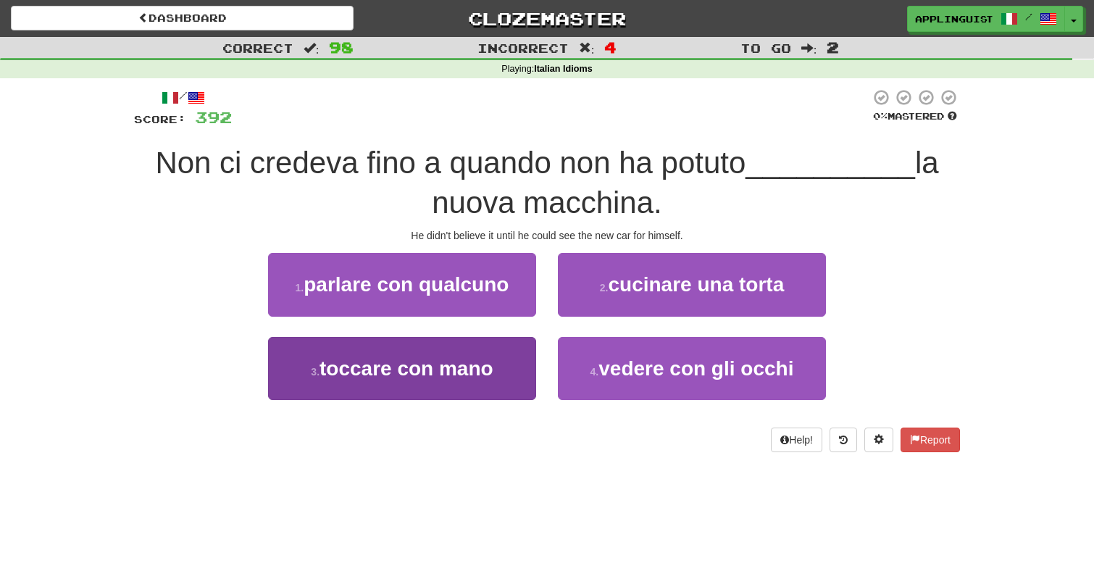
click at [467, 374] on span "toccare con mano" at bounding box center [406, 368] width 174 height 22
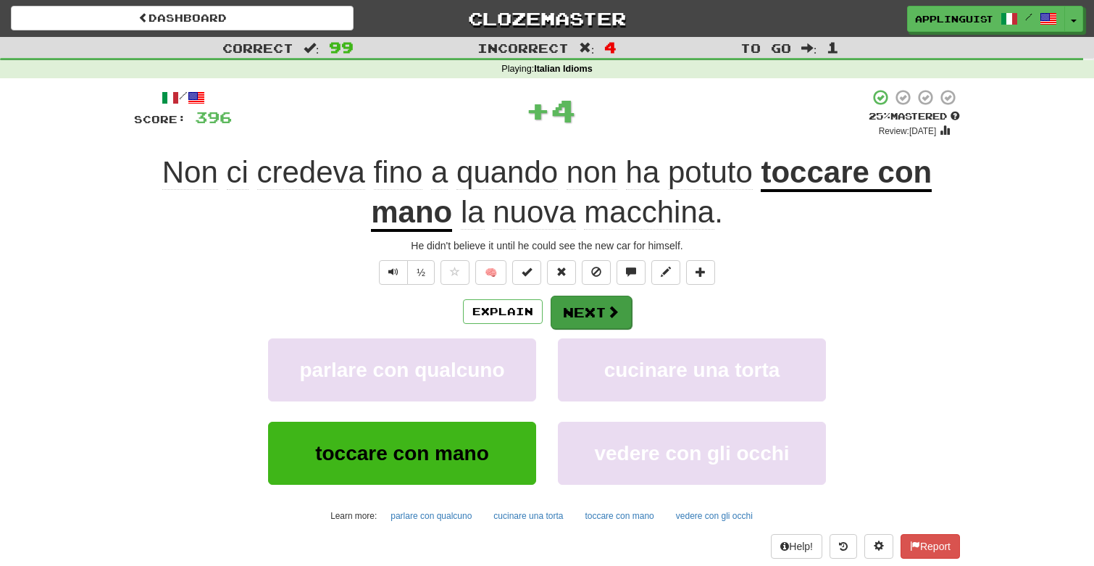
click at [576, 309] on button "Next" at bounding box center [590, 312] width 81 height 33
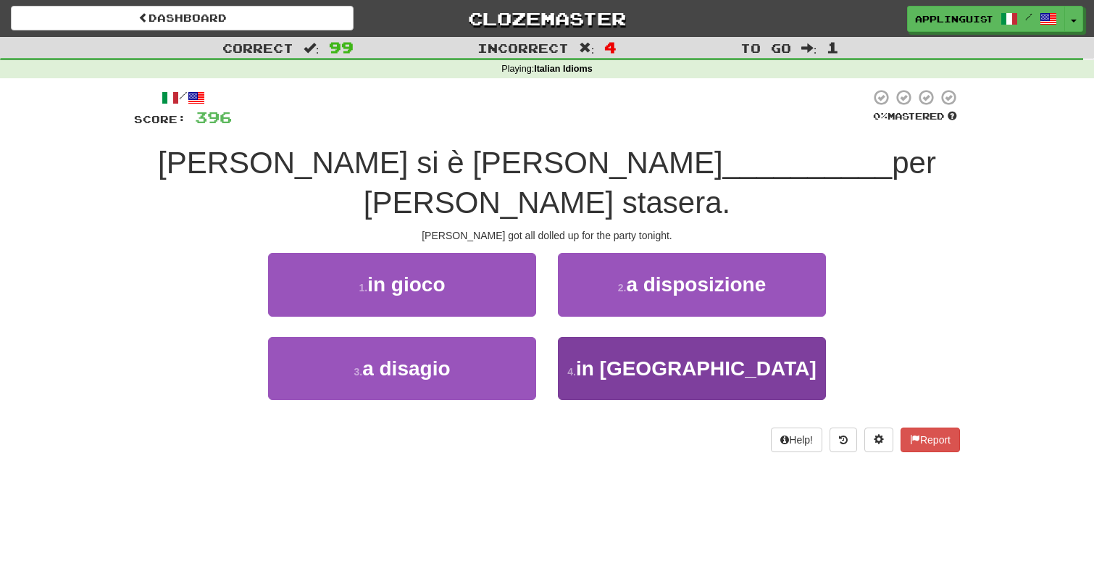
click at [692, 357] on span "in tiro" at bounding box center [696, 368] width 240 height 22
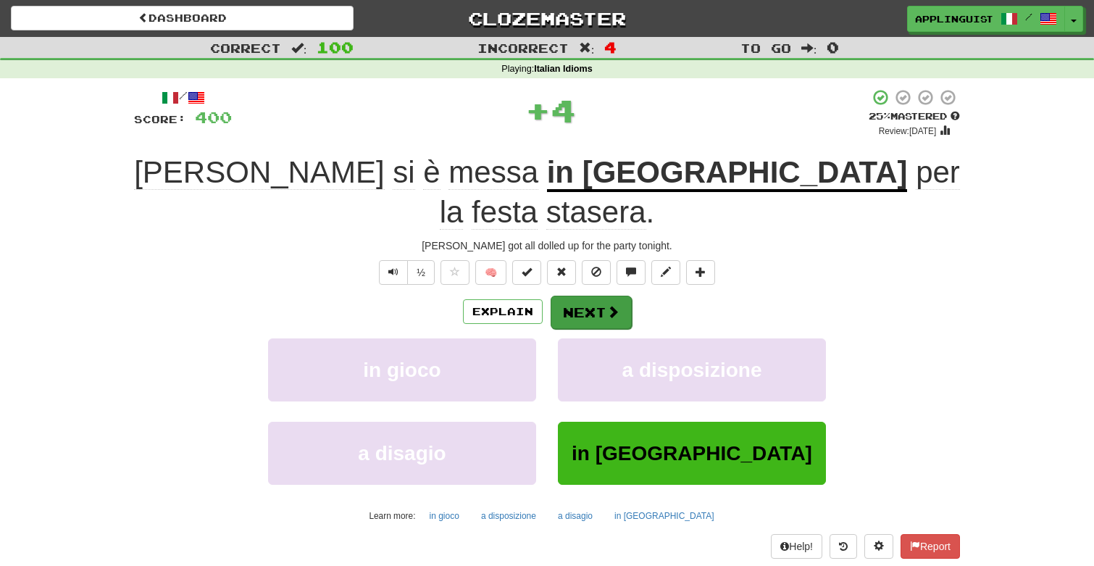
click at [601, 296] on button "Next" at bounding box center [590, 312] width 81 height 33
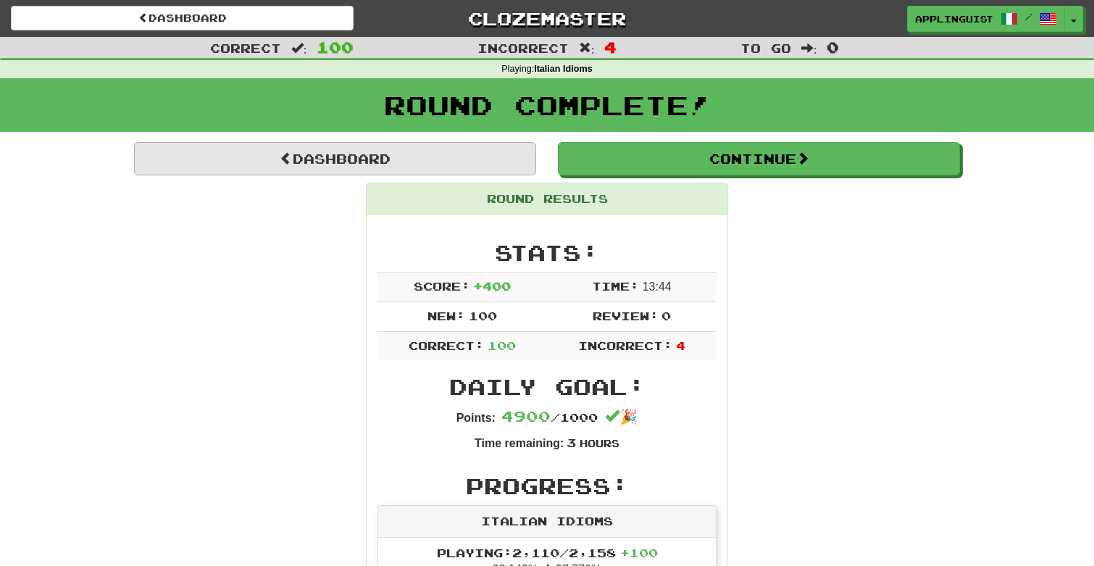
click at [383, 154] on link "Dashboard" at bounding box center [335, 158] width 402 height 33
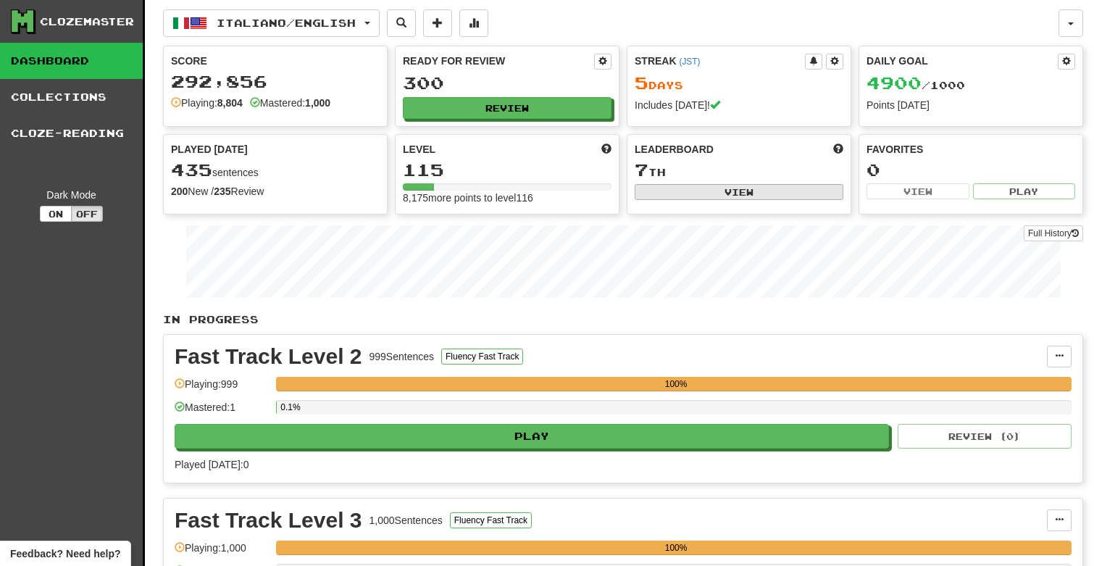
click at [736, 188] on button "View" at bounding box center [738, 192] width 209 height 16
select select "**********"
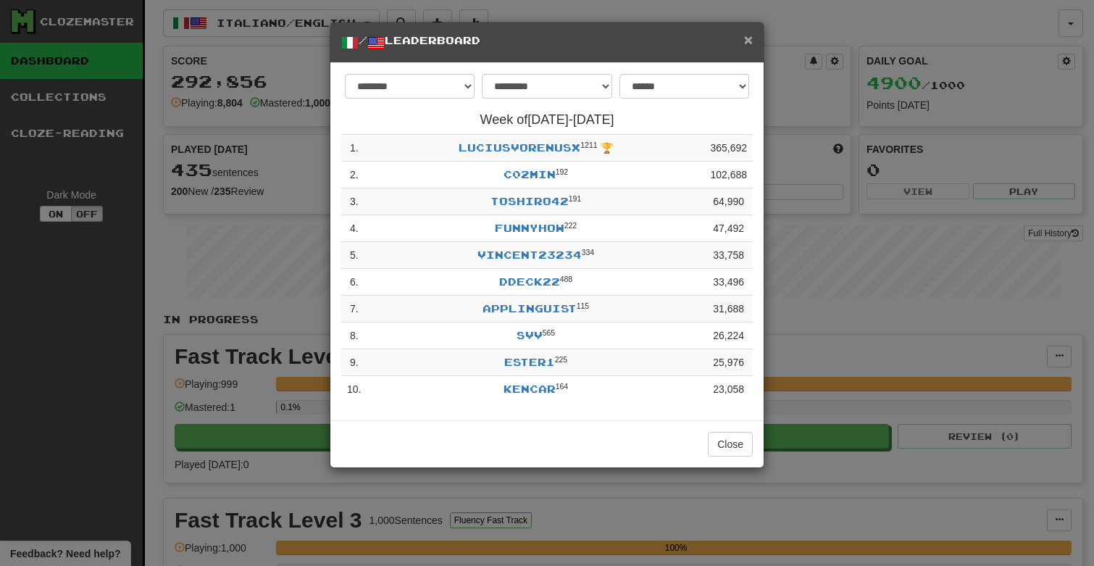
click at [748, 42] on span "×" at bounding box center [748, 39] width 9 height 17
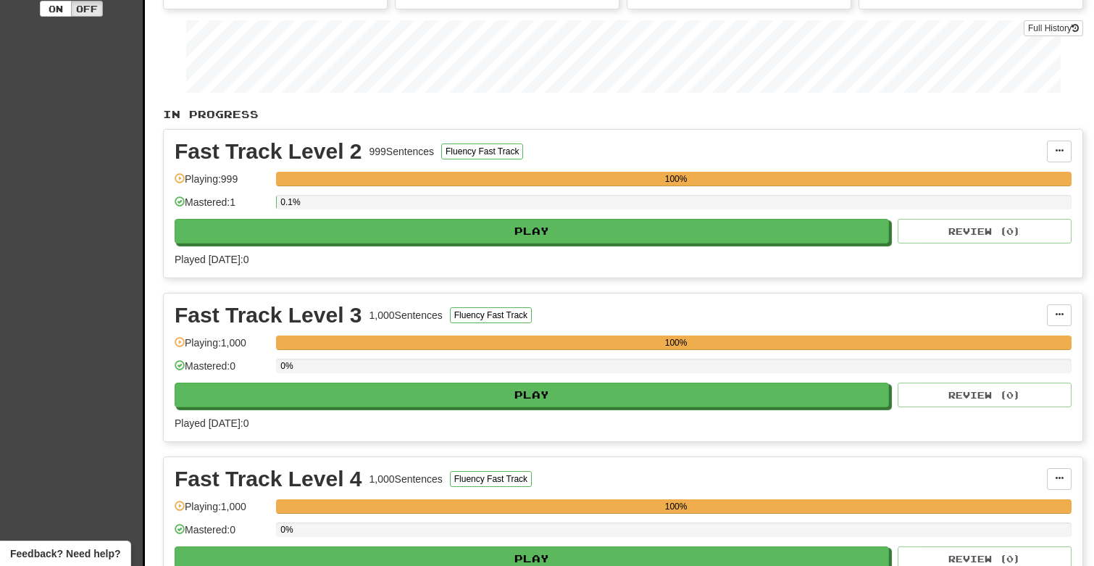
scroll to position [130, 0]
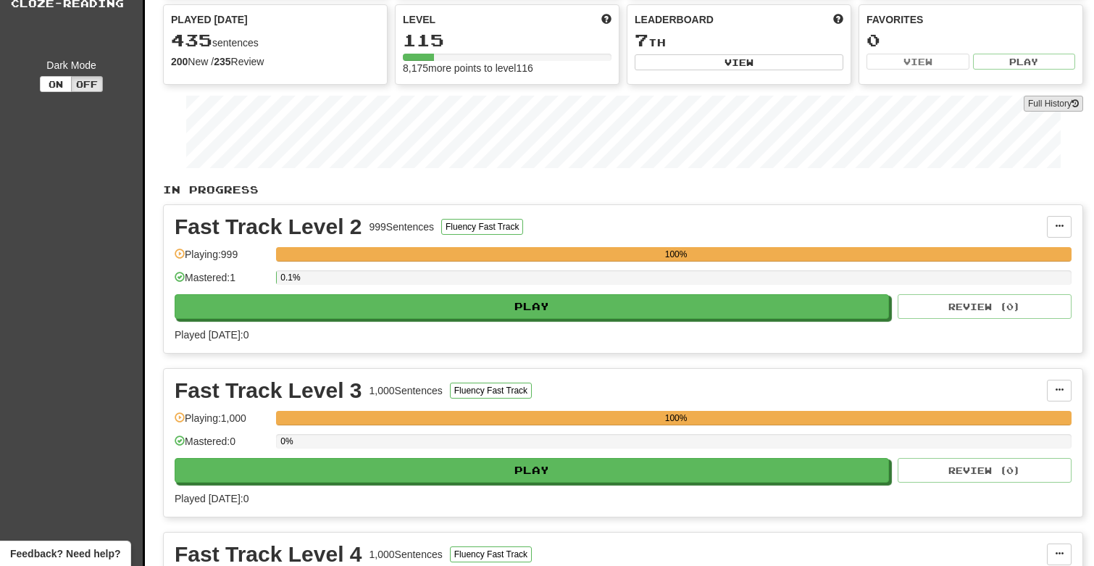
click at [1049, 104] on link "Full History" at bounding box center [1052, 104] width 59 height 16
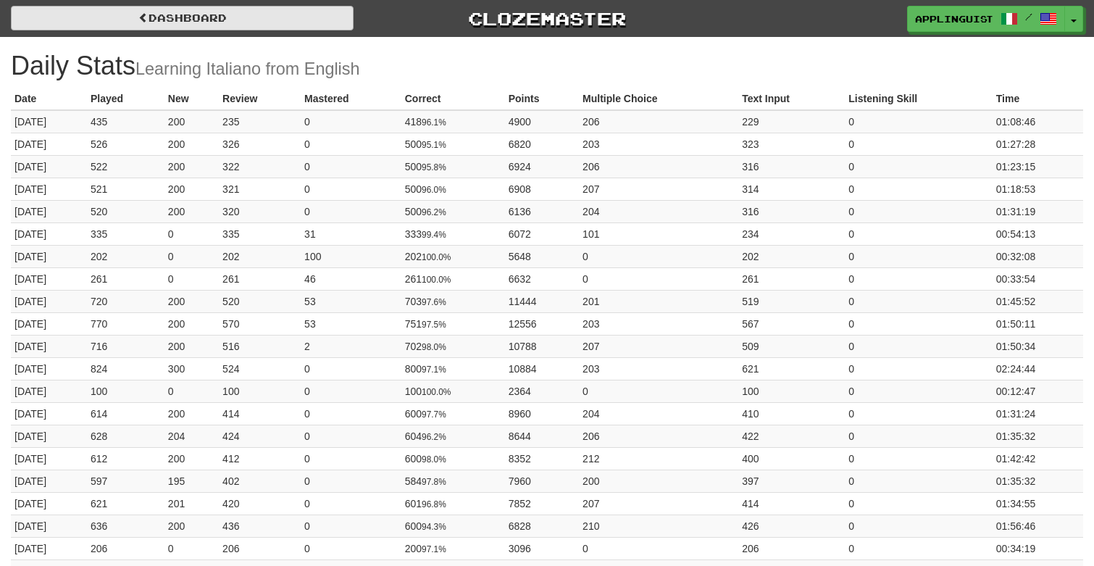
click at [199, 20] on link "Dashboard" at bounding box center [182, 18] width 343 height 25
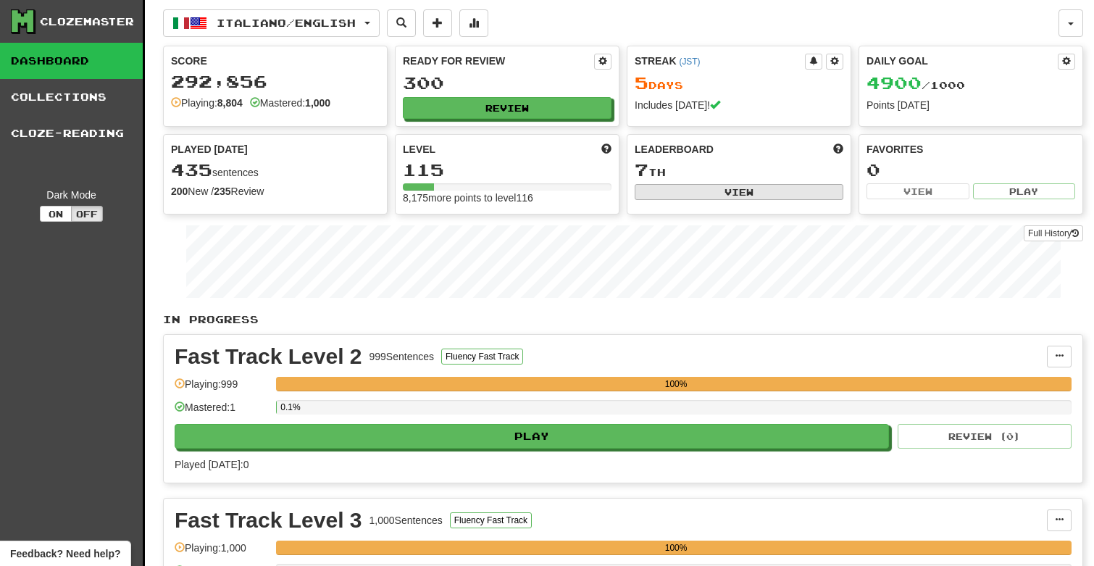
click at [716, 192] on button "View" at bounding box center [738, 192] width 209 height 16
select select "**********"
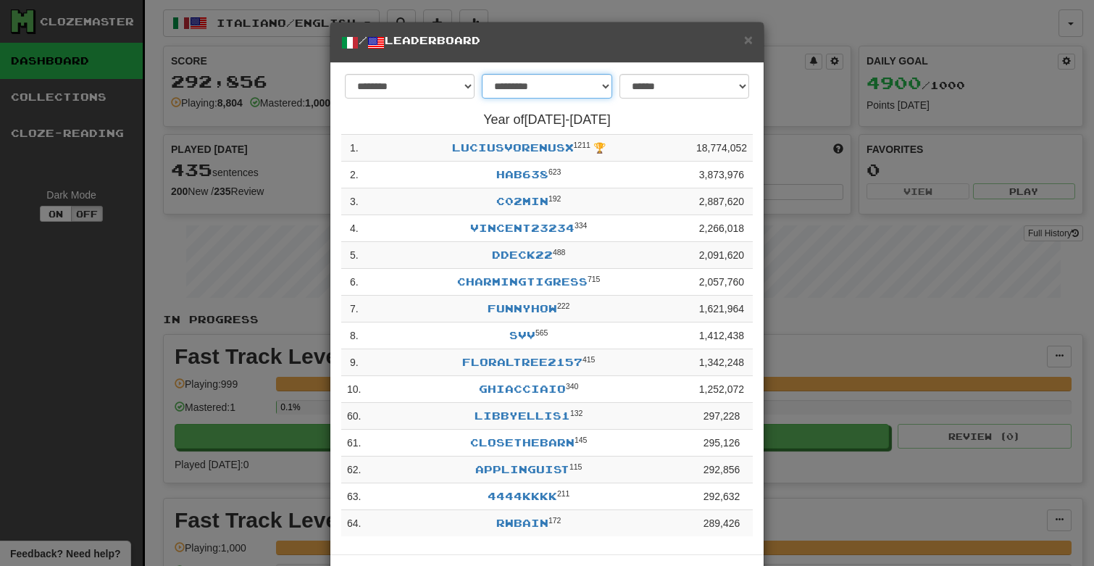
select select "********"
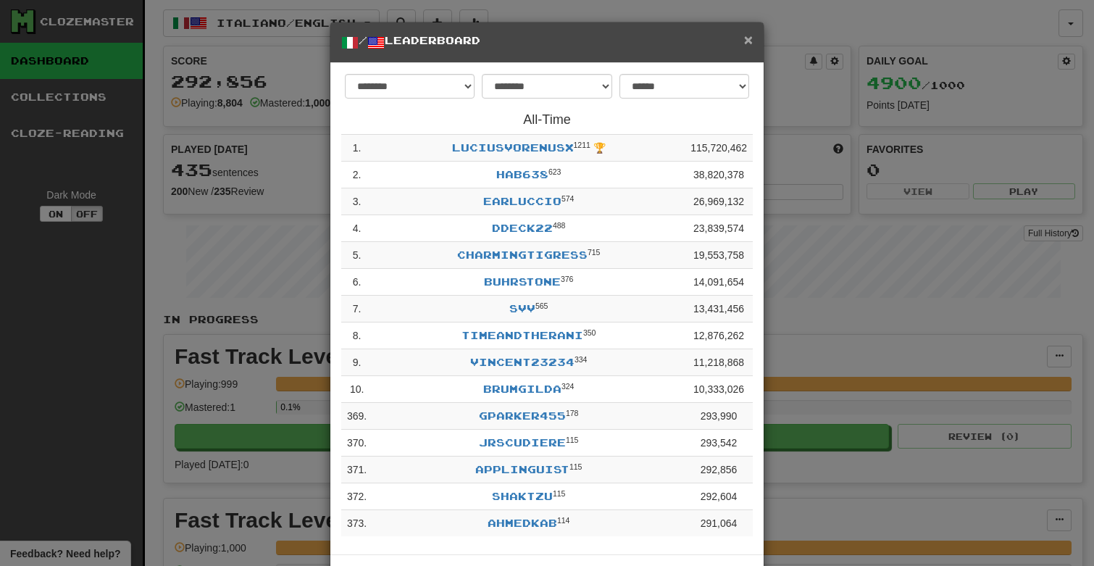
click at [747, 43] on span "×" at bounding box center [748, 39] width 9 height 17
